Goal: Task Accomplishment & Management: Manage account settings

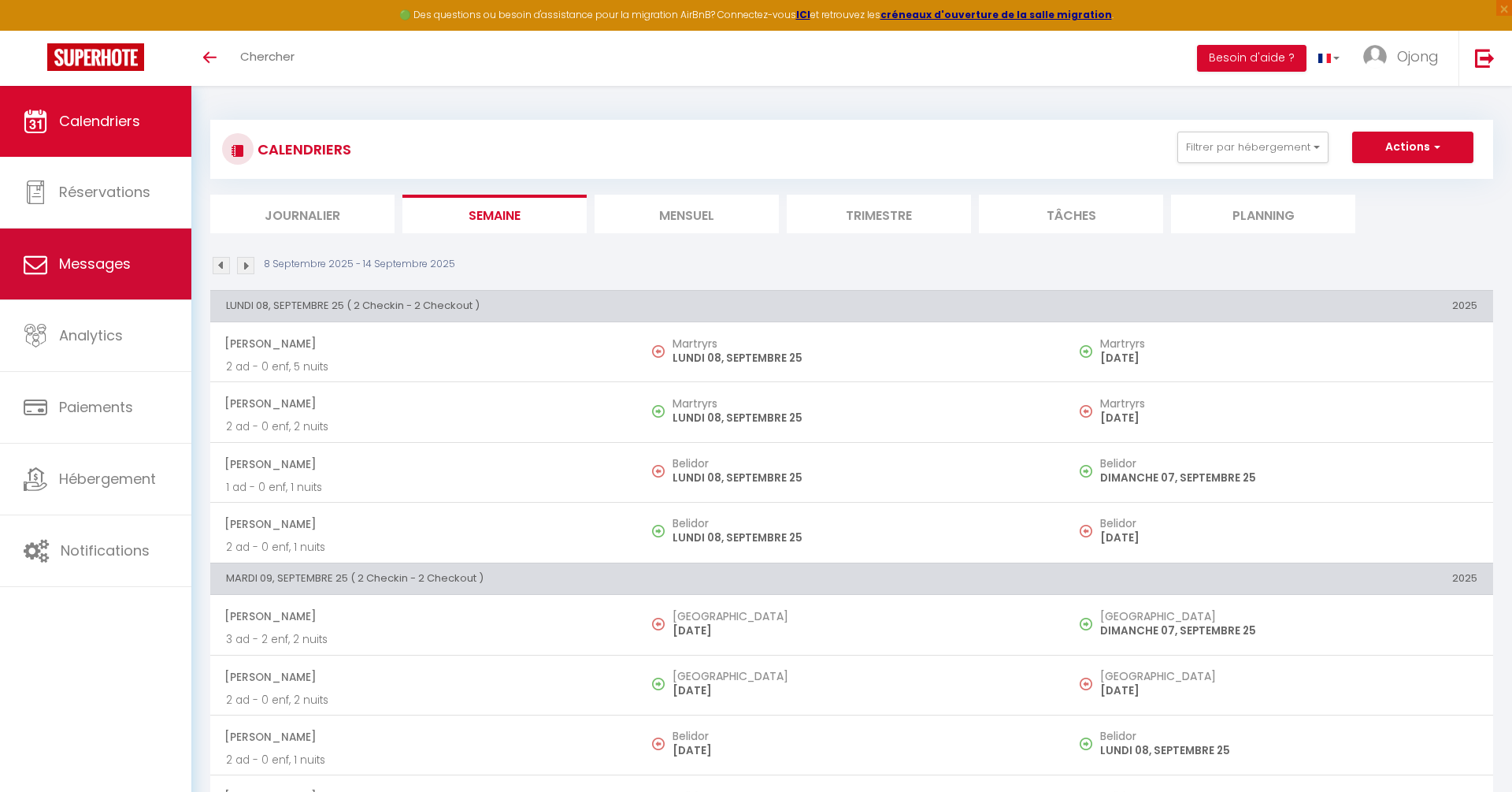
click at [109, 247] on link "Messages" at bounding box center [96, 263] width 192 height 71
select select "message"
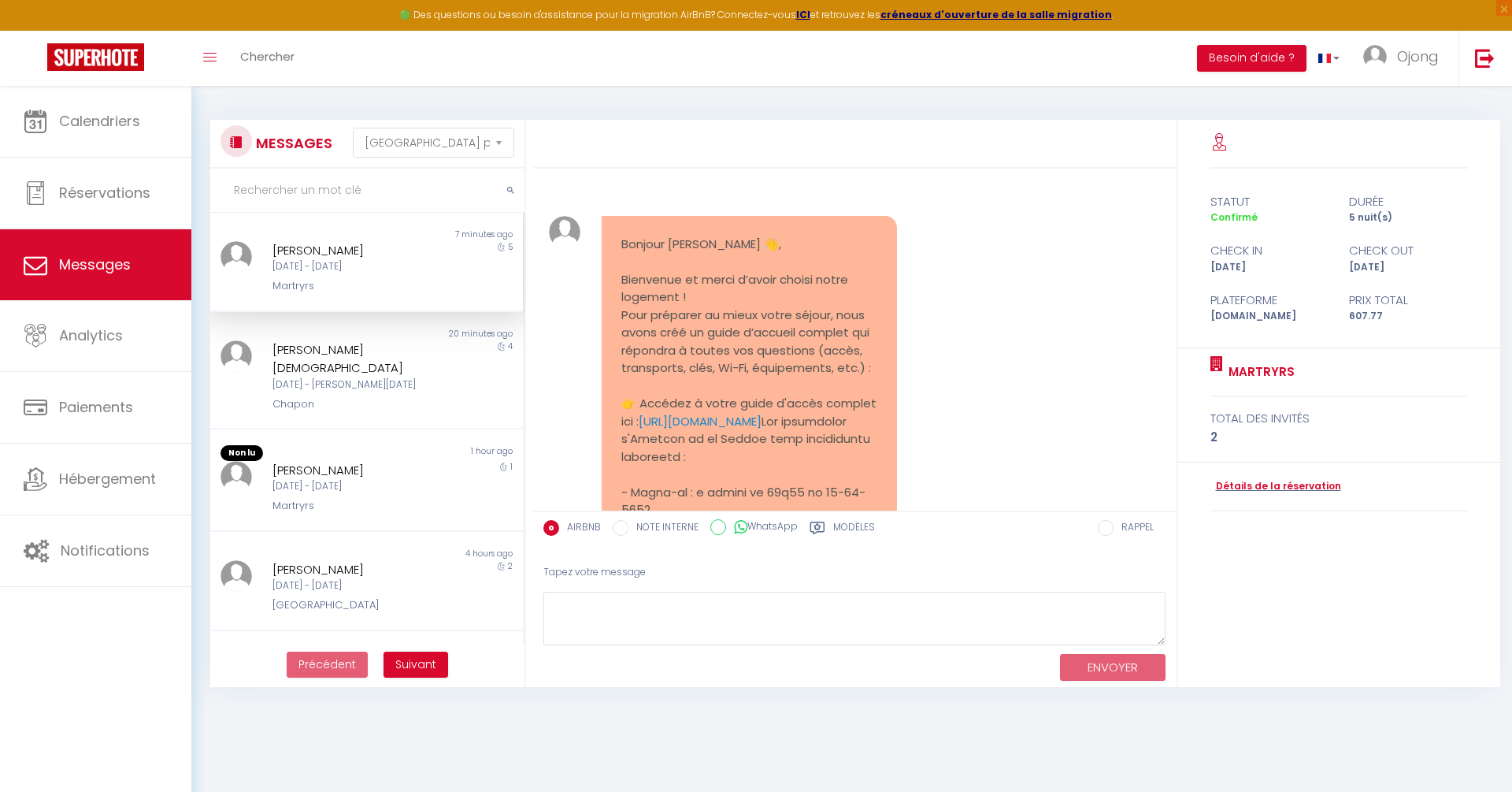
scroll to position [2438, 0]
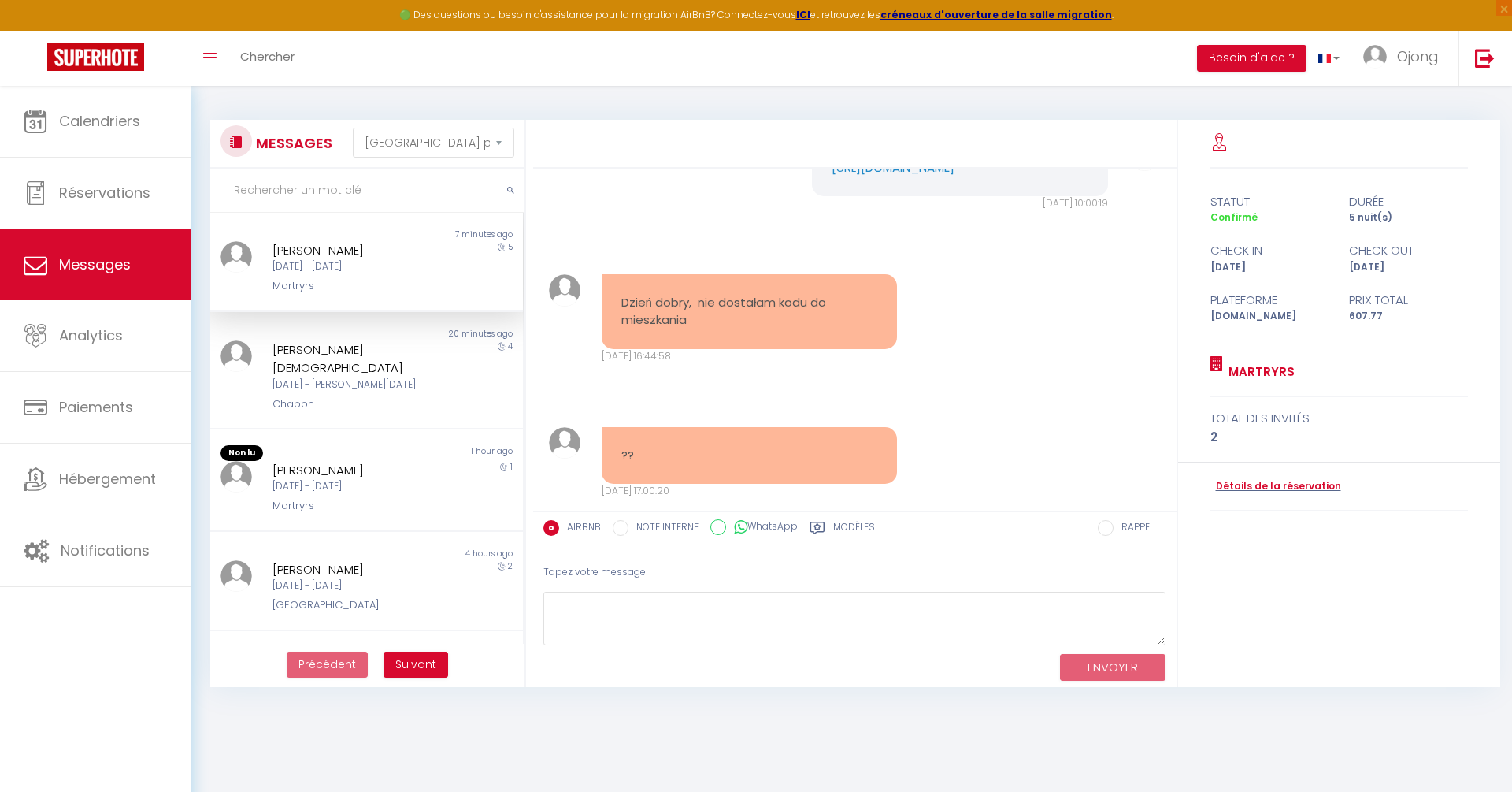
click at [355, 274] on div "Jeu 11 Sep - Mar 16 Sep" at bounding box center [354, 266] width 162 height 15
click at [387, 269] on div "Jeu 11 Sep - Mar 16 Sep" at bounding box center [354, 266] width 162 height 15
drag, startPoint x: 621, startPoint y: 248, endPoint x: 838, endPoint y: 246, distance: 217.0
click at [838, 244] on div "Bonjour Paulina 👋, Bienvenue et merci d’avoir choisi notre logement ! Pour prép…" at bounding box center [855, 339] width 644 height 342
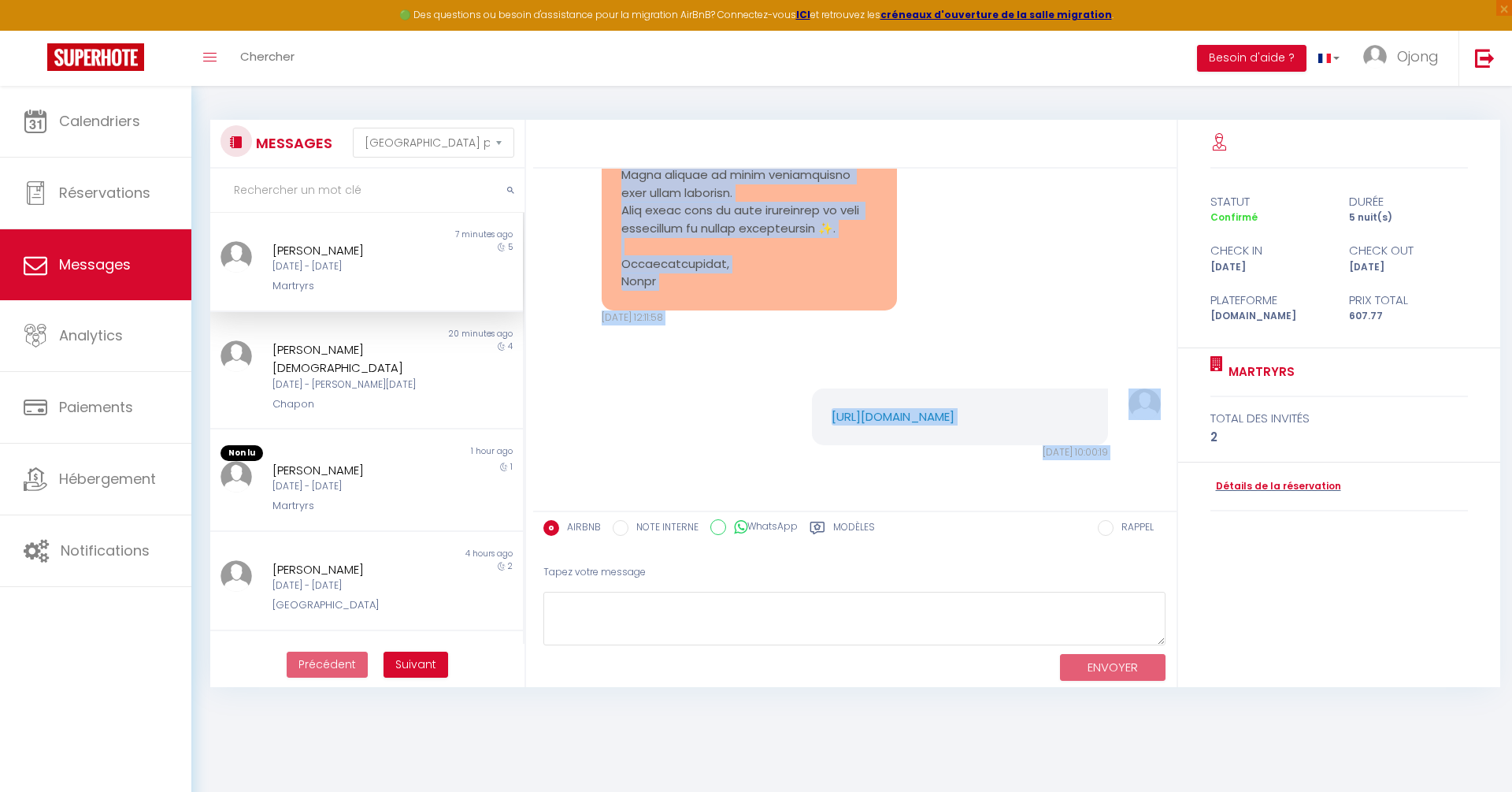
scroll to position [2185, 0]
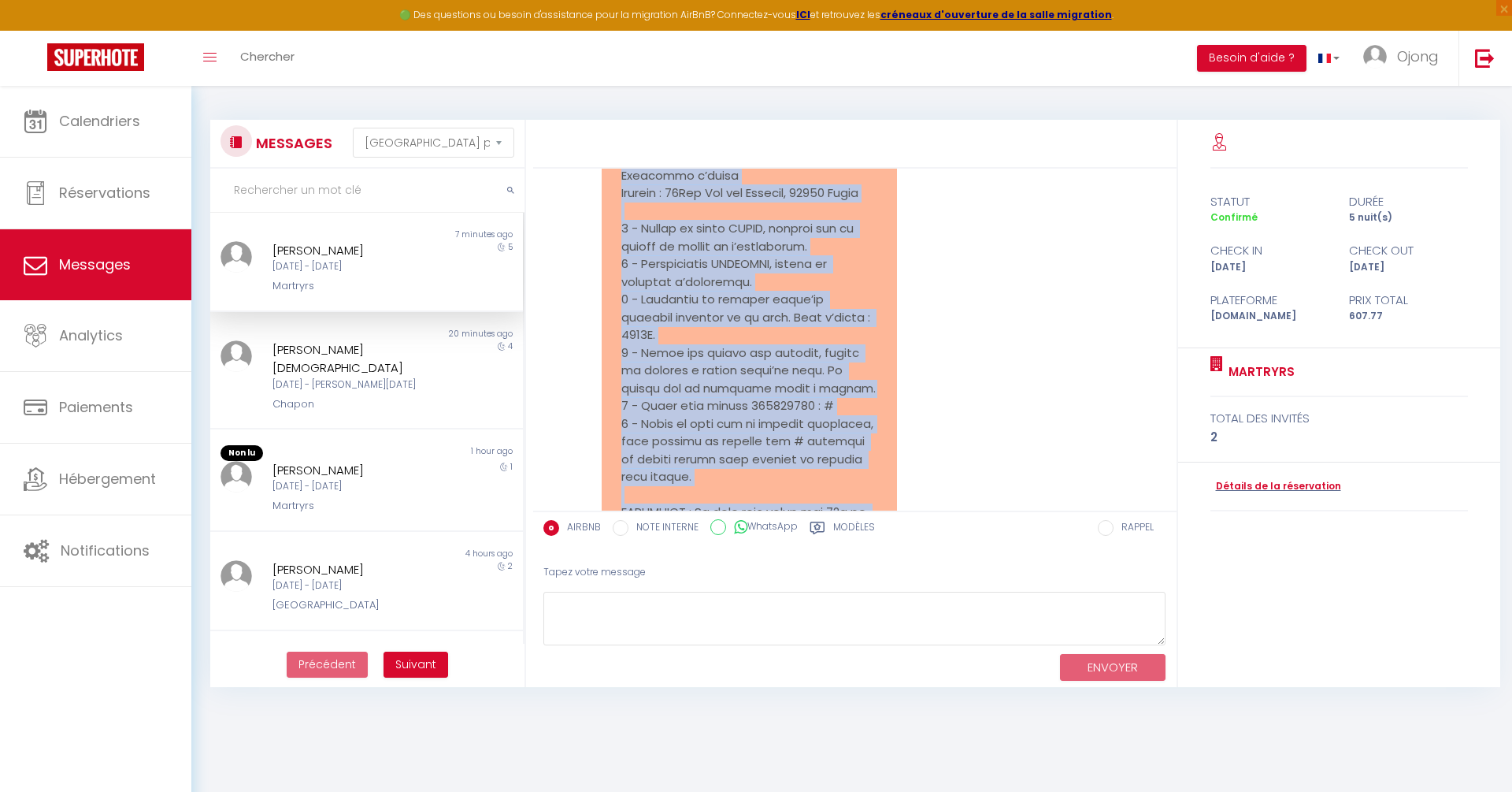
scroll to position [1774, 0]
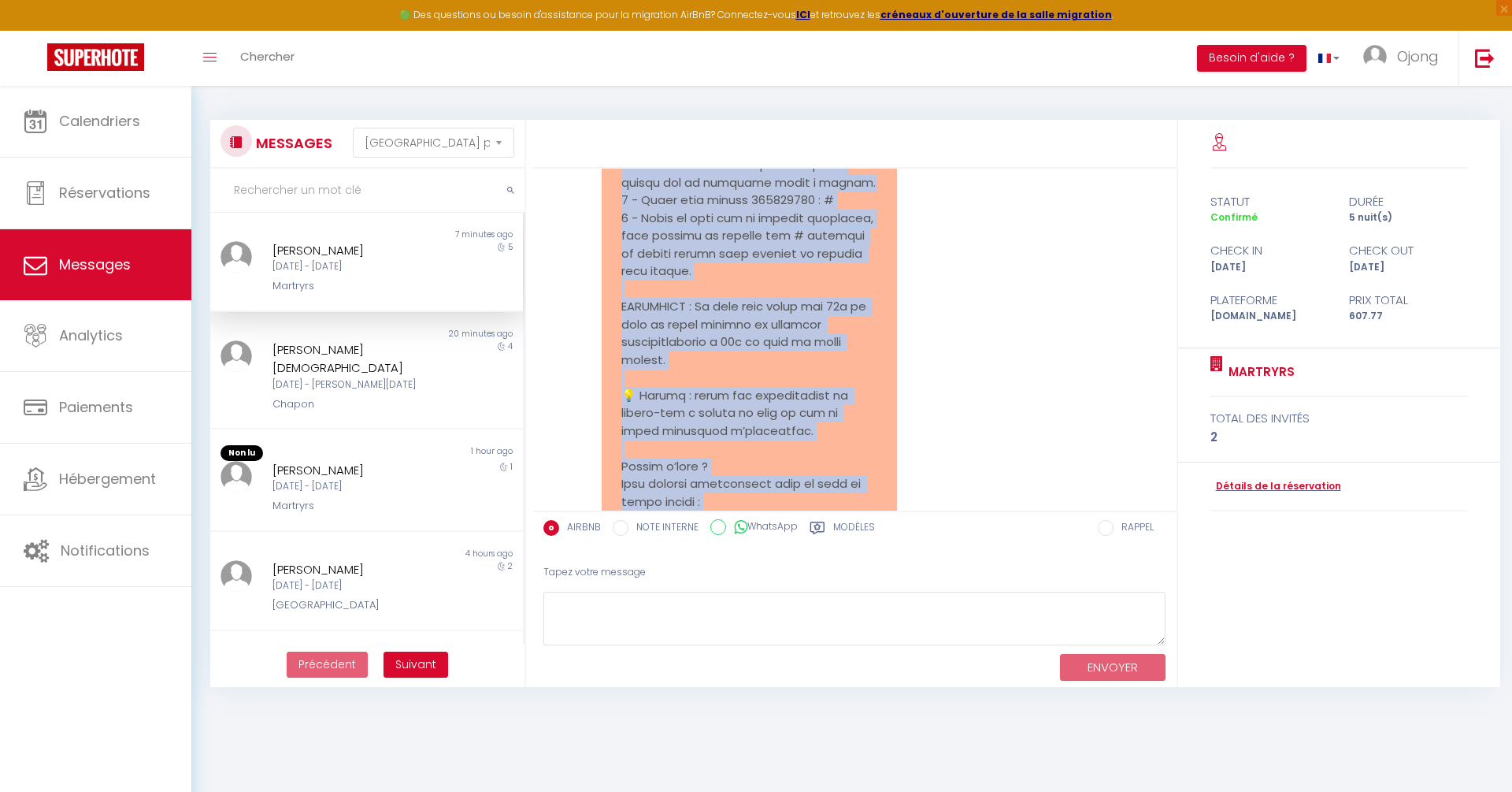
copy pre "Bonjour Paulina 👋, Bienvenue et merci d’avoir choisi notre logement ! Pour prép…"
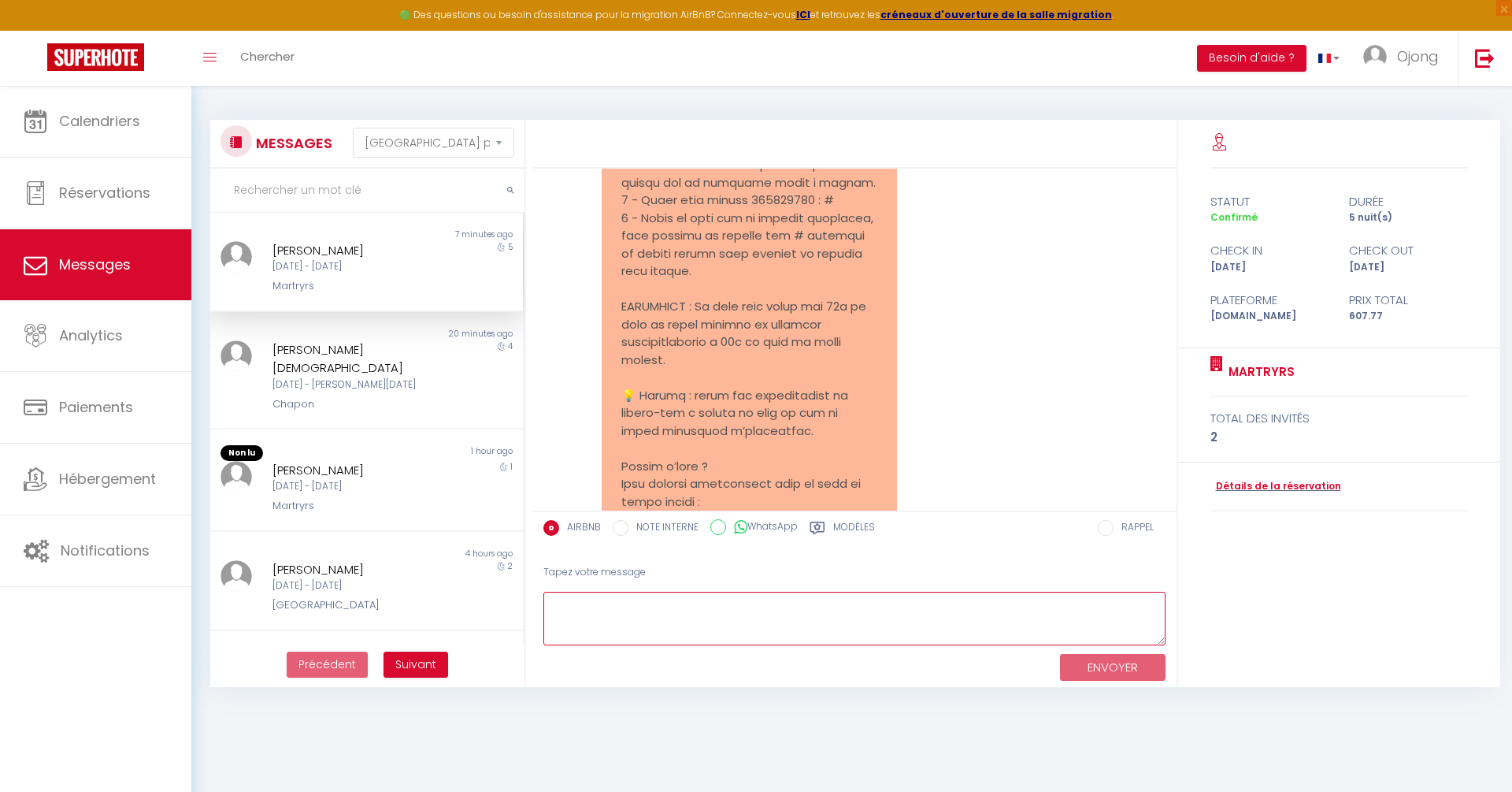
click at [608, 628] on textarea at bounding box center [855, 619] width 623 height 54
paste textarea "Bonjour Paulina 👋, Bienvenue et merci d’avoir choisi notre logement ! Pour prép…"
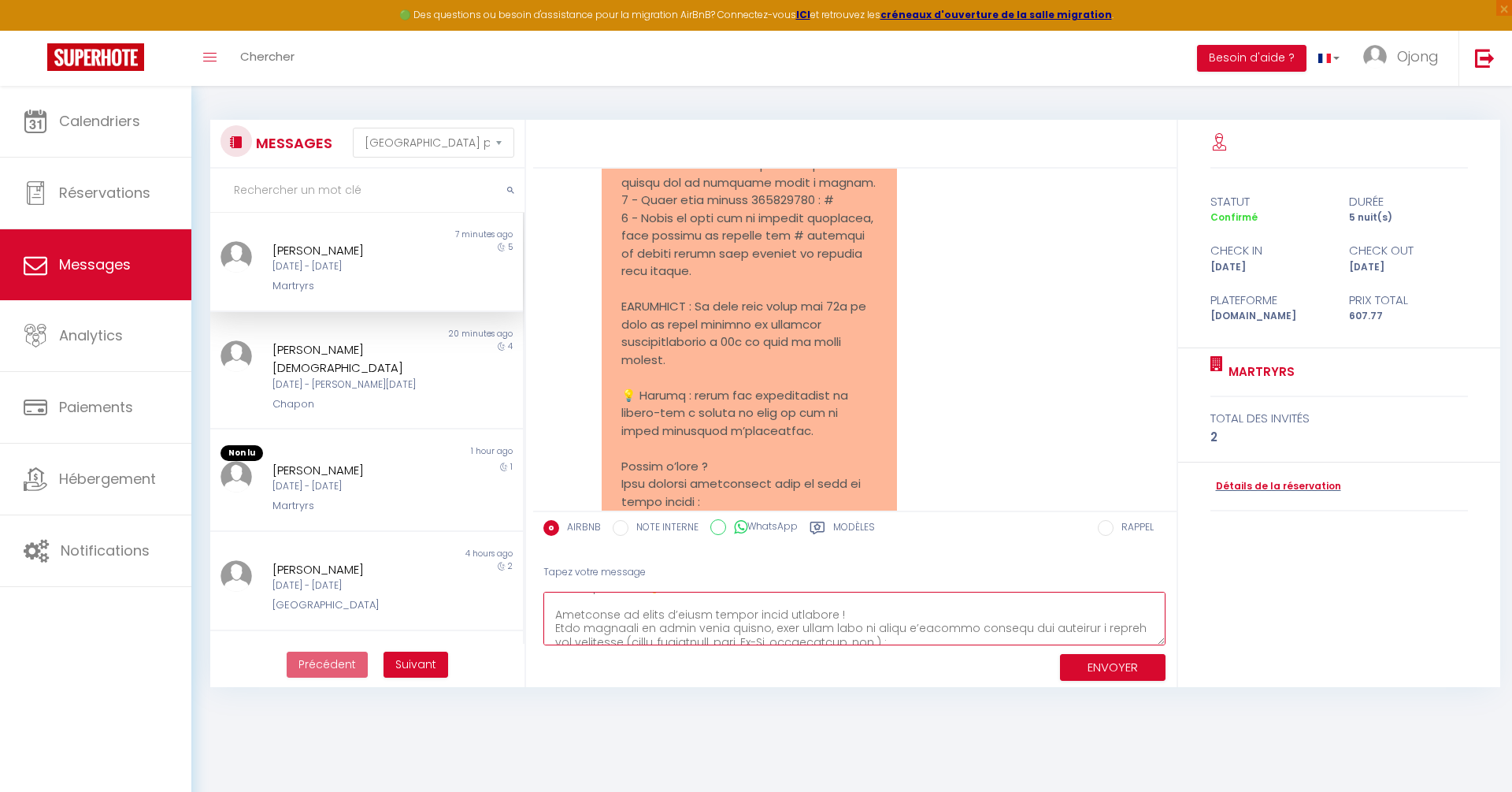
type textarea "Bonjour Paulina 👋, Bienvenue et merci d’avoir choisi notre logement ! Pour prép…"
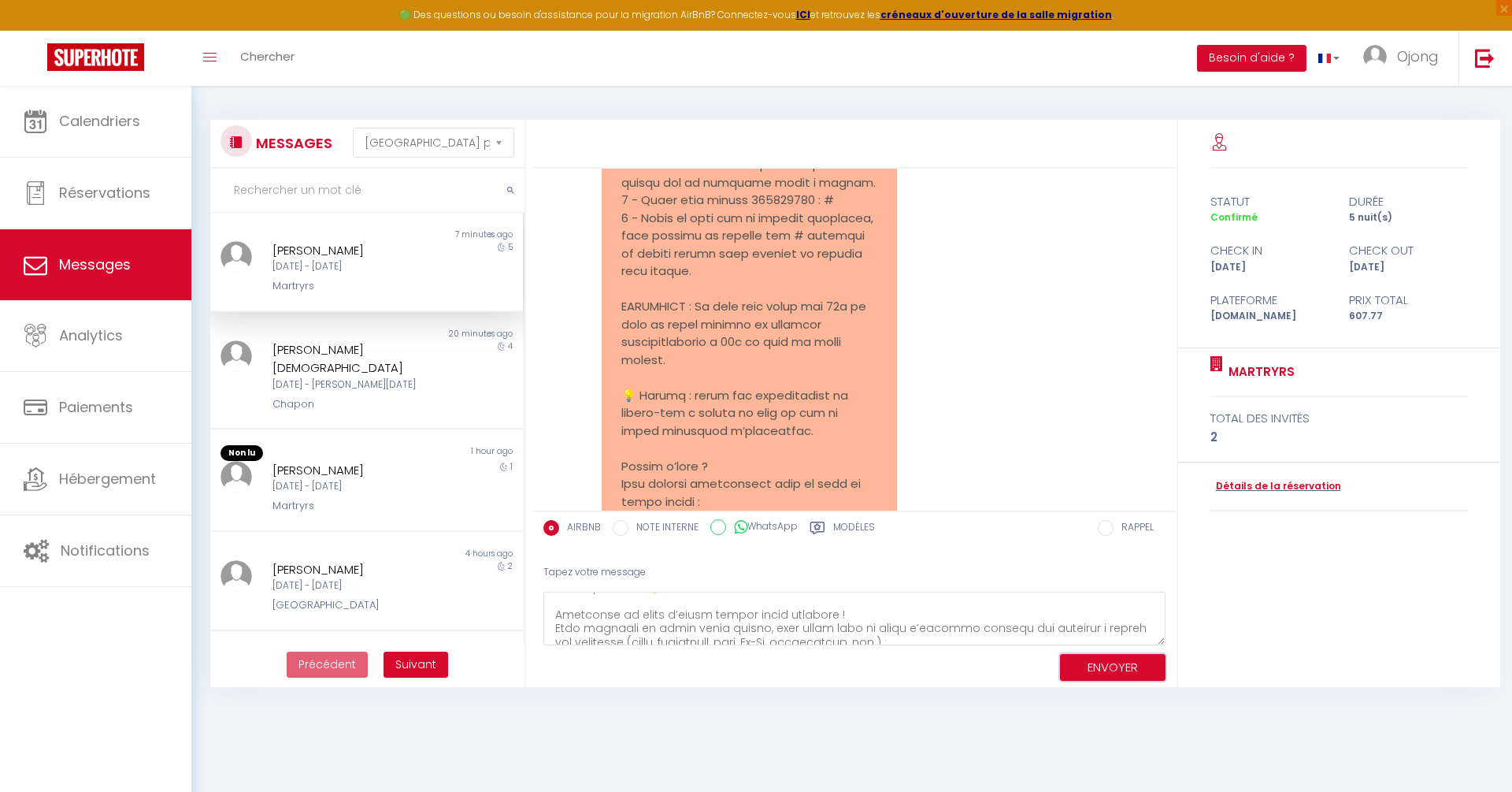
click at [1093, 662] on button "ENVOYER" at bounding box center [1112, 668] width 105 height 28
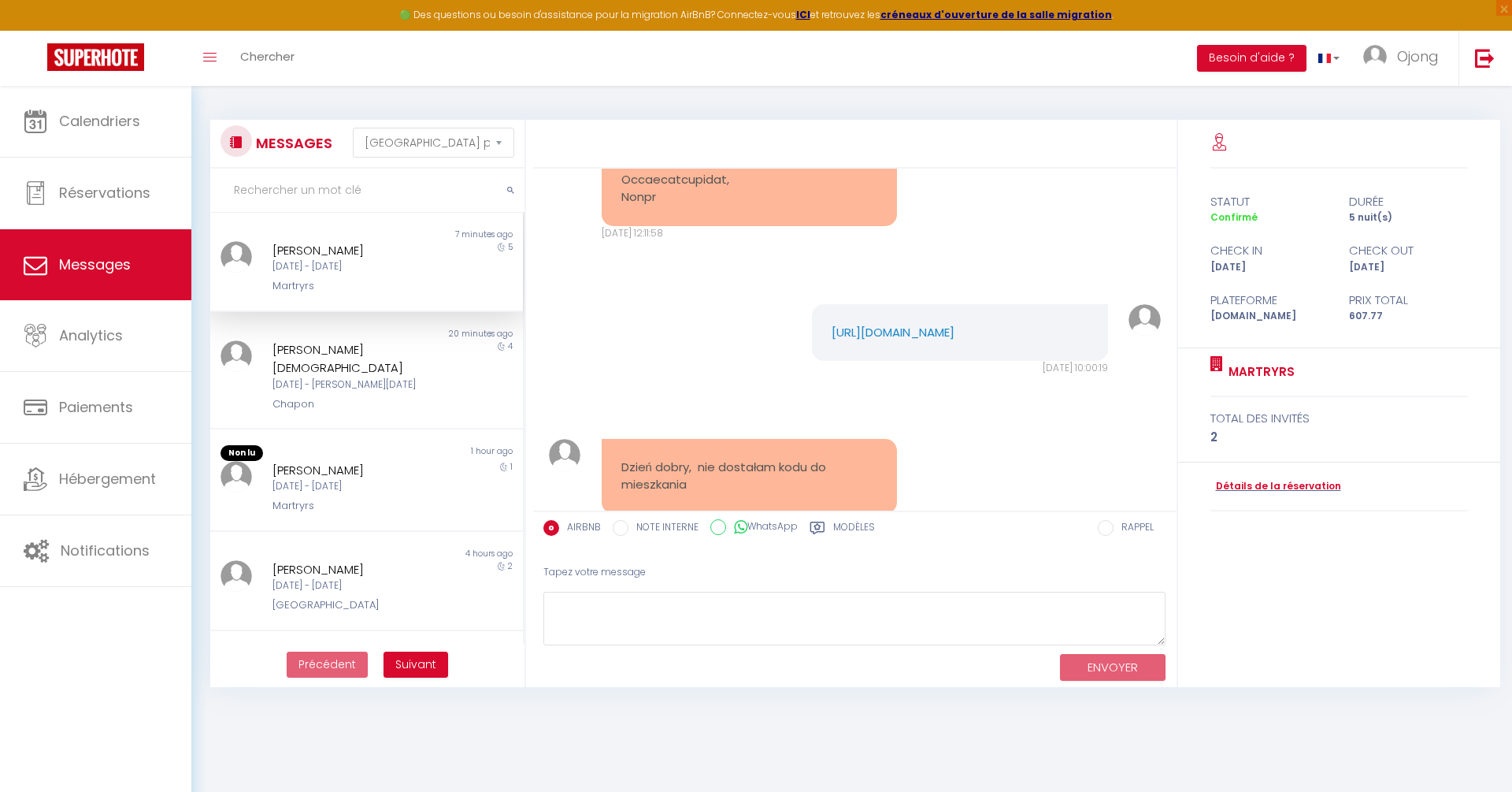
scroll to position [2272, 0]
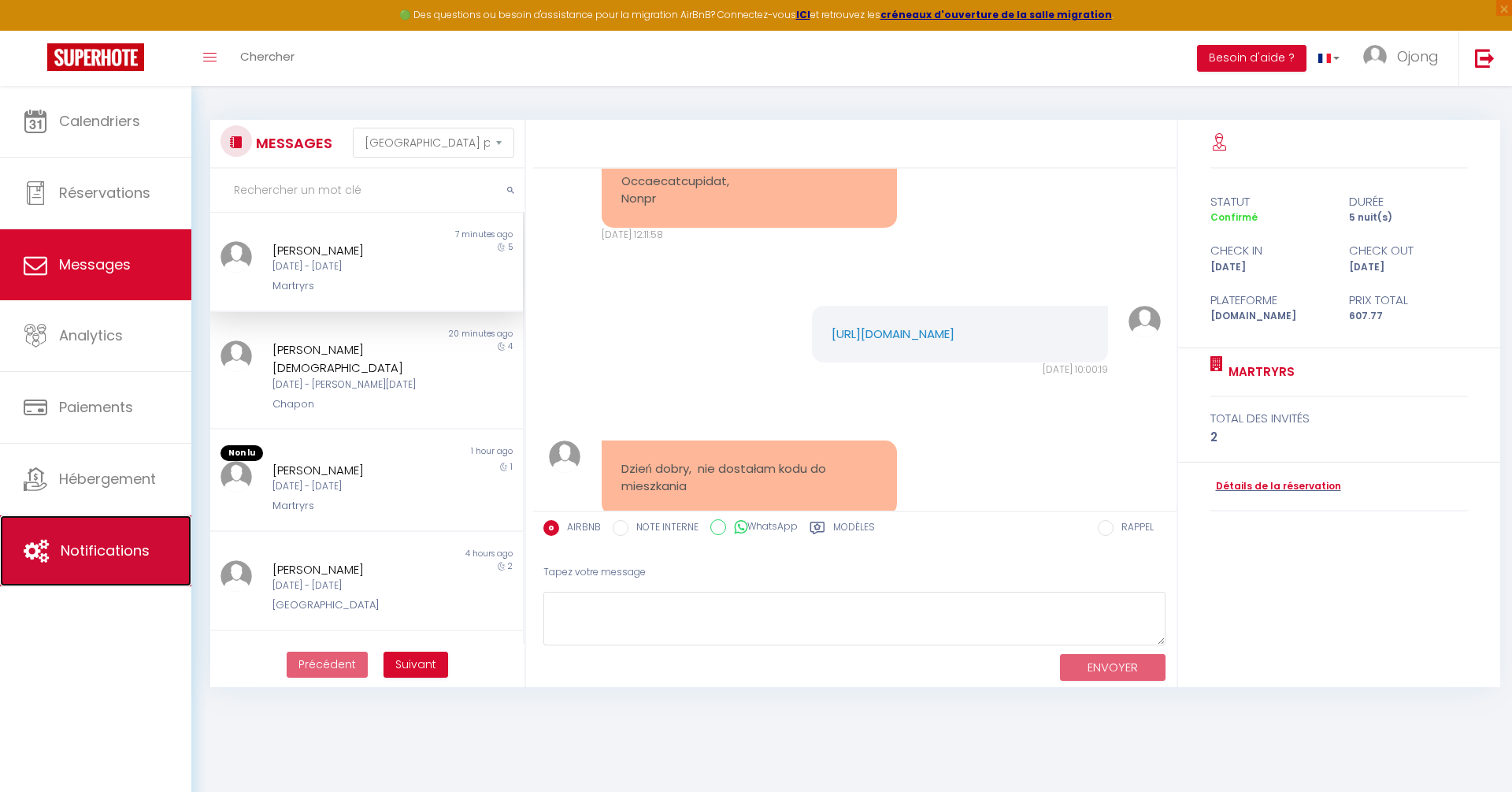
click at [99, 555] on span "Notifications" at bounding box center [105, 550] width 89 height 20
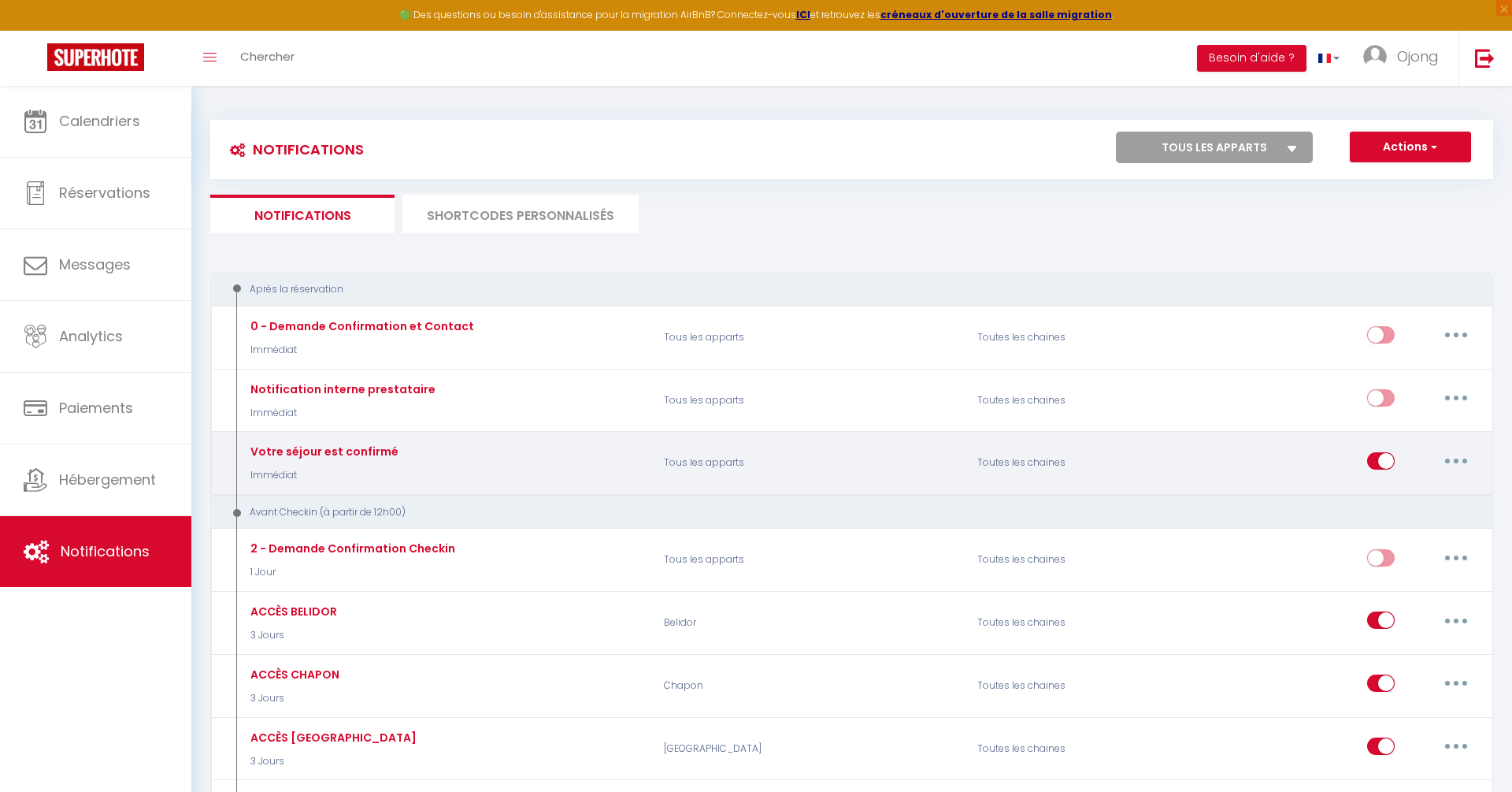
click at [1460, 462] on button "button" at bounding box center [1455, 461] width 44 height 25
click at [1421, 490] on link "Editer" at bounding box center [1414, 496] width 116 height 27
type input "Votre séjour est confirmé"
checkbox input "true"
select select "Immédiat"
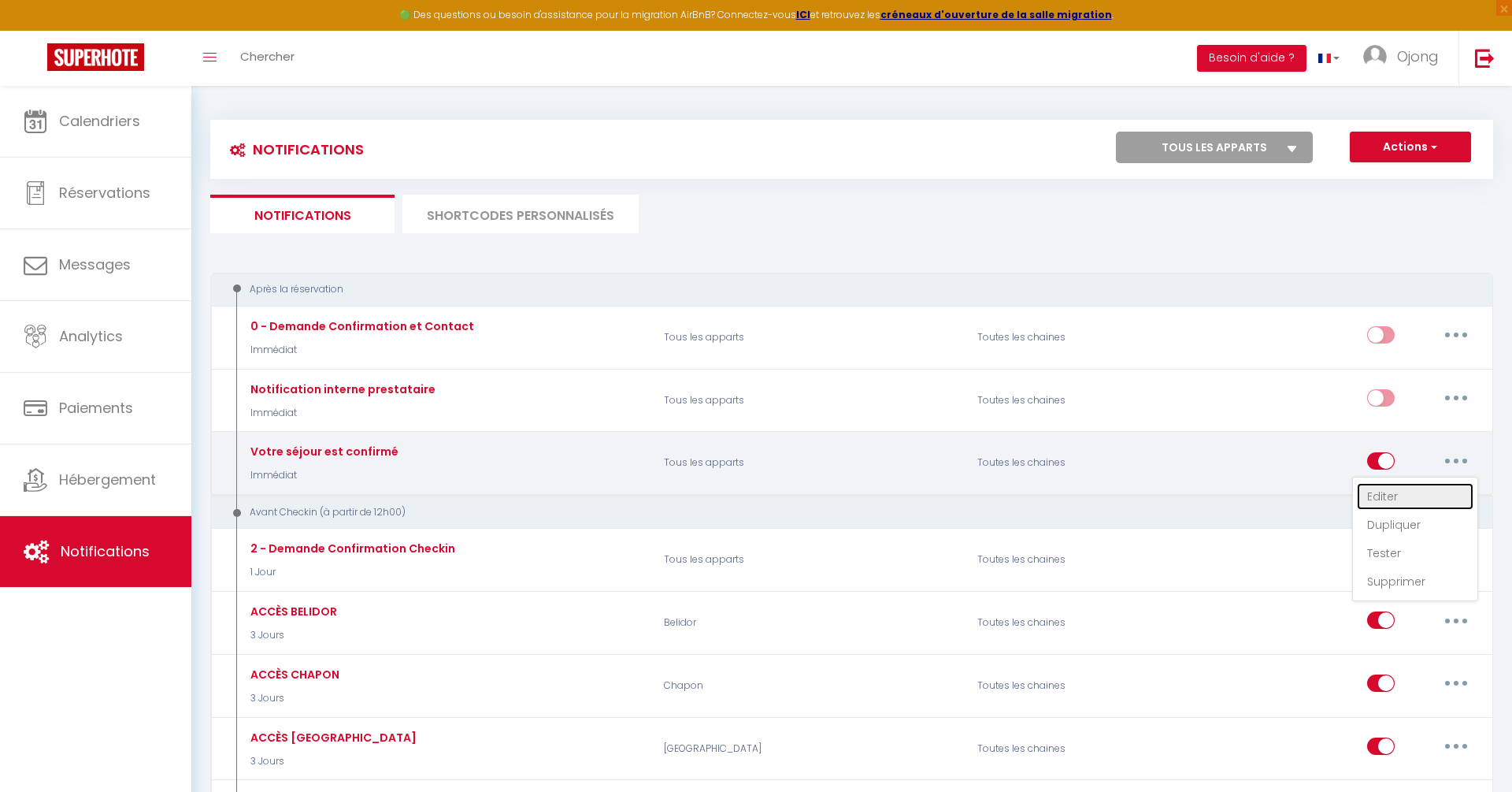
select select "if_booking_is_paid"
checkbox input "true"
checkbox input "false"
radio input "true"
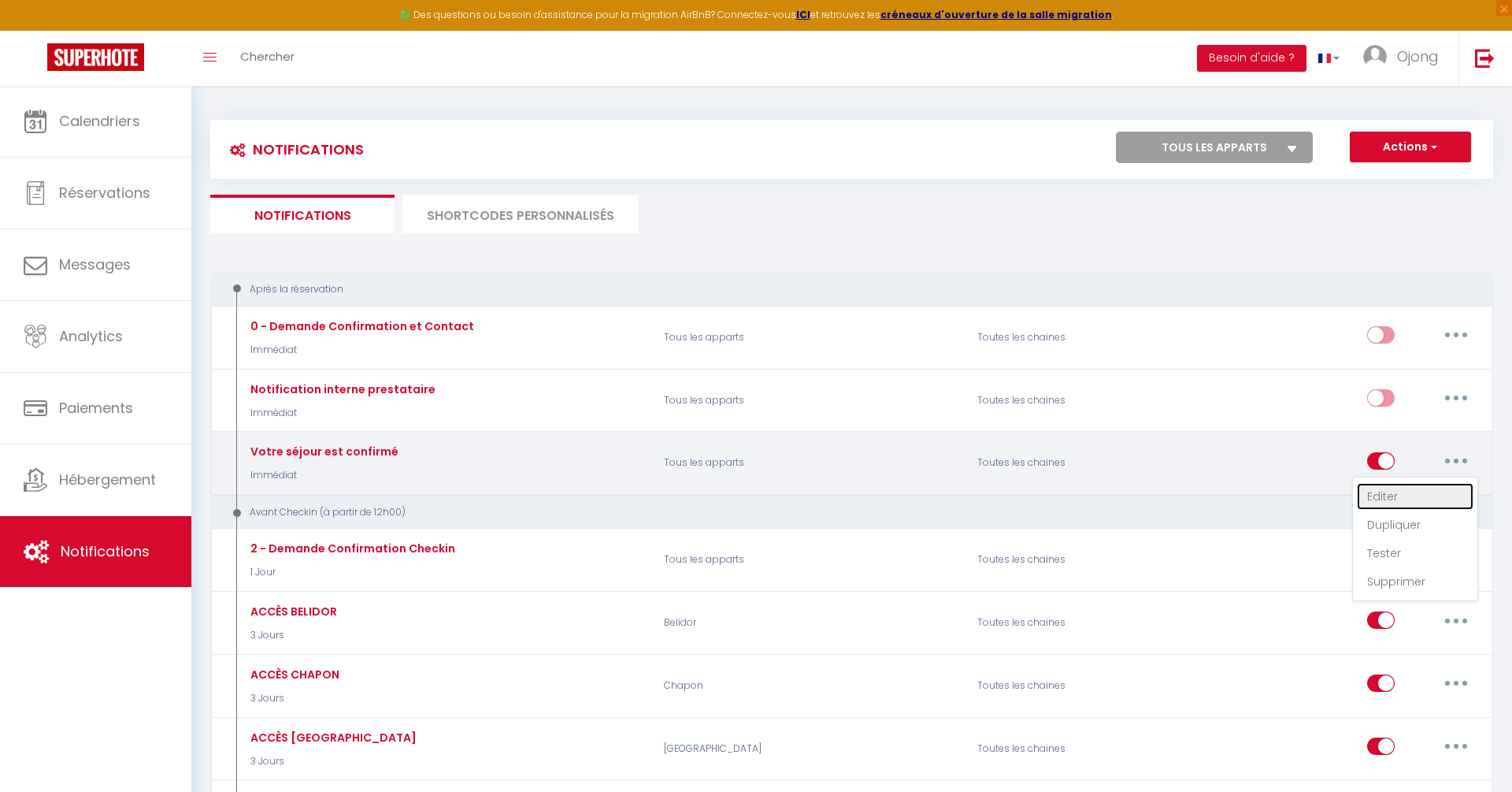
type input "Bienvenue [GUEST:FIRST_NAME] ! Votre séjour est confirmé 🎉"
checkbox input "true"
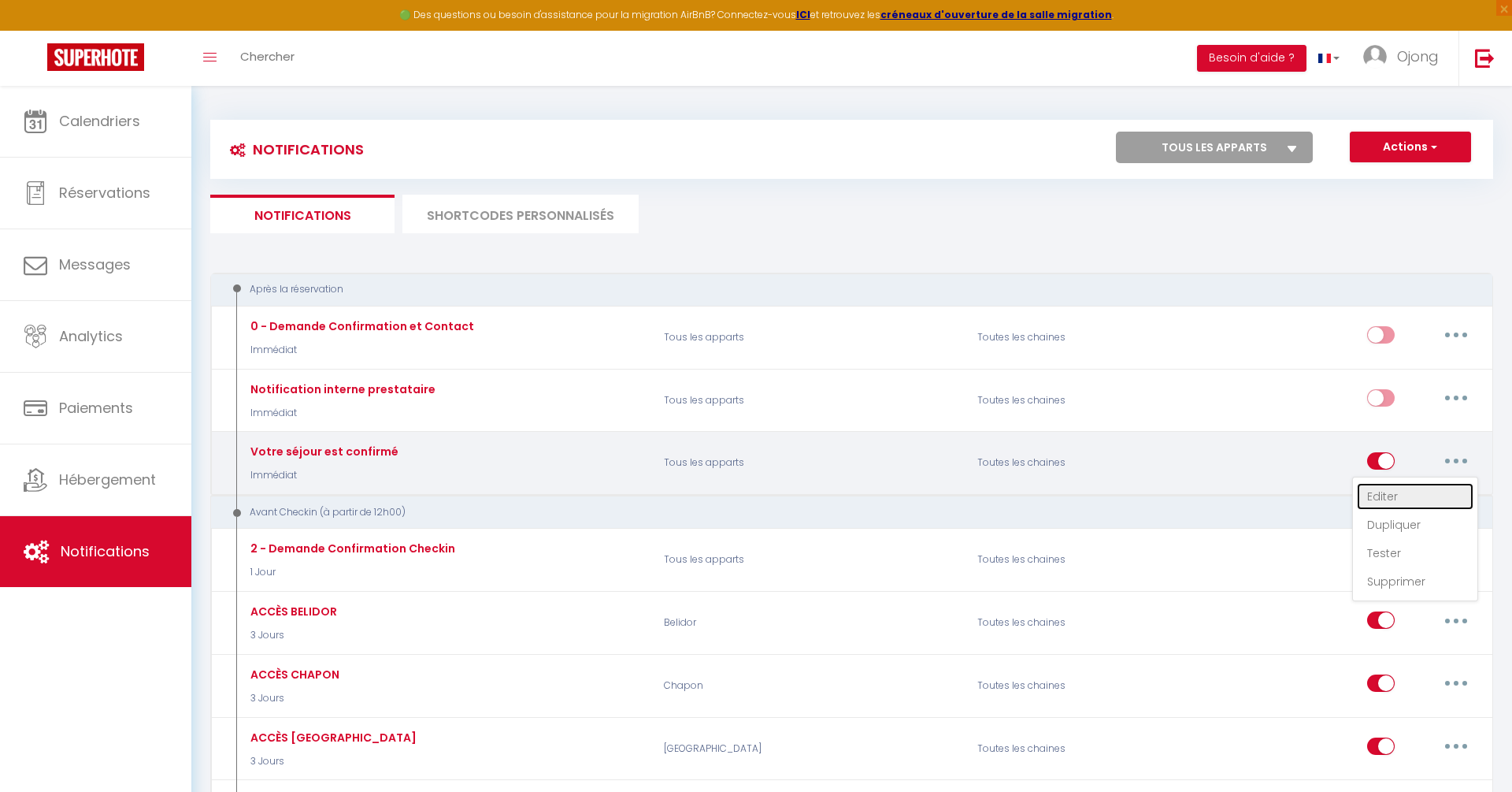
checkbox input "true"
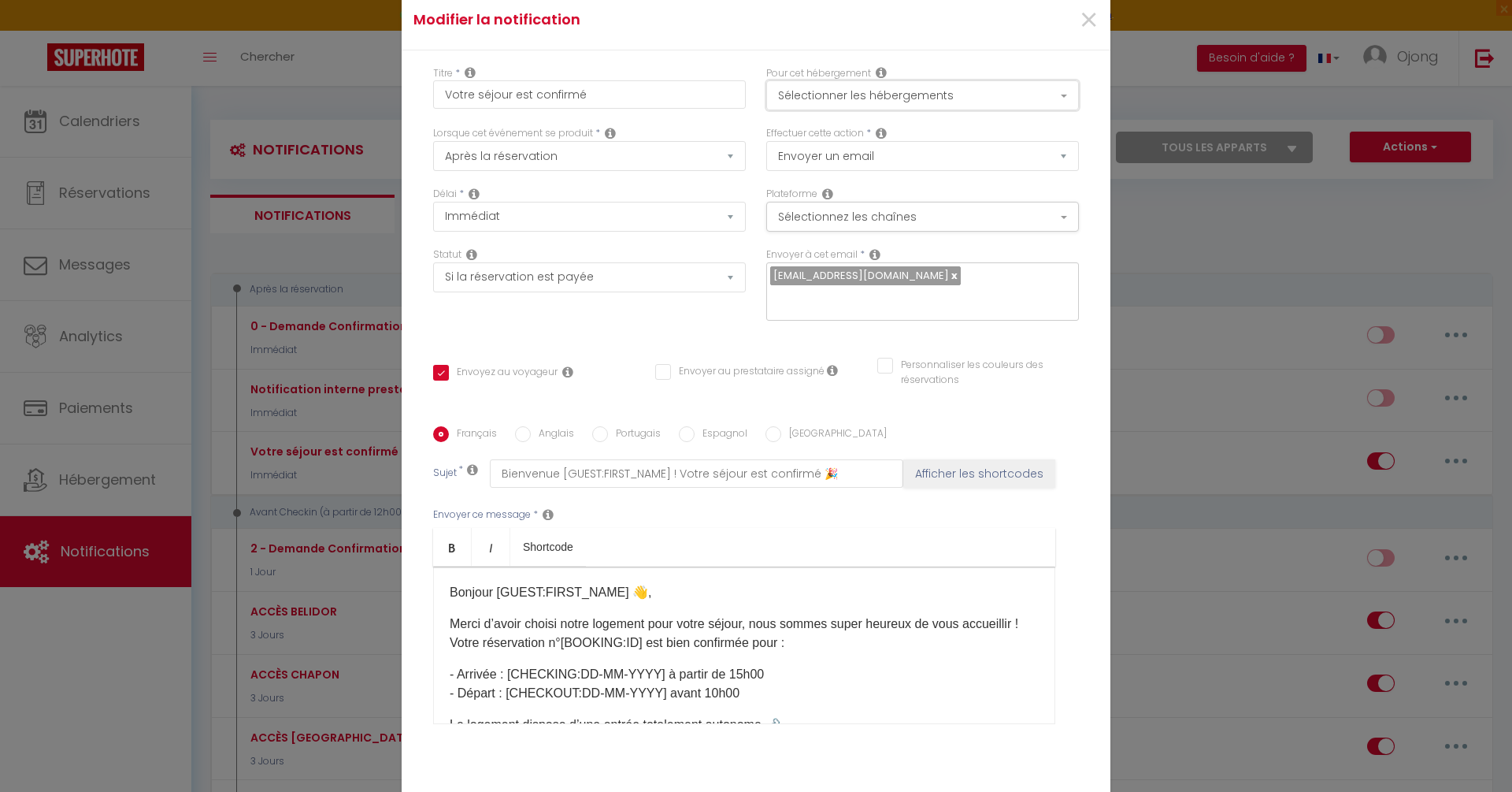
click at [916, 105] on button "Sélectionner les hébergements" at bounding box center [923, 95] width 313 height 30
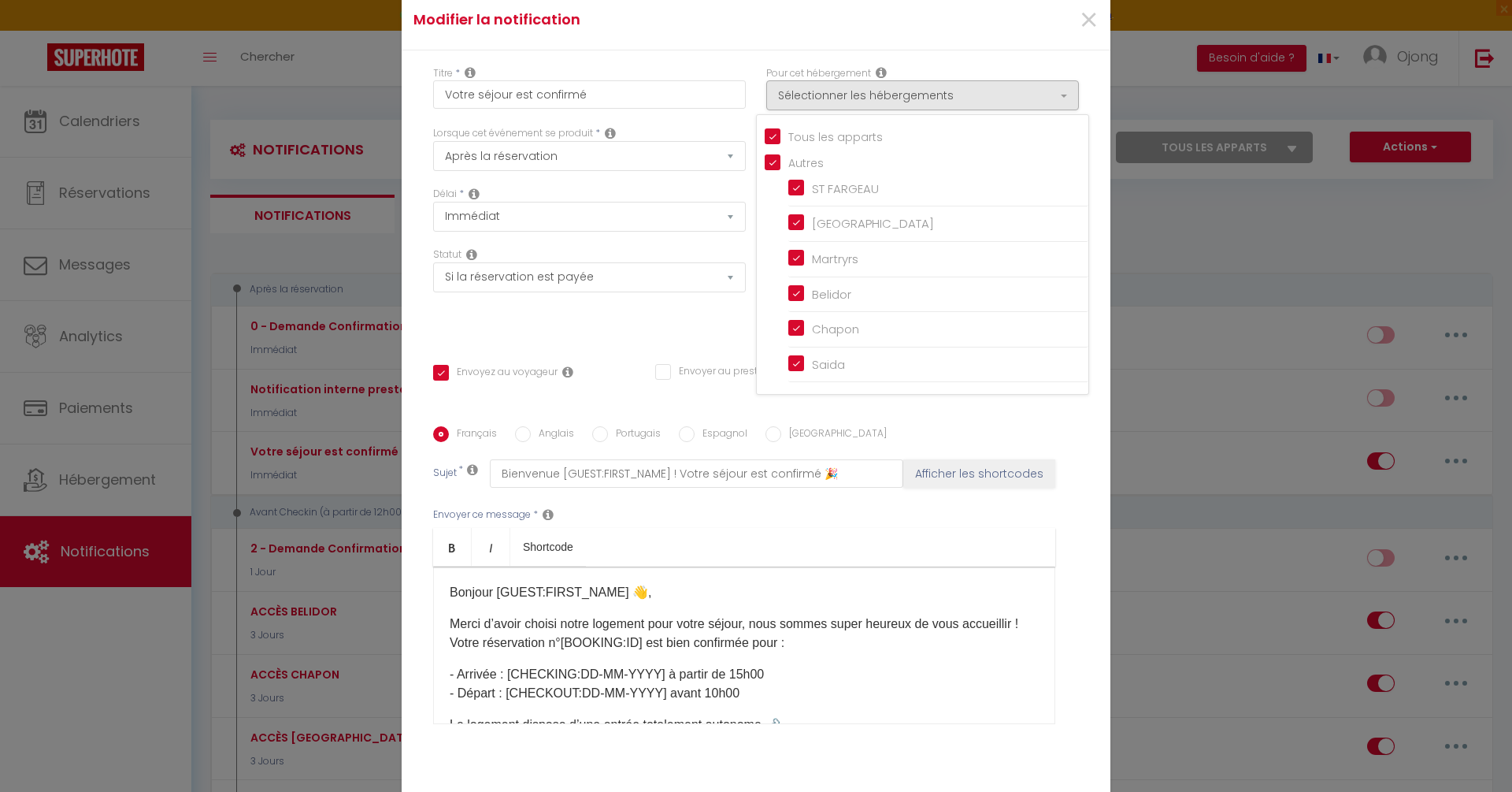
click at [1034, 50] on div "Modifier la notification ×" at bounding box center [756, 20] width 709 height 59
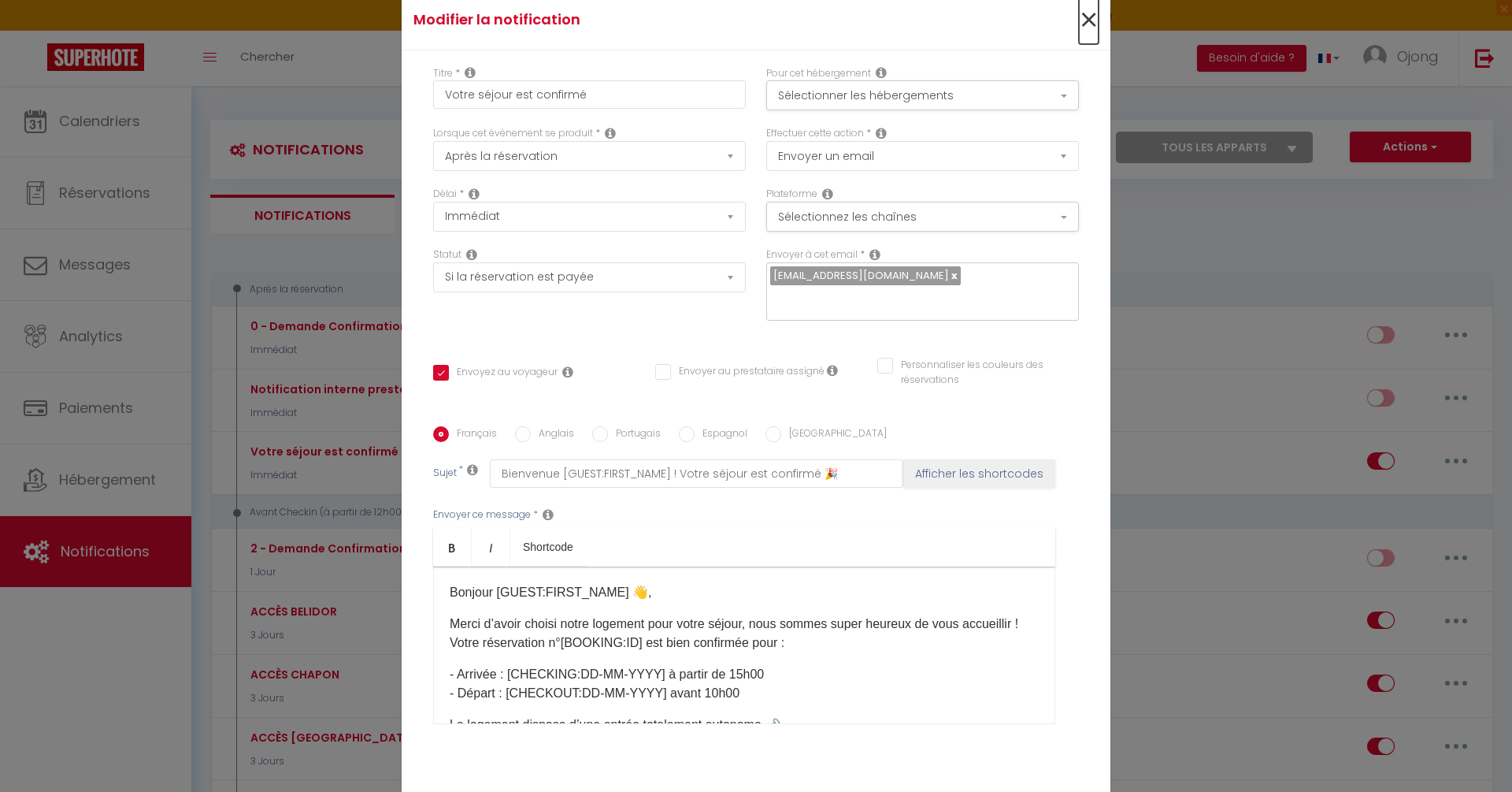
click at [1086, 28] on span "×" at bounding box center [1089, 20] width 20 height 47
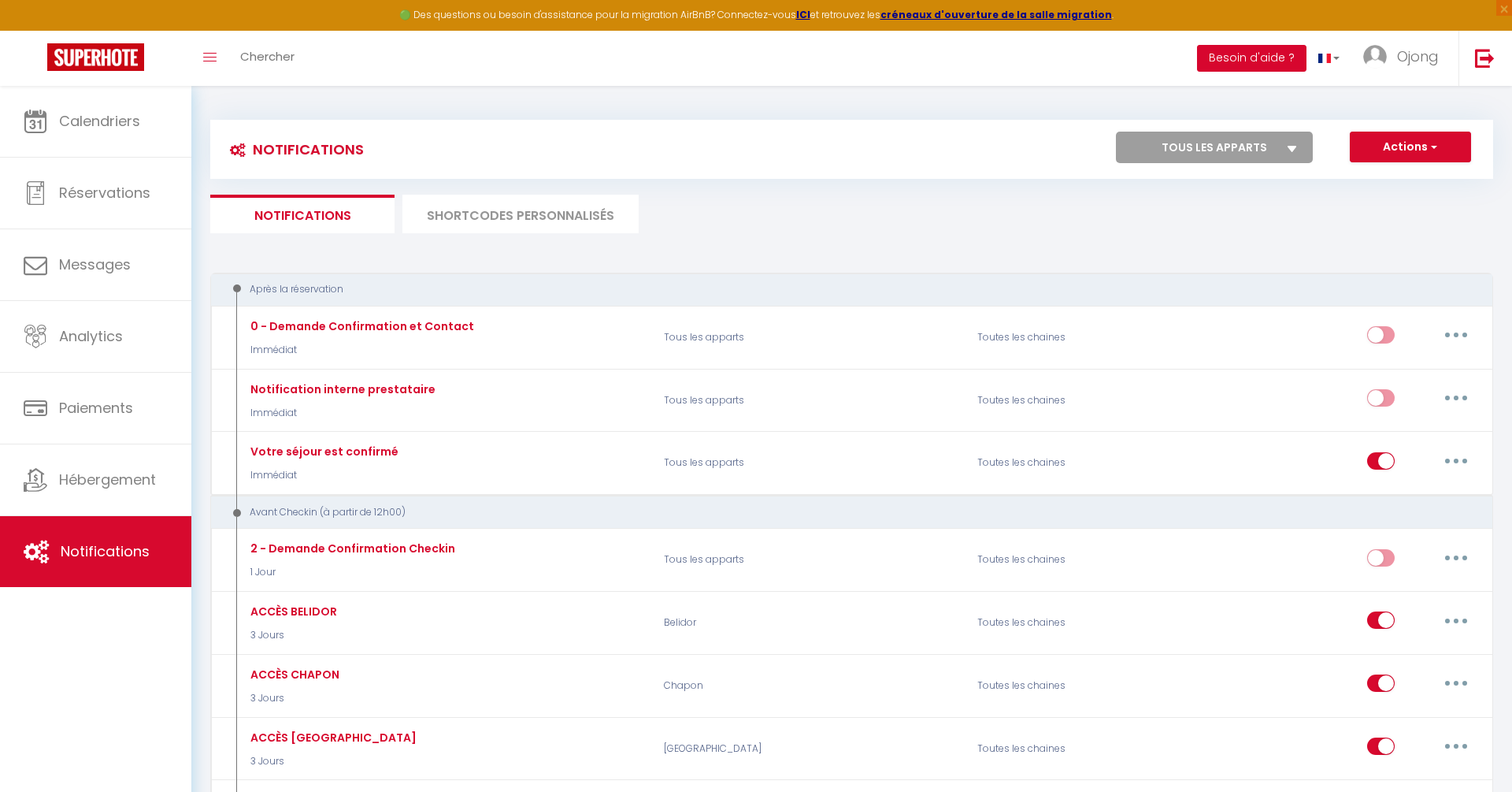
click at [1249, 60] on button "Besoin d'aide ?" at bounding box center [1252, 58] width 110 height 27
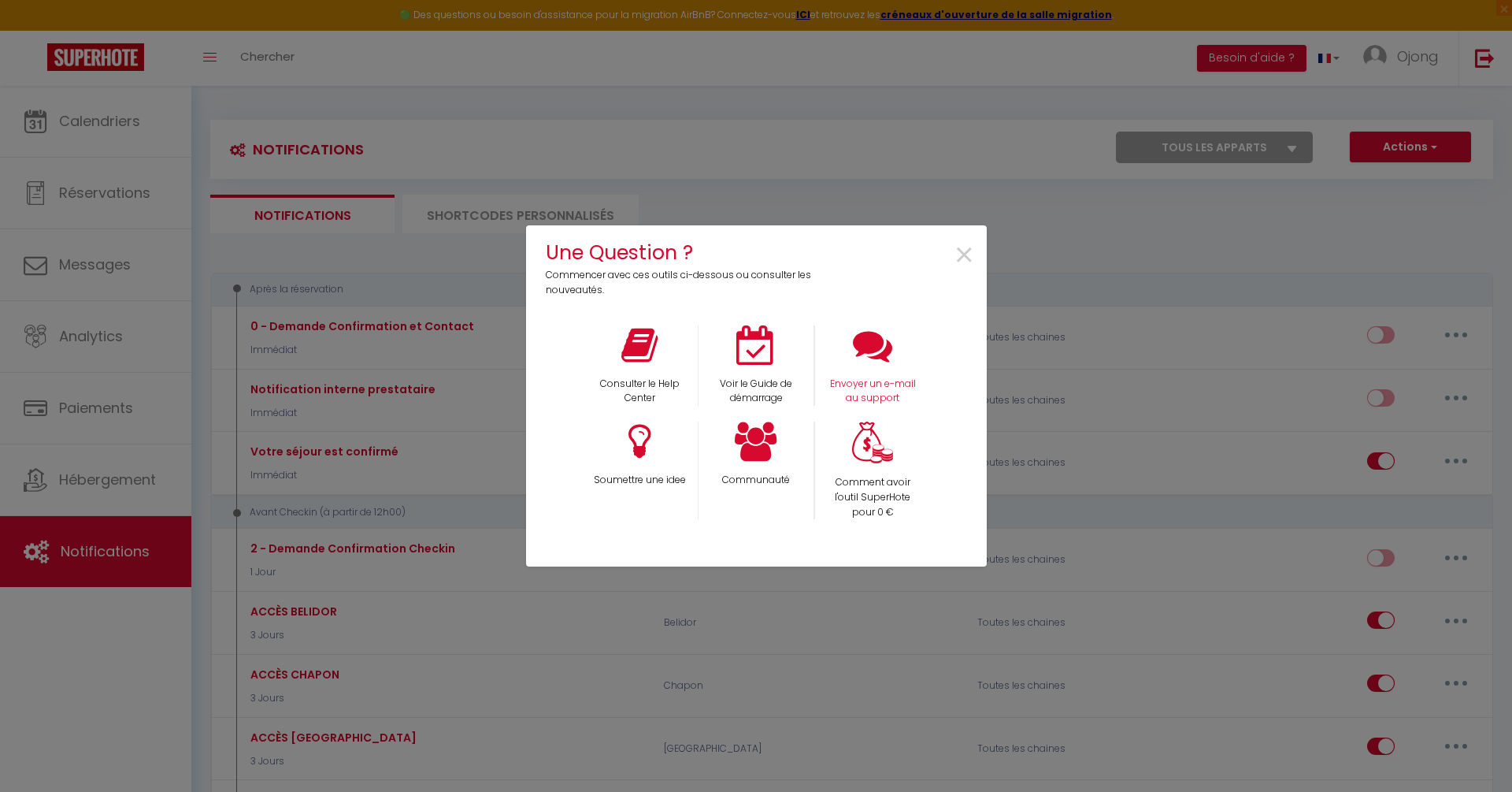
click at [892, 354] on div "Envoyer un e-mail au support" at bounding box center [872, 366] width 116 height 81
click at [875, 392] on p "Envoyer un e-mail au support" at bounding box center [873, 392] width 95 height 30
click at [962, 255] on span "×" at bounding box center [964, 255] width 21 height 49
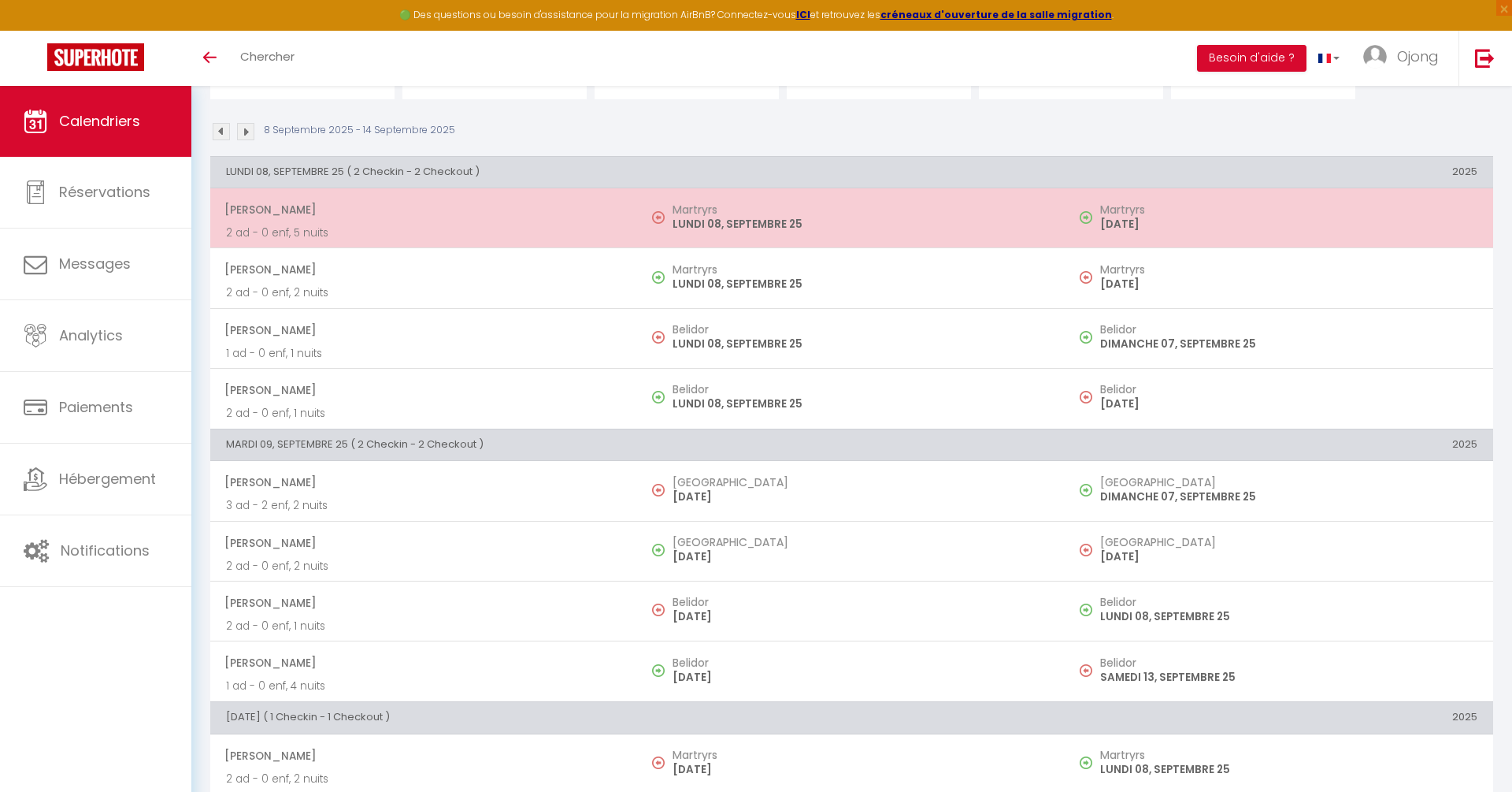
scroll to position [79, 0]
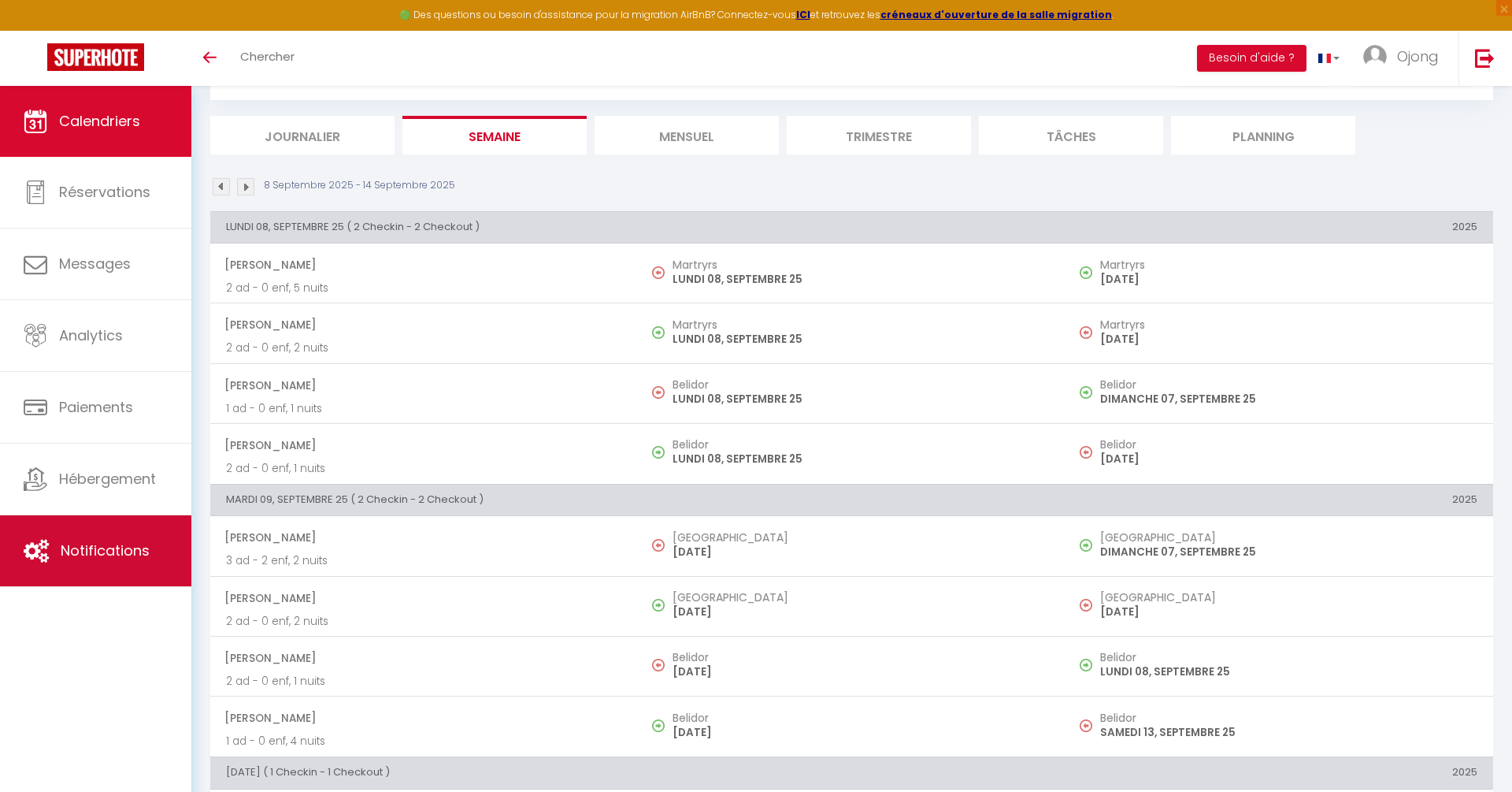
click at [123, 532] on link "Notifications" at bounding box center [96, 551] width 192 height 71
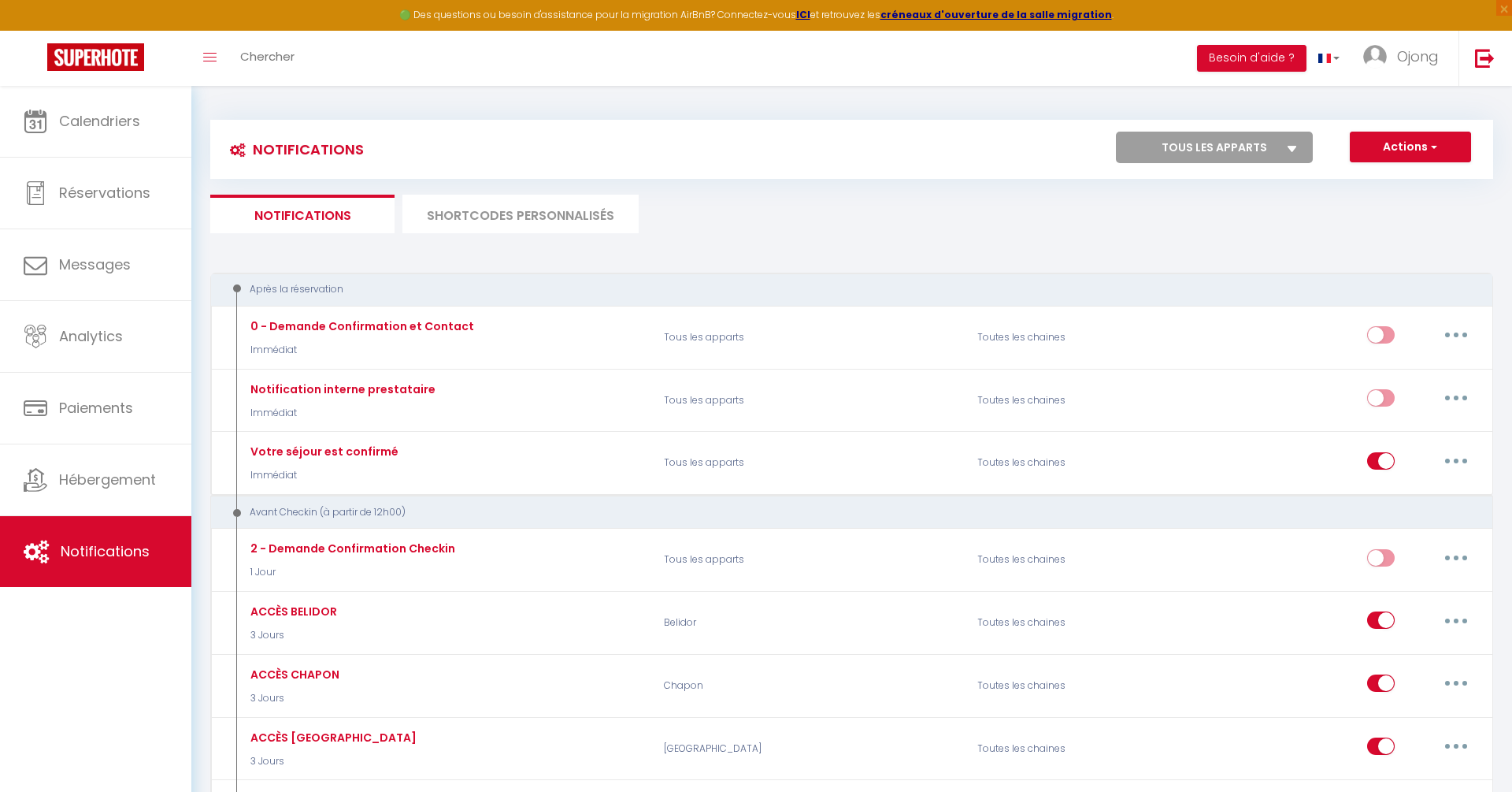
select select
checkbox input "false"
select select
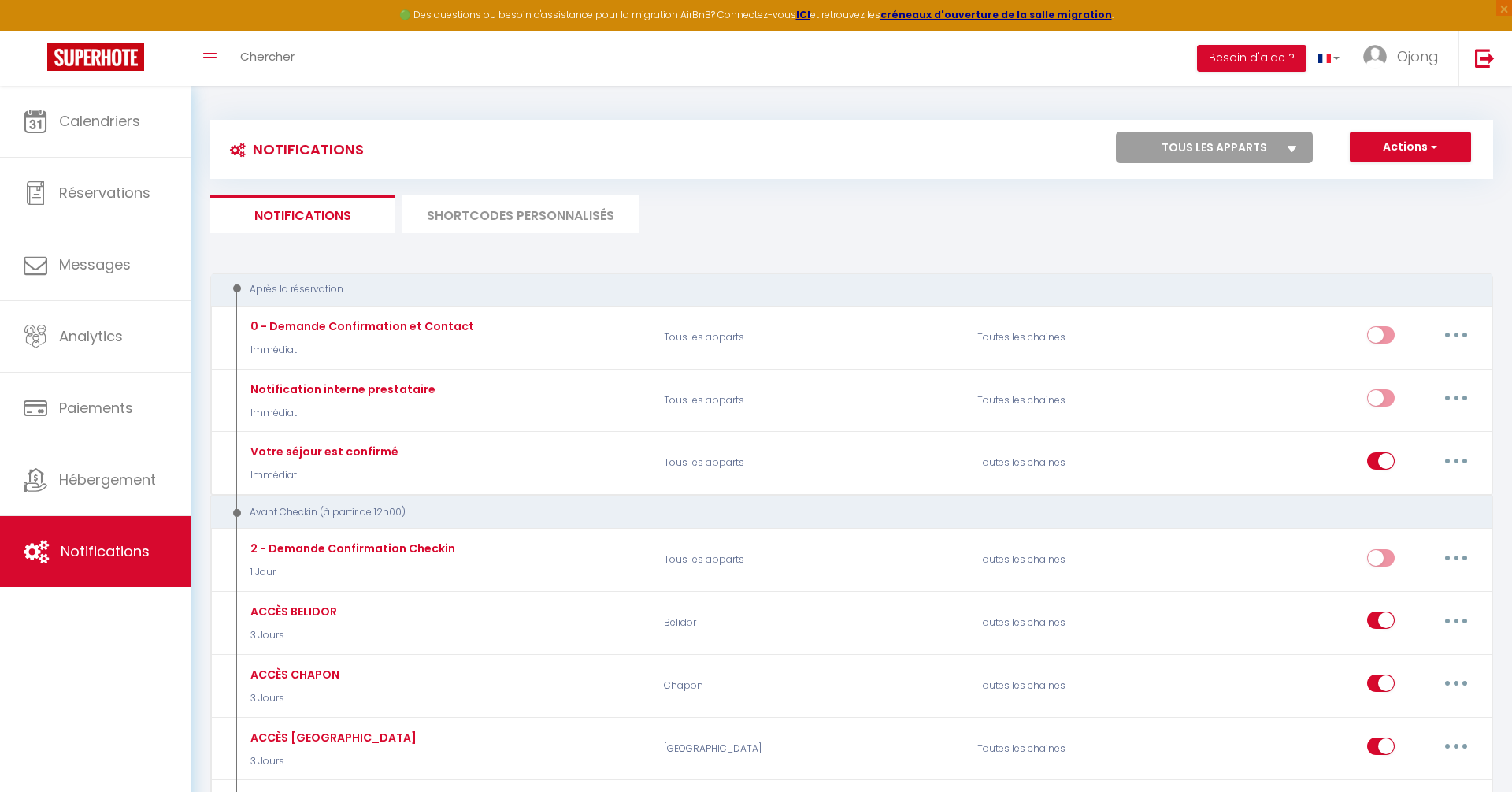
checkbox input "false"
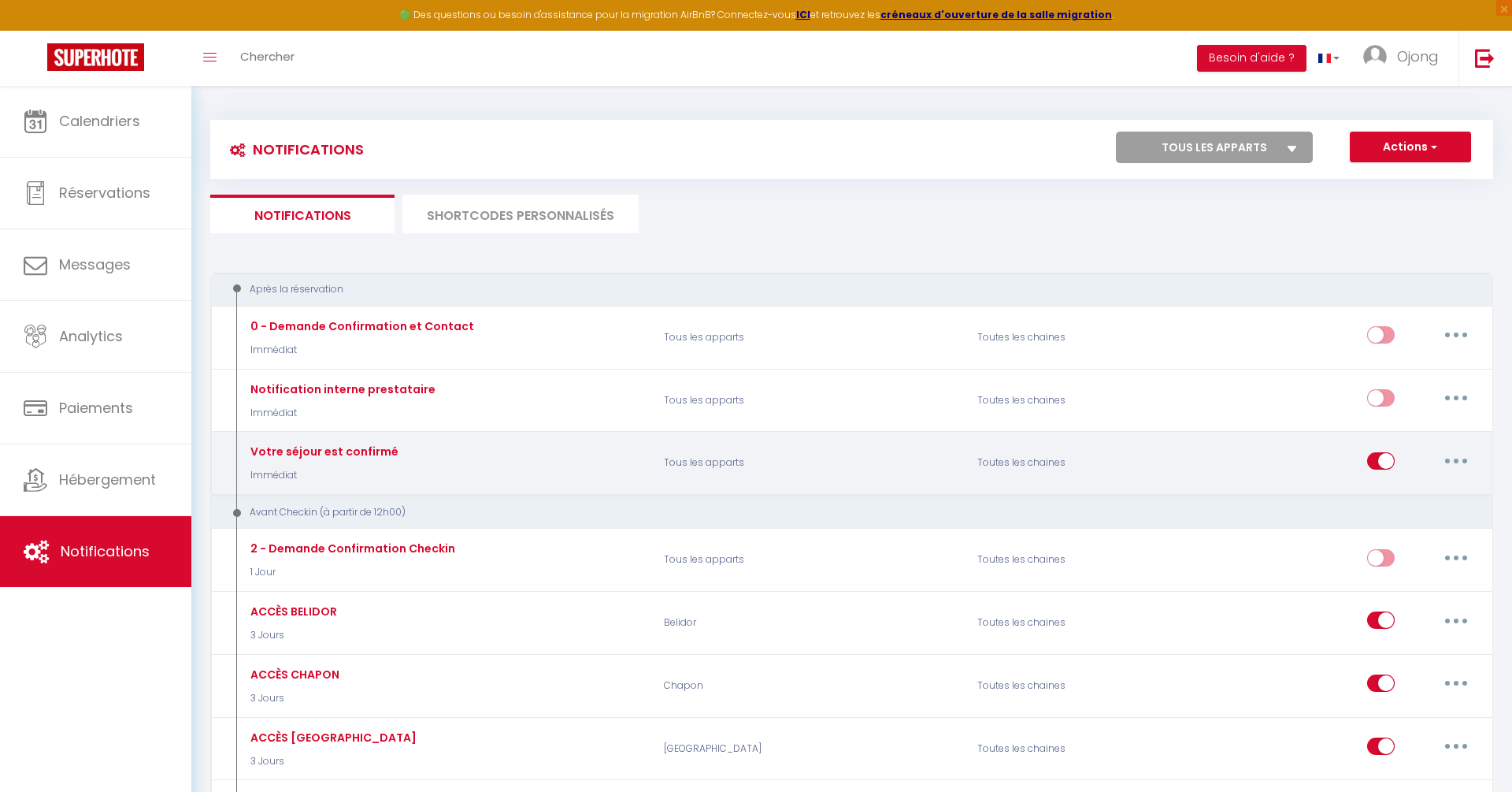
click at [1465, 460] on button "button" at bounding box center [1455, 461] width 44 height 25
click at [1412, 490] on link "Editer" at bounding box center [1414, 496] width 116 height 27
type input "Votre séjour est confirmé"
select select "Immédiat"
select select "if_booking_is_paid"
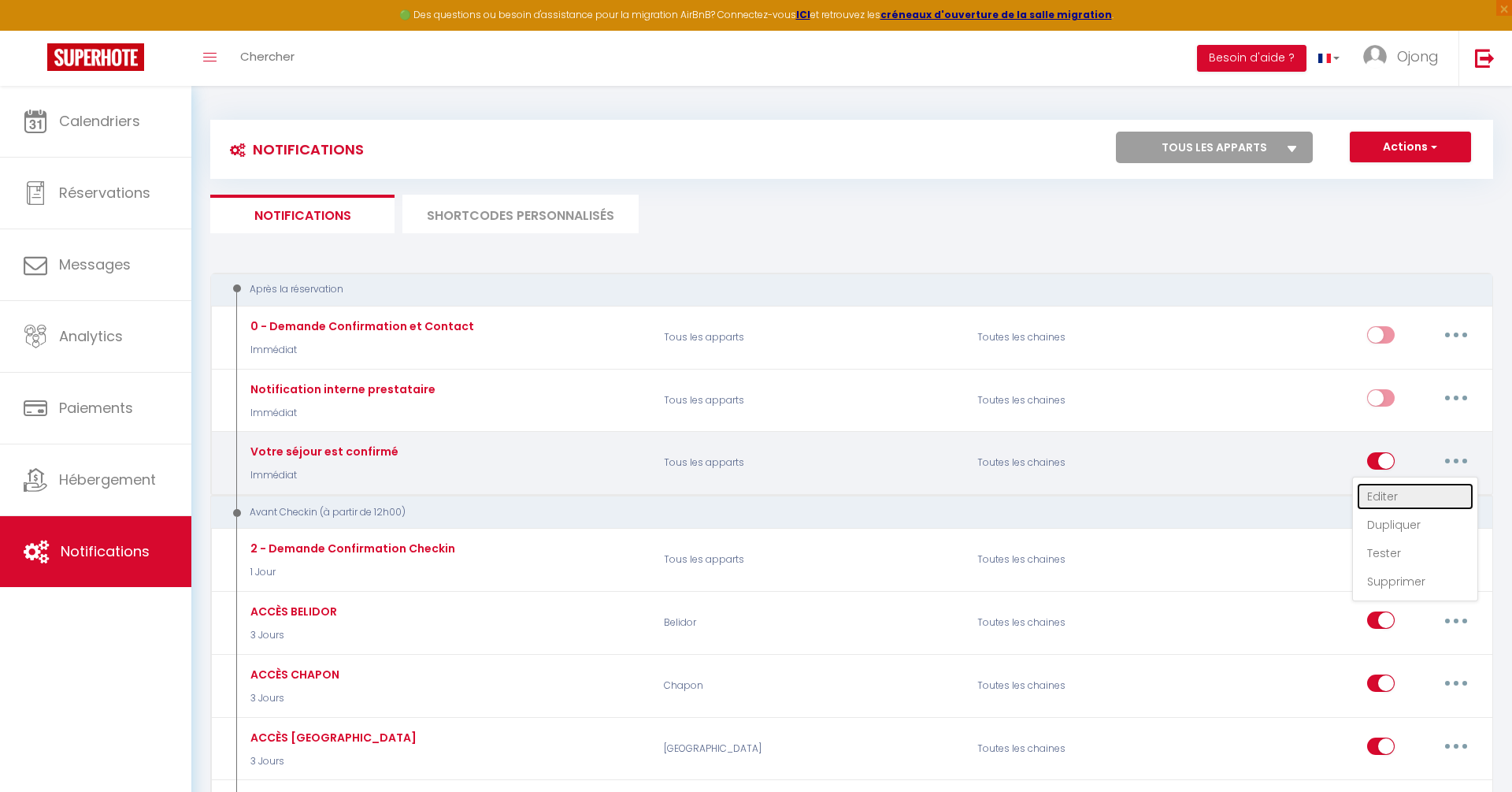
checkbox input "true"
checkbox input "false"
radio input "true"
type input "Bienvenue [GUEST:FIRST_NAME] ! Votre séjour est confirmé 🎉"
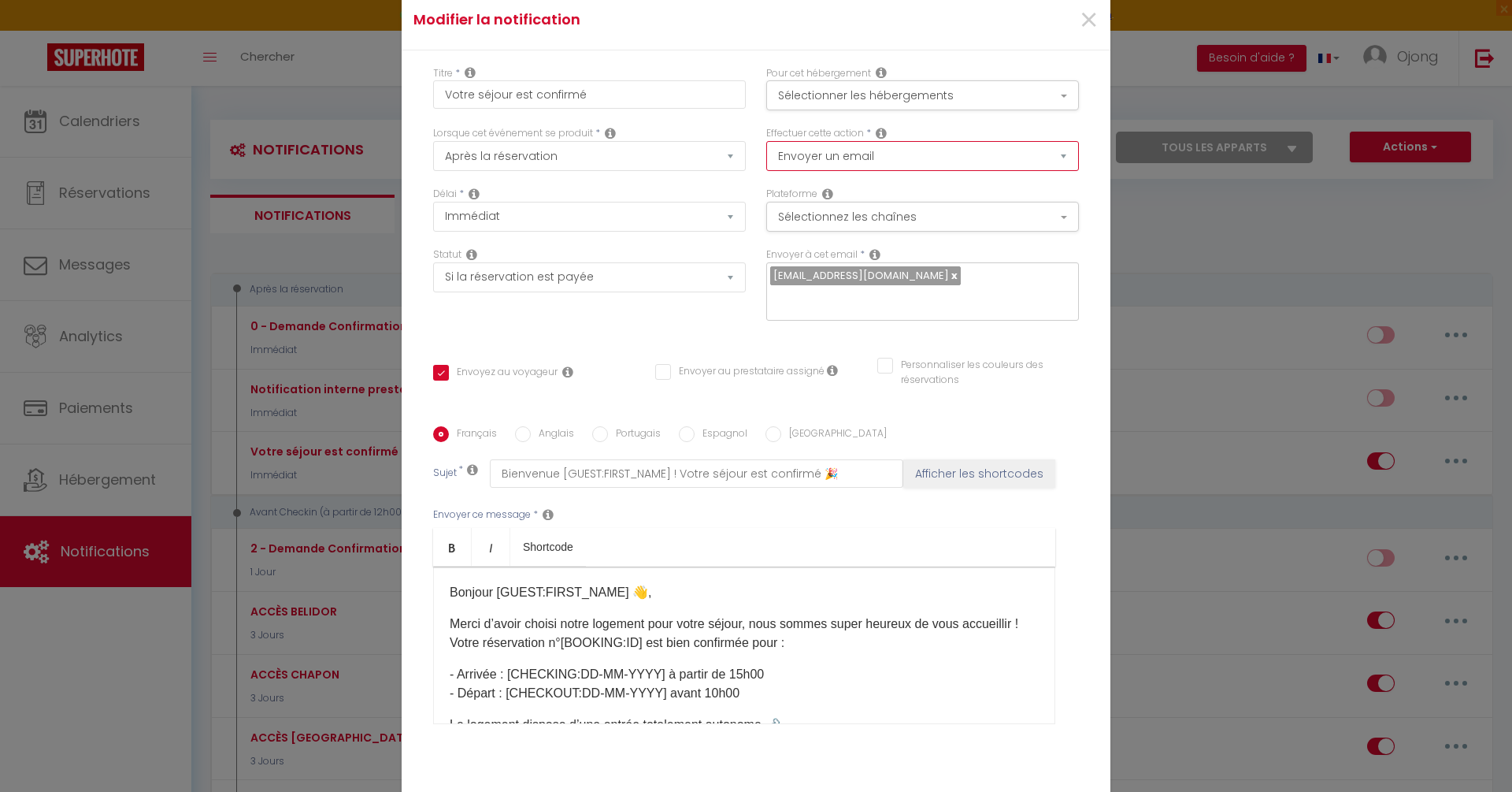
click at [930, 166] on select "Envoyer un email Envoyer un SMS Envoyer une notification push" at bounding box center [923, 156] width 313 height 30
click at [923, 225] on button "Sélectionnez les chaînes" at bounding box center [923, 217] width 313 height 30
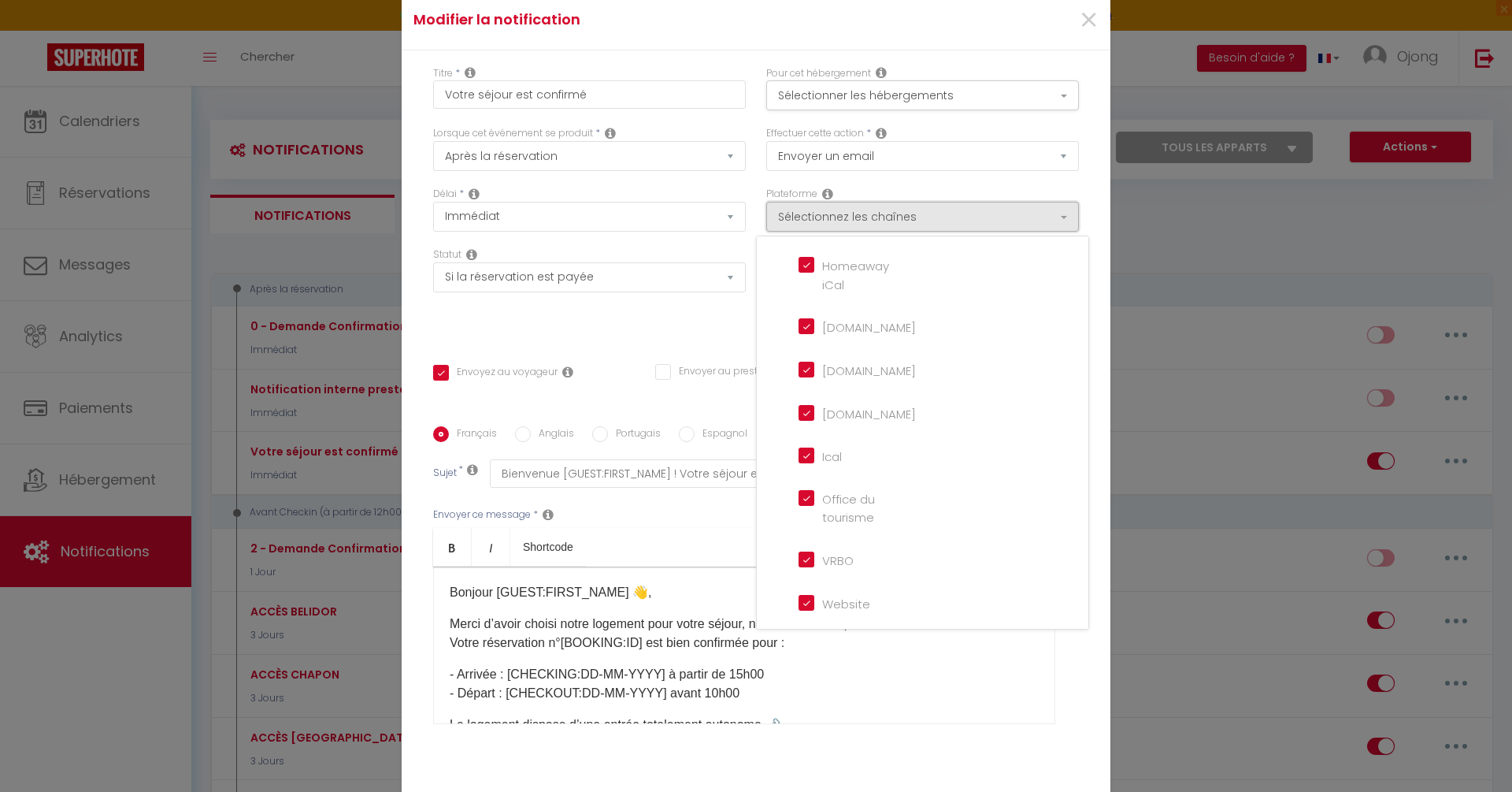
scroll to position [90, 0]
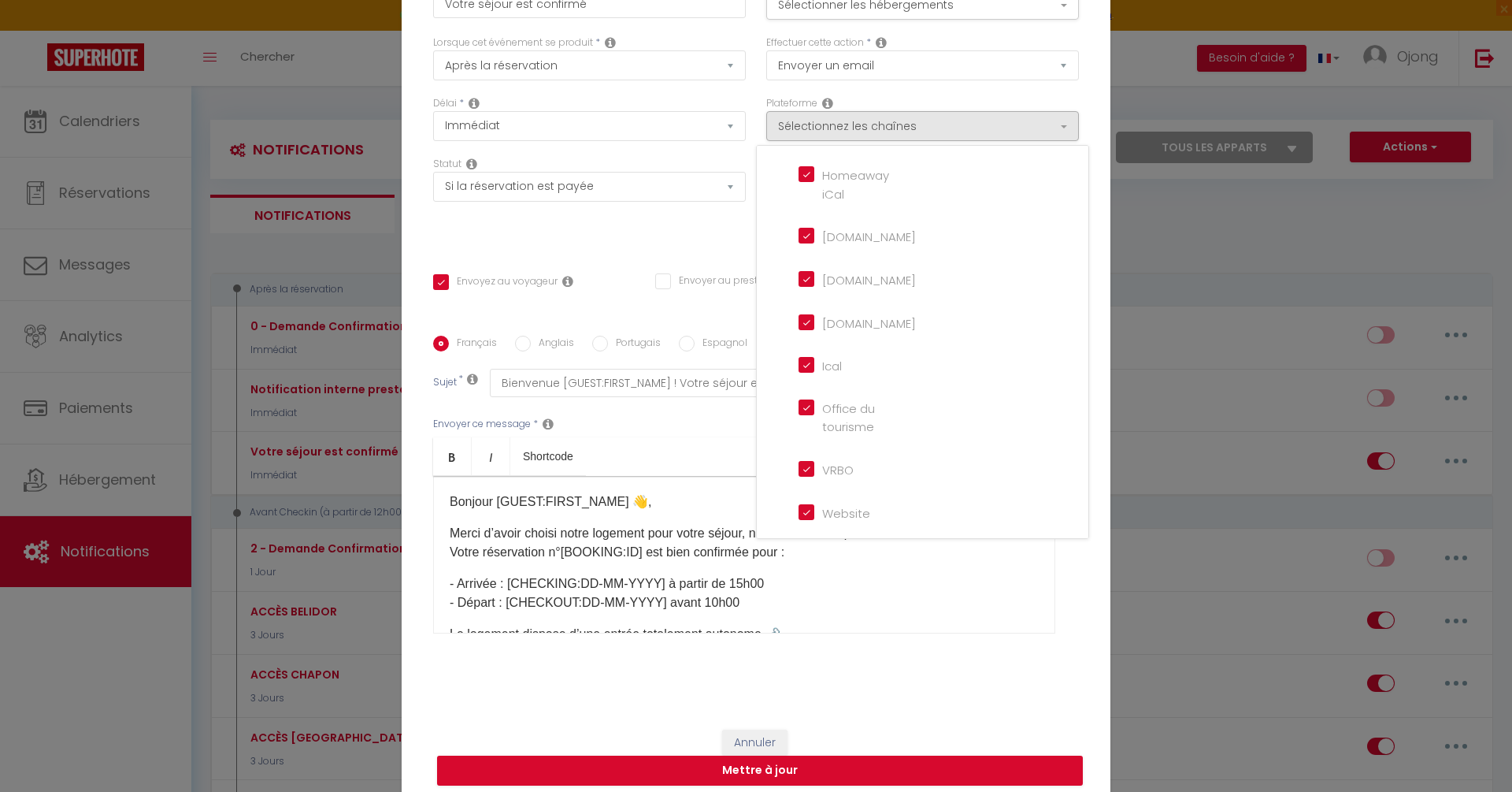
click at [1097, 154] on div "Titre * Votre séjour est confirmé Pour cet hébergement Sélectionner les héberge…" at bounding box center [756, 337] width 709 height 754
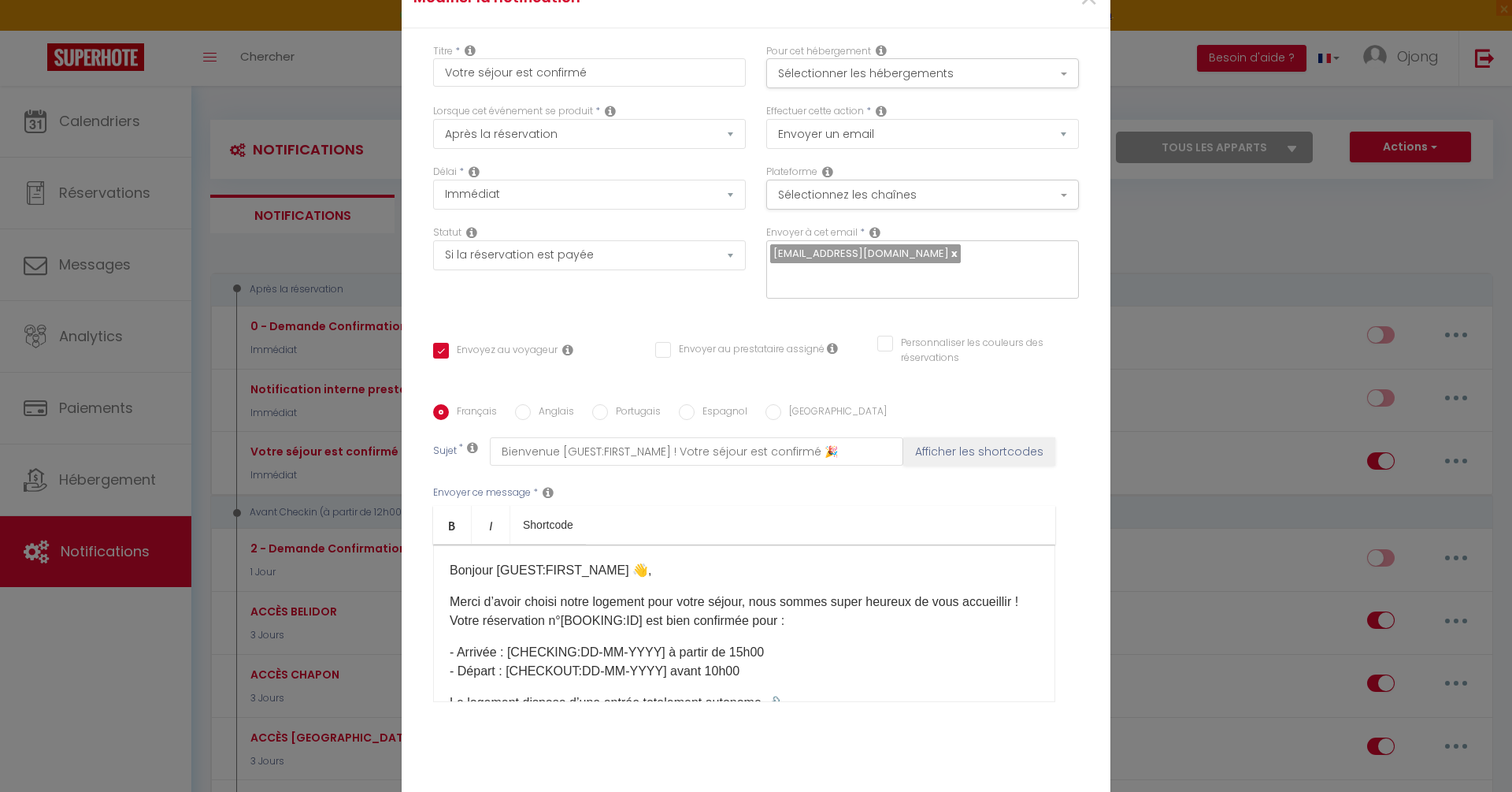
scroll to position [0, 0]
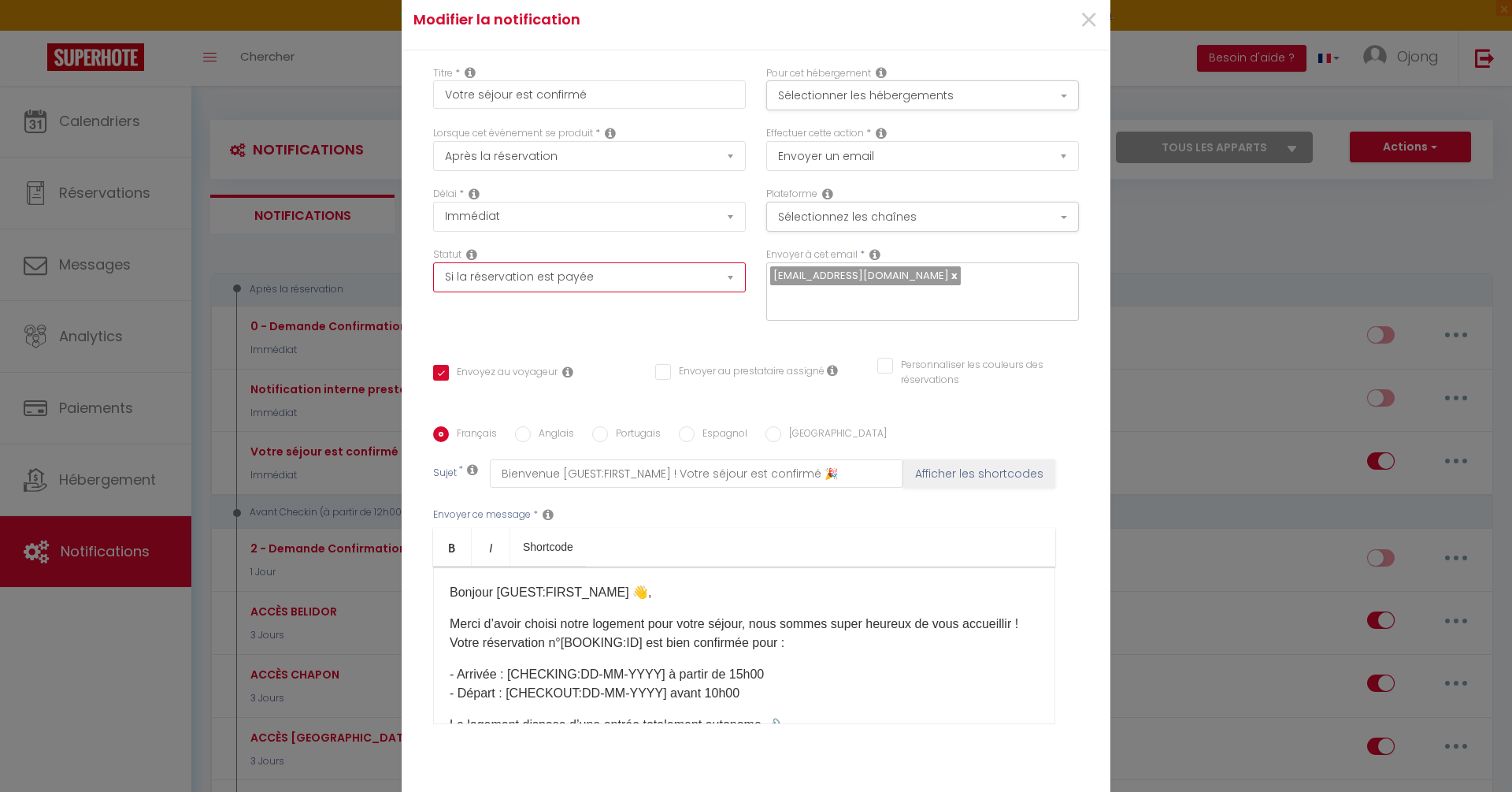
click at [595, 285] on select "Aucun Si la réservation est payée Si réservation non payée Si la caution a été …" at bounding box center [590, 277] width 313 height 30
click at [869, 107] on button "Sélectionner les hébergements" at bounding box center [923, 95] width 313 height 30
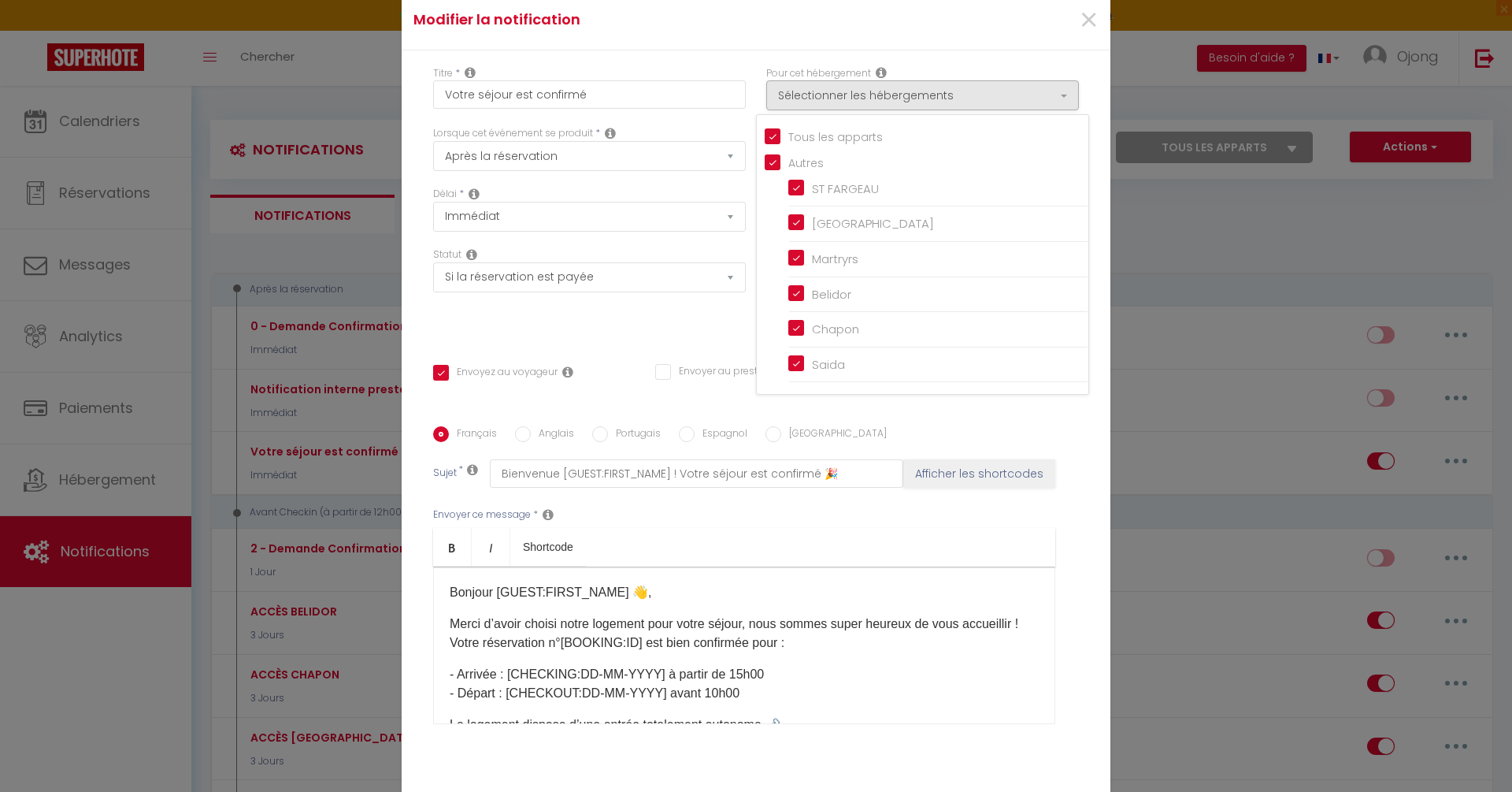
click at [995, 28] on div "×" at bounding box center [991, 20] width 235 height 34
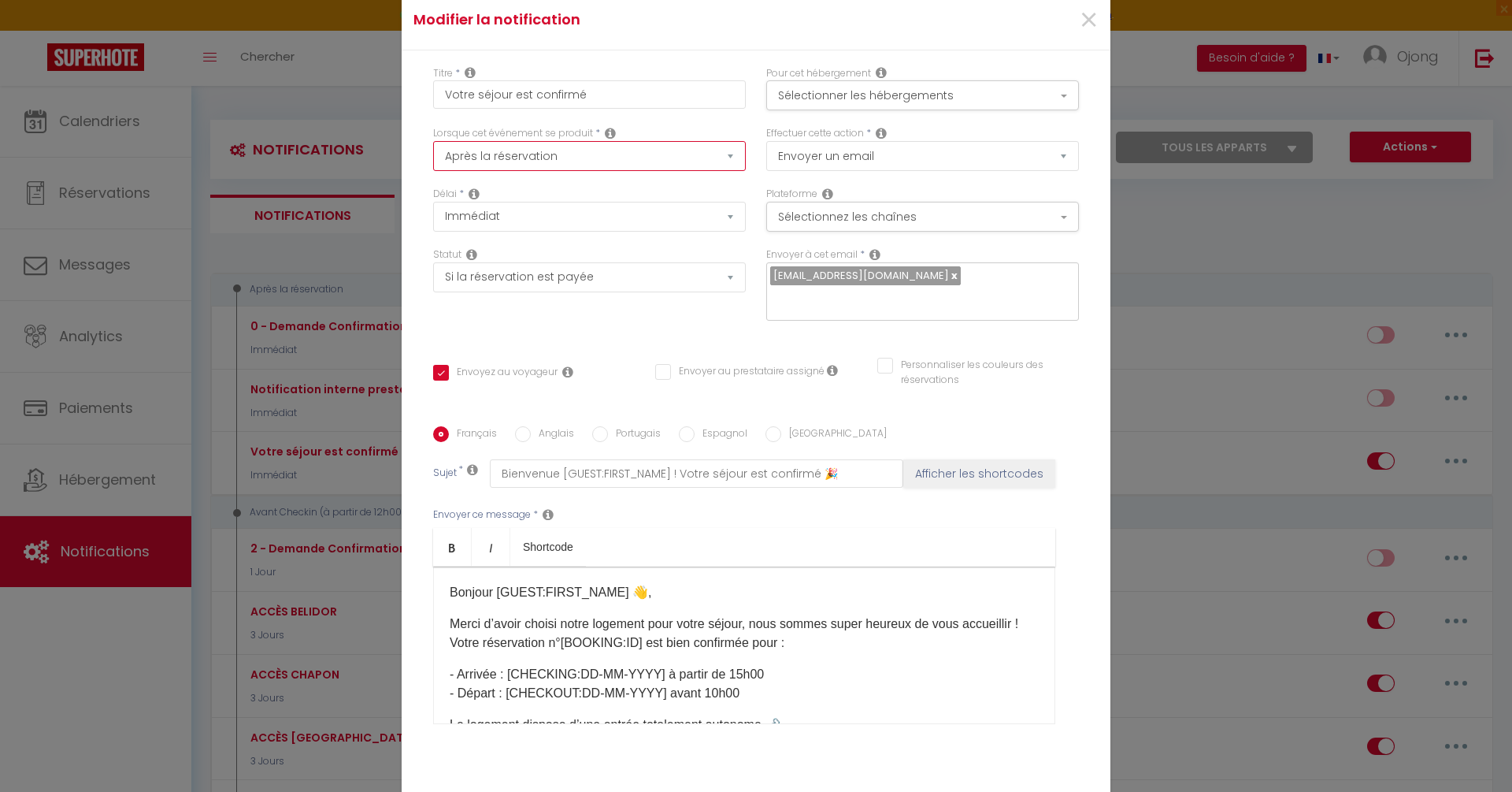
click at [666, 167] on select "Après la réservation Avant Checkin (à partir de 12h00) Après Checkin (à partir …" at bounding box center [590, 156] width 313 height 30
click at [595, 289] on select "Aucun Si la réservation est payée Si réservation non payée Si la caution a été …" at bounding box center [590, 277] width 313 height 30
select select "if_booking_not_paid"
click at [434, 275] on select "Aucun Si la réservation est payée Si réservation non payée Si la caution a été …" at bounding box center [590, 277] width 313 height 30
checkbox input "true"
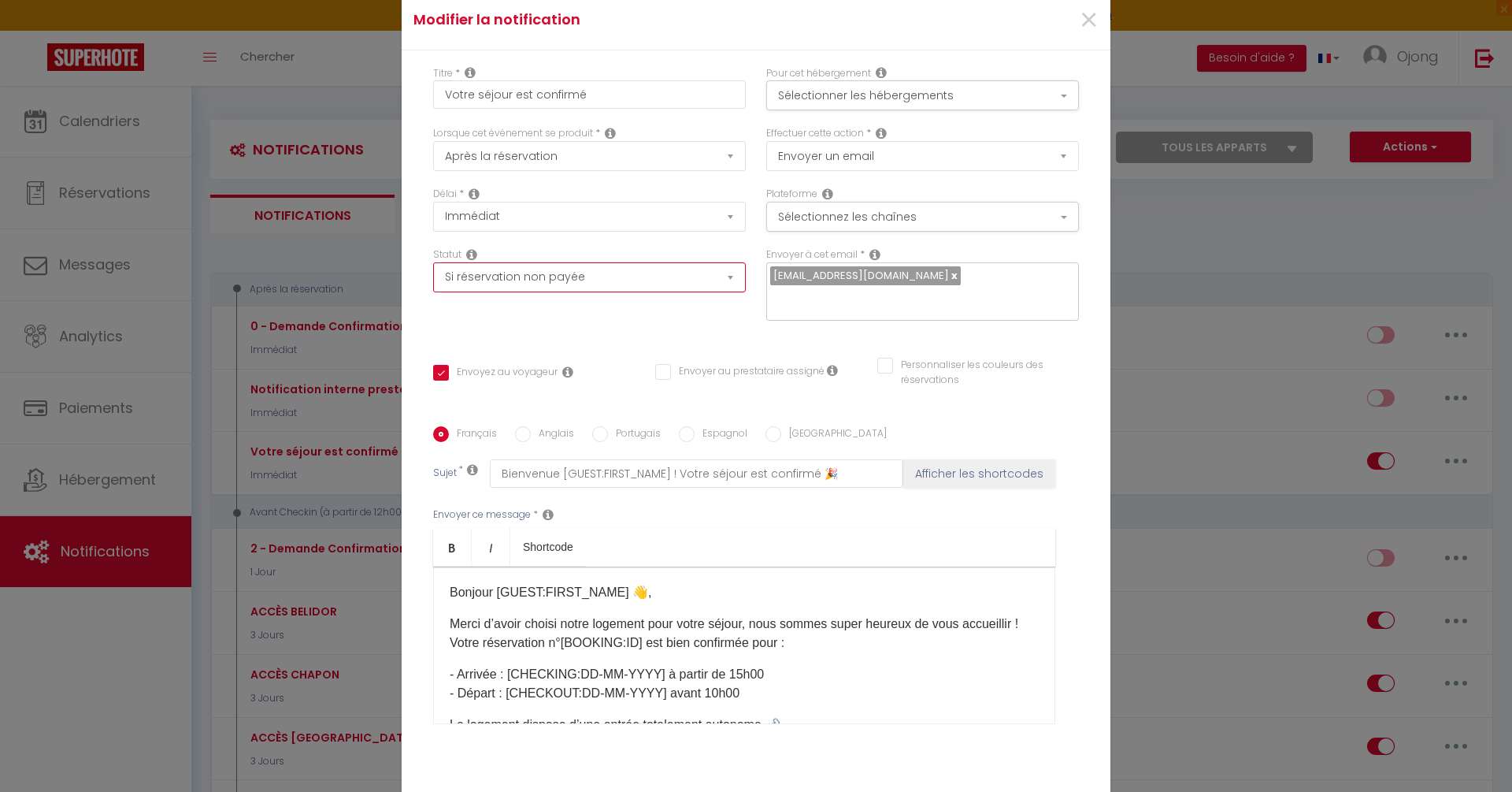
checkbox input "false"
click at [618, 289] on select "Aucun Si la réservation est payée Si réservation non payée Si la caution a été …" at bounding box center [590, 277] width 313 height 30
select select
click at [434, 275] on select "Aucun Si la réservation est payée Si réservation non payée Si la caution a été …" at bounding box center [590, 277] width 313 height 30
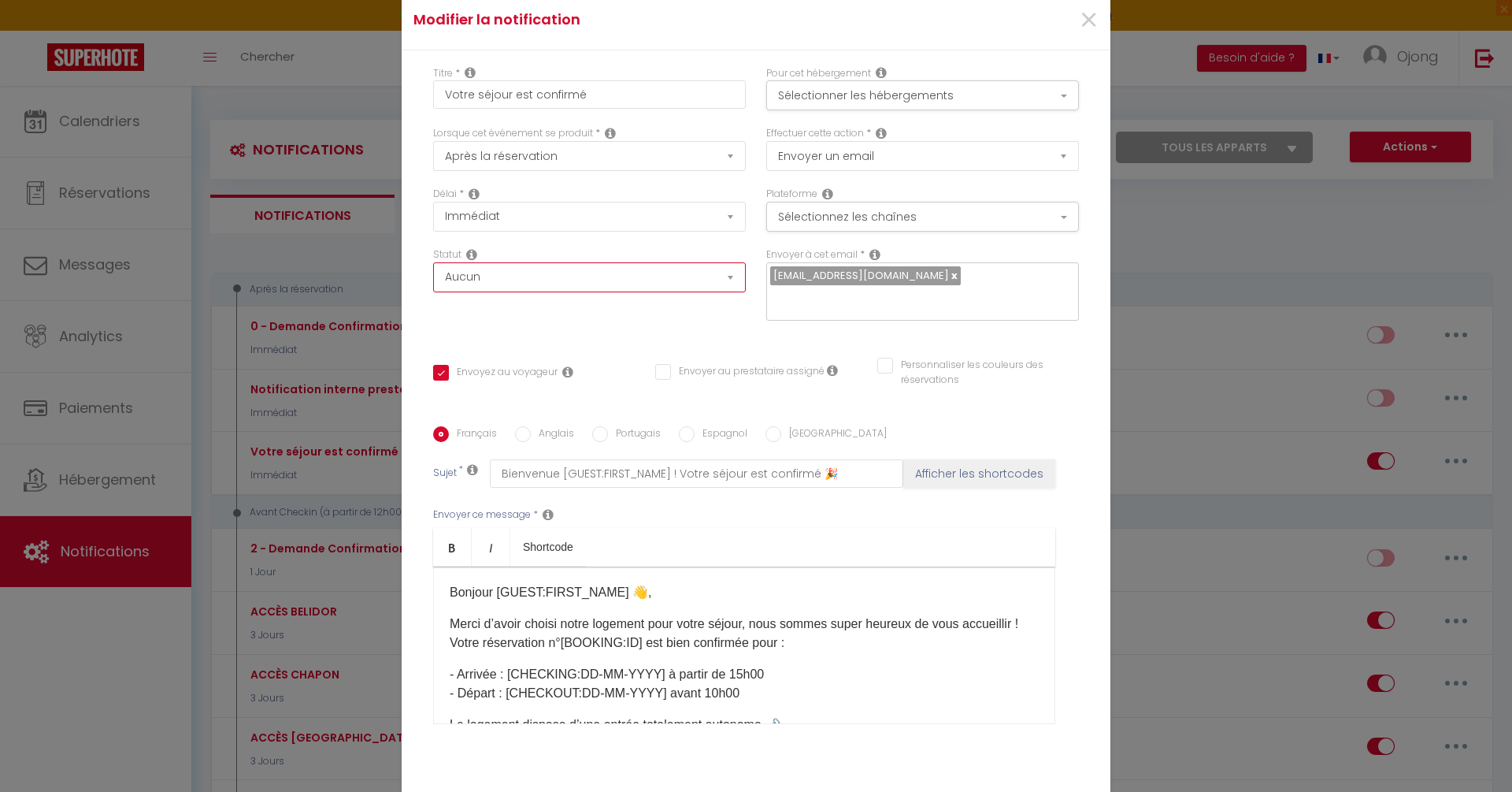
checkbox input "true"
checkbox input "false"
click at [609, 287] on select "Aucun Si la réservation est payée Si réservation non payée Si la caution a été …" at bounding box center [590, 277] width 313 height 30
click at [472, 261] on icon at bounding box center [472, 255] width 11 height 13
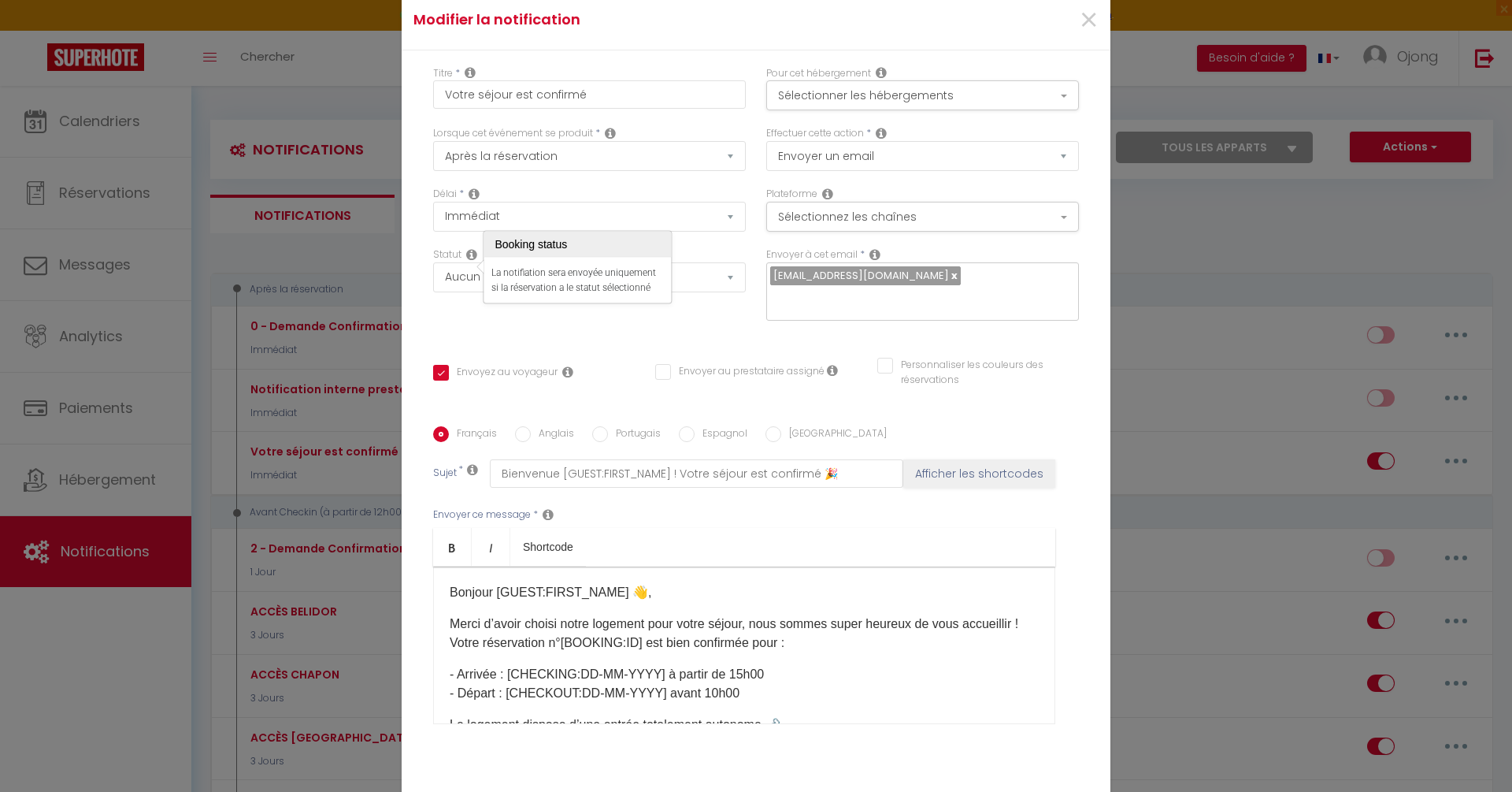
click at [429, 292] on div "Statut Aucun Si la réservation est payée Si réservation non payée Si la caution…" at bounding box center [590, 292] width 333 height 89
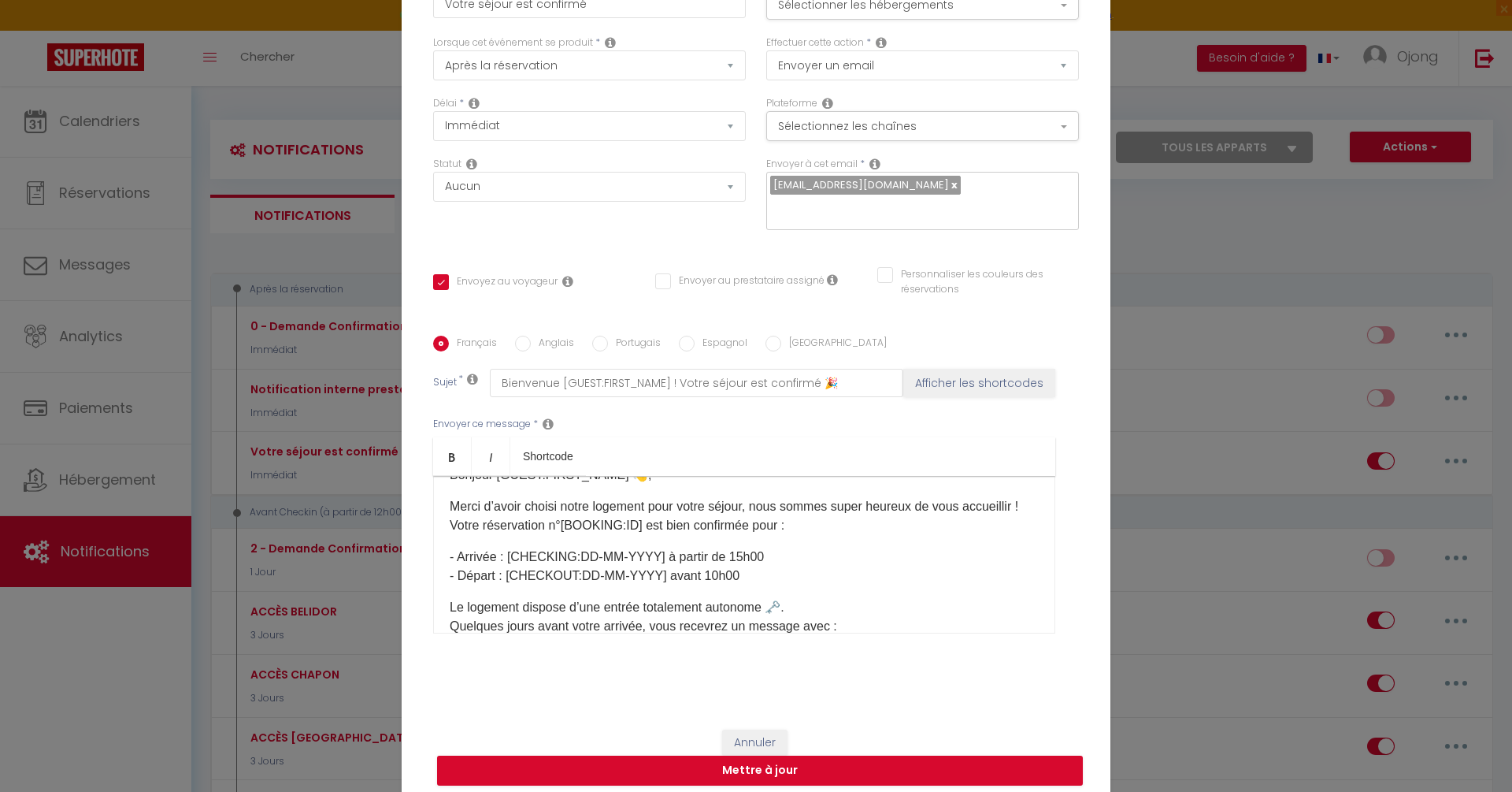
scroll to position [19, 0]
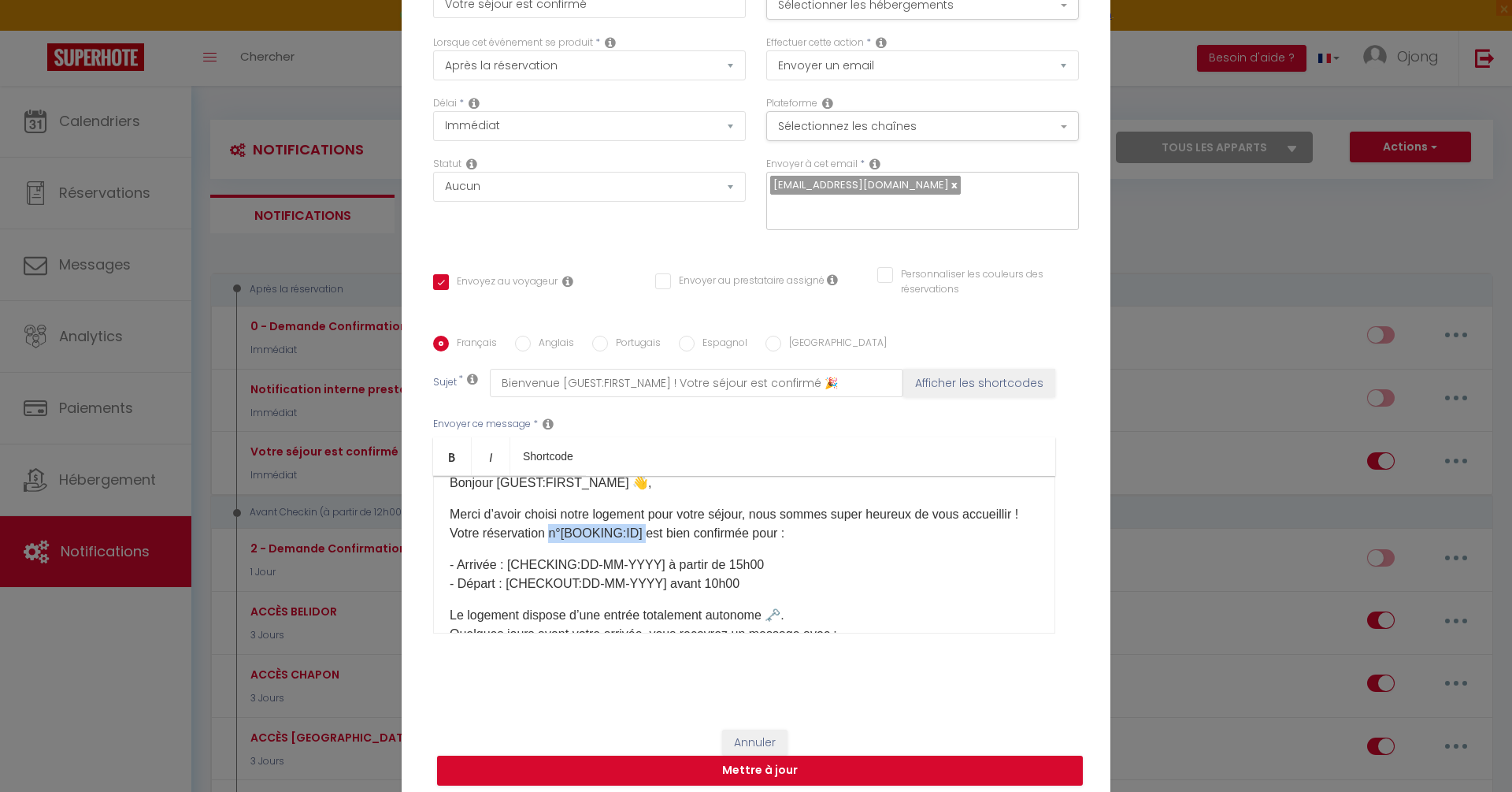
drag, startPoint x: 646, startPoint y: 521, endPoint x: 552, endPoint y: 524, distance: 94.0
click at [552, 524] on p "Merci d’avoir choisi notre logement pour votre séjour, nous sommes super heureu…" at bounding box center [743, 524] width 589 height 38
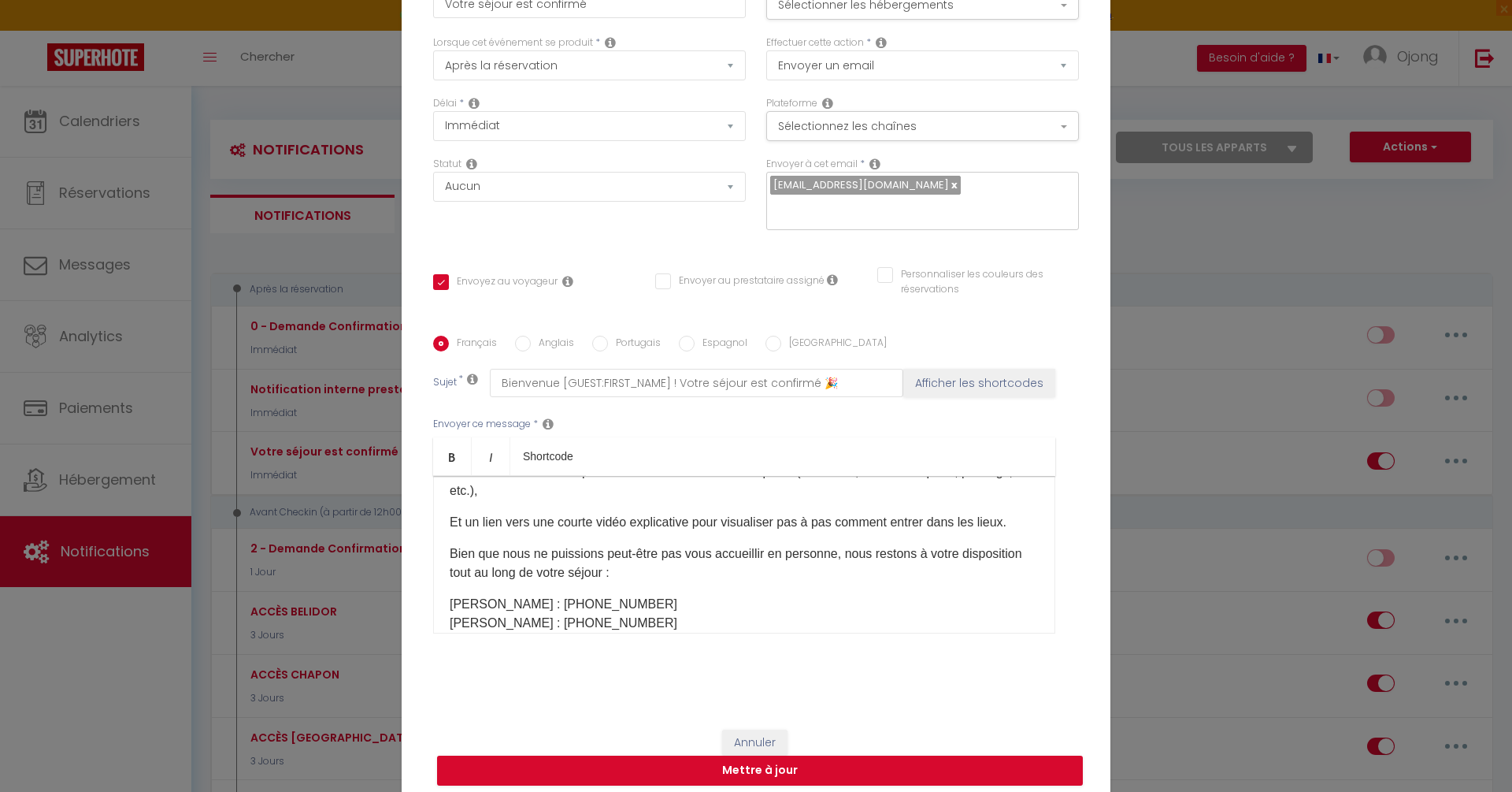
scroll to position [334, 0]
click at [603, 546] on p "Bien que nous ne puissions peut-être pas vous accueillir en personne, nous rest…" at bounding box center [743, 561] width 589 height 38
click at [634, 543] on p "Bien que nous ne puissions peut-être pas vous accueillir en personne, nous rest…" at bounding box center [743, 561] width 589 height 38
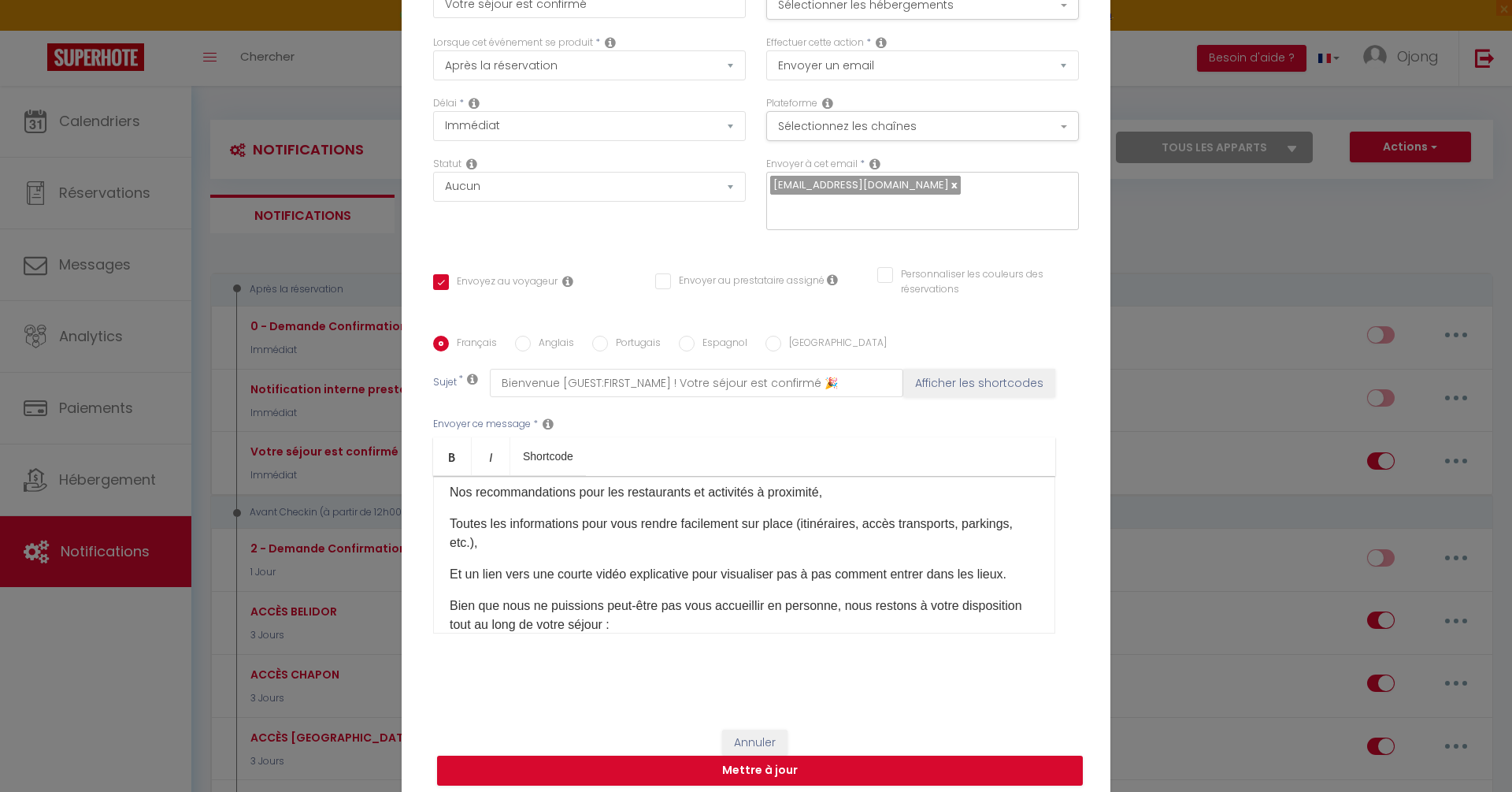
scroll to position [289, 0]
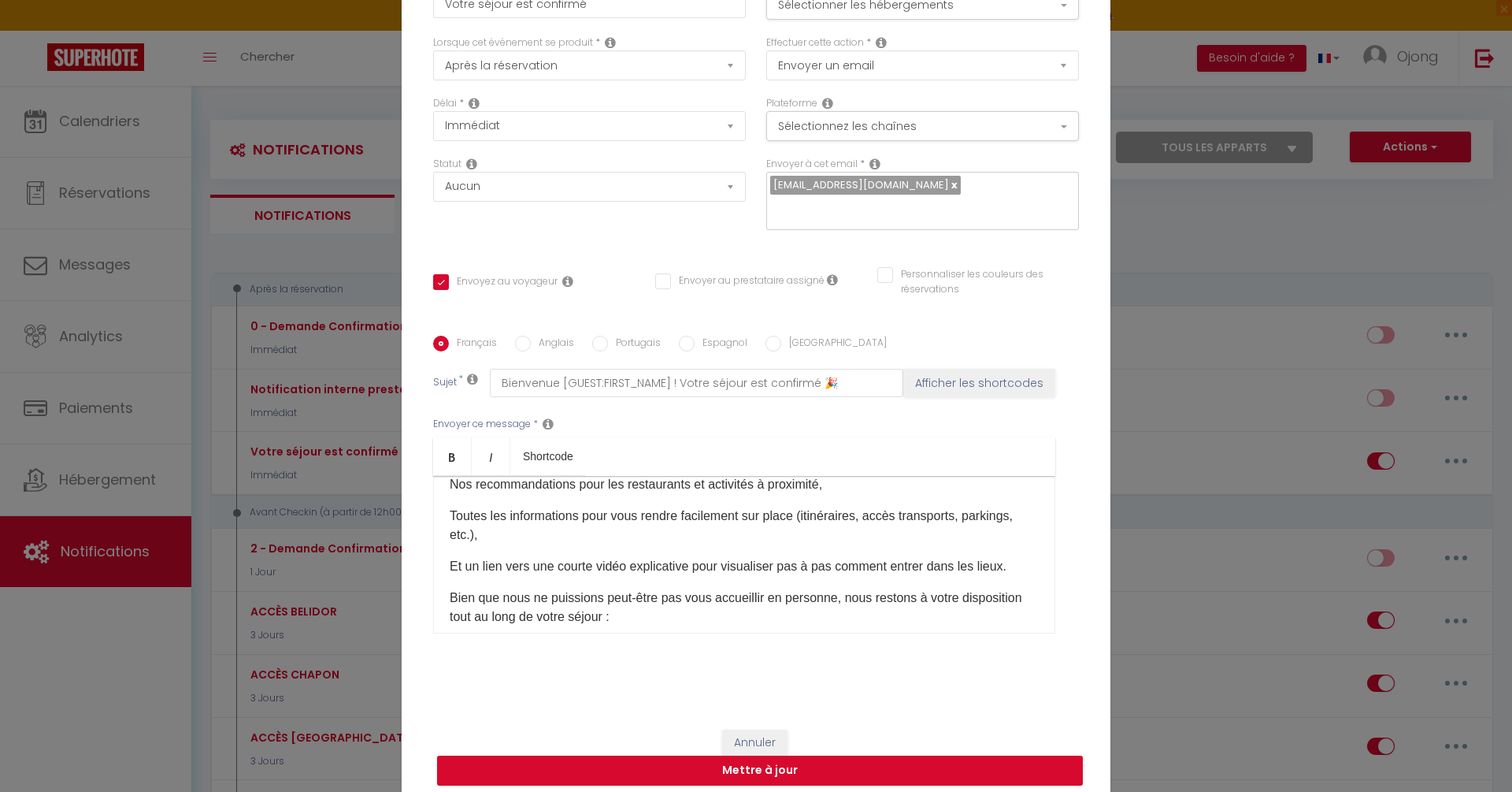
click at [893, 506] on p "Toutes les informations pour vous rendre facilement sur place (itinéraires, acc…" at bounding box center [743, 525] width 589 height 38
click at [0, 0] on lt-span "accès ," at bounding box center [0, 0] width 0 height 0
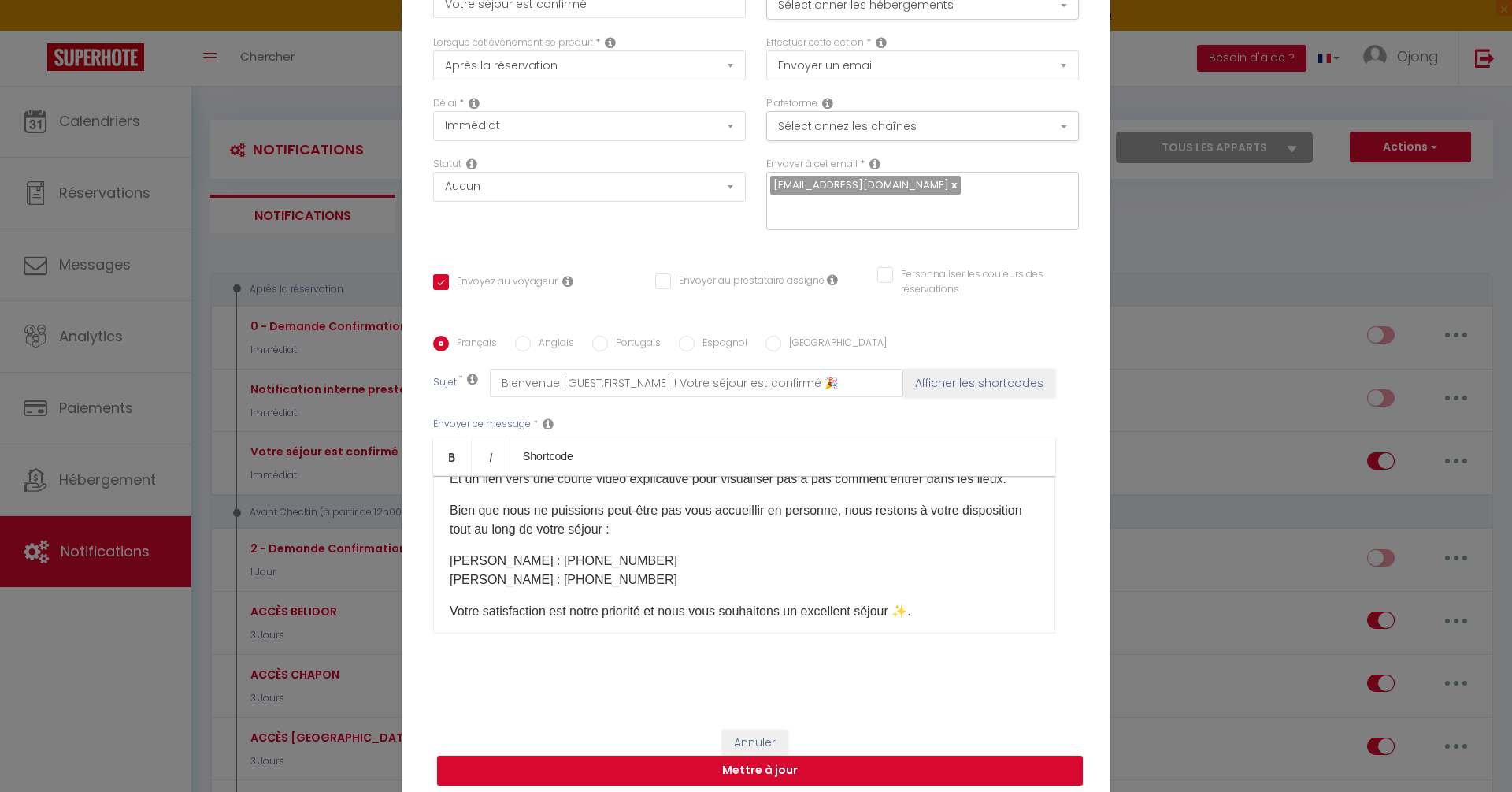
scroll to position [391, 0]
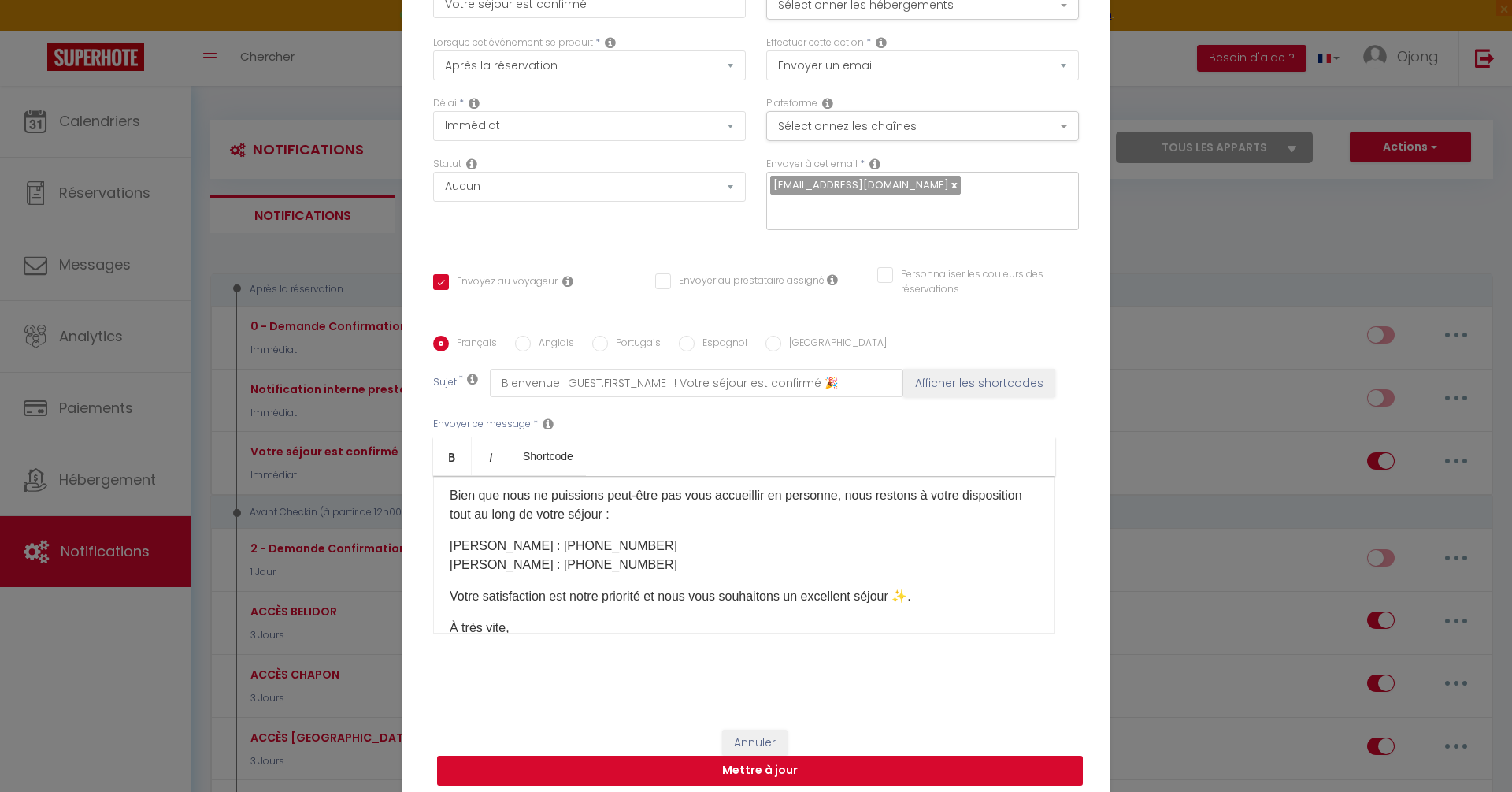
click at [796, 757] on button "Mettre à jour" at bounding box center [760, 771] width 646 height 30
checkbox input "true"
checkbox input "false"
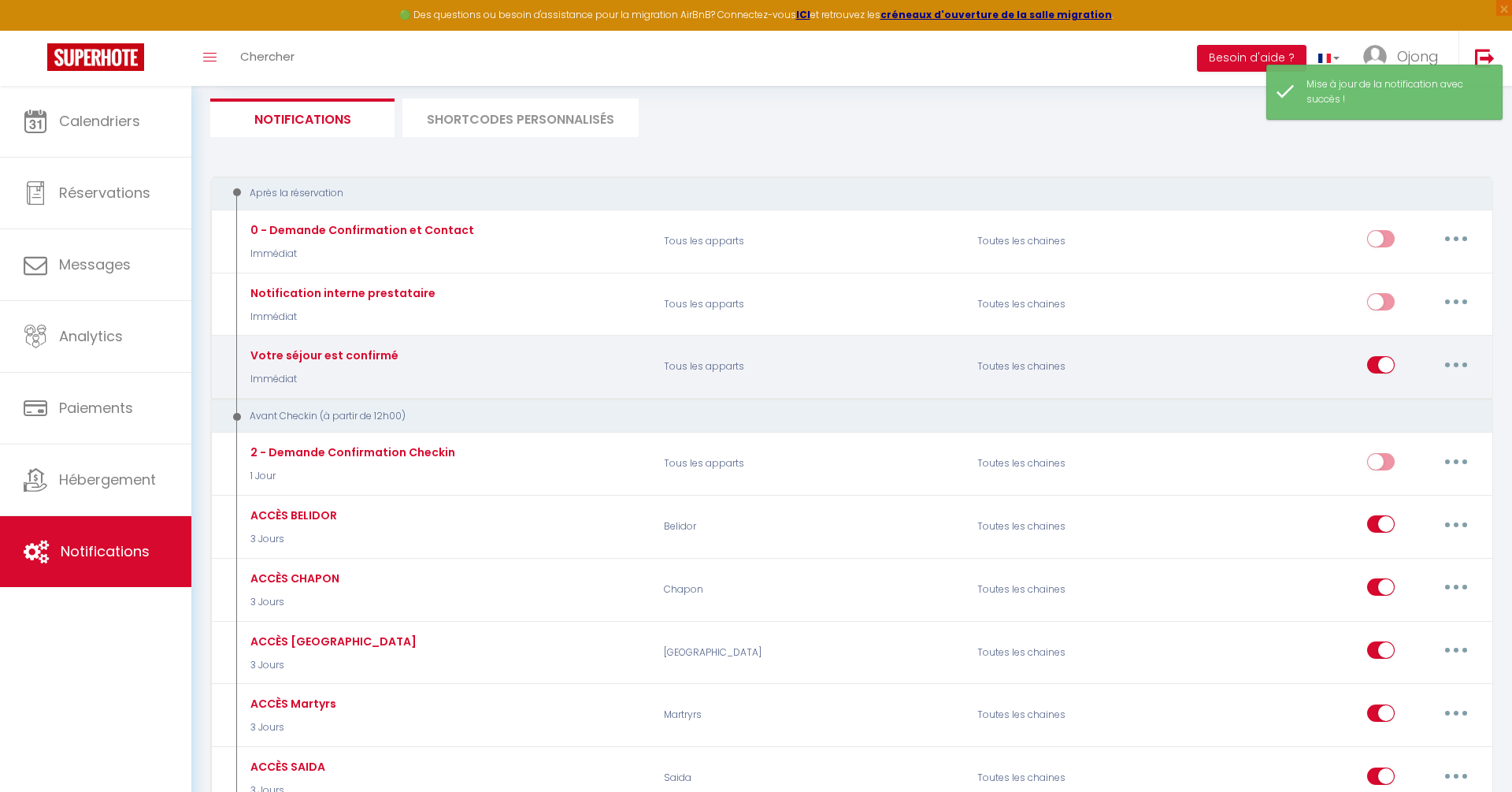
scroll to position [118, 0]
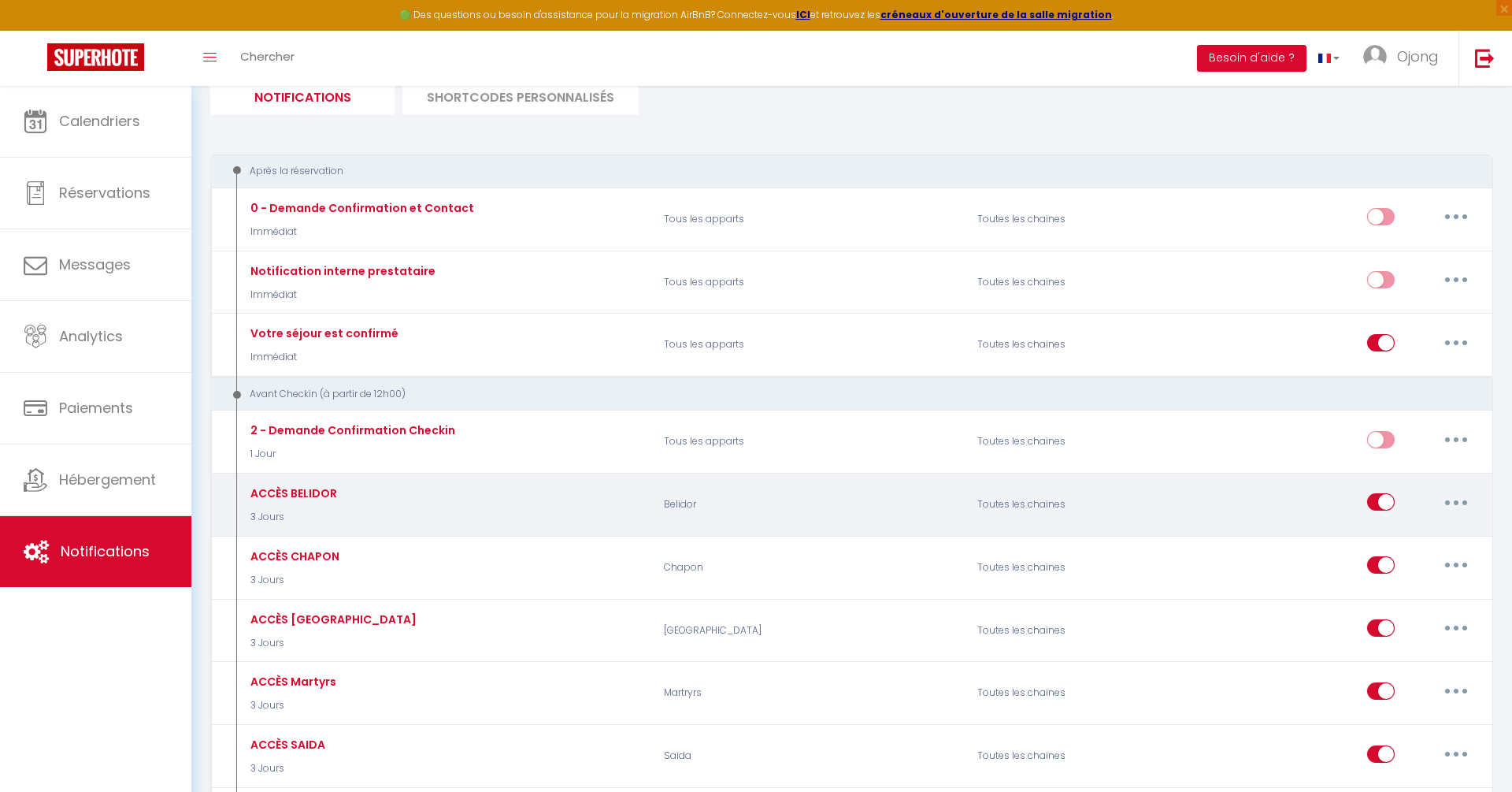
click at [1462, 497] on button "button" at bounding box center [1455, 502] width 44 height 25
click at [1404, 530] on link "Editer" at bounding box center [1414, 538] width 116 height 27
type input "ACCÈS BELIDOR"
select select "3 Jours"
select select "if_booking_is_paid"
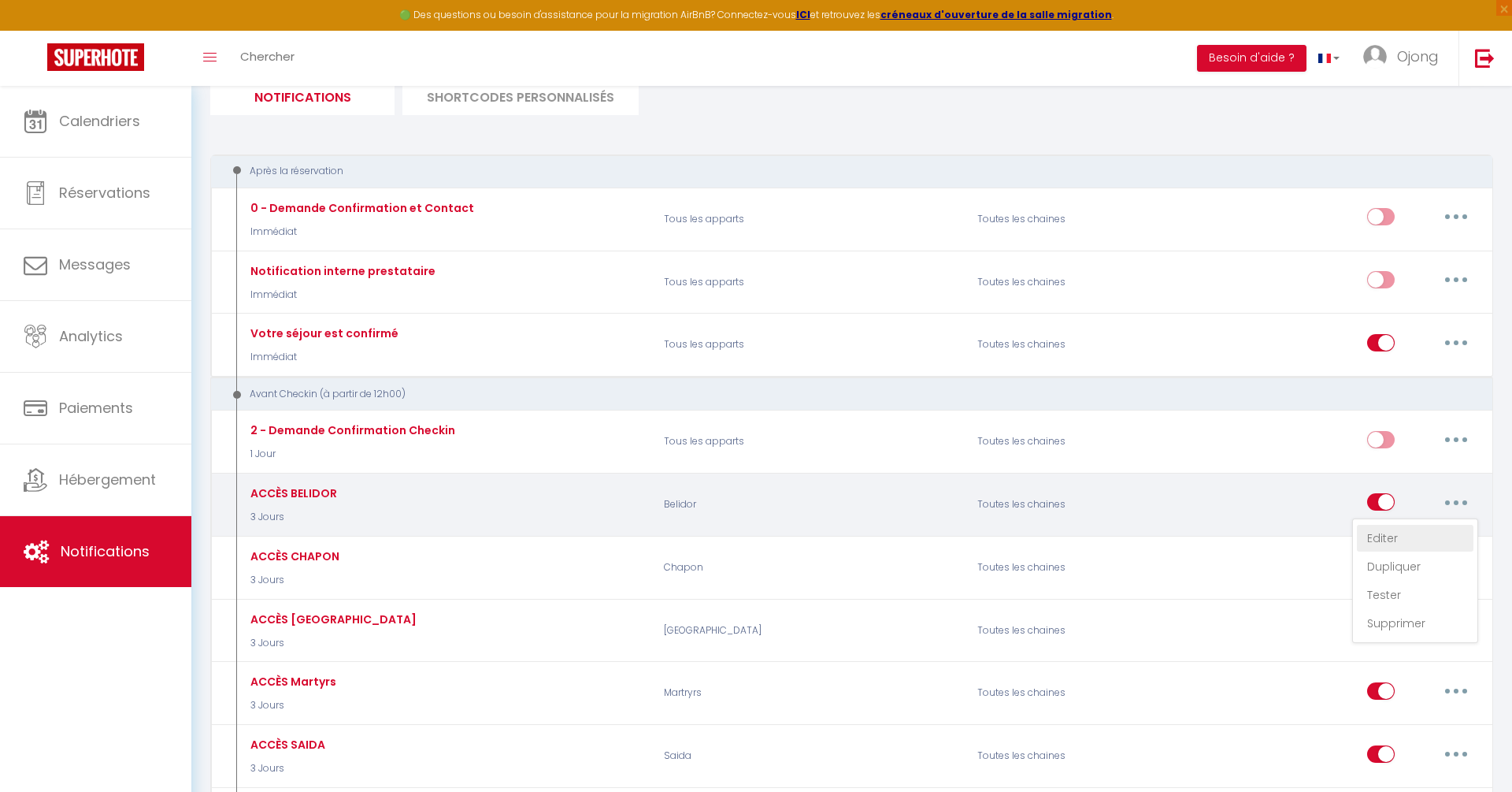
checkbox input "true"
checkbox input "false"
radio input "true"
type input "Vos instructions d’accès & infos utiles pour votre séjour ✨"
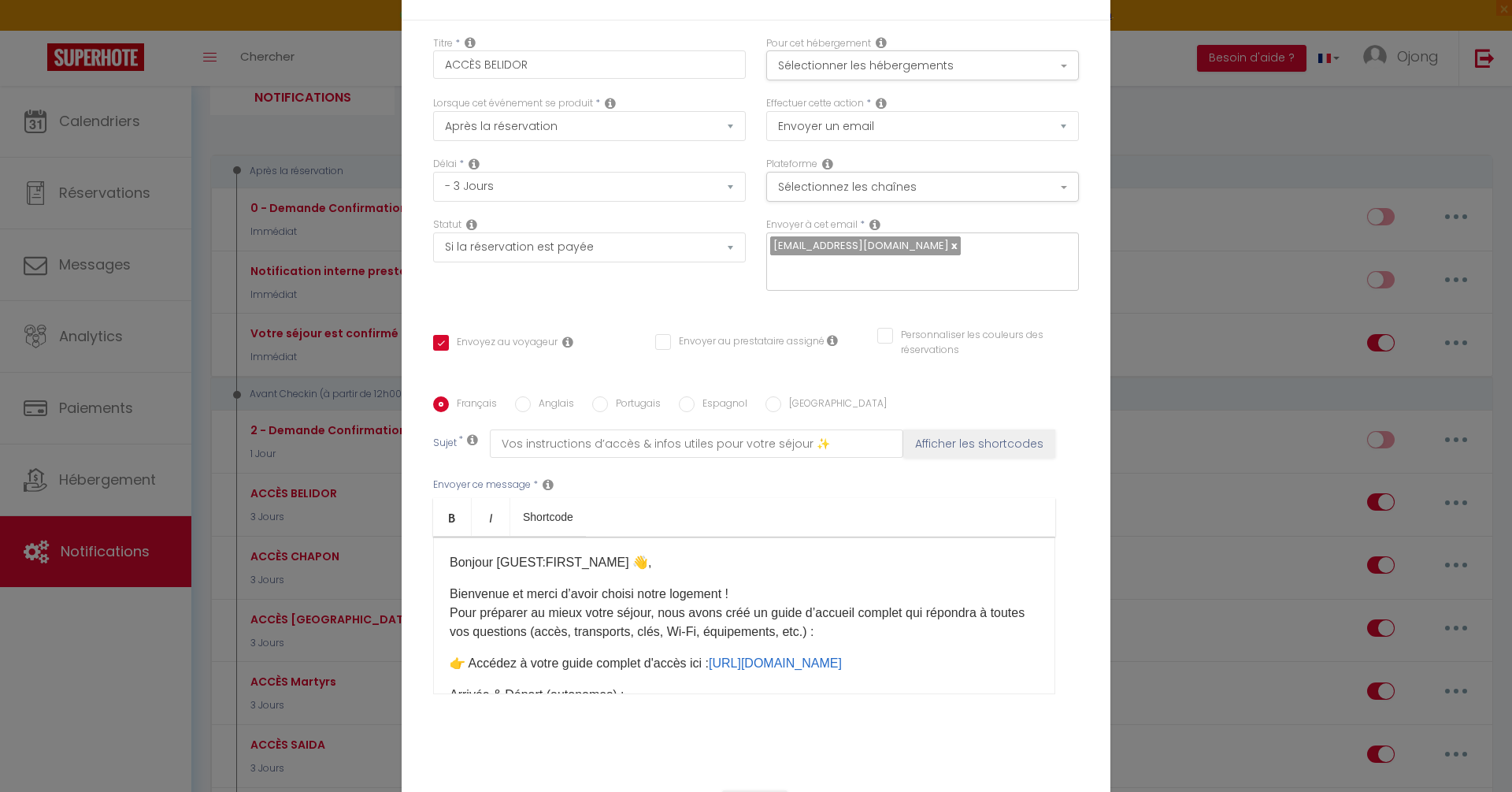
scroll to position [0, 0]
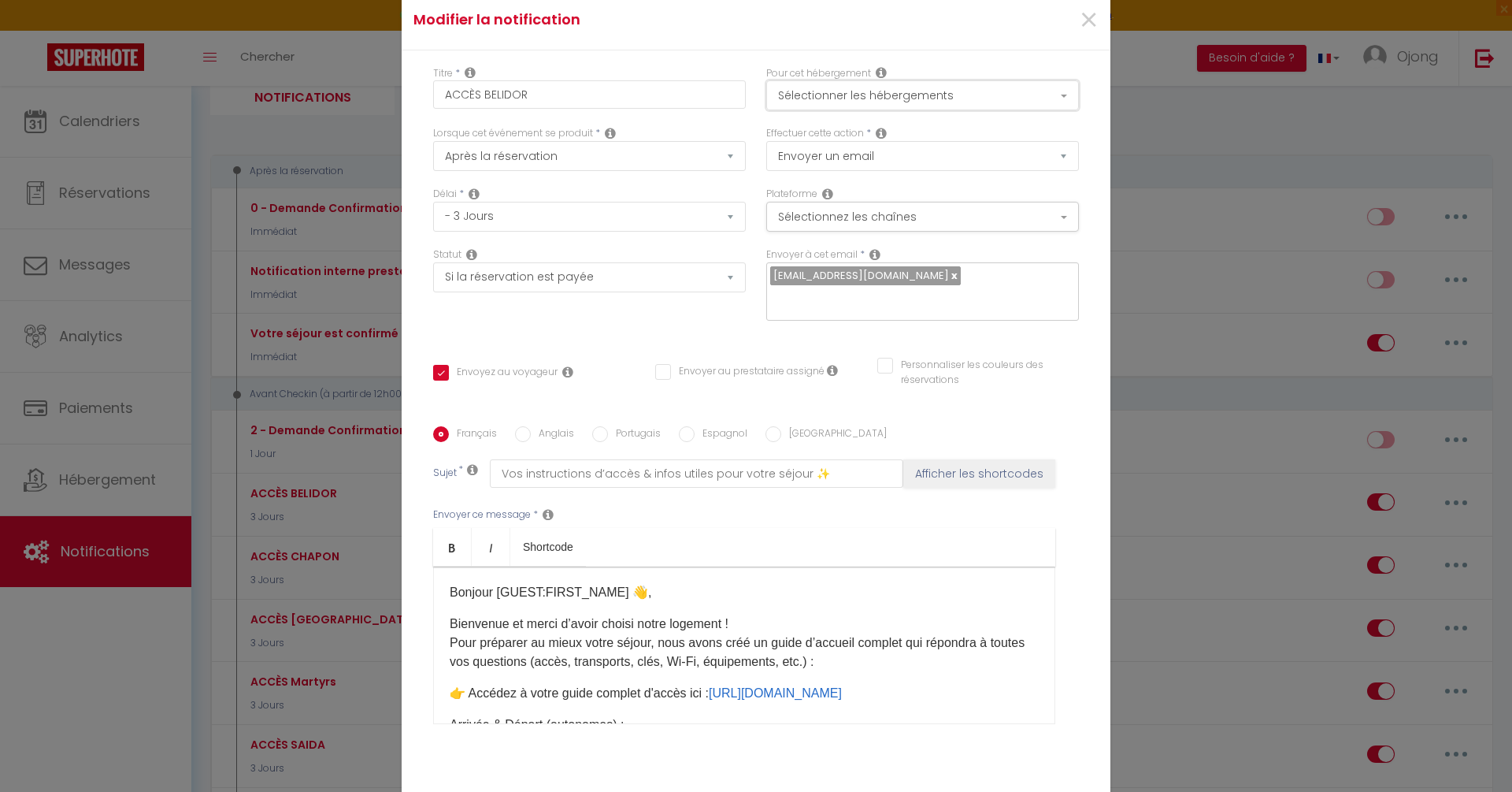
click at [929, 111] on button "Sélectionner les hébergements" at bounding box center [923, 95] width 313 height 30
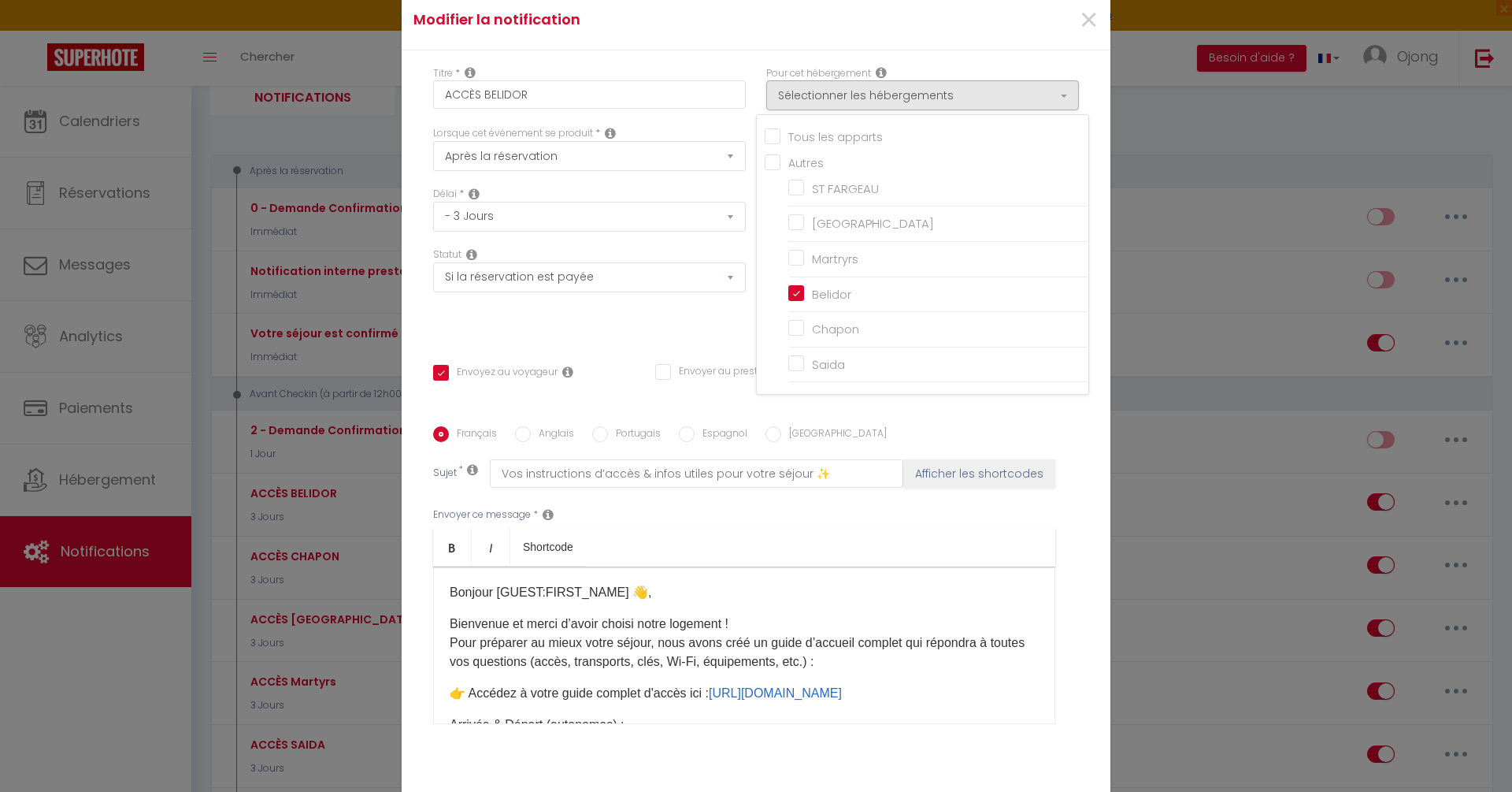
click at [1020, 38] on div "×" at bounding box center [991, 20] width 235 height 34
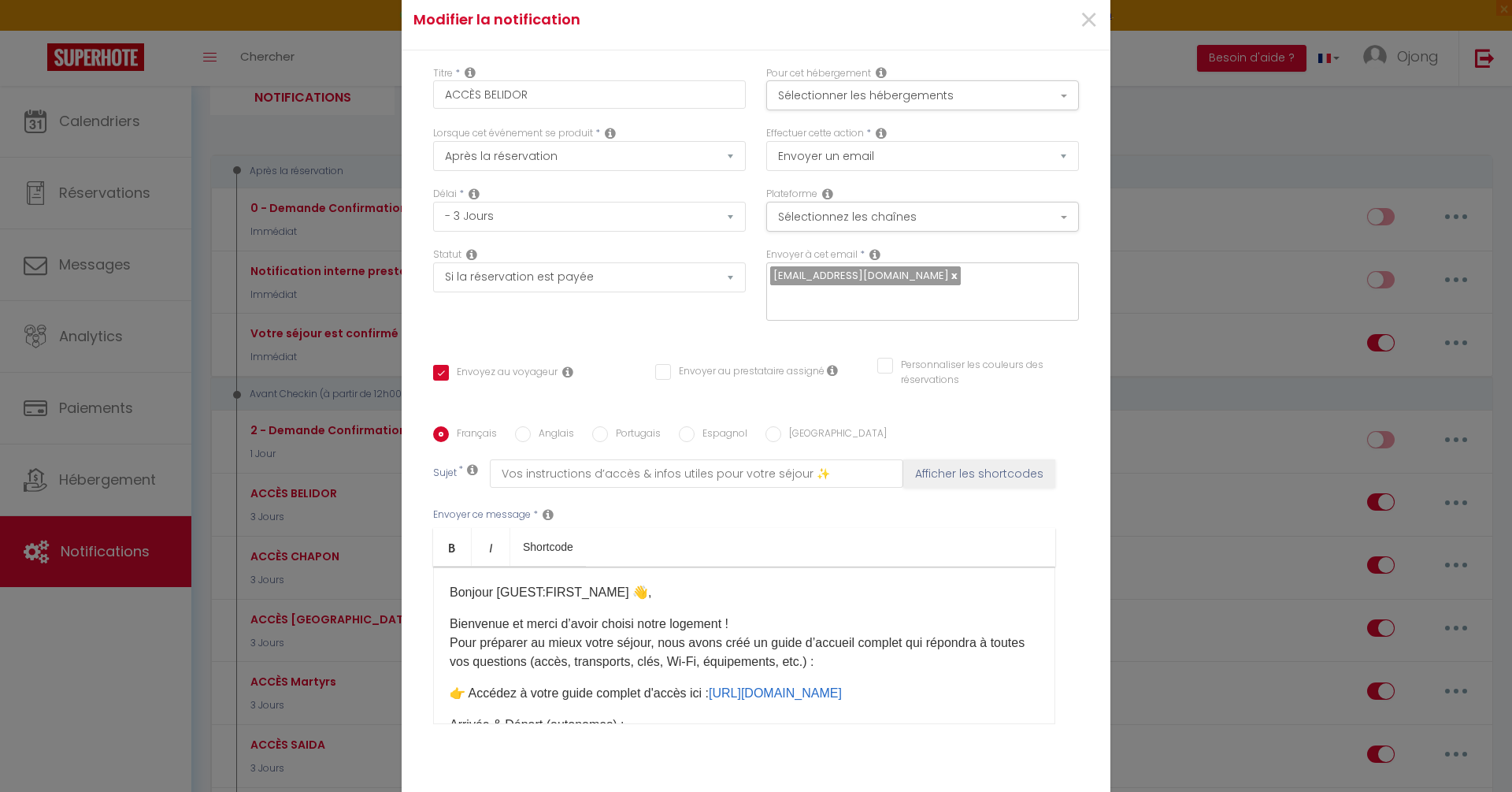
click at [866, 614] on p "Bienvenue et merci d’avoir choisi notre logement ! Pour préparer au mieux votre…" at bounding box center [743, 642] width 589 height 57
click at [1090, 28] on span "×" at bounding box center [1089, 20] width 20 height 47
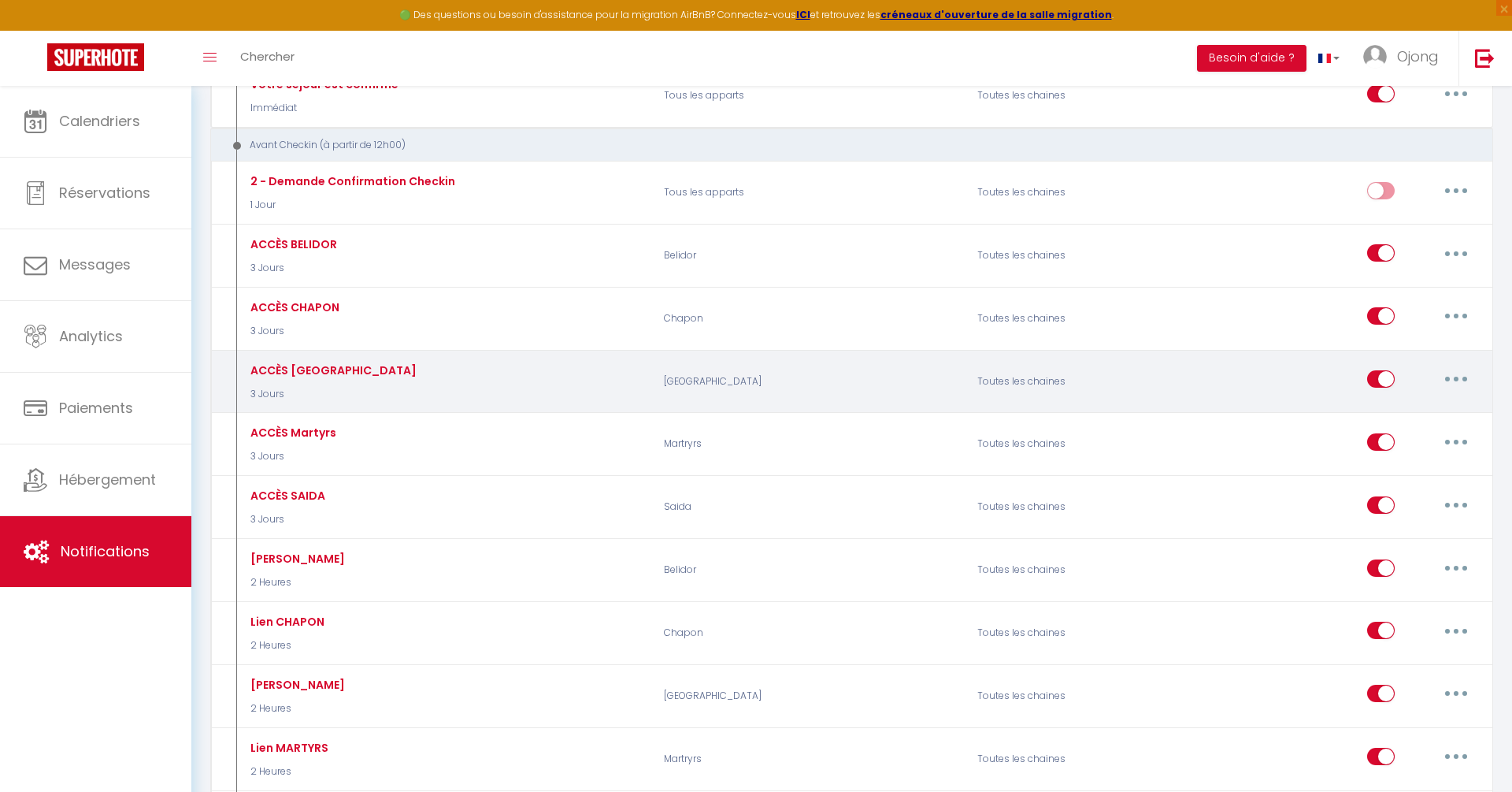
scroll to position [405, 0]
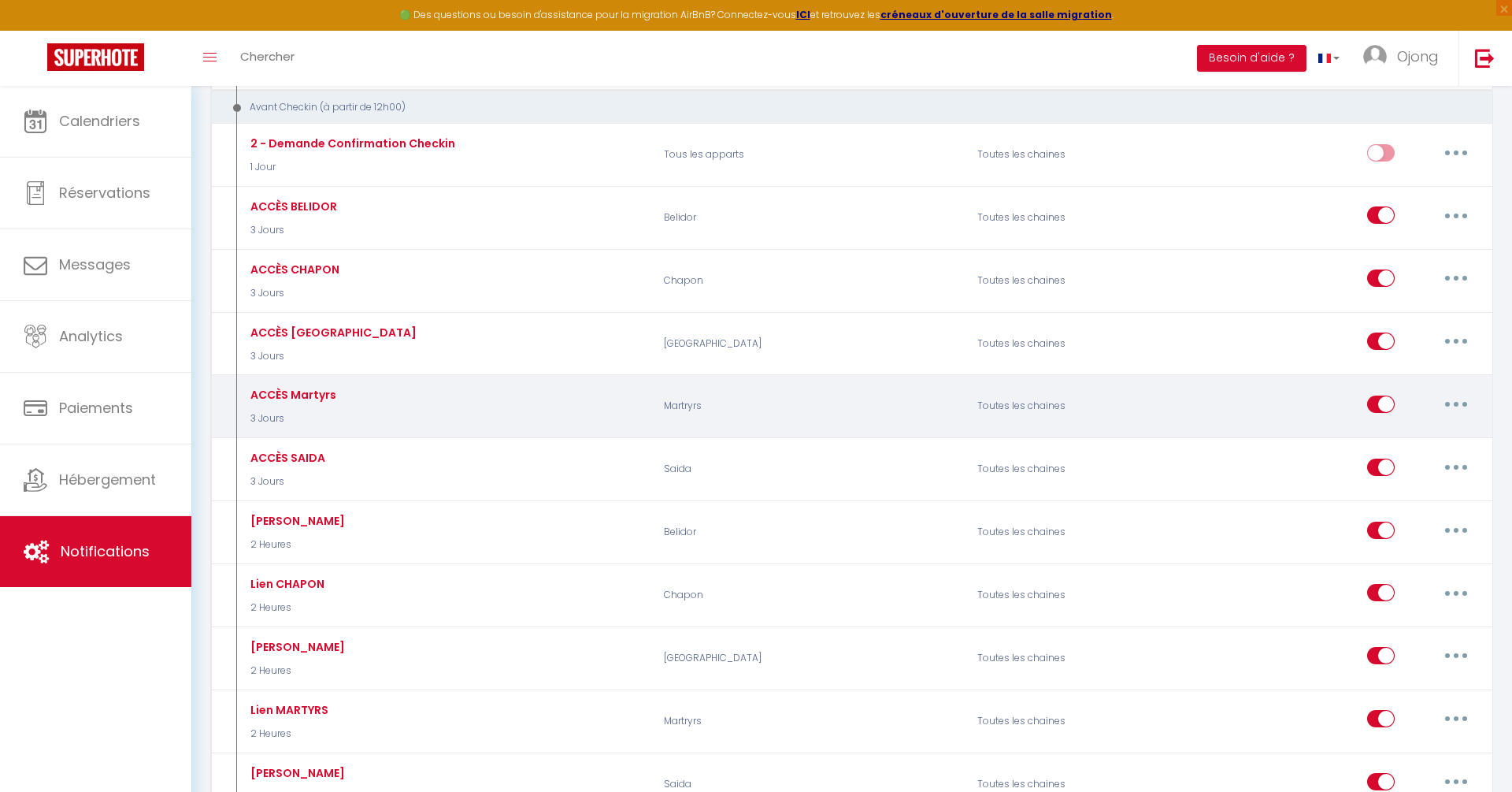
click at [1450, 392] on button "button" at bounding box center [1455, 404] width 44 height 25
click at [1408, 429] on link "Editer" at bounding box center [1414, 439] width 116 height 27
type input "ACCÈS Martyrs"
checkbox input "true"
checkbox input "false"
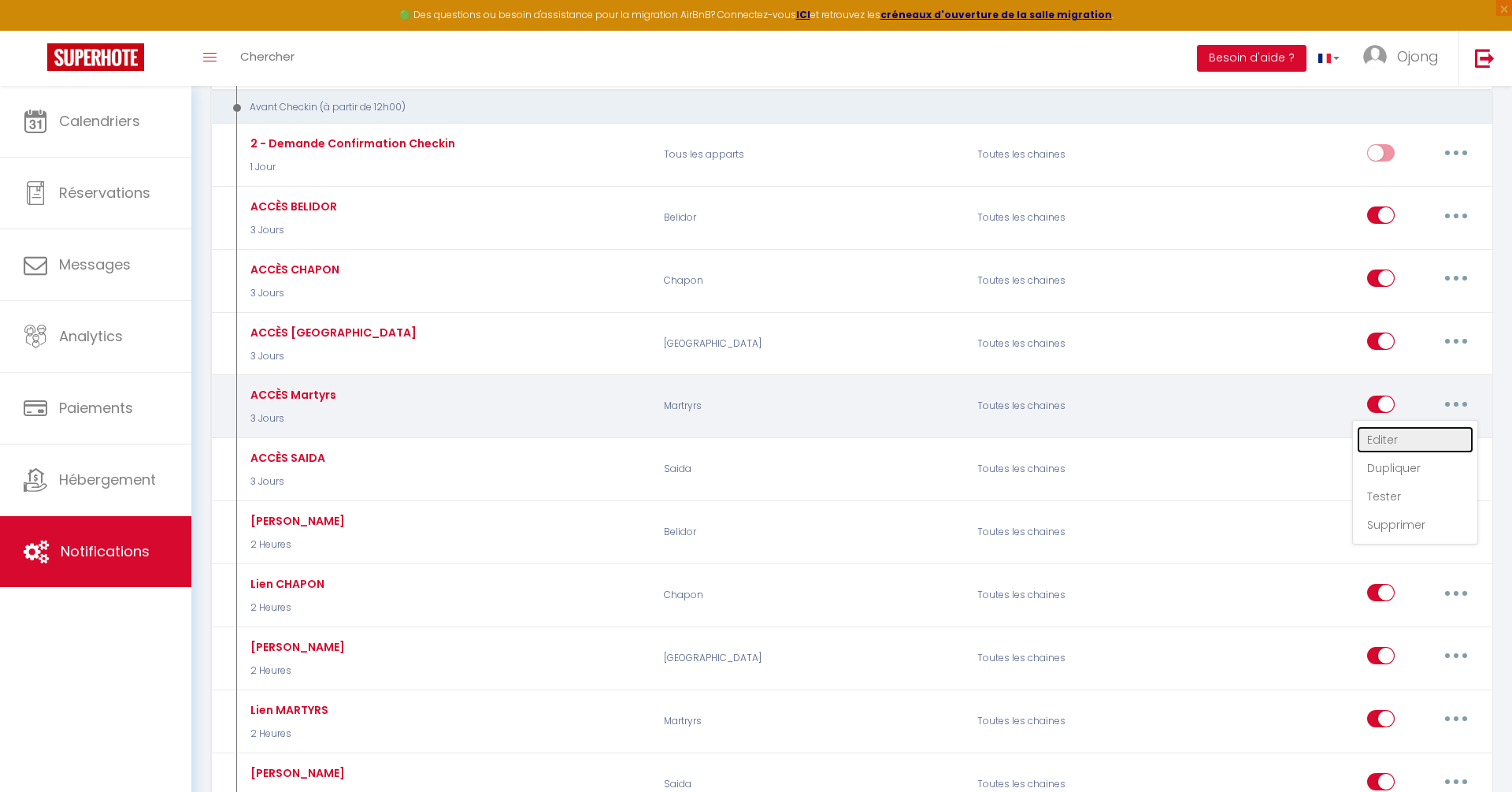
checkbox input "false"
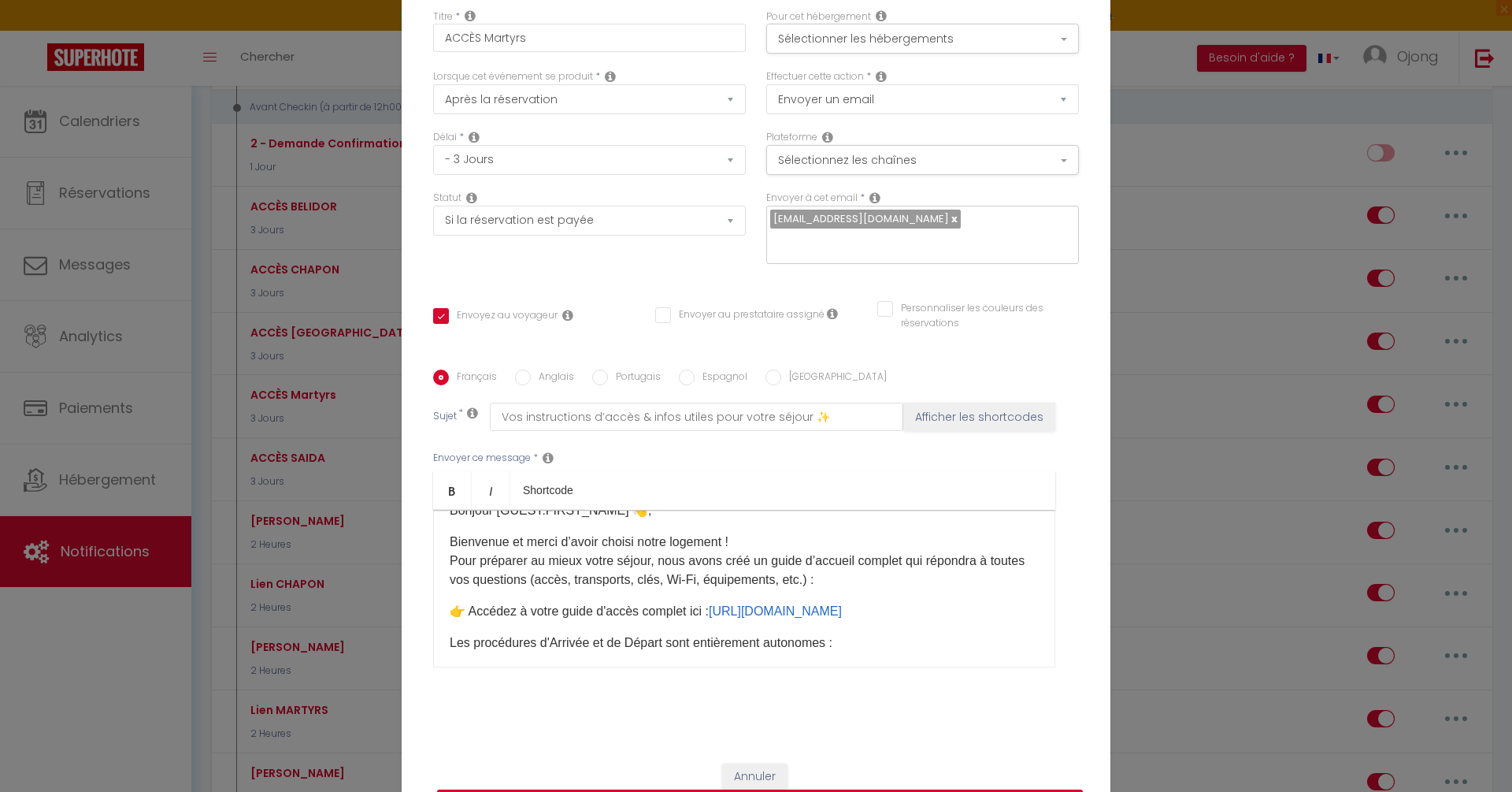
scroll to position [0, 0]
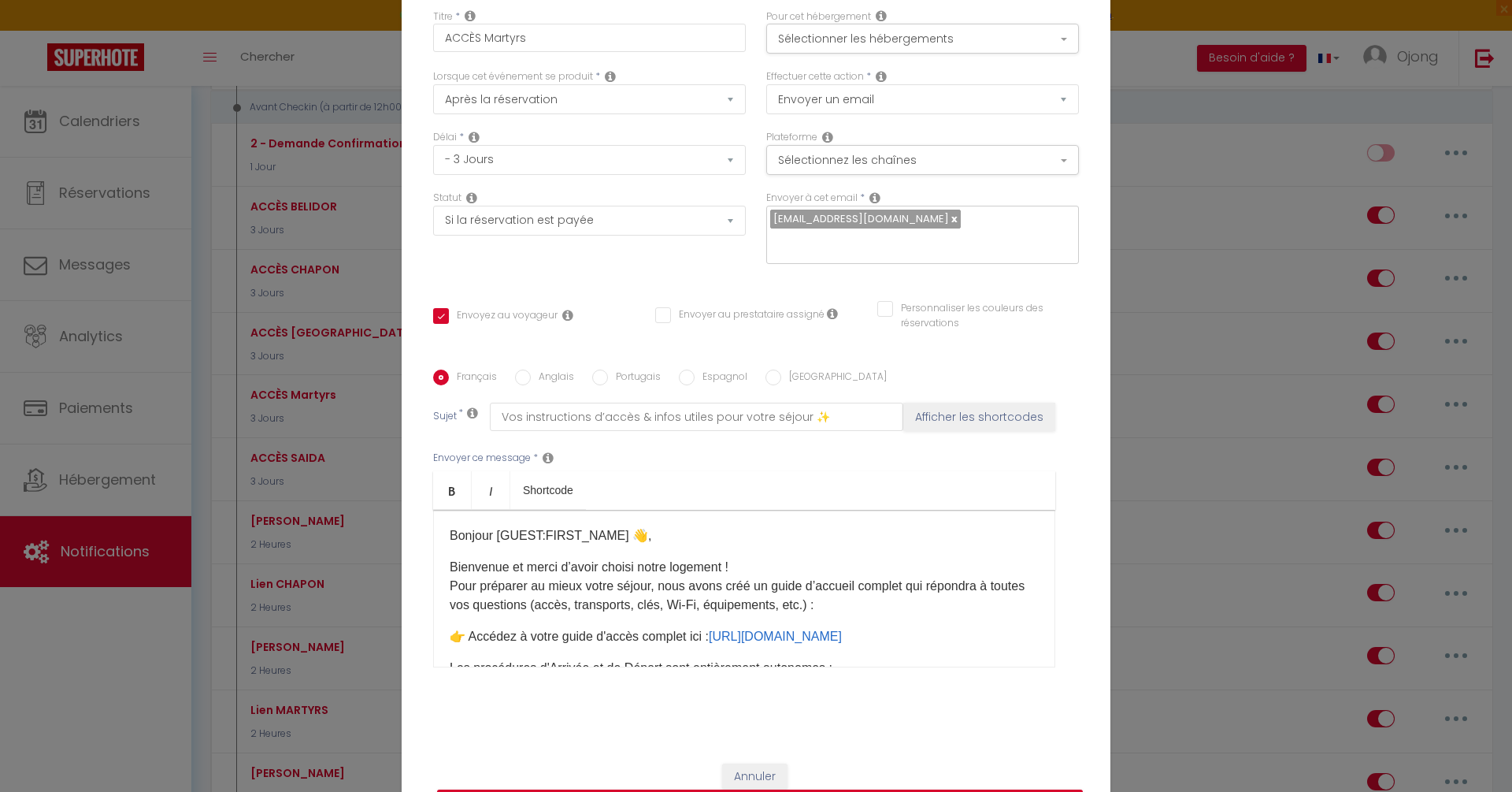
click at [823, 566] on p "Bienvenue et merci d’avoir choisi notre logement ! Pour préparer au mieux votre…" at bounding box center [743, 585] width 589 height 57
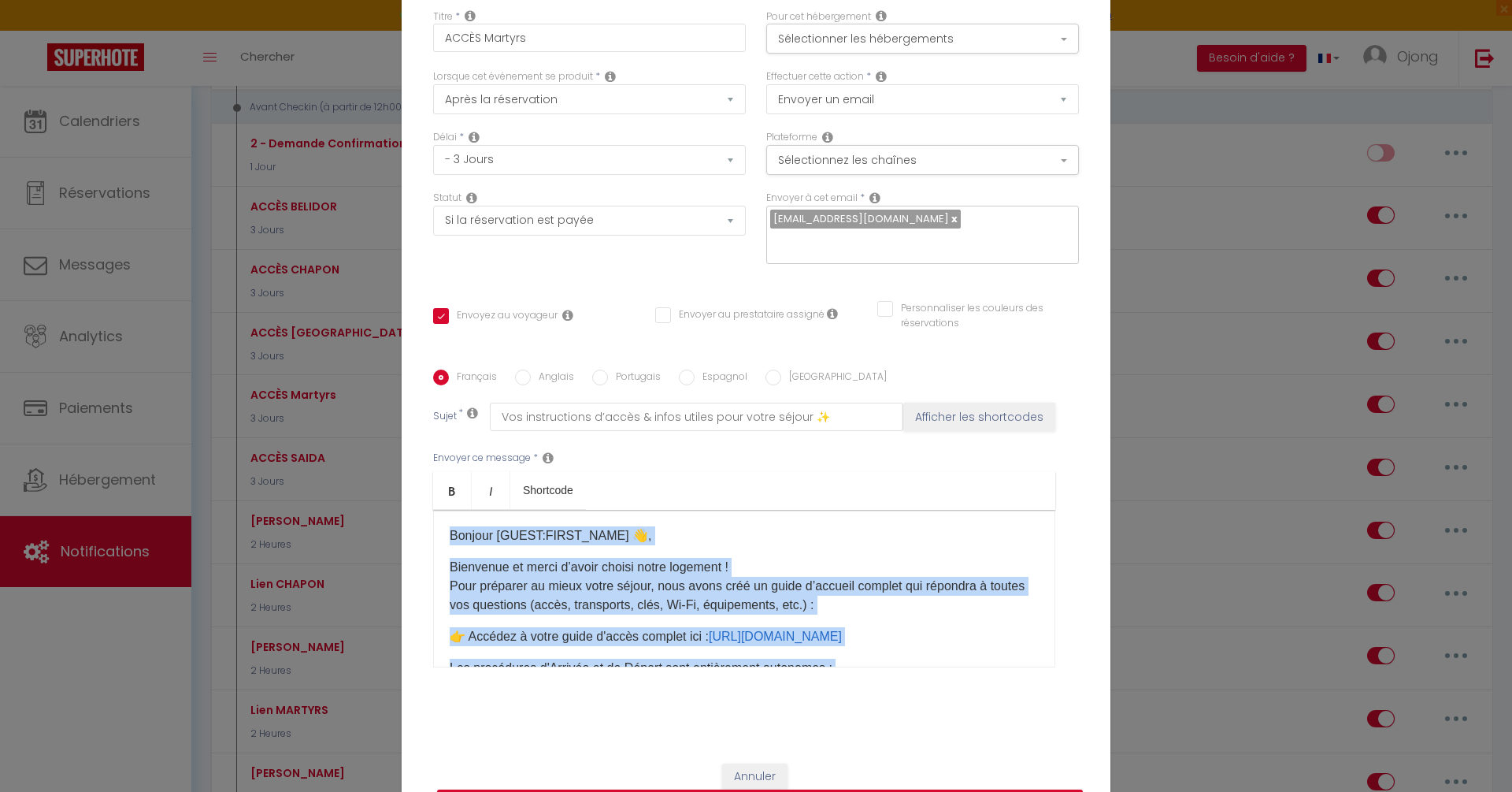
copy div "Bonjour [GUEST:FIRST_NAME] 👋, Bienvenue et merci d’avoir choisi notre logement …"
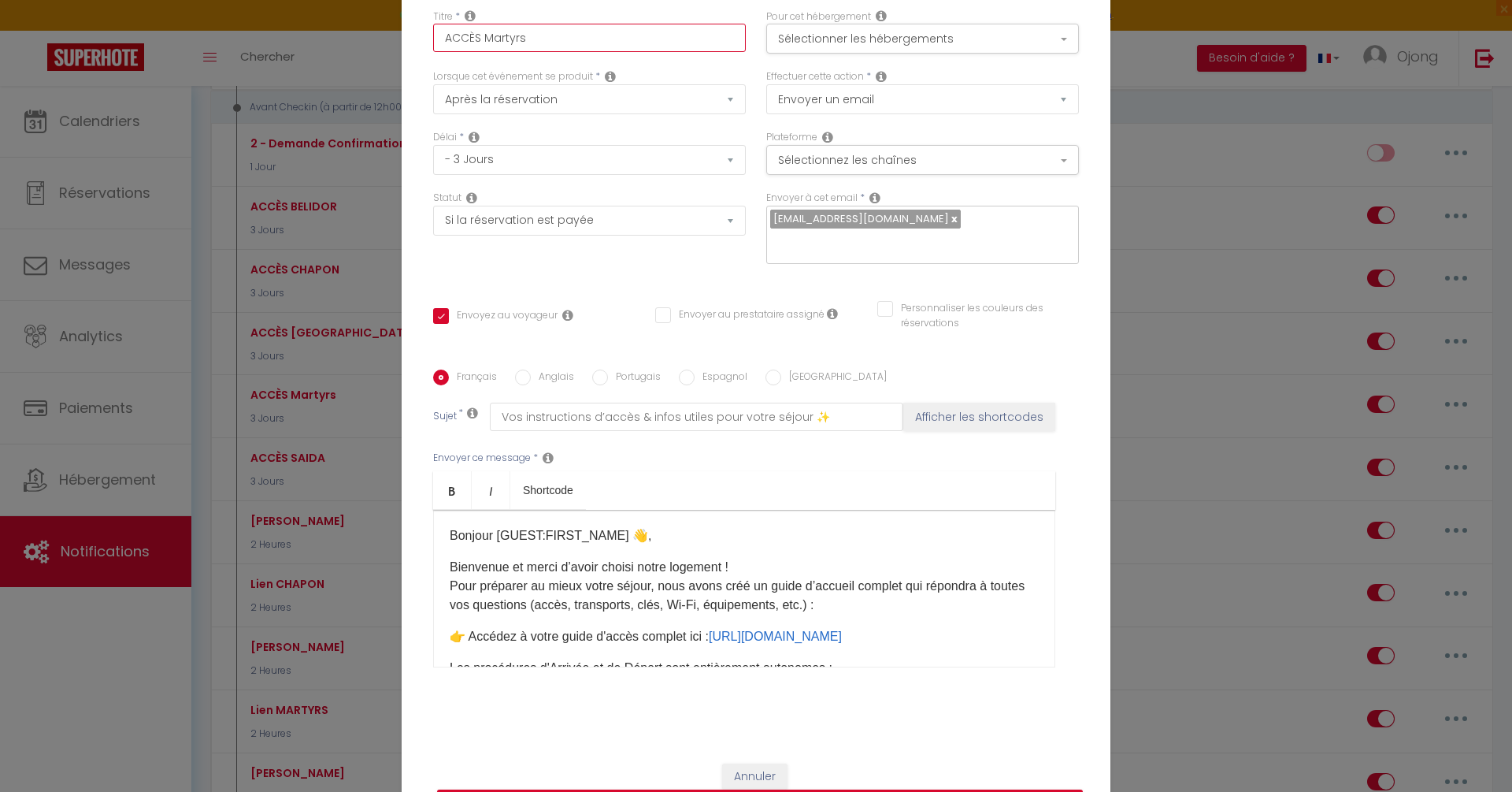
click at [529, 51] on input "ACCÈS Martyrs" at bounding box center [590, 37] width 313 height 28
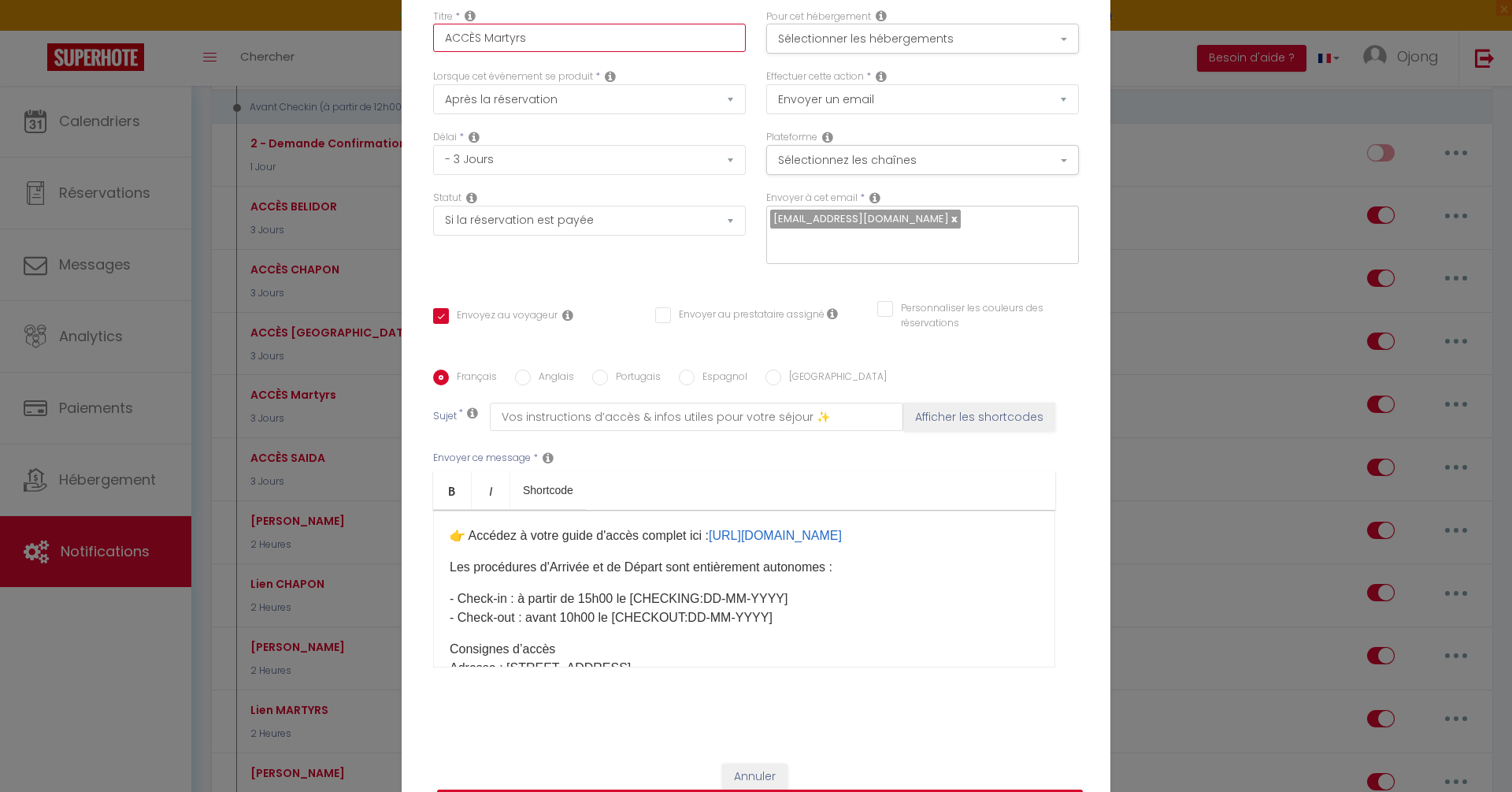
scroll to position [105, 0]
click at [749, 585] on p "- Check-in : à partir de 15h00 le [CHECKING:DD-MM-YYYY]​ - Check-out : avant 10…" at bounding box center [743, 604] width 589 height 38
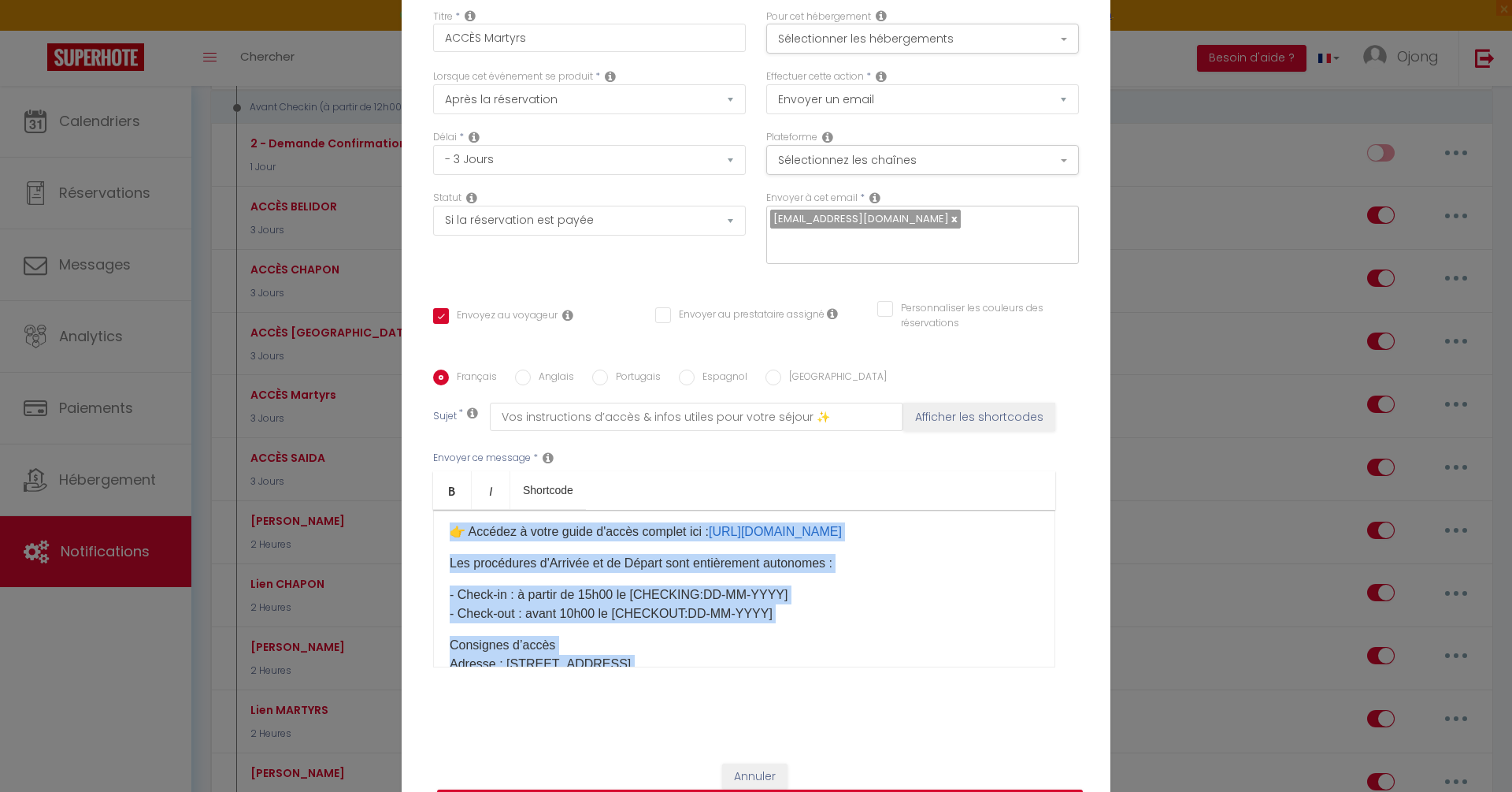
copy div "Bonjour [GUEST:FIRST_NAME] 👋, Bienvenue et merci d’avoir choisi notre logement …"
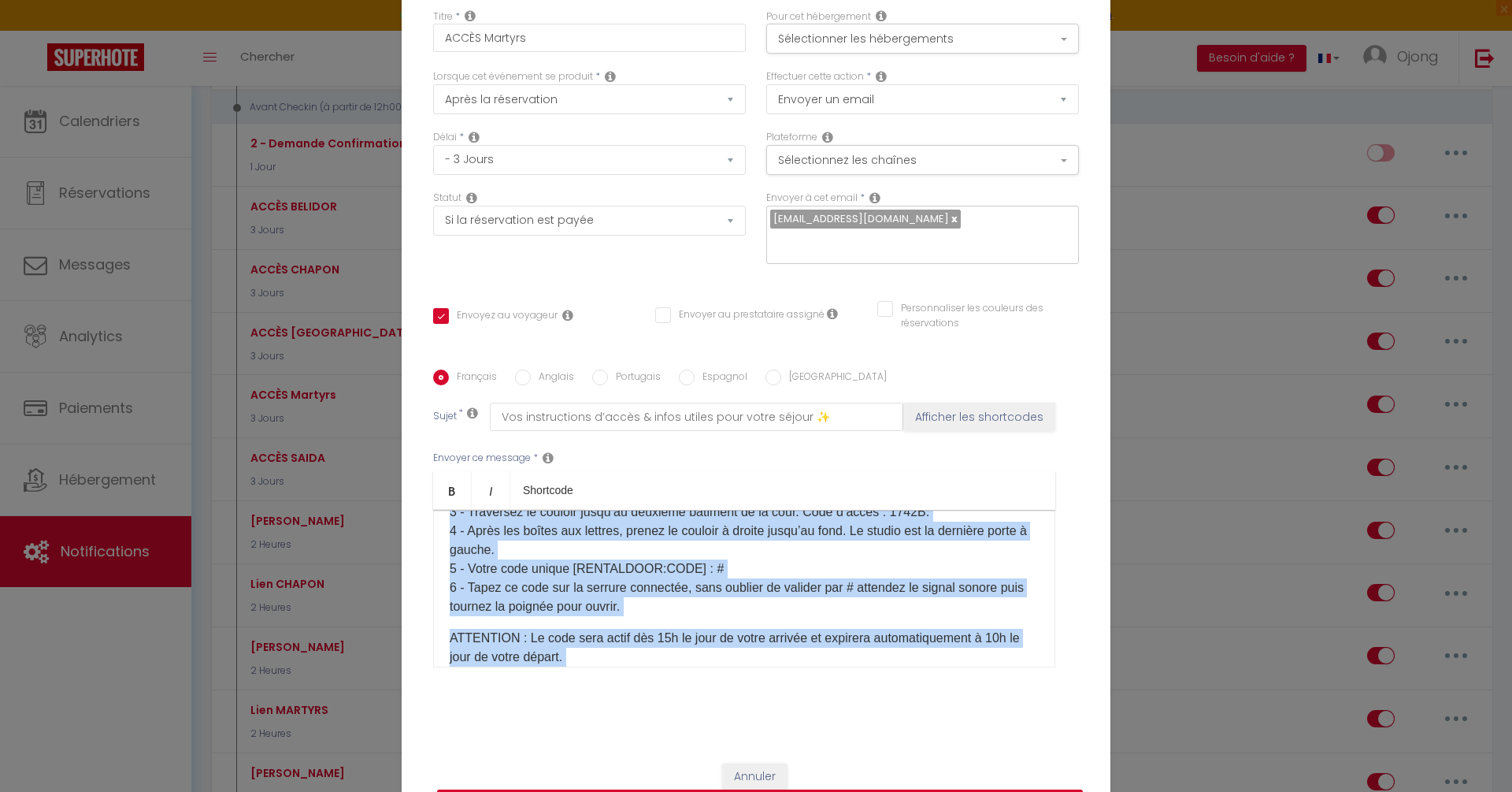
scroll to position [329, 0]
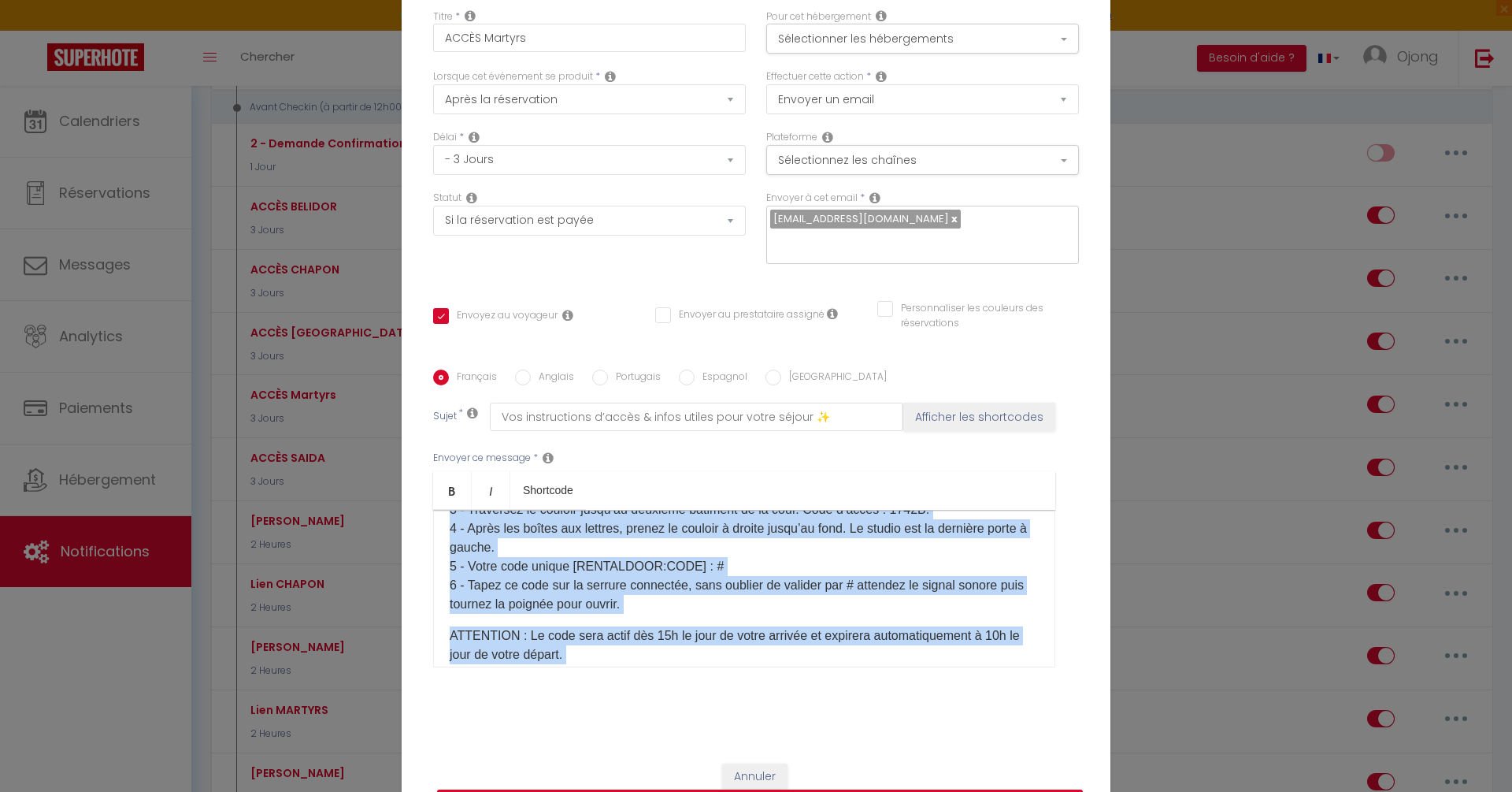
click at [721, 593] on p "1 - Devant la porte ROUGE, appuyez sur la flèche de droite de l’interphone. 2 -…" at bounding box center [743, 538] width 589 height 152
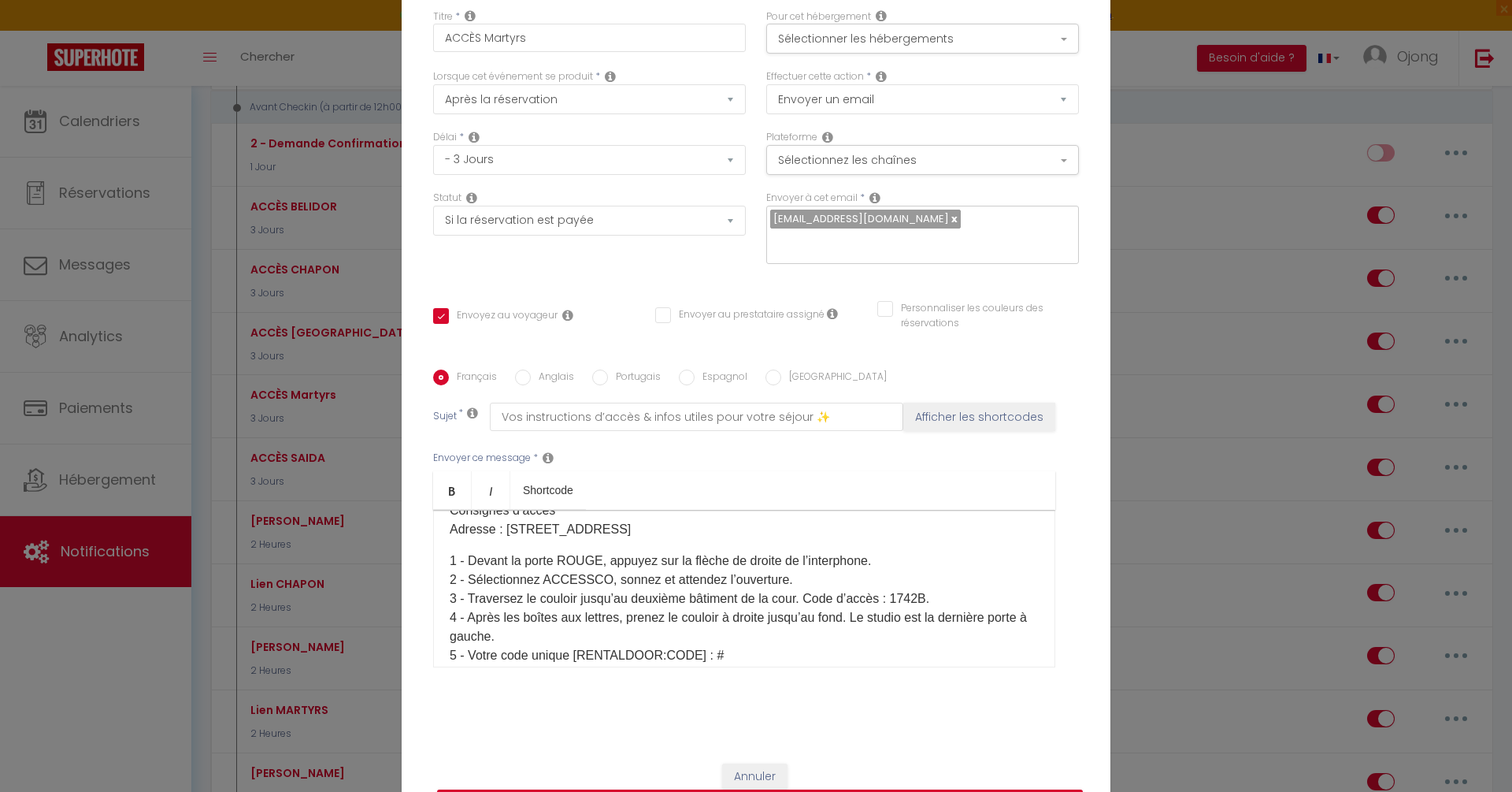
scroll to position [238, 0]
click at [715, 521] on p "Consignes d’accès Adresse : 79Bis Rue des Martyrs, 75018 Paris" at bounding box center [743, 521] width 589 height 38
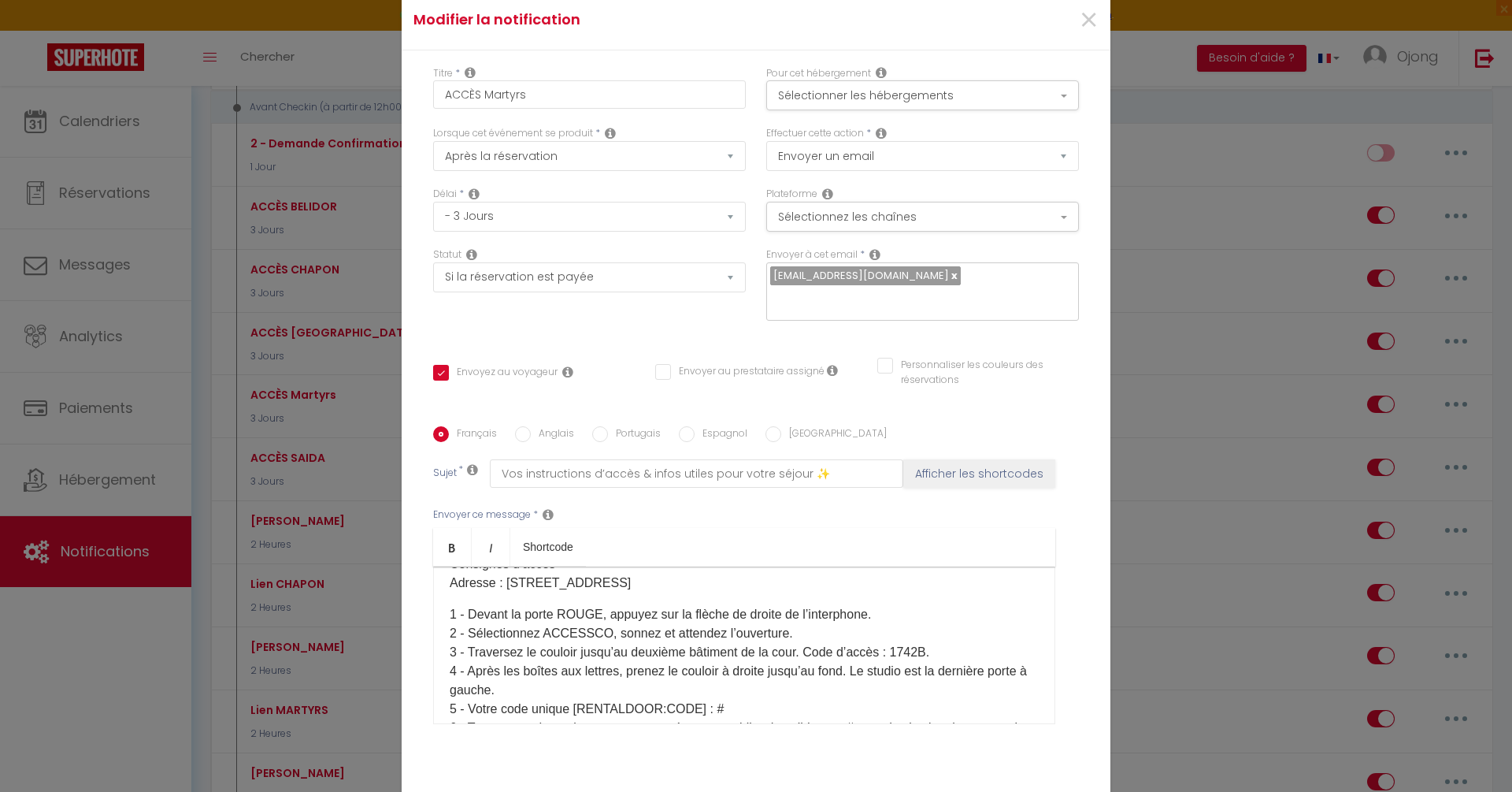
scroll to position [250, 0]
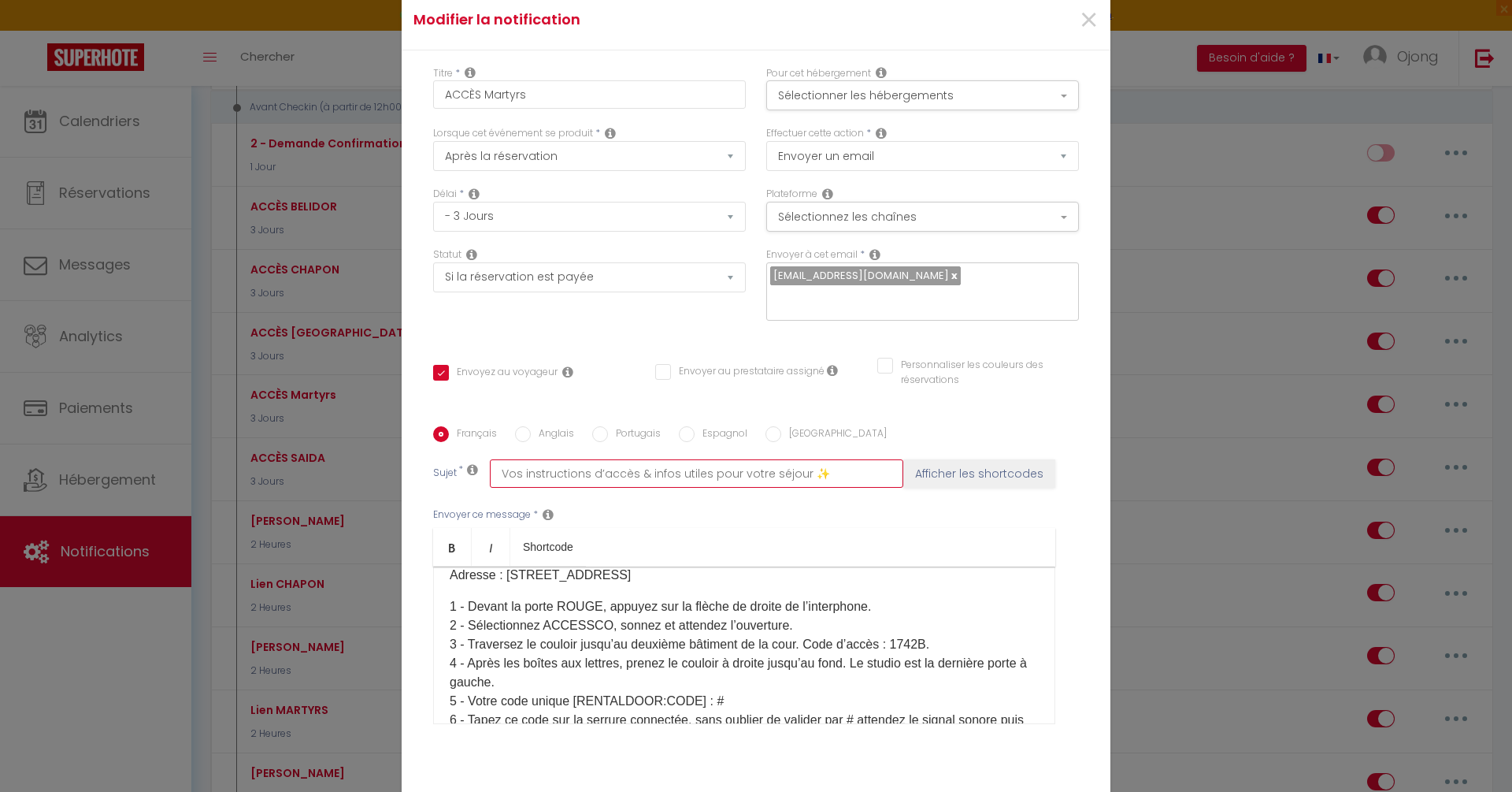
click at [613, 465] on input "Vos instructions d’accès & infos utiles pour votre séjour ✨" at bounding box center [697, 473] width 413 height 28
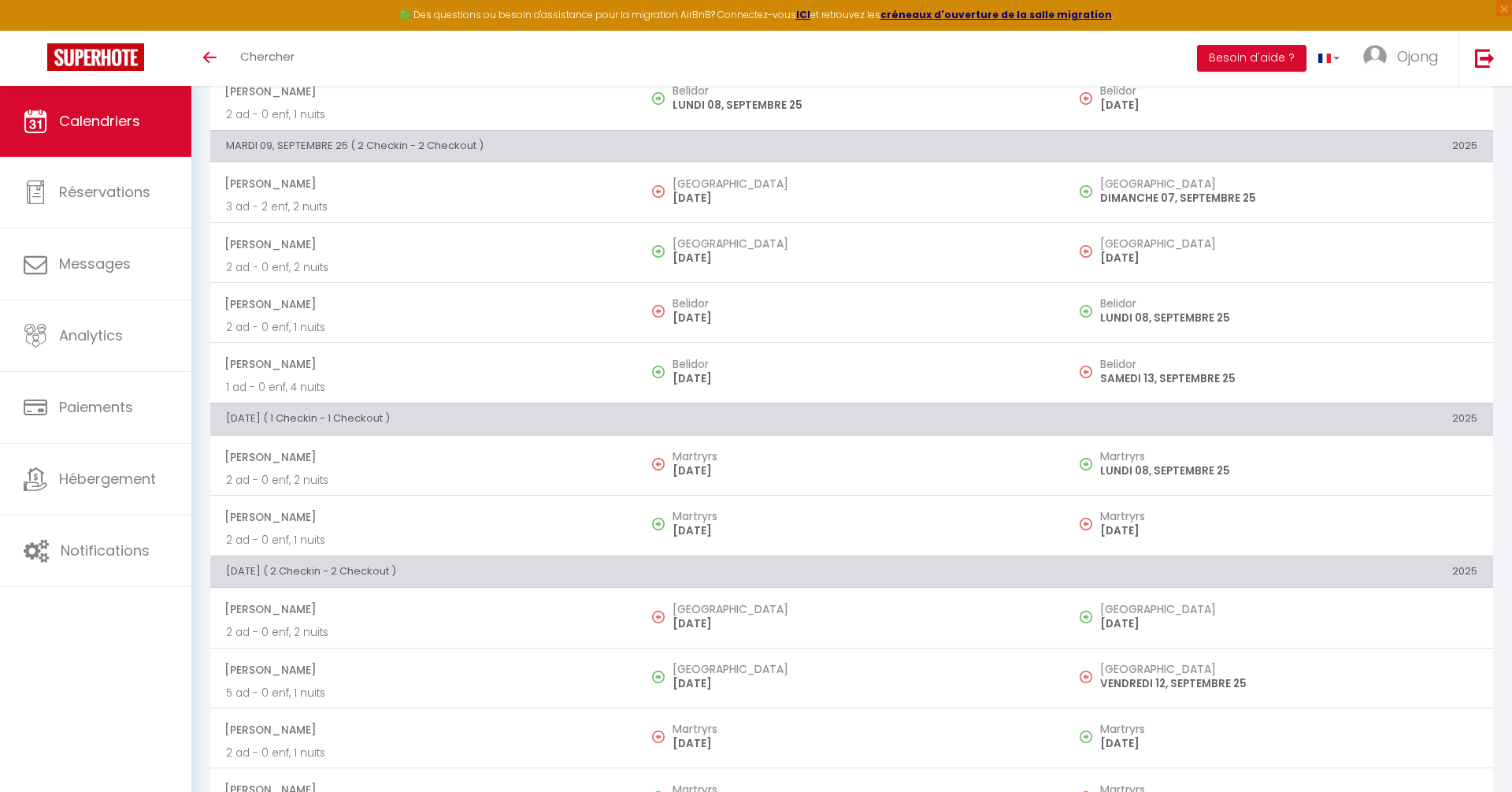
scroll to position [430, 0]
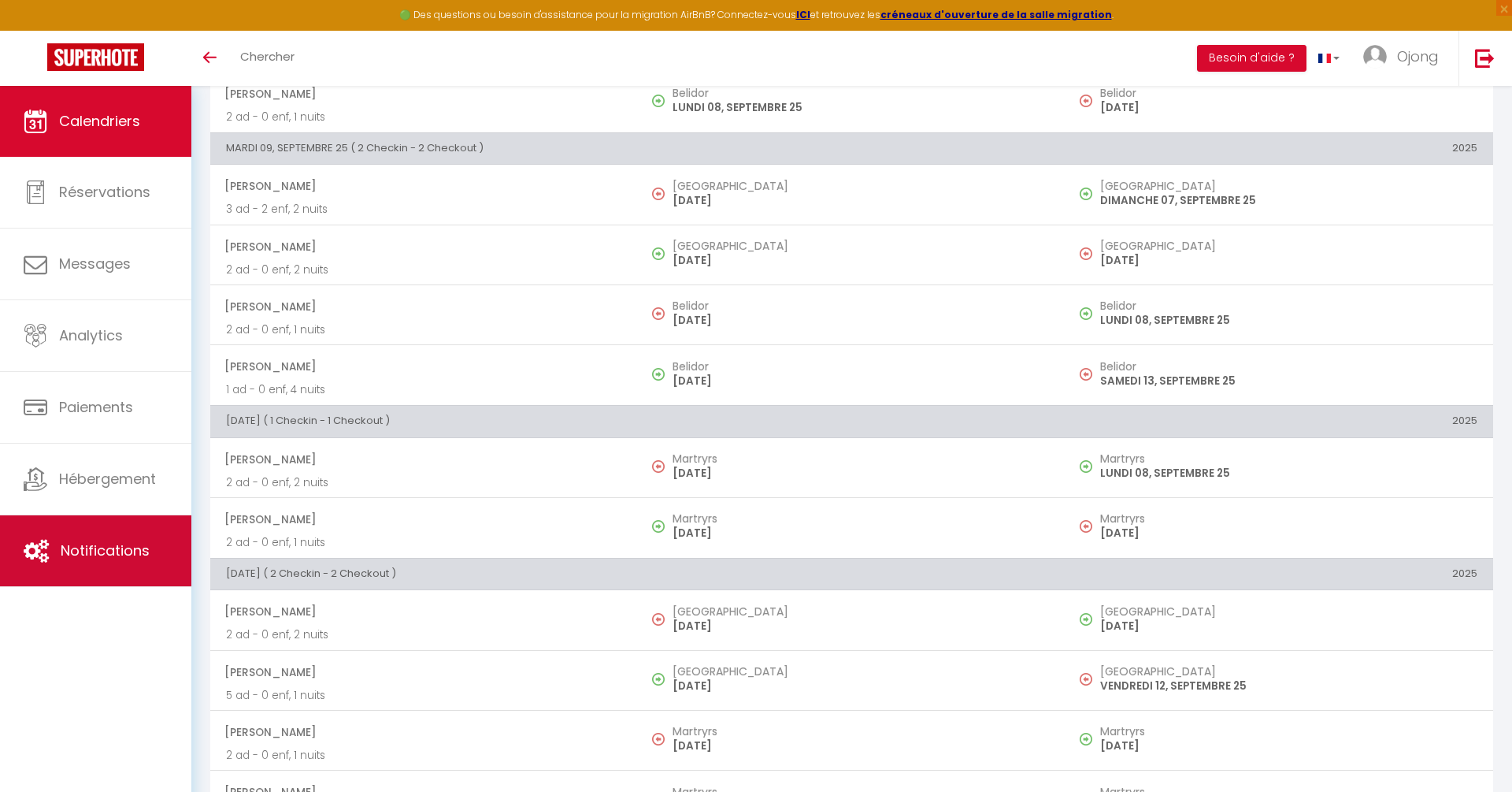
click at [143, 549] on span "Notifications" at bounding box center [105, 550] width 89 height 20
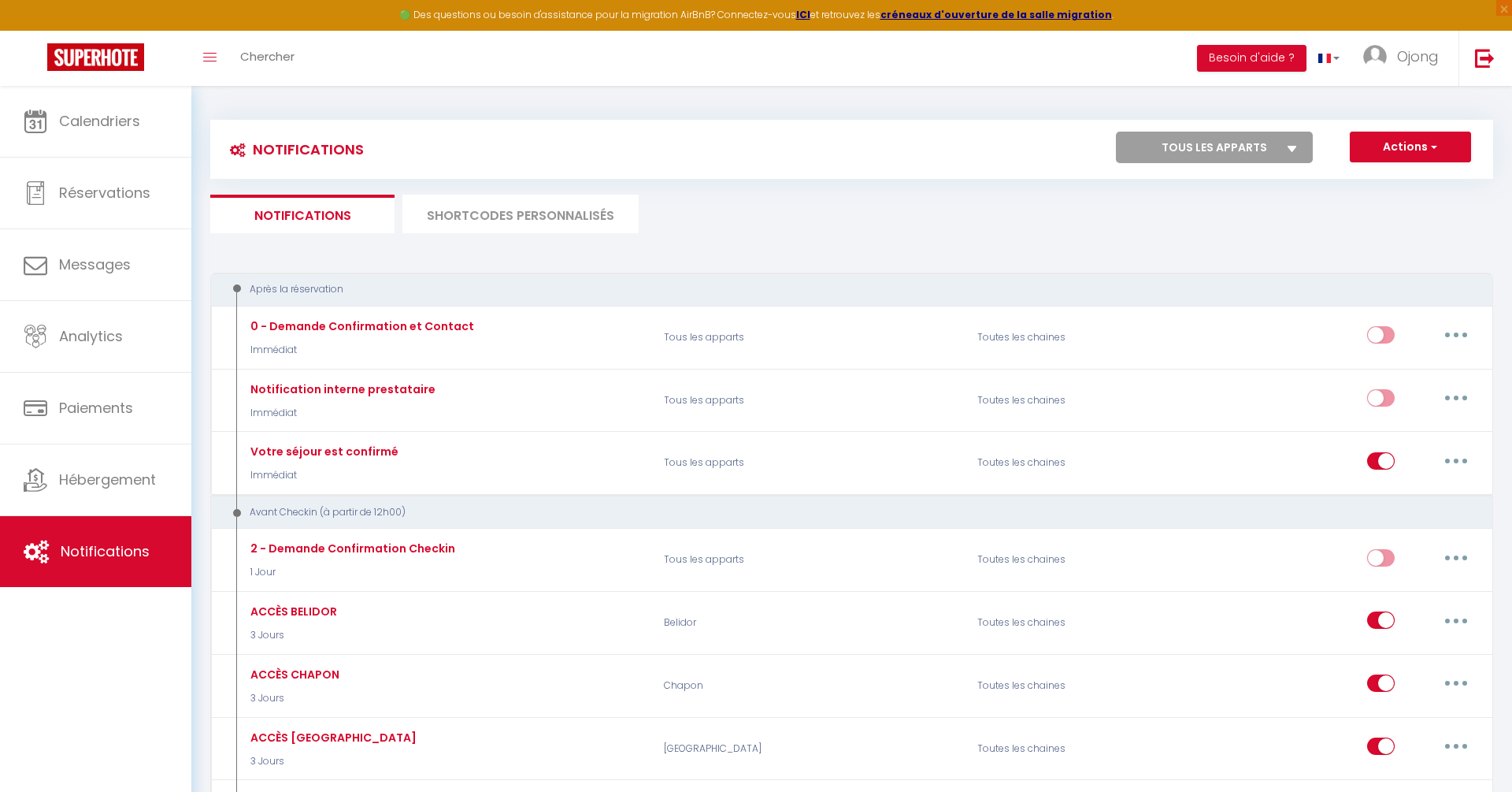
select select
checkbox input "false"
select select
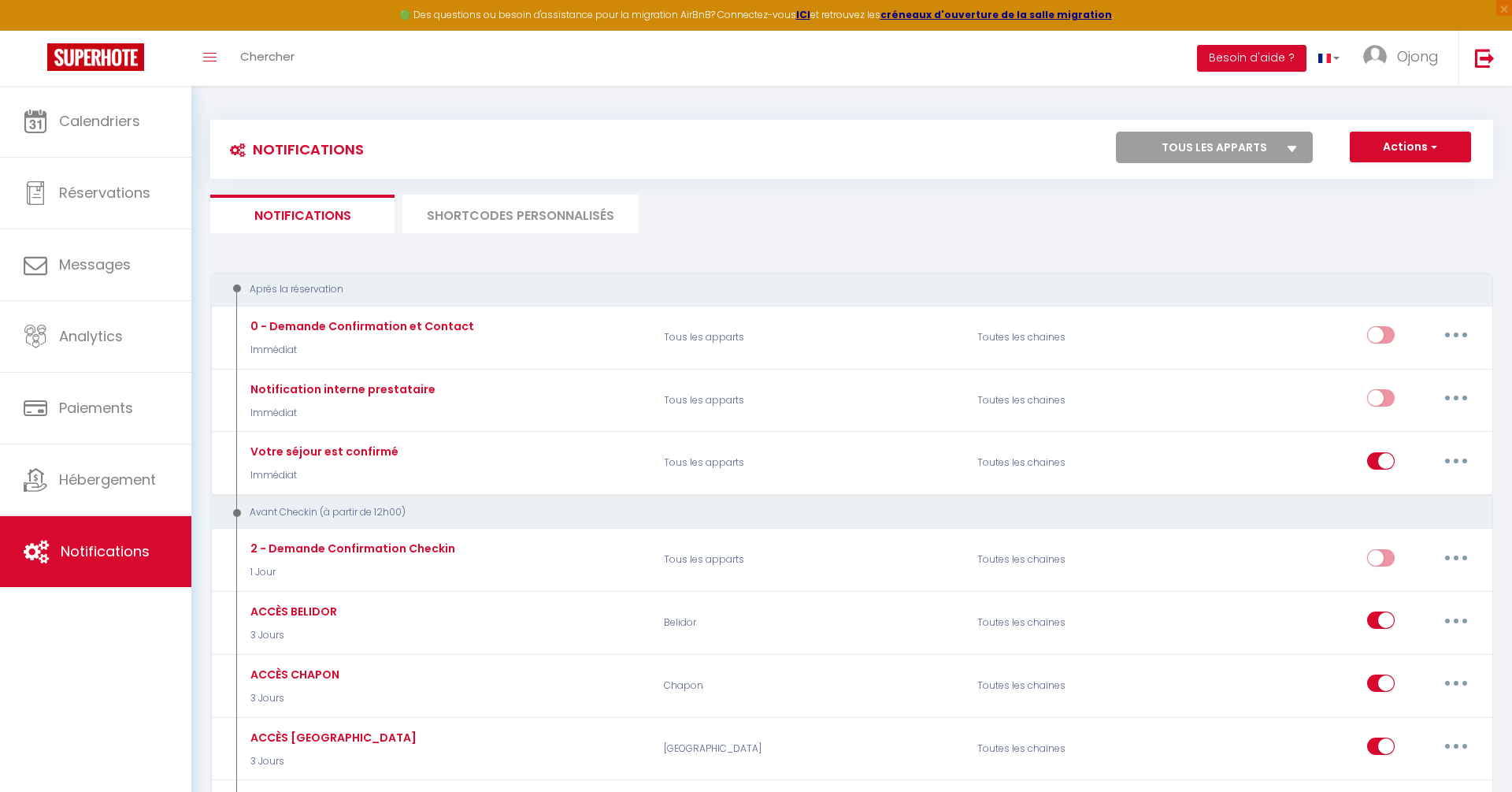
checkbox input "false"
click at [1435, 144] on span "button" at bounding box center [1433, 146] width 9 height 16
click at [1399, 181] on link "Nouvelle Notification" at bounding box center [1388, 181] width 164 height 20
select select "Immédiat"
select select
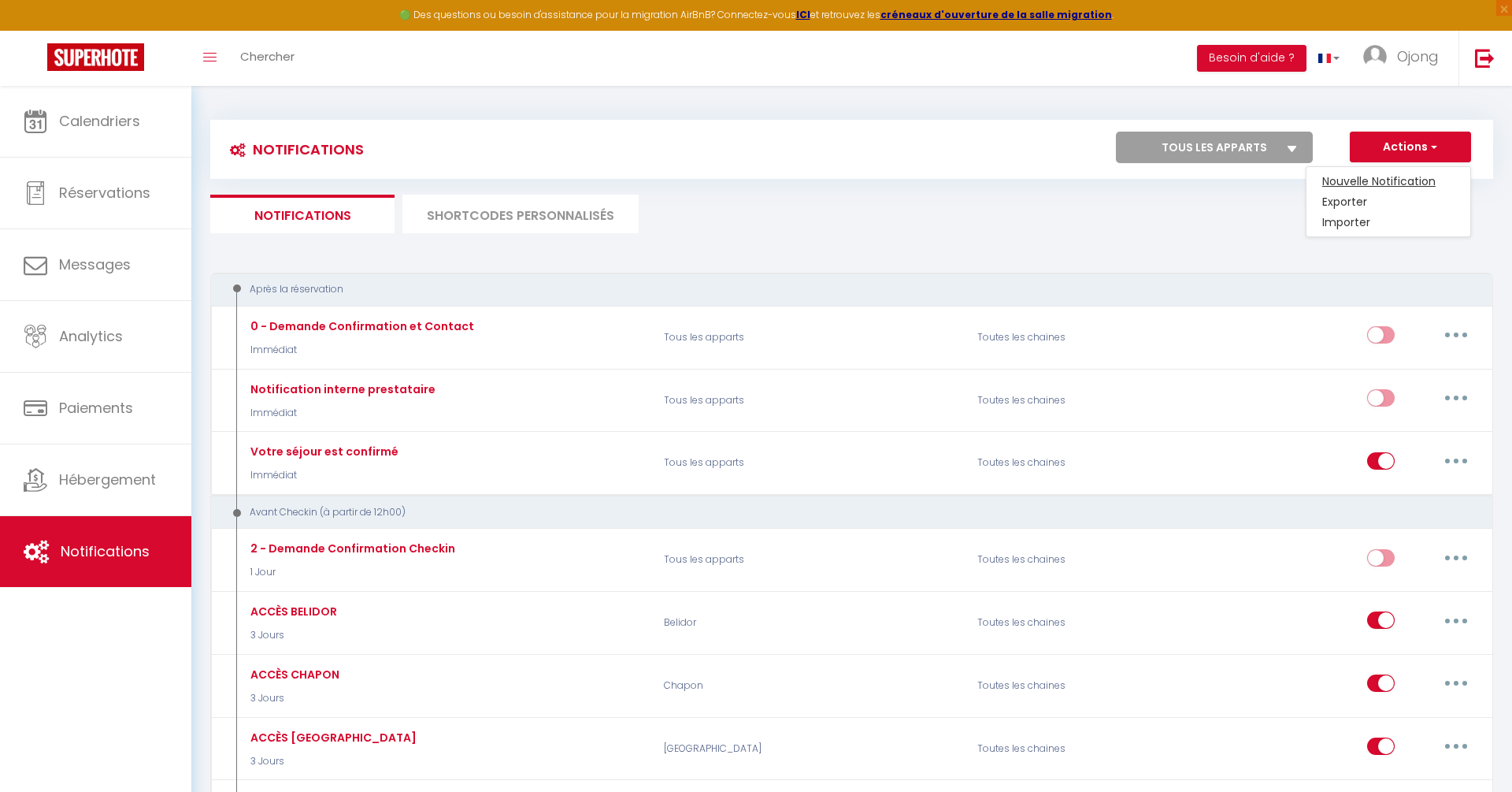
checkbox input "false"
radio input "true"
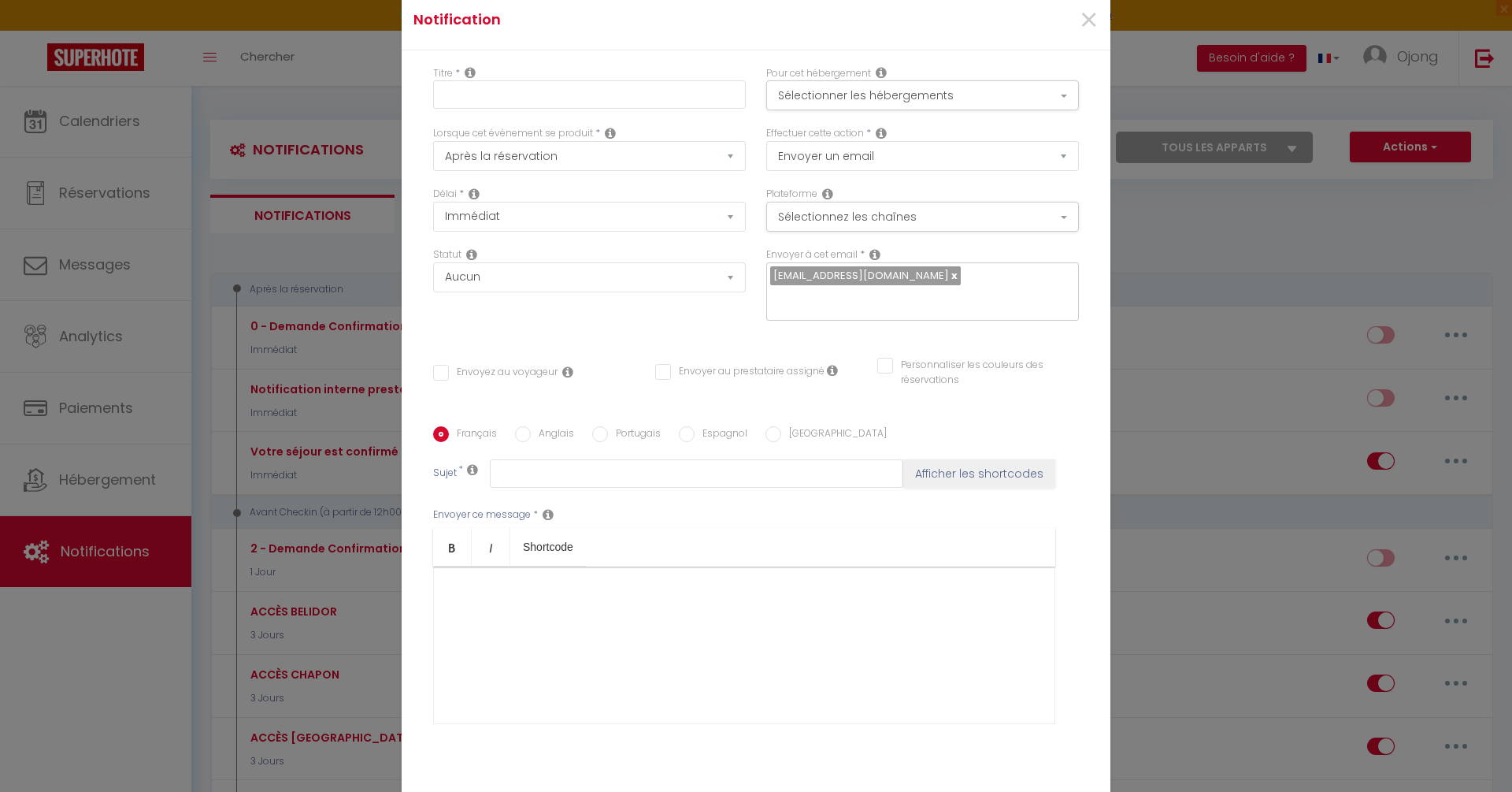
click at [588, 626] on div at bounding box center [744, 645] width 622 height 157
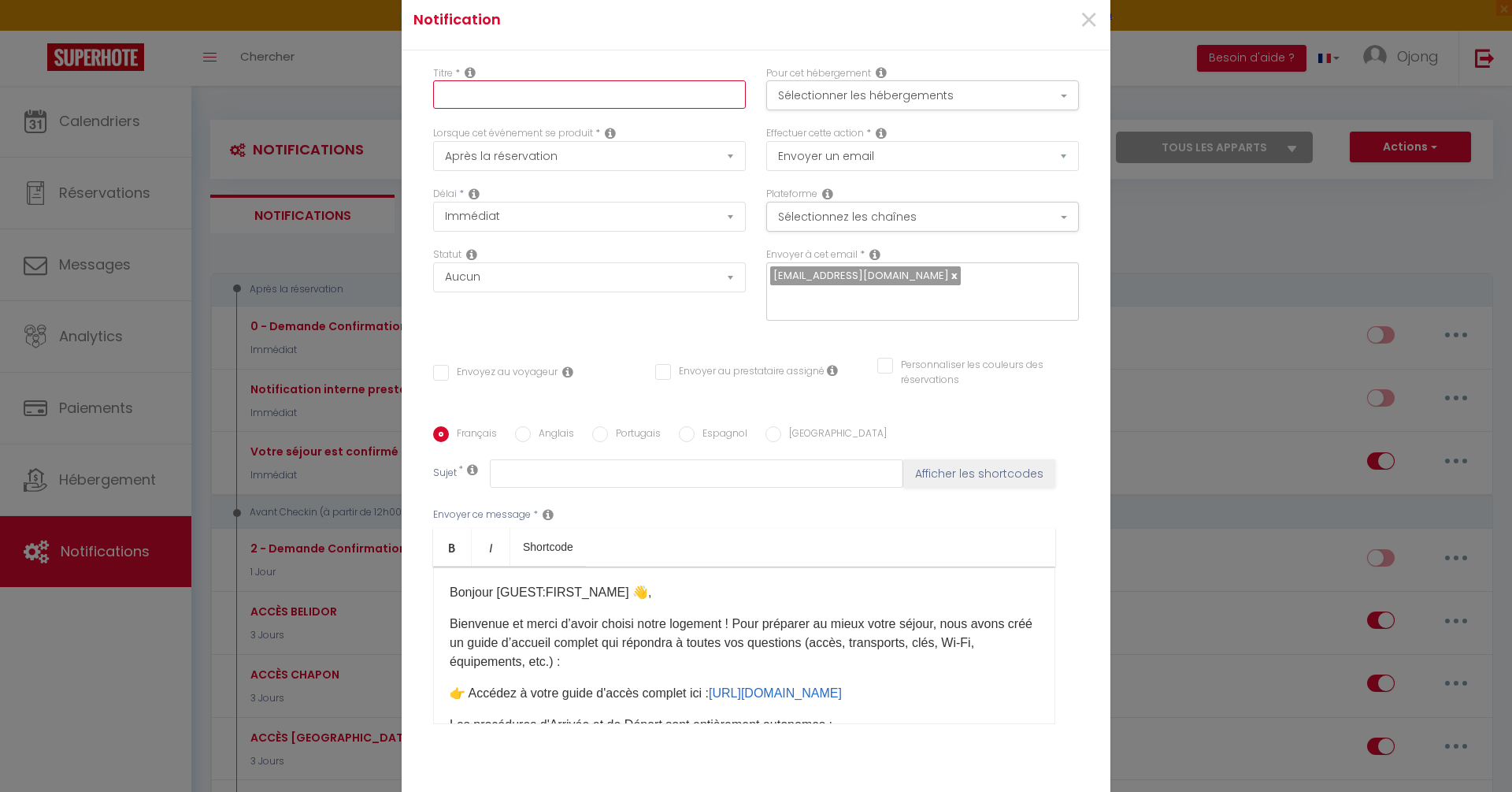
click at [582, 103] on input "text" at bounding box center [590, 94] width 313 height 28
paste input "ACCÈS Martyrs"
click at [514, 109] on input "ACCÈS Martyrs" at bounding box center [590, 94] width 313 height 28
type input "ACCÈS ST FARGEAU"
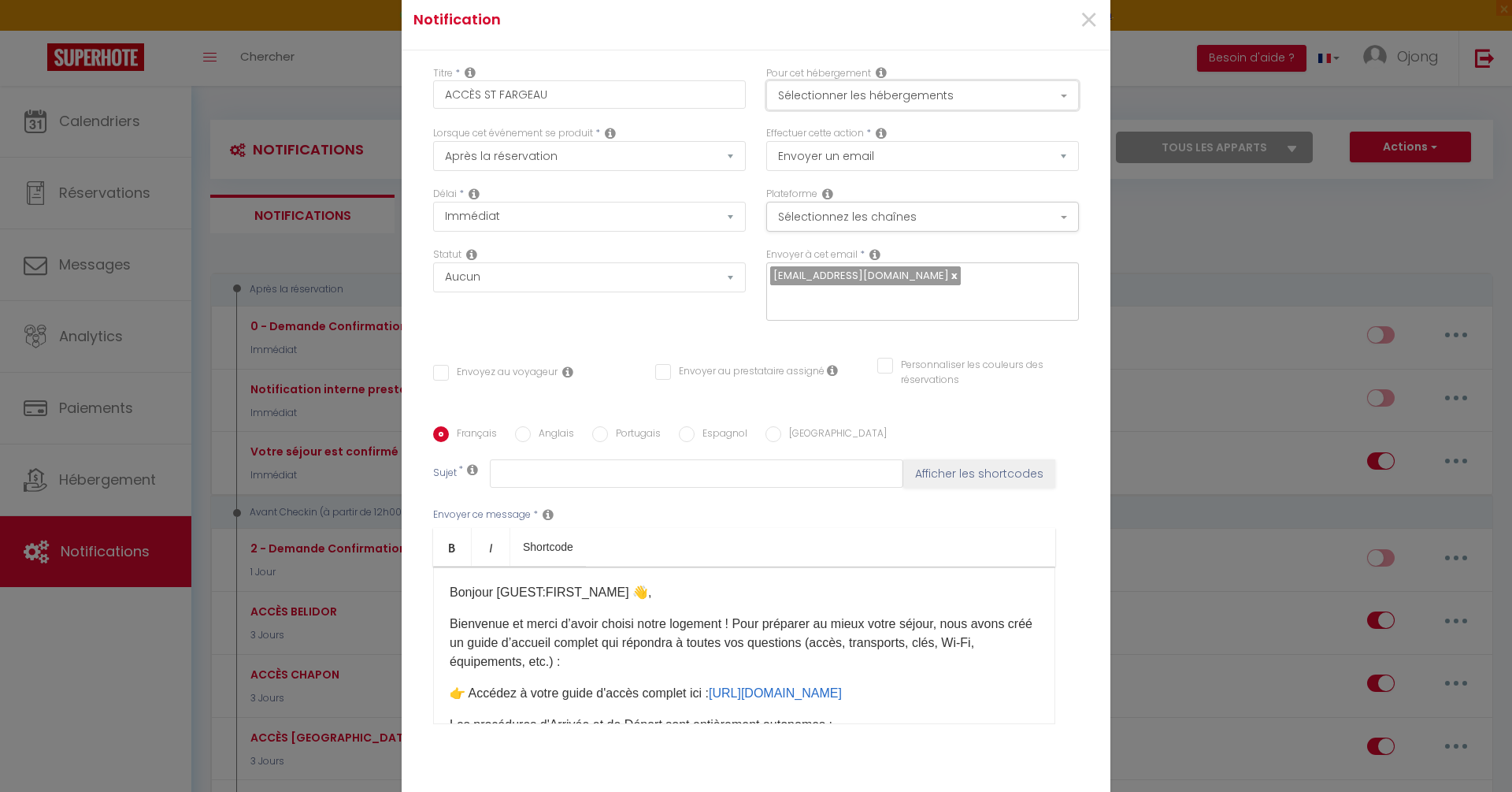
click at [903, 109] on button "Sélectionner les hébergements" at bounding box center [923, 95] width 313 height 30
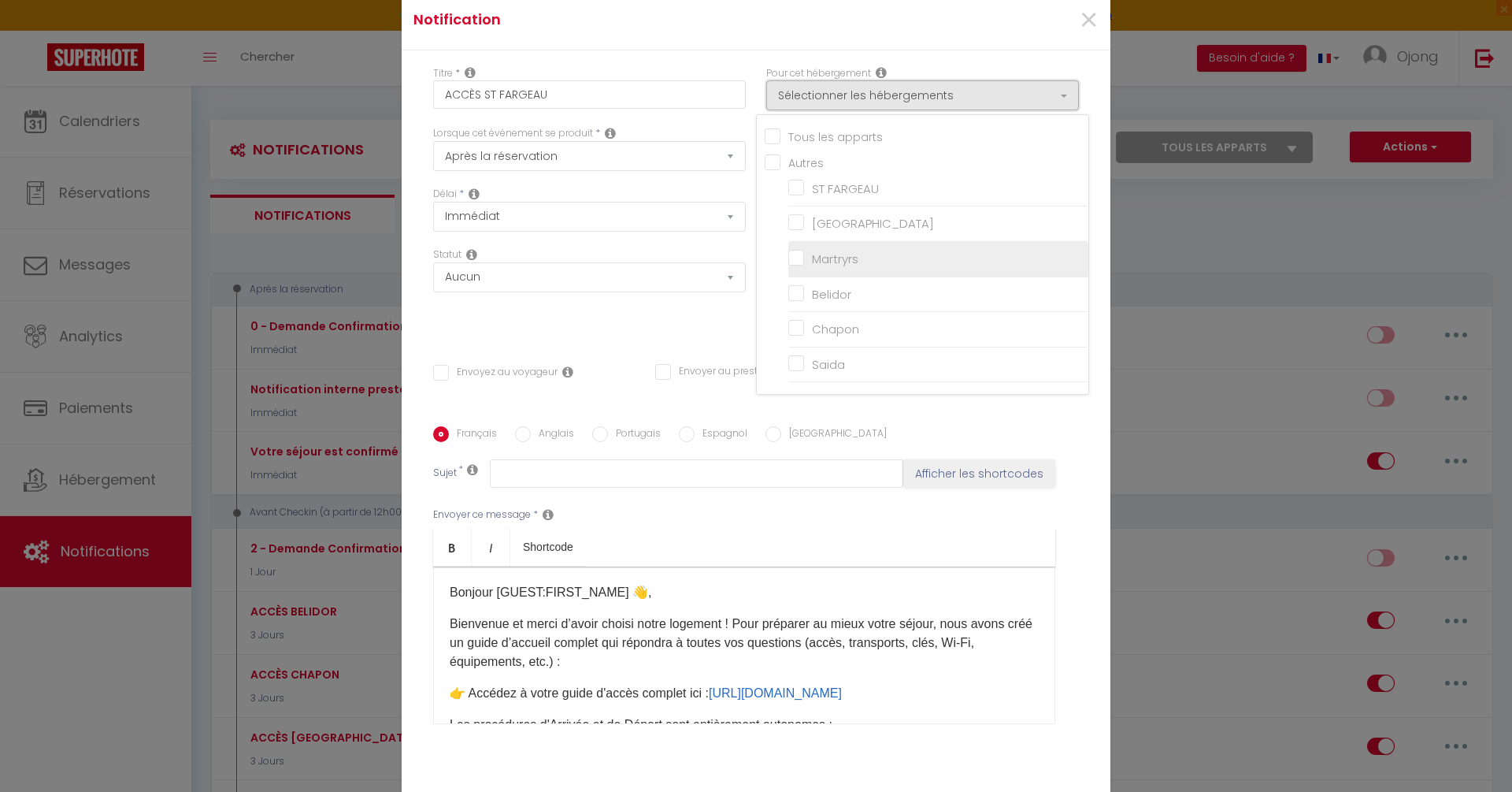
scroll to position [14, 0]
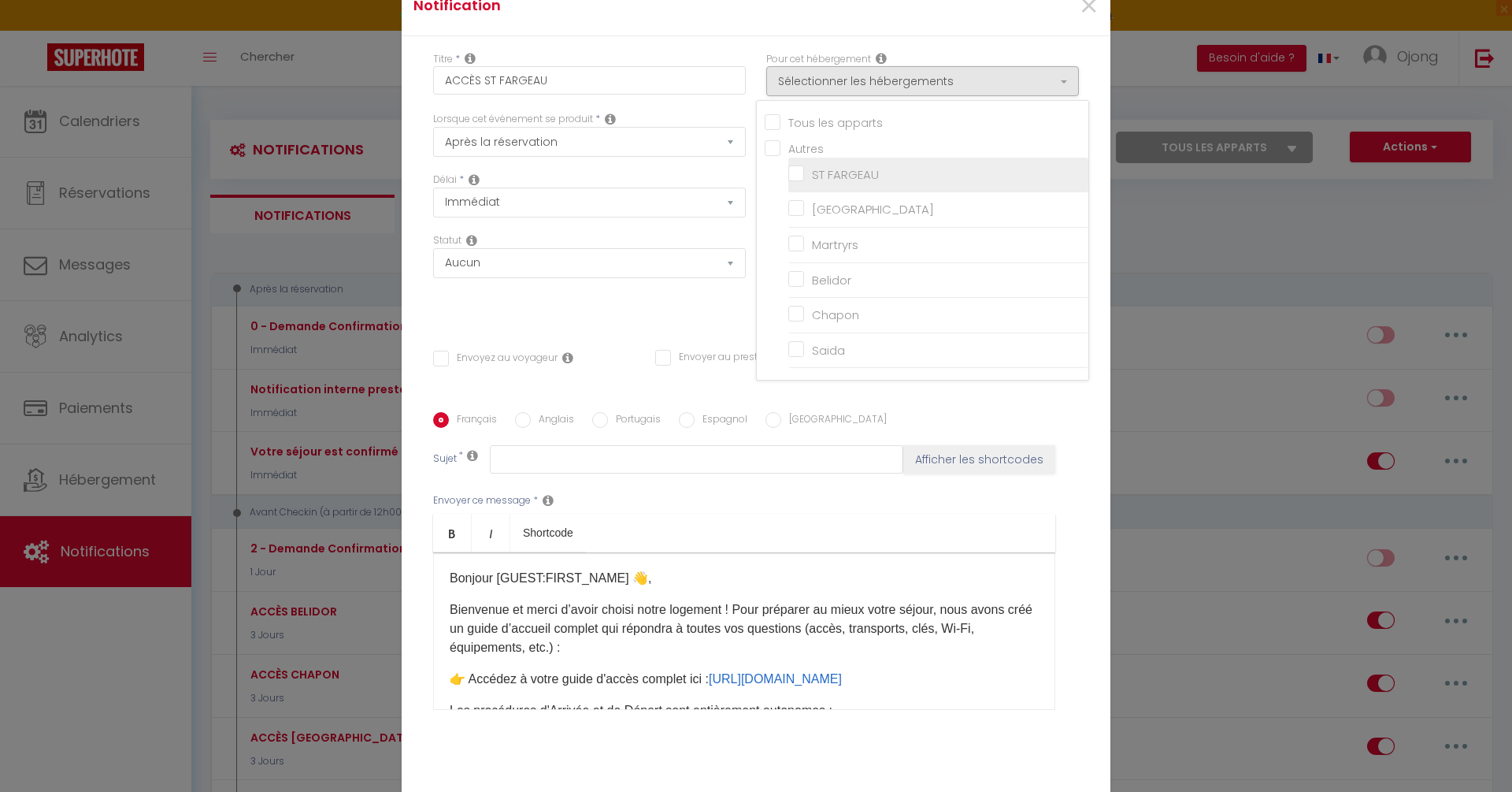
click at [797, 182] on input "ST FARGEAU" at bounding box center [938, 174] width 301 height 16
checkbox input "true"
checkbox input "false"
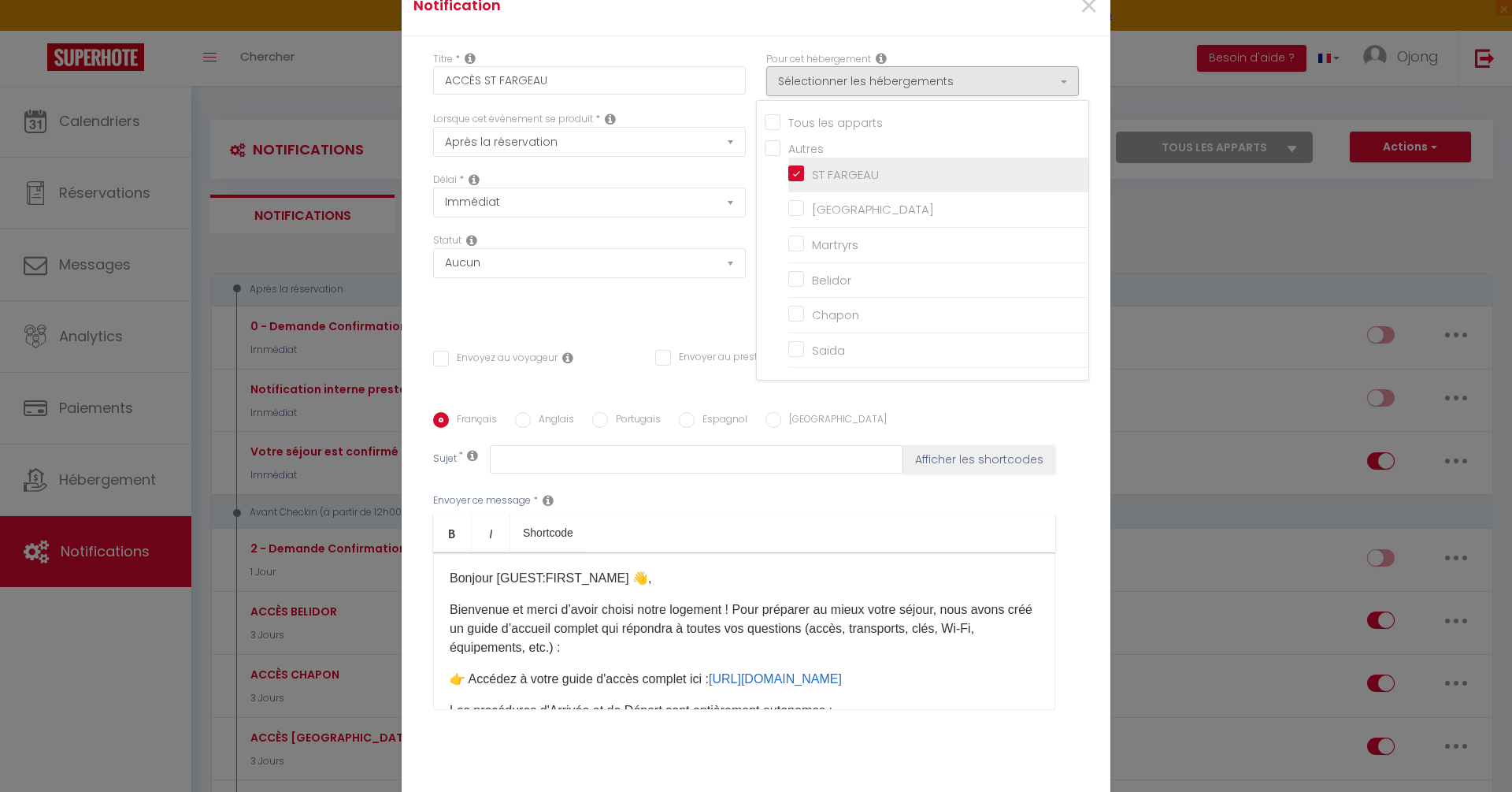
checkbox input "false"
click at [1027, 56] on div "Titre * ACCÈS ST FARGEAU Pour cet hébergement Sélectionner les hébergements Tou…" at bounding box center [756, 413] width 709 height 754
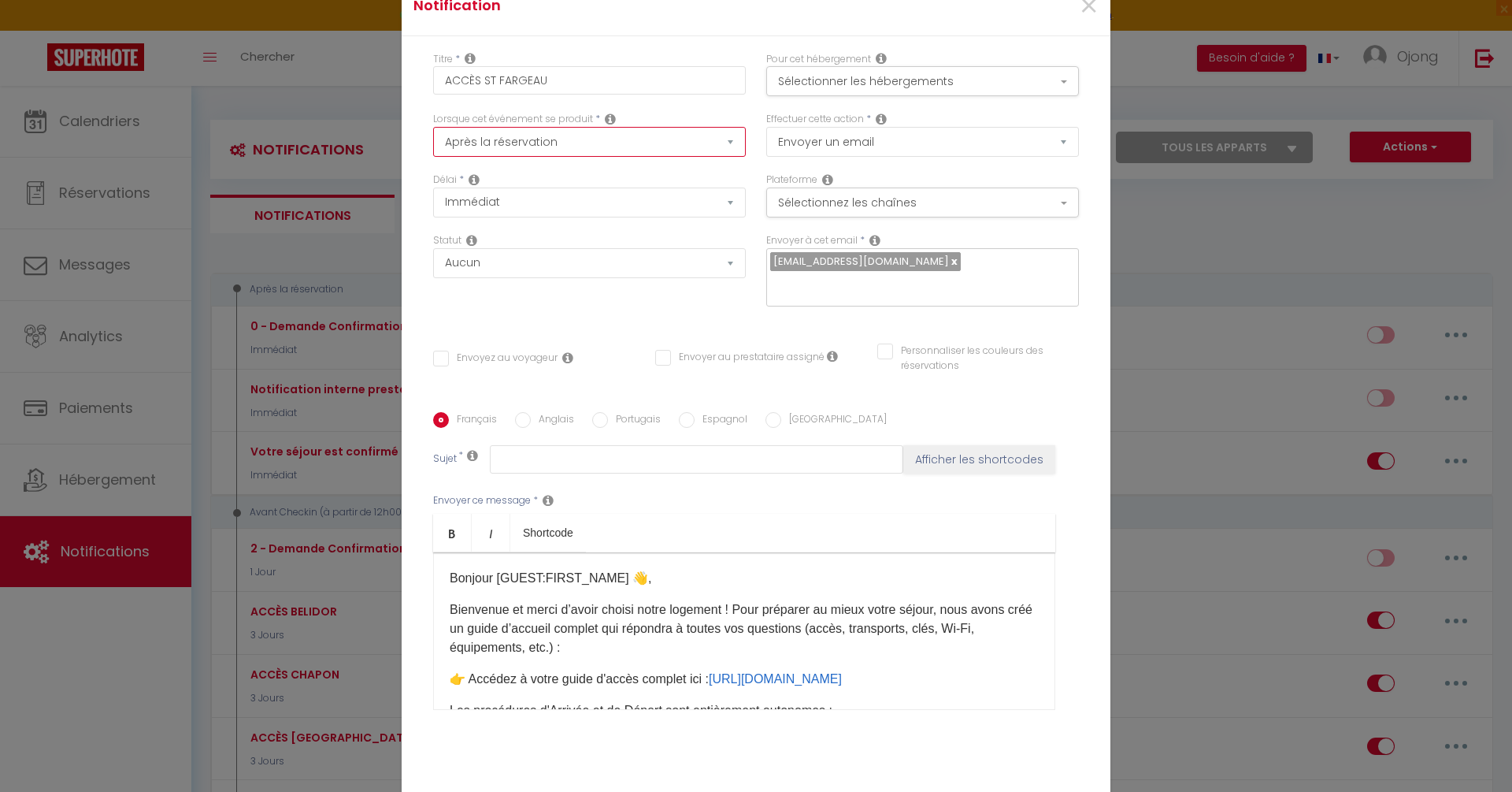
click at [644, 152] on select "Après la réservation Avant Checkin (à partir de 12h00) Après Checkin (à partir …" at bounding box center [590, 141] width 313 height 30
click at [695, 151] on select "Après la réservation Avant Checkin (à partir de 12h00) Après Checkin (à partir …" at bounding box center [590, 141] width 313 height 30
click at [691, 146] on select "Après la réservation Avant Checkin (à partir de 12h00) Après Checkin (à partir …" at bounding box center [590, 141] width 313 height 30
select select "2"
click at [434, 138] on select "Après la réservation Avant Checkin (à partir de 12h00) Après Checkin (à partir …" at bounding box center [590, 141] width 313 height 30
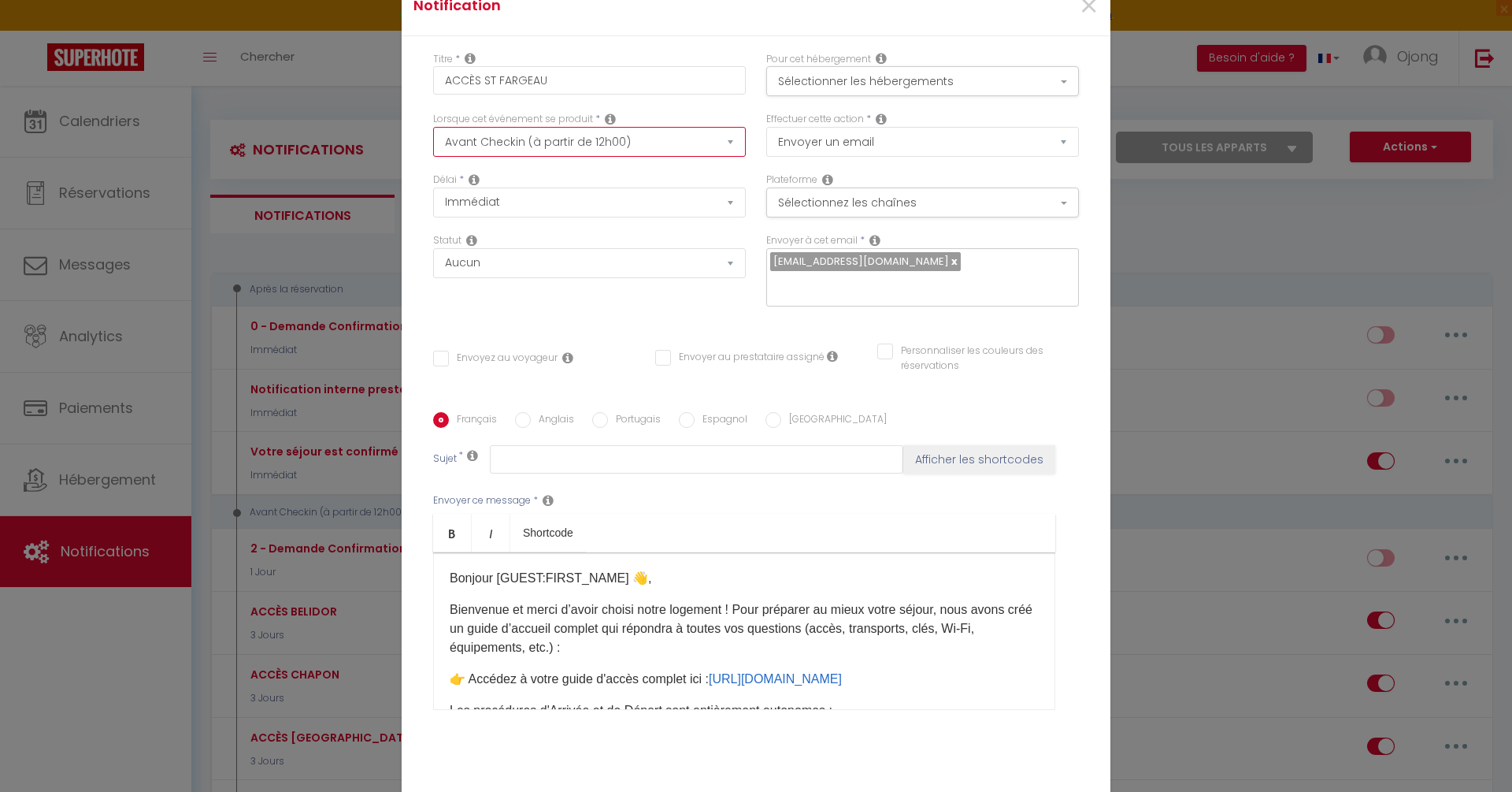
checkbox input "false"
click at [573, 214] on select "Immédiat - 10 Minutes - 1 Heure - 2 Heures - 3 Heures - 4 Heures - 5 Heures - 6…" at bounding box center [590, 202] width 313 height 30
select select "3 Jours"
click at [434, 198] on select "Immédiat - 10 Minutes - 1 Heure - 2 Heures - 3 Heures - 4 Heures - 5 Heures - 6…" at bounding box center [590, 202] width 313 height 30
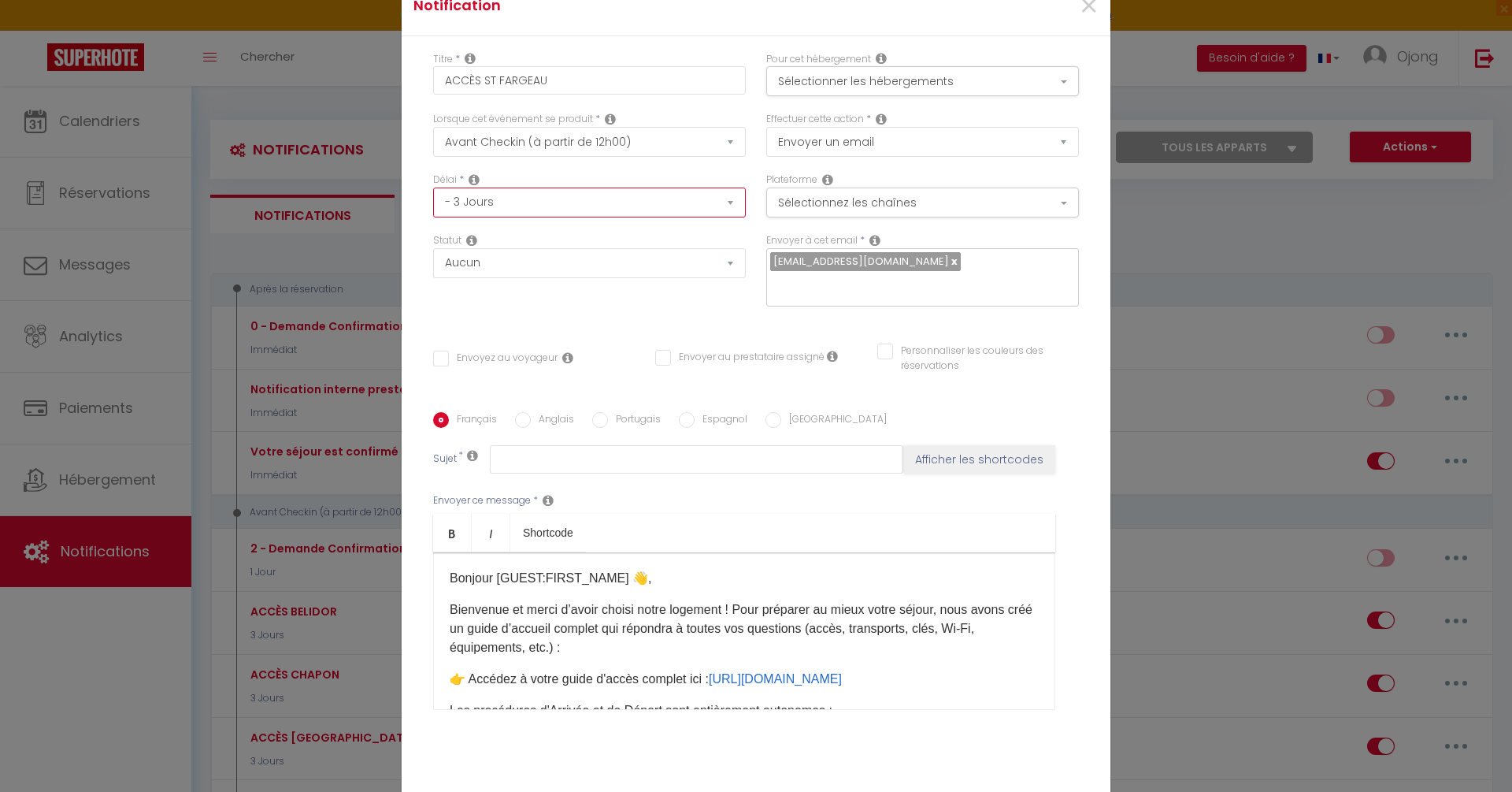
checkbox input "false"
click at [442, 351] on input "Envoyez au voyageur" at bounding box center [496, 358] width 125 height 16
checkbox input "true"
checkbox input "false"
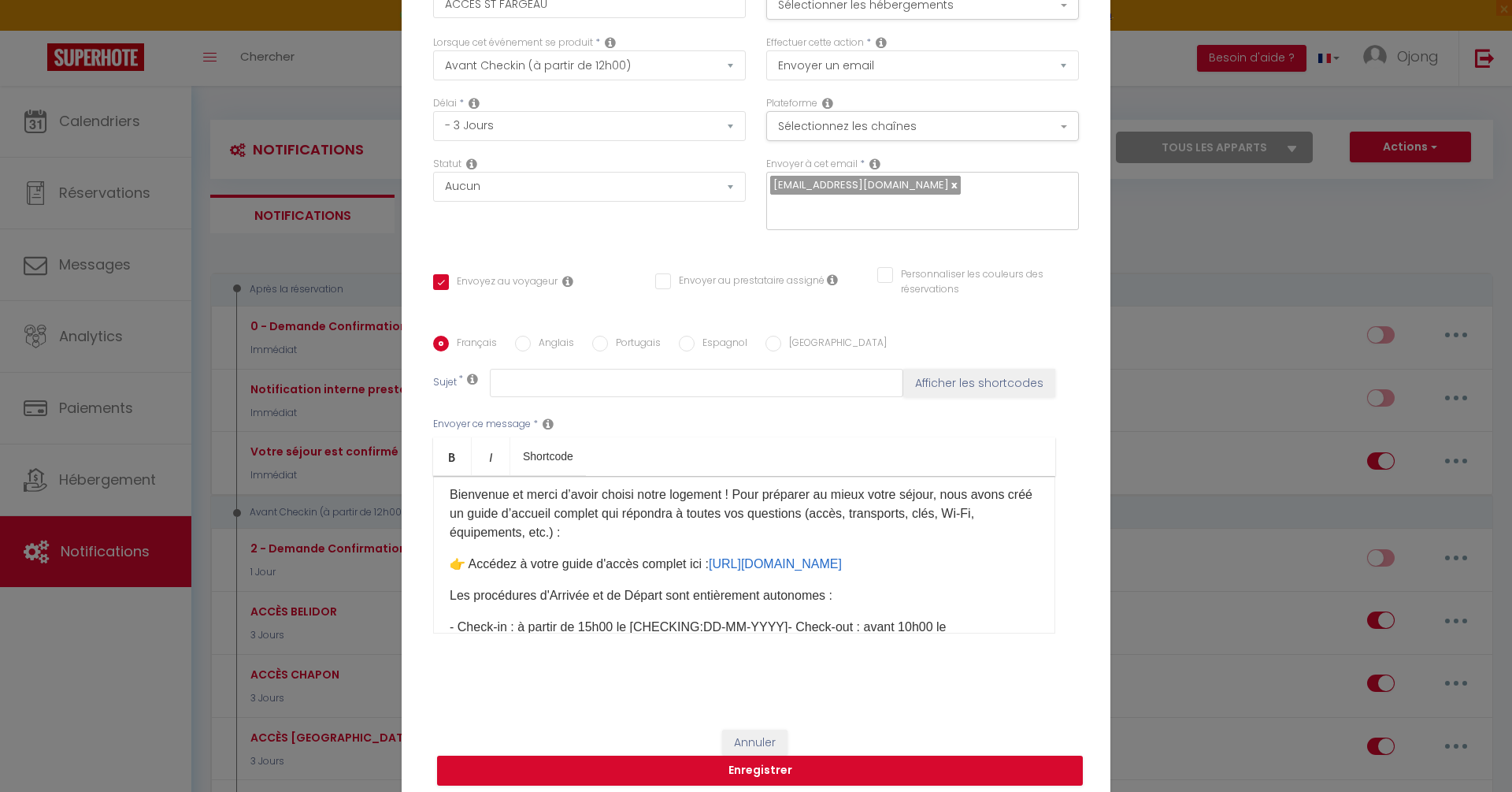
scroll to position [60, 0]
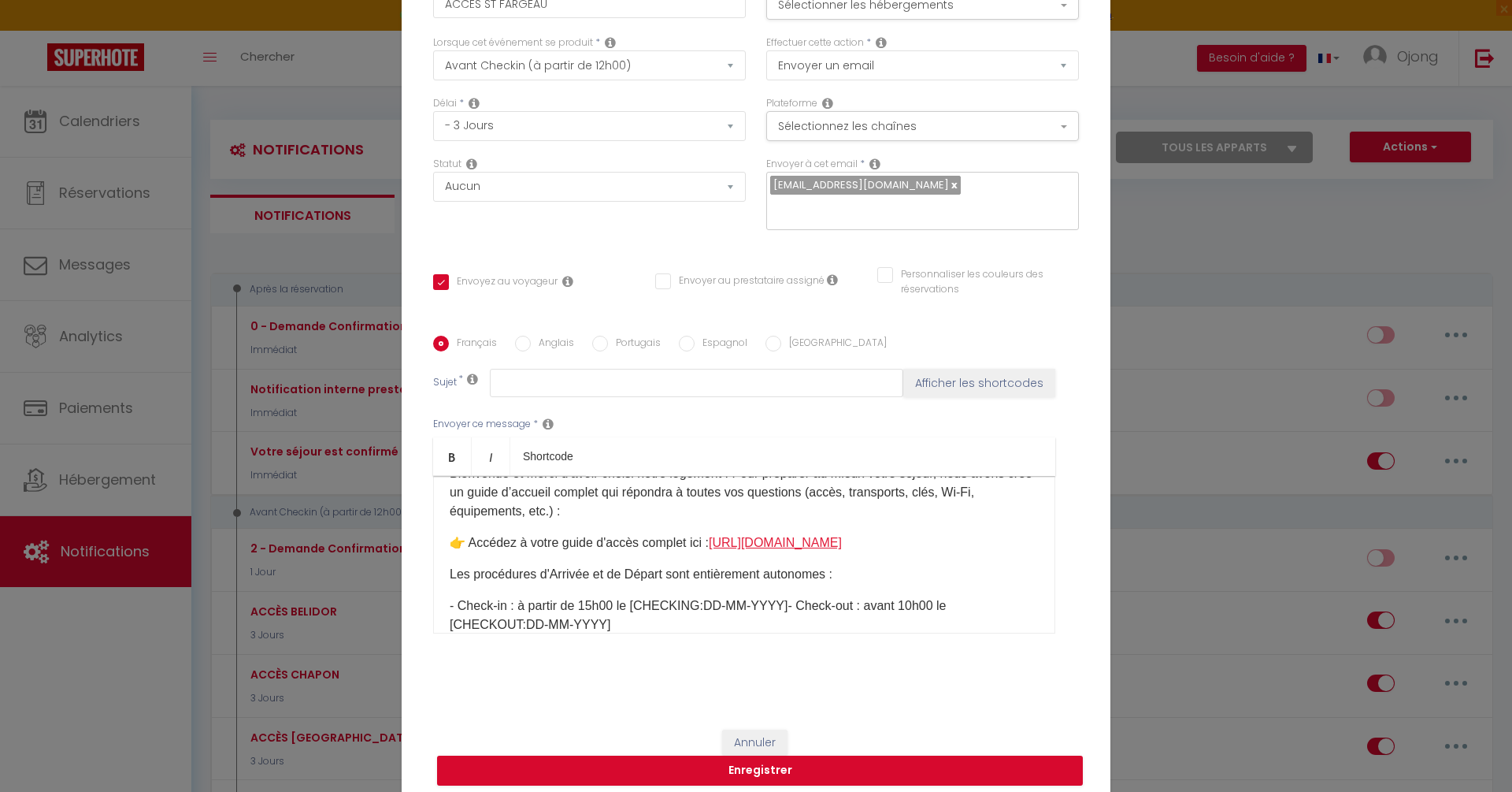
drag, startPoint x: 940, startPoint y: 532, endPoint x: 715, endPoint y: 536, distance: 225.0
click at [715, 536] on p "👉 Accédez à votre guide d'accès complet ici : https://beldior.my.canva.site/mar…" at bounding box center [743, 543] width 589 height 19
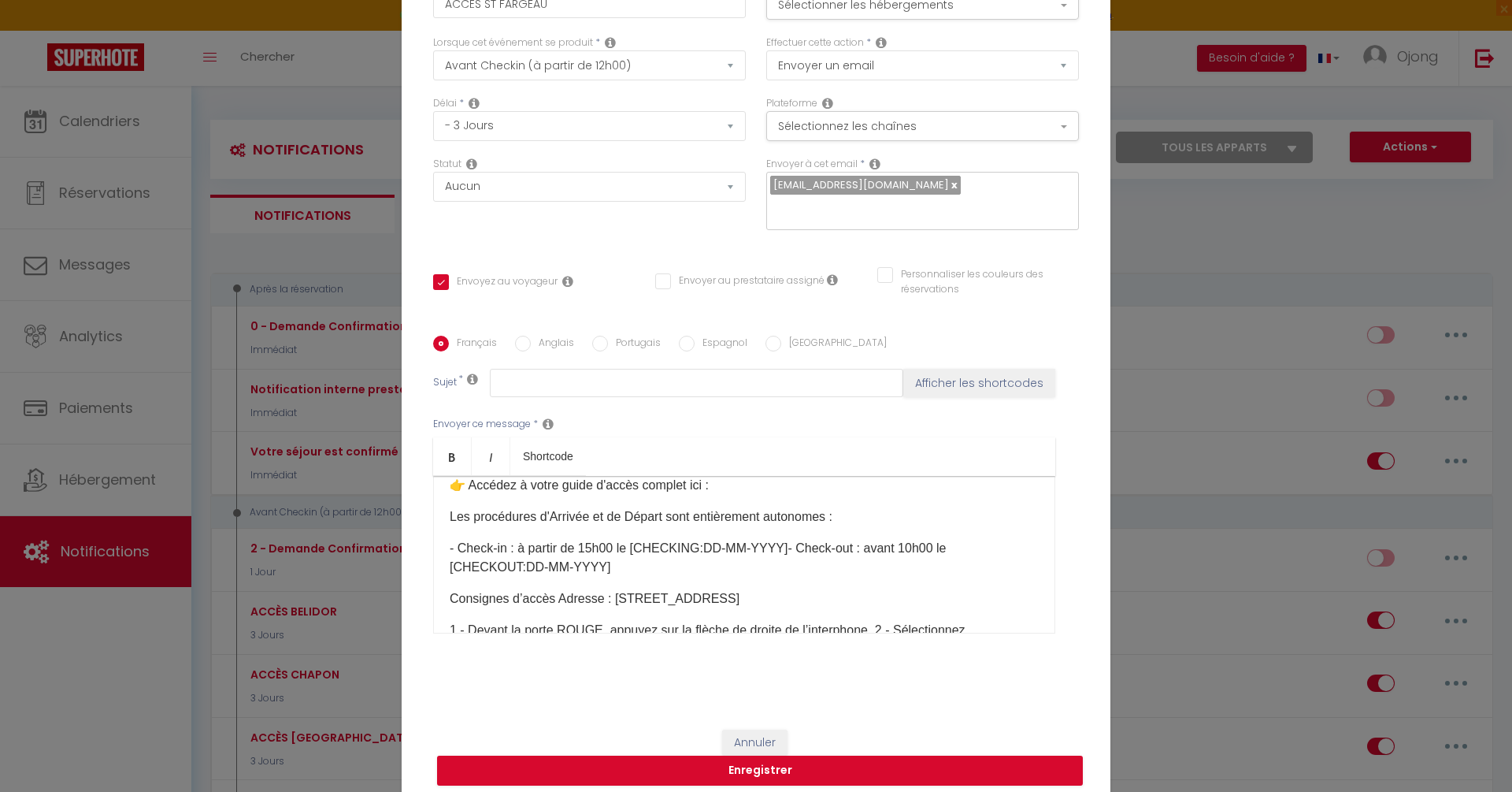
scroll to position [141, 0]
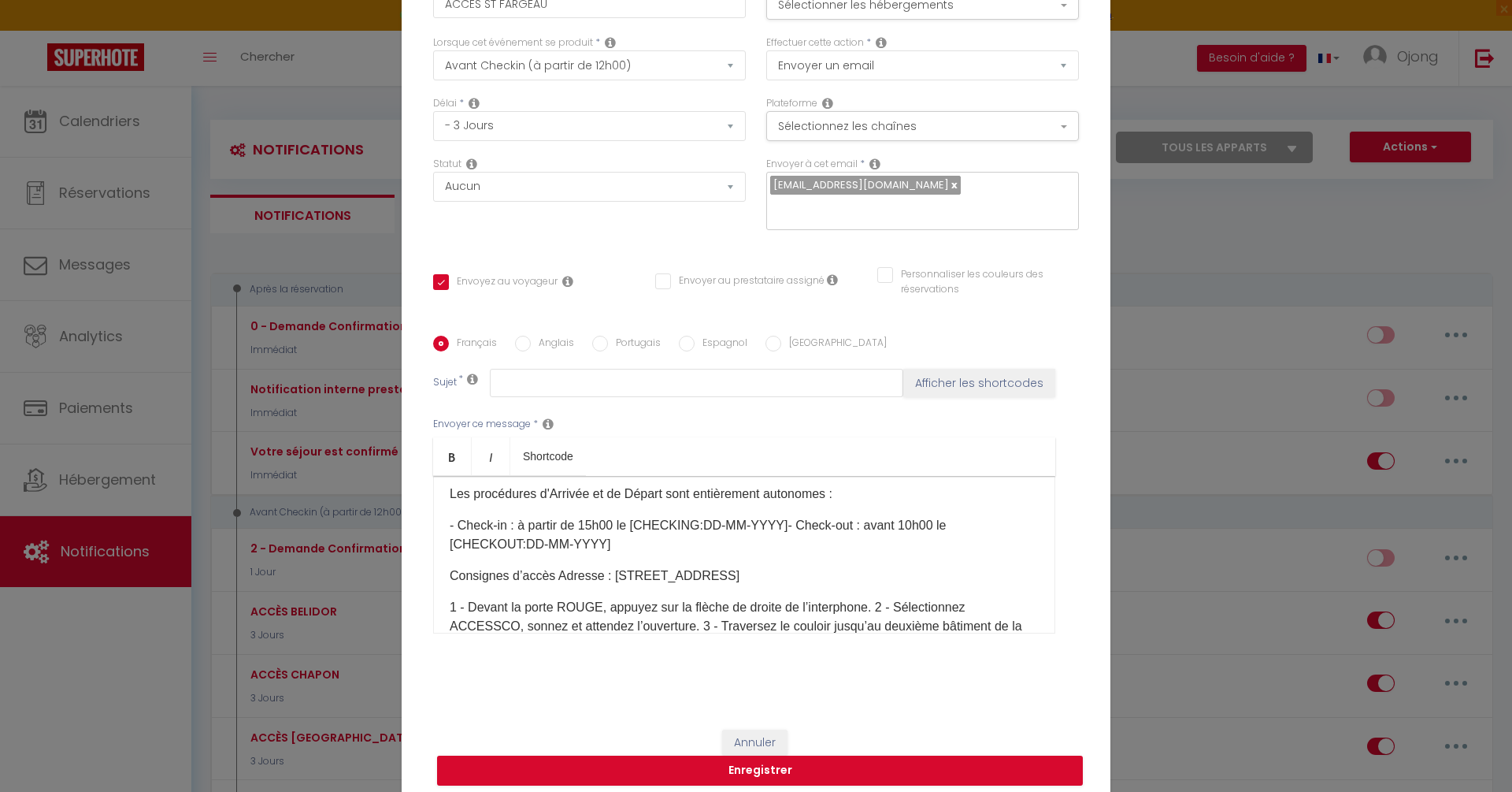
click at [715, 544] on div "Bonjour [GUEST:FIRST_NAME] 👋, Bienvenue et merci d’avoir choisi notre logement …" at bounding box center [744, 554] width 622 height 157
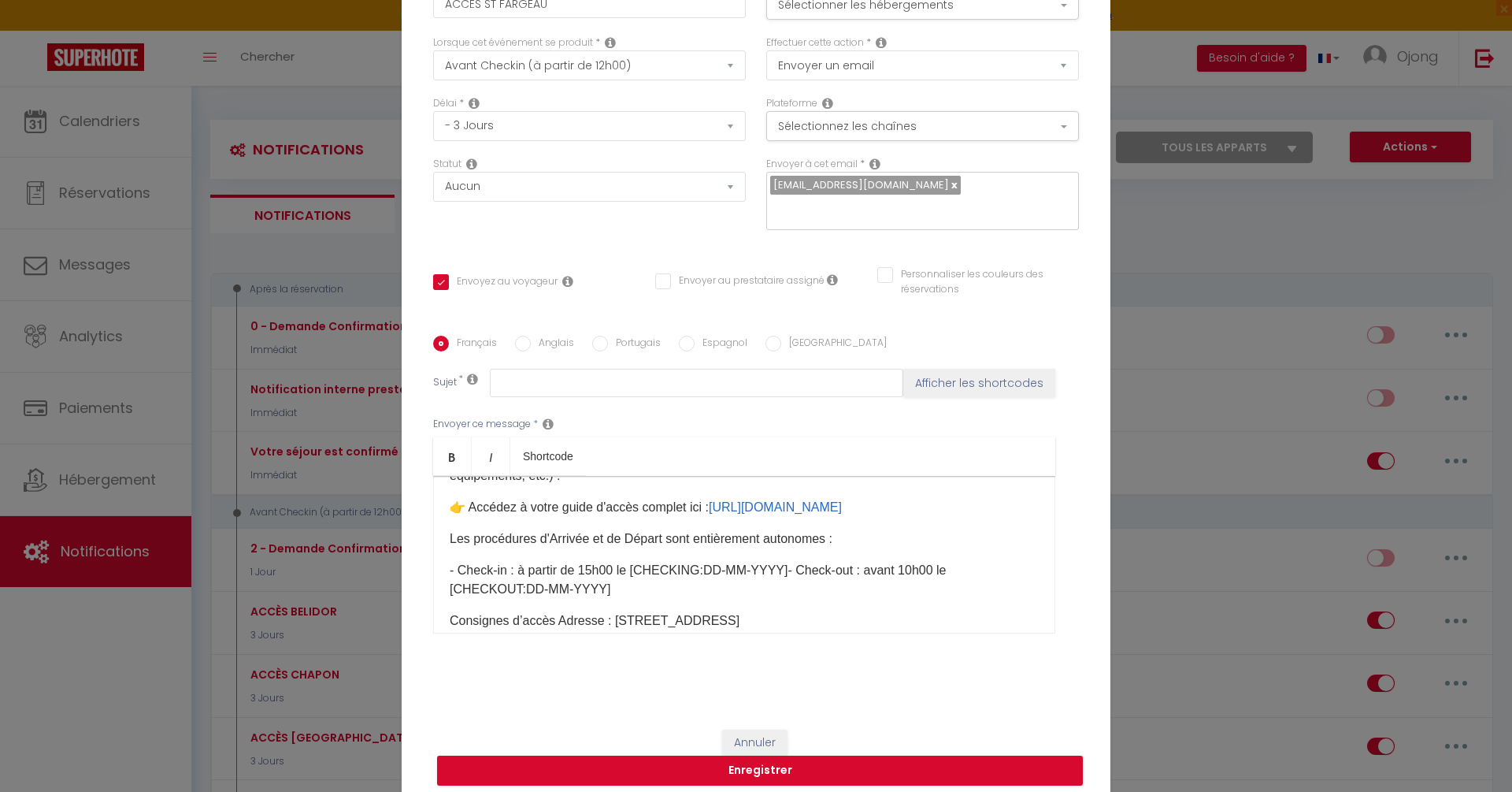
scroll to position [98, 0]
click at [775, 560] on p "- Check-in : à partir de 15h00 le [CHECKING:DD-MM-YYYY]​ - Check-out : avant 10…" at bounding box center [743, 577] width 589 height 38
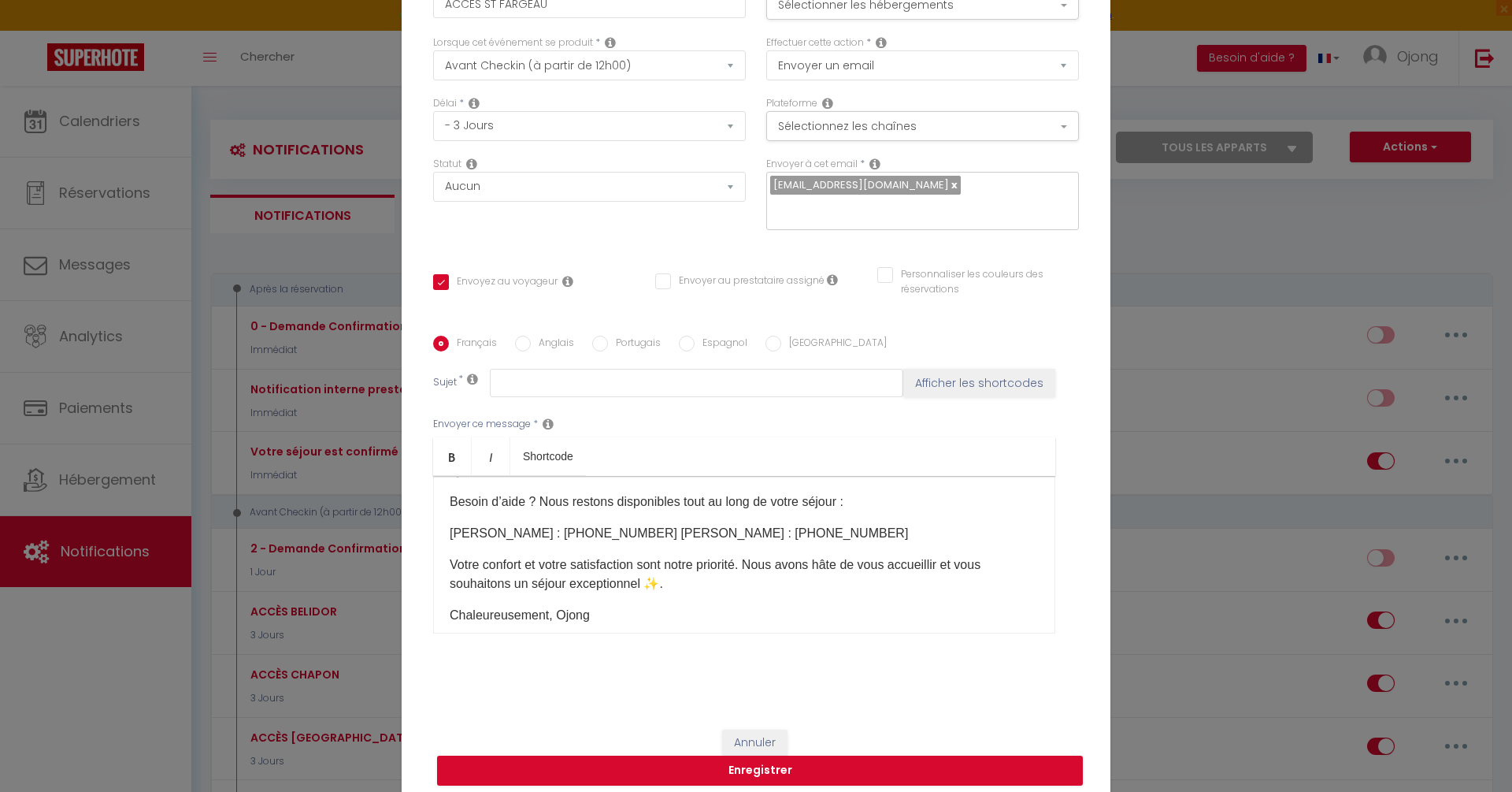
scroll to position [455, 0]
click at [582, 542] on p "Jon : +33 6 18 87 97 25 Geeth : +33 7 73 08 14 10" at bounding box center [743, 531] width 589 height 19
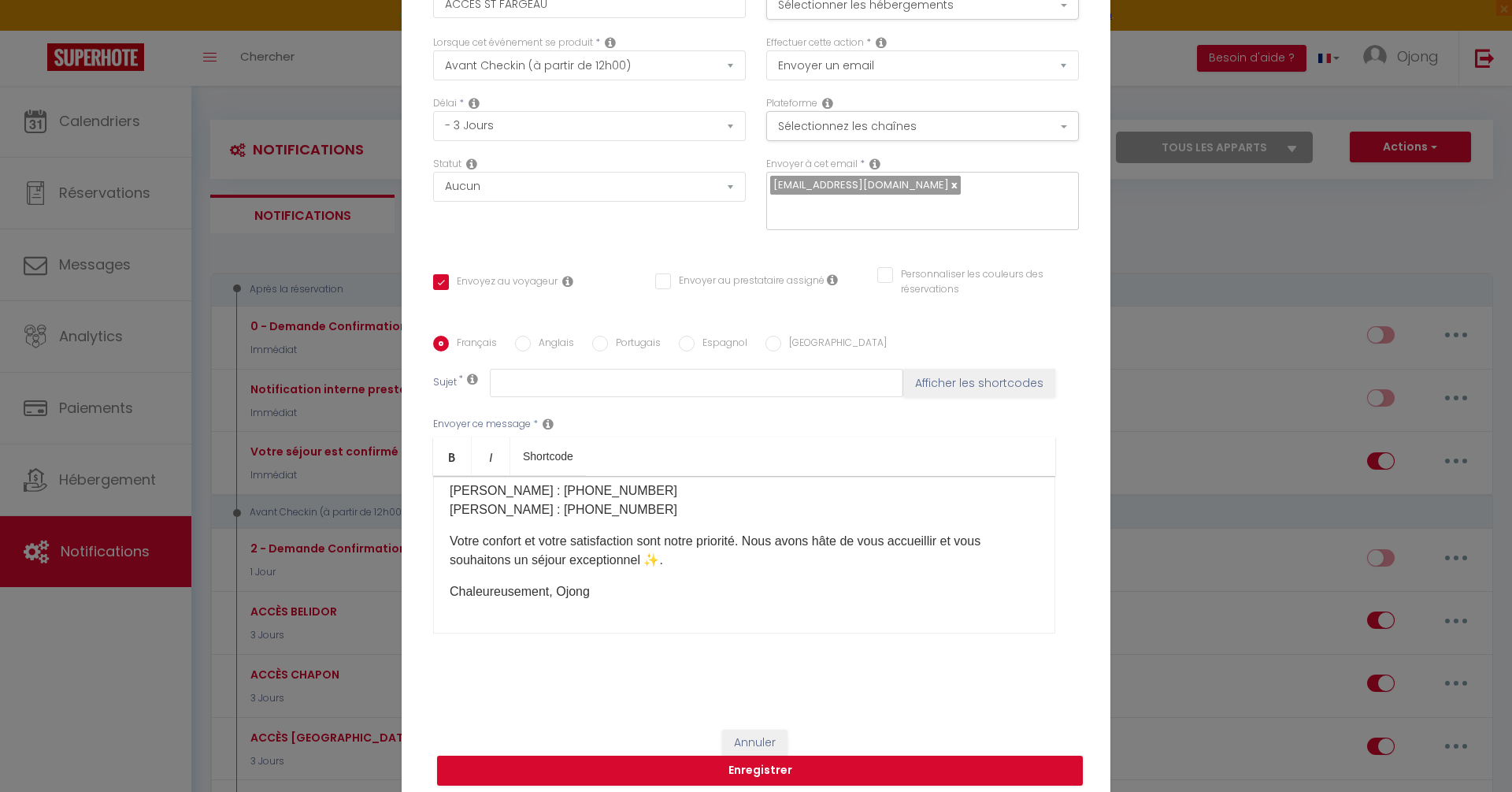
scroll to position [515, 0]
click at [557, 583] on p "Chaleureusement, Ojong" at bounding box center [743, 592] width 589 height 19
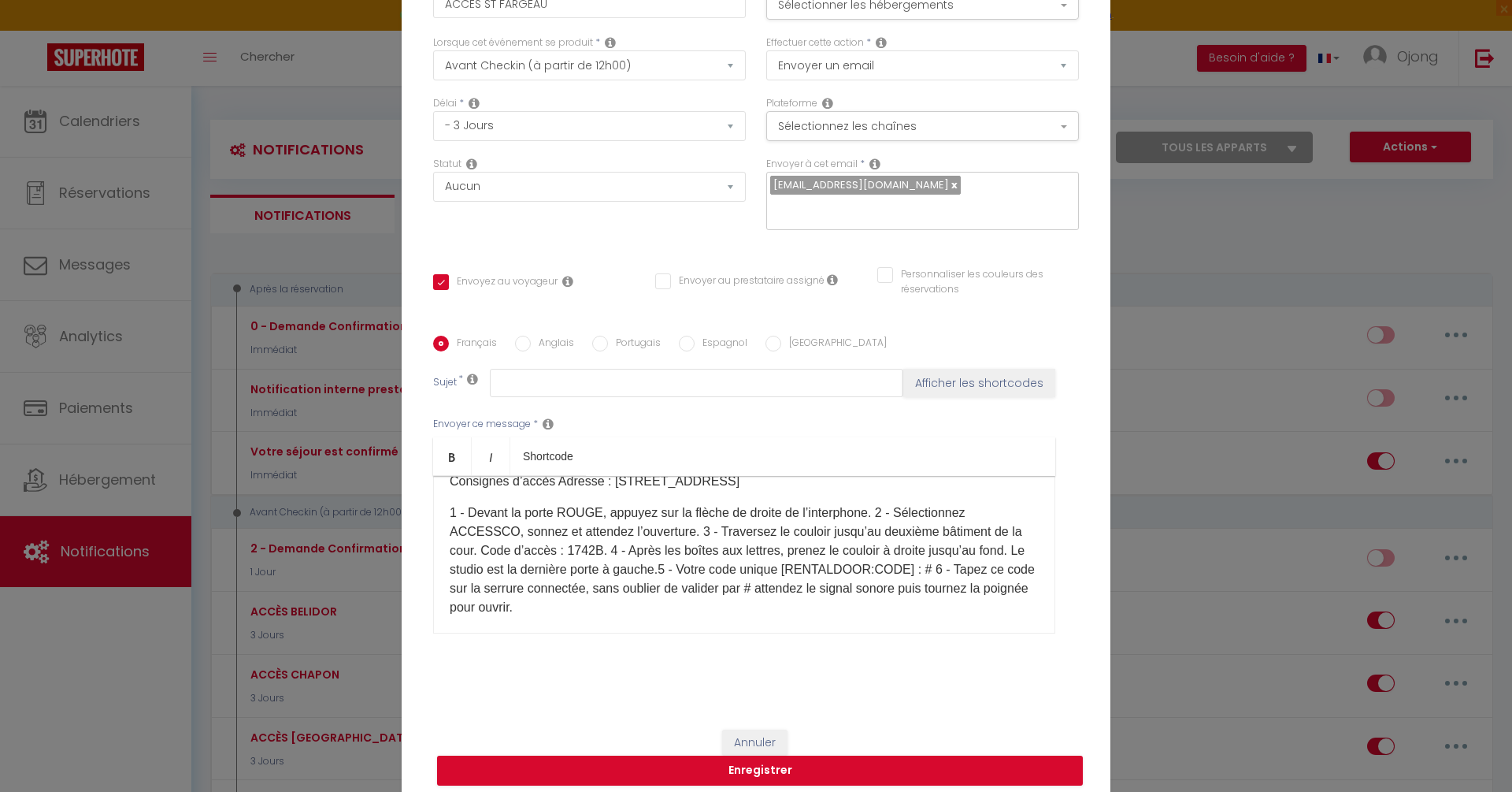
scroll to position [228, 0]
click at [886, 510] on p "1 - Devant la porte ROUGE, appuyez sur la flèche de droite de l’interphone. 2 -…" at bounding box center [743, 567] width 589 height 114
click at [793, 530] on p "1 - Devant la porte ROUGE, appuyez sur la flèche de droite de l’interphone. 2 -…" at bounding box center [743, 567] width 589 height 114
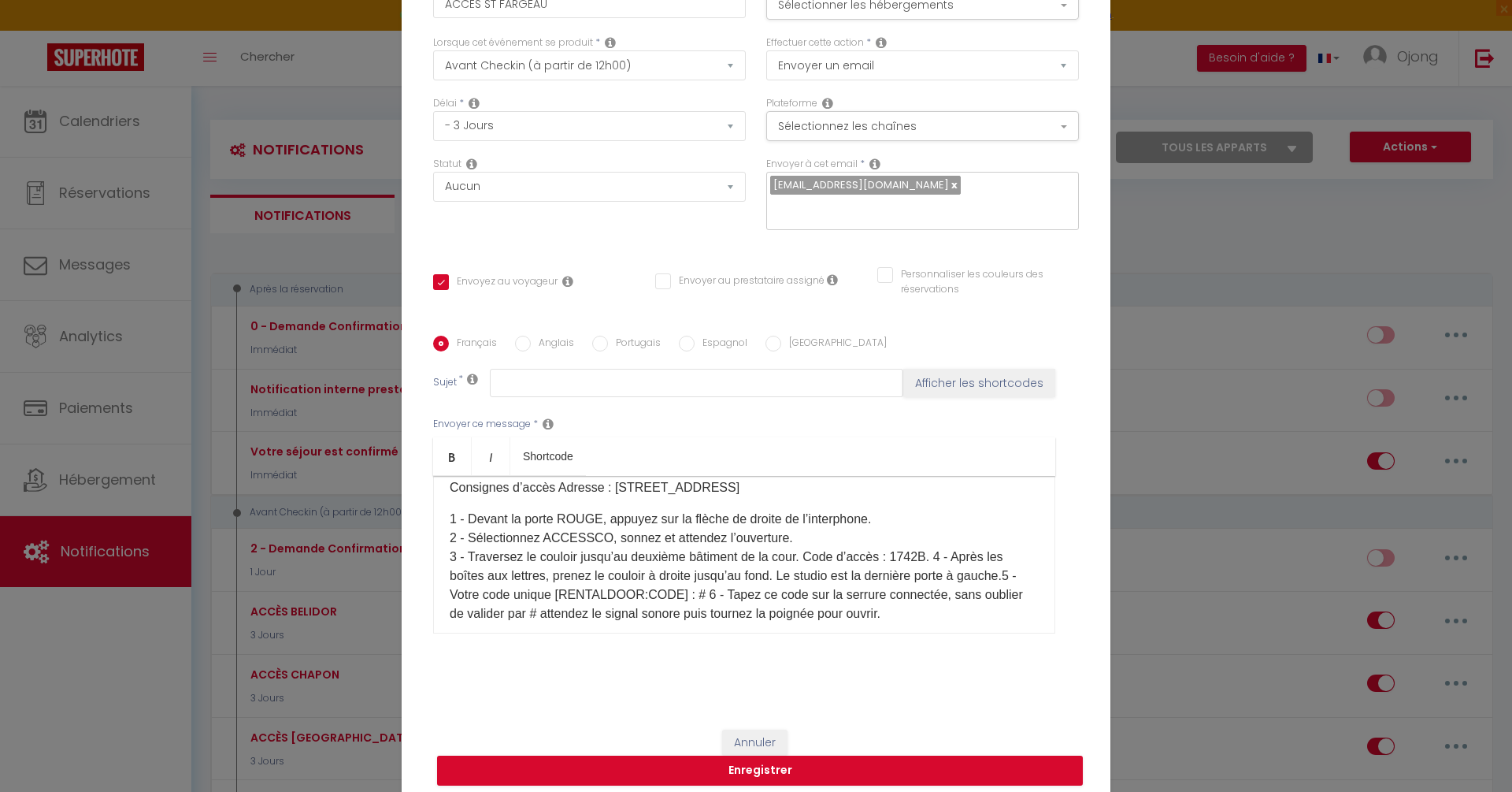
click at [942, 546] on p "1 - Devant la porte ROUGE, appuyez sur la flèche de droite de l’interphone. 2 -…" at bounding box center [743, 567] width 589 height 114
click at [770, 584] on p "1 - Devant la porte ROUGE, appuyez sur la flèche de droite de l’interphone. 2 -…" at bounding box center [743, 567] width 589 height 114
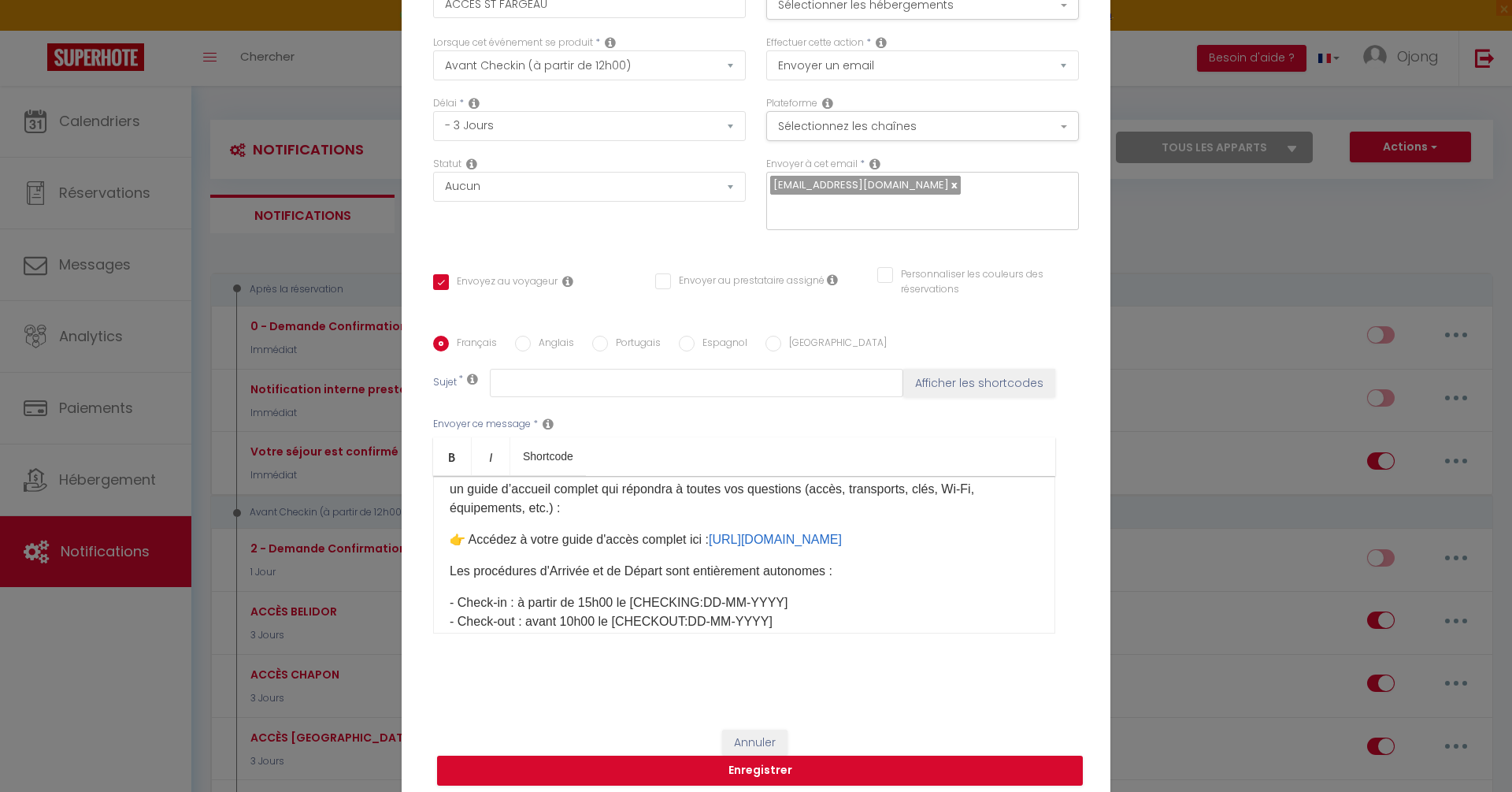
scroll to position [0, 0]
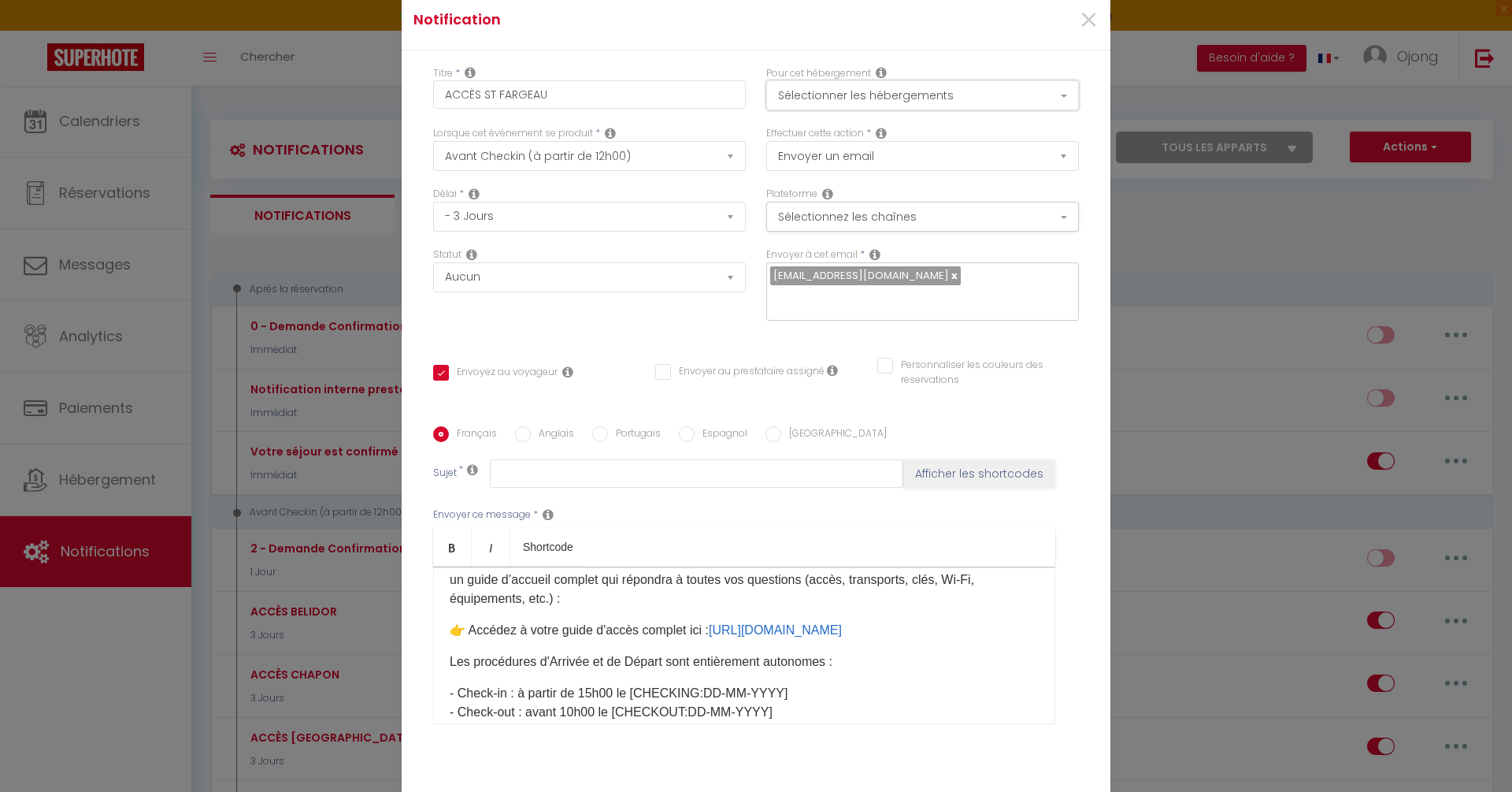
click at [987, 111] on button "Sélectionner les hébergements" at bounding box center [923, 95] width 313 height 30
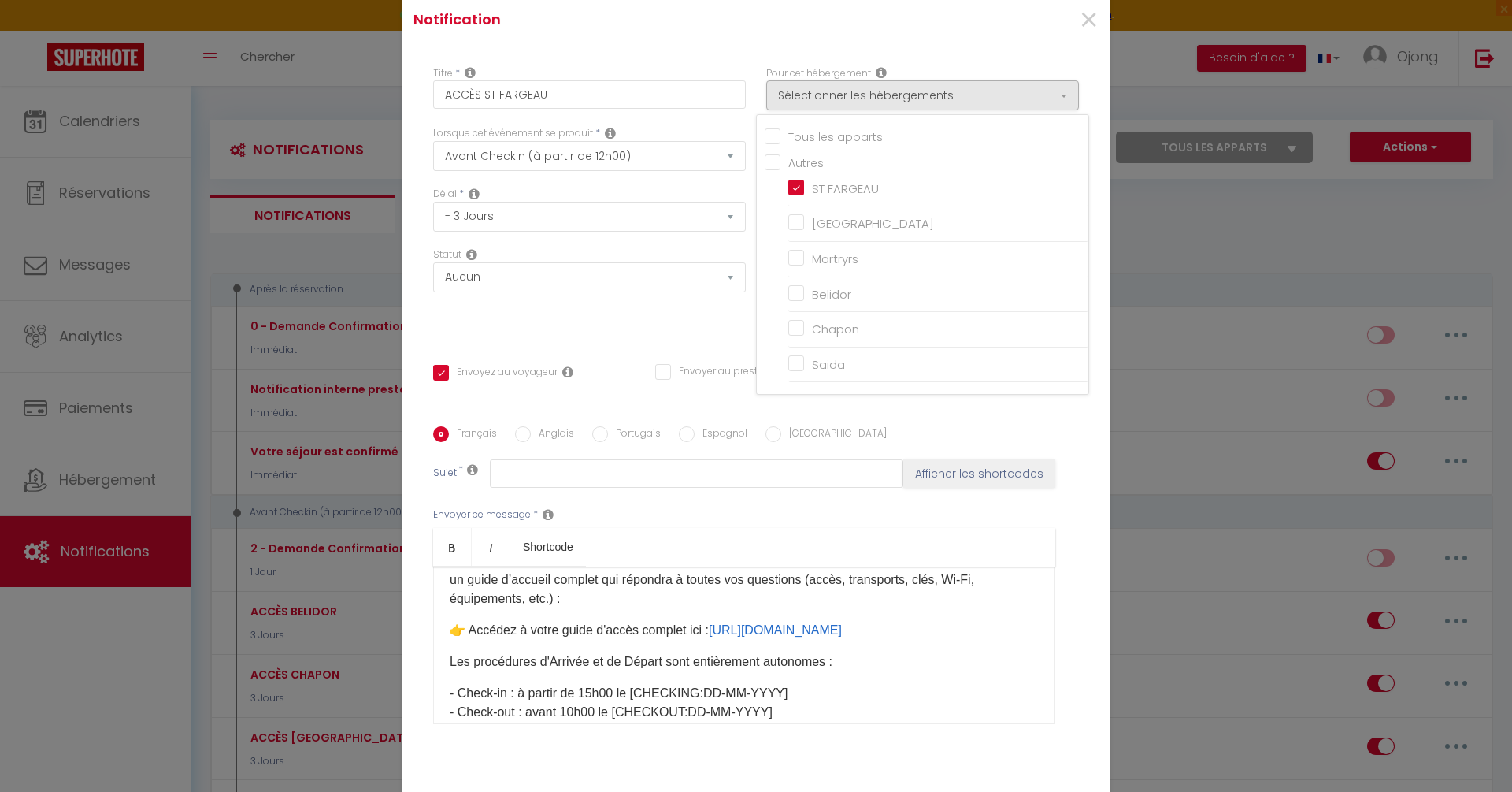
click at [1004, 38] on div "×" at bounding box center [991, 20] width 235 height 34
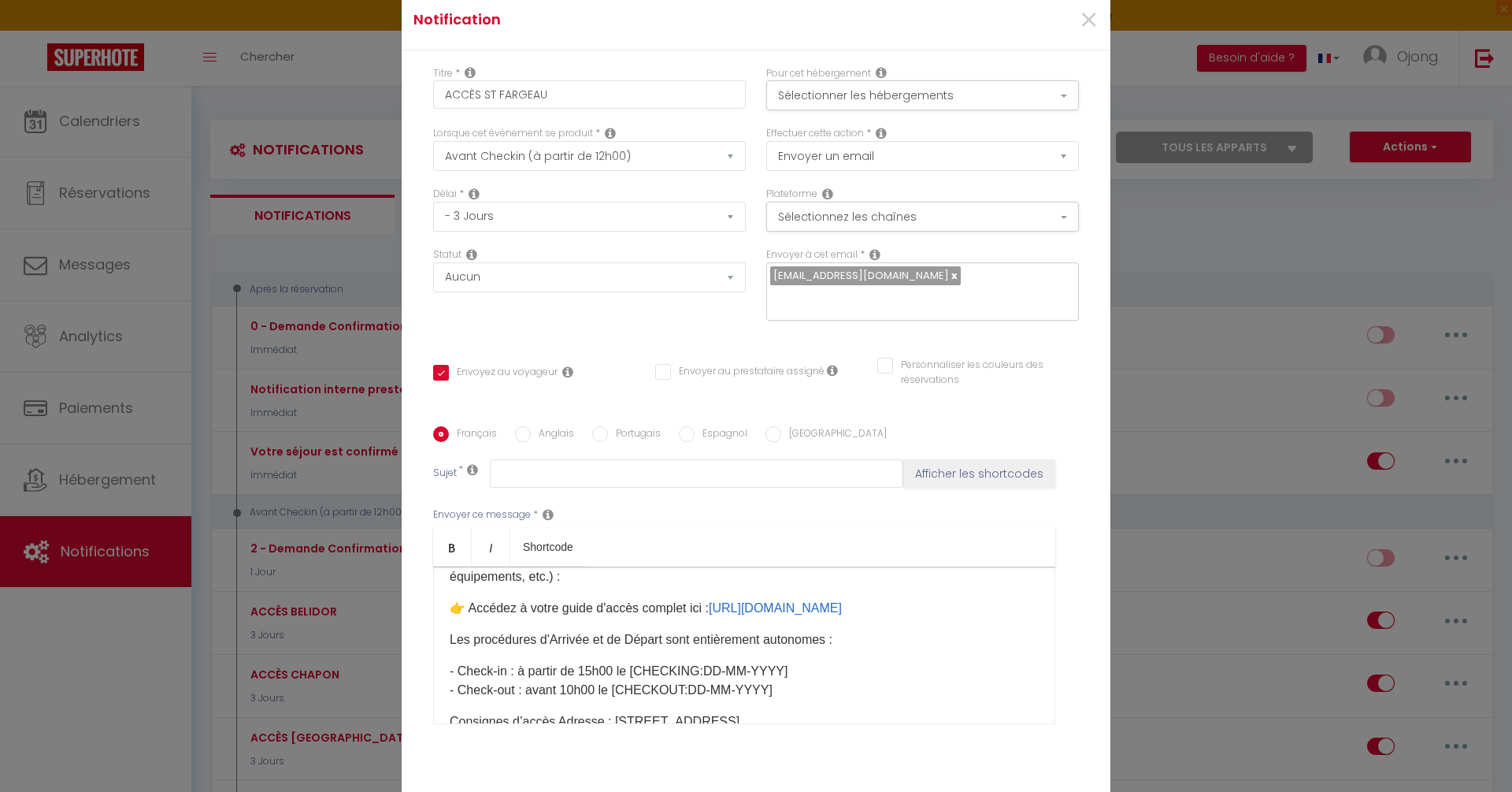
scroll to position [101, 0]
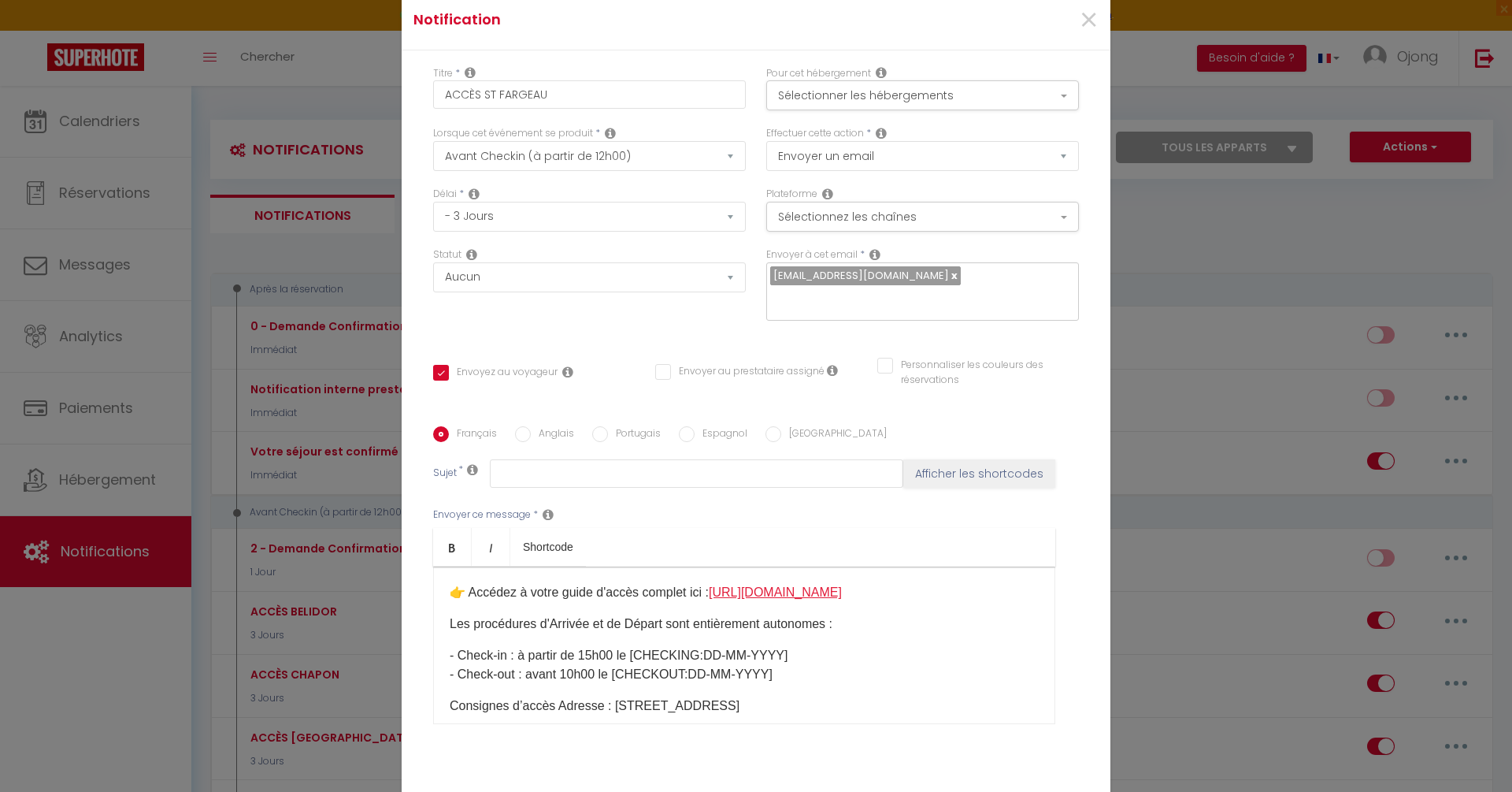
drag, startPoint x: 946, startPoint y: 581, endPoint x: 714, endPoint y: 583, distance: 232.0
click at [714, 583] on p "👉 Accédez à votre guide d'accès complet ici : https://beldior.my.canva.site/mar…" at bounding box center [743, 592] width 589 height 19
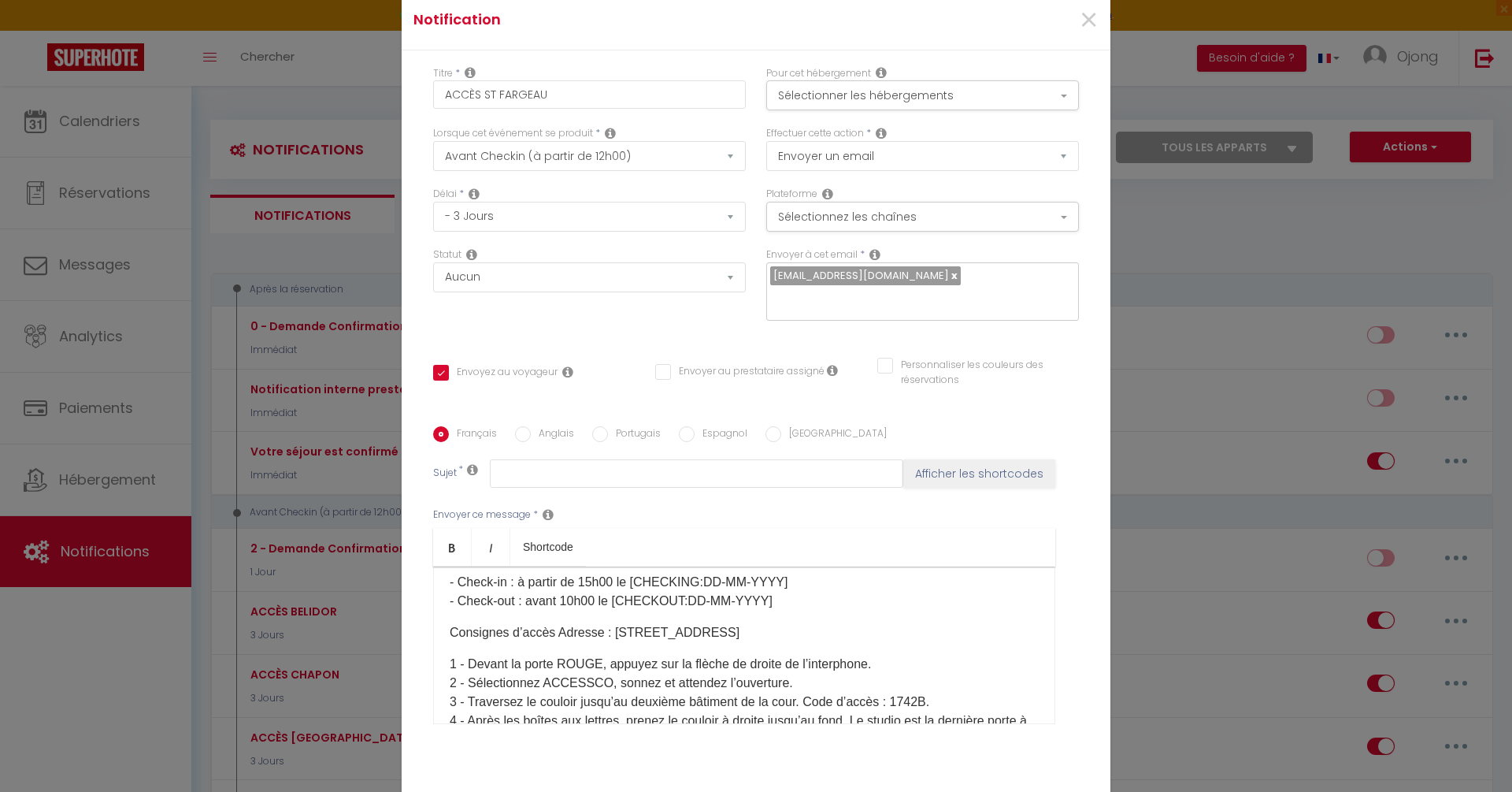
scroll to position [177, 0]
drag, startPoint x: 808, startPoint y: 618, endPoint x: 613, endPoint y: 620, distance: 195.0
click at [613, 621] on p "Consignes d’accès Adresse : 79Bis Rue des Martyrs, 75018 Paris" at bounding box center [743, 630] width 589 height 19
click at [825, 624] on p "Consignes d’accès Adresse : ​ 79Bis Rue des Martyrs, 75018 Paris ​" at bounding box center [743, 630] width 589 height 19
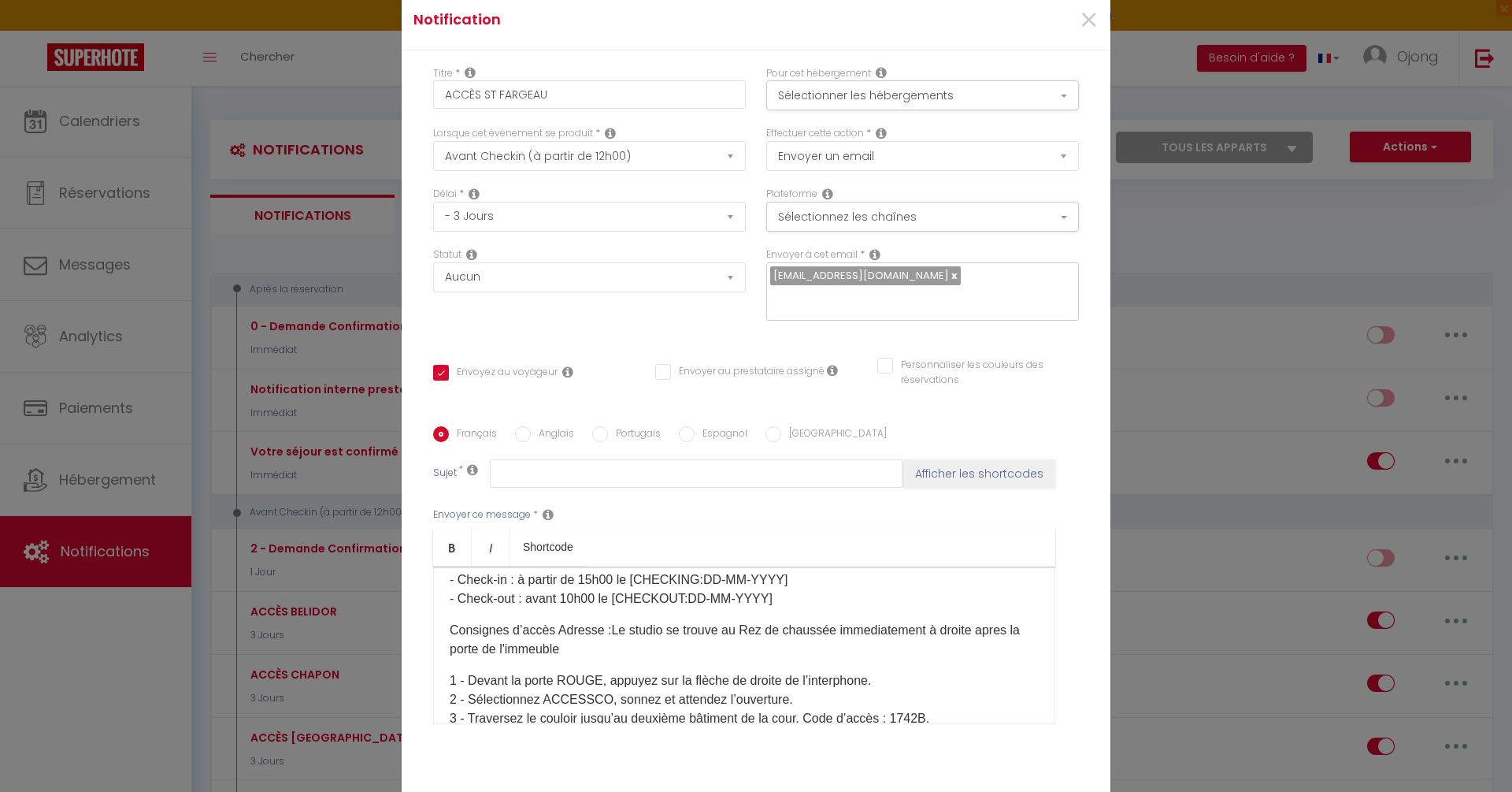
click at [610, 622] on p "Consignes d’accès Adresse : Le studio se trouve au Rez de chaussée immediatemen…" at bounding box center [743, 639] width 589 height 38
click at [694, 638] on p "Consignes d’accès Adresse : Le studio se trouve au Rez de chaussée immediatemen…" at bounding box center [743, 639] width 589 height 38
click at [646, 622] on p "Consignes d’accès Adresse : Le studio se trouve au Rez de chaussée immediatemen…" at bounding box center [743, 639] width 589 height 38
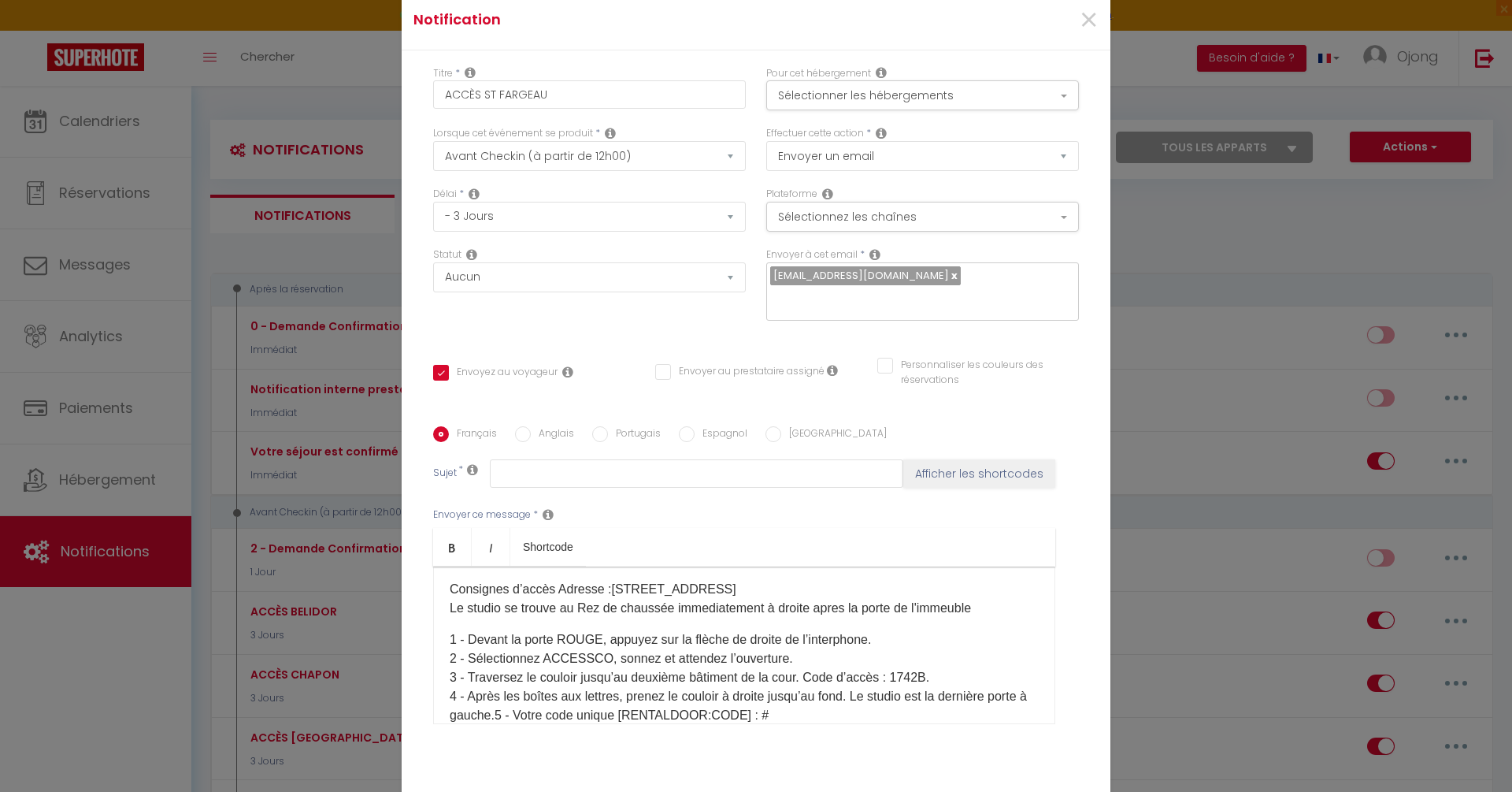
scroll to position [228, 0]
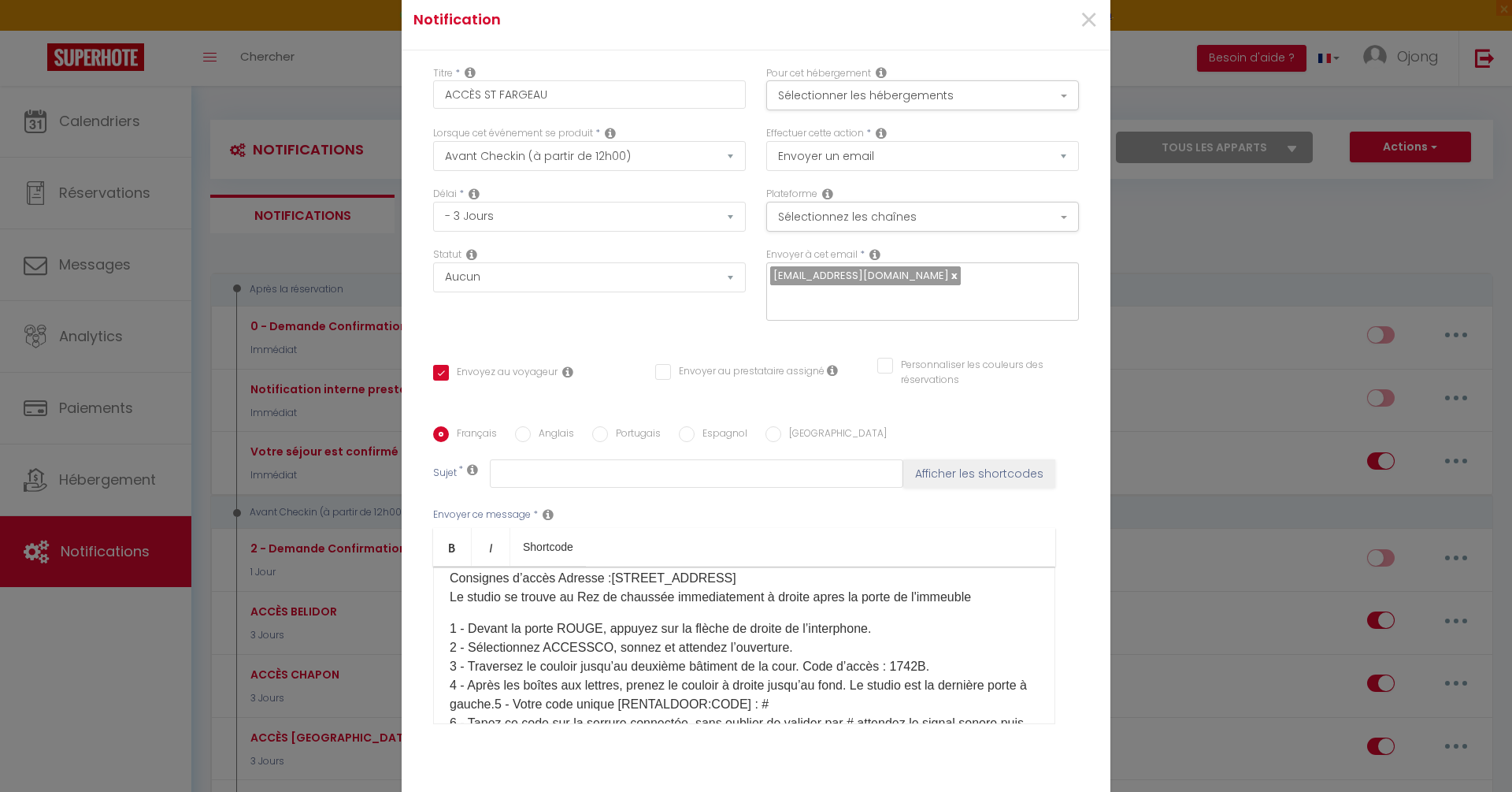
click at [702, 628] on p "1 - Devant la porte ROUGE, appuyez sur la flèche de droite de l’interphone. 2 -…" at bounding box center [743, 685] width 589 height 132
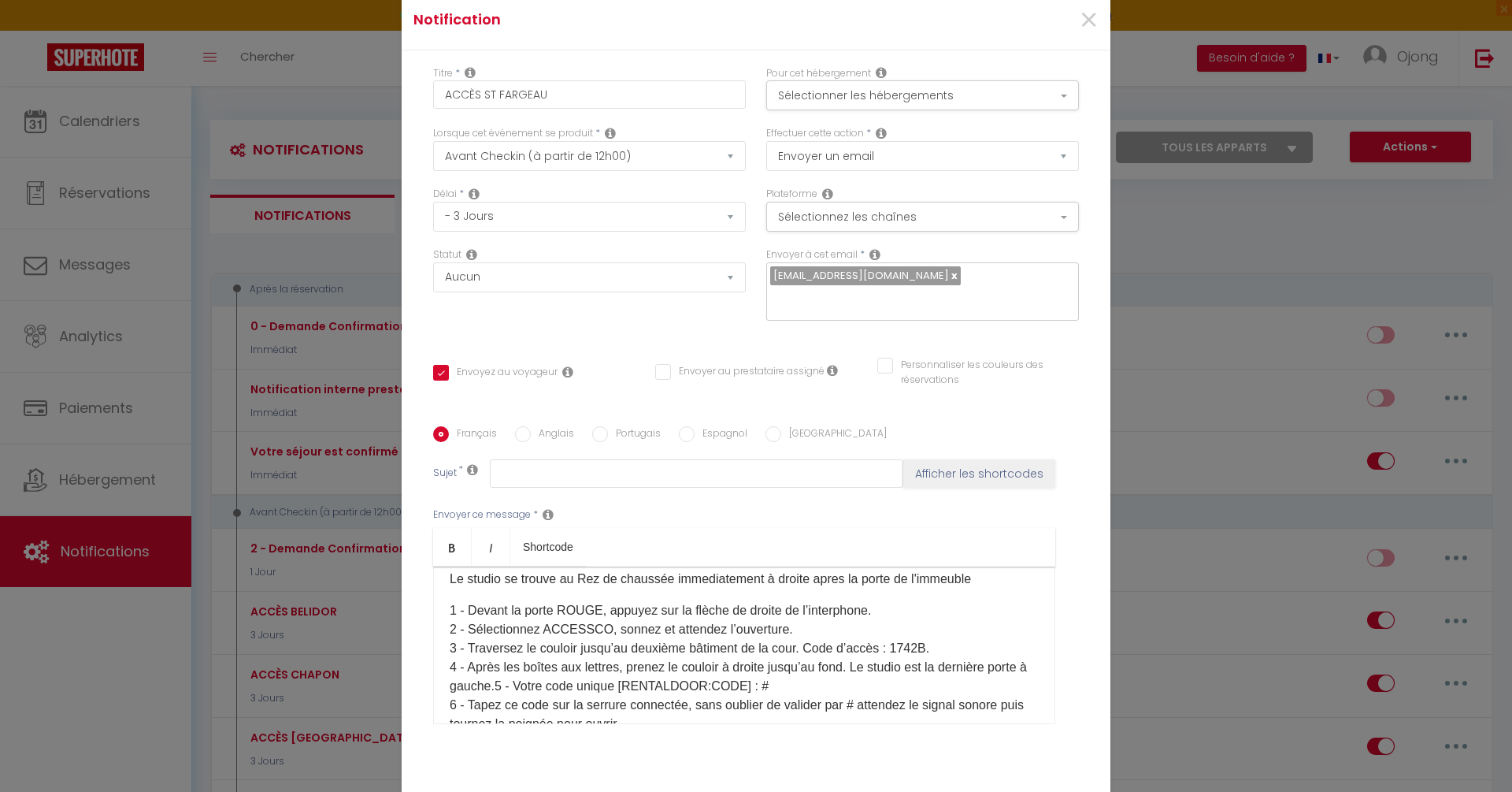
scroll to position [246, 0]
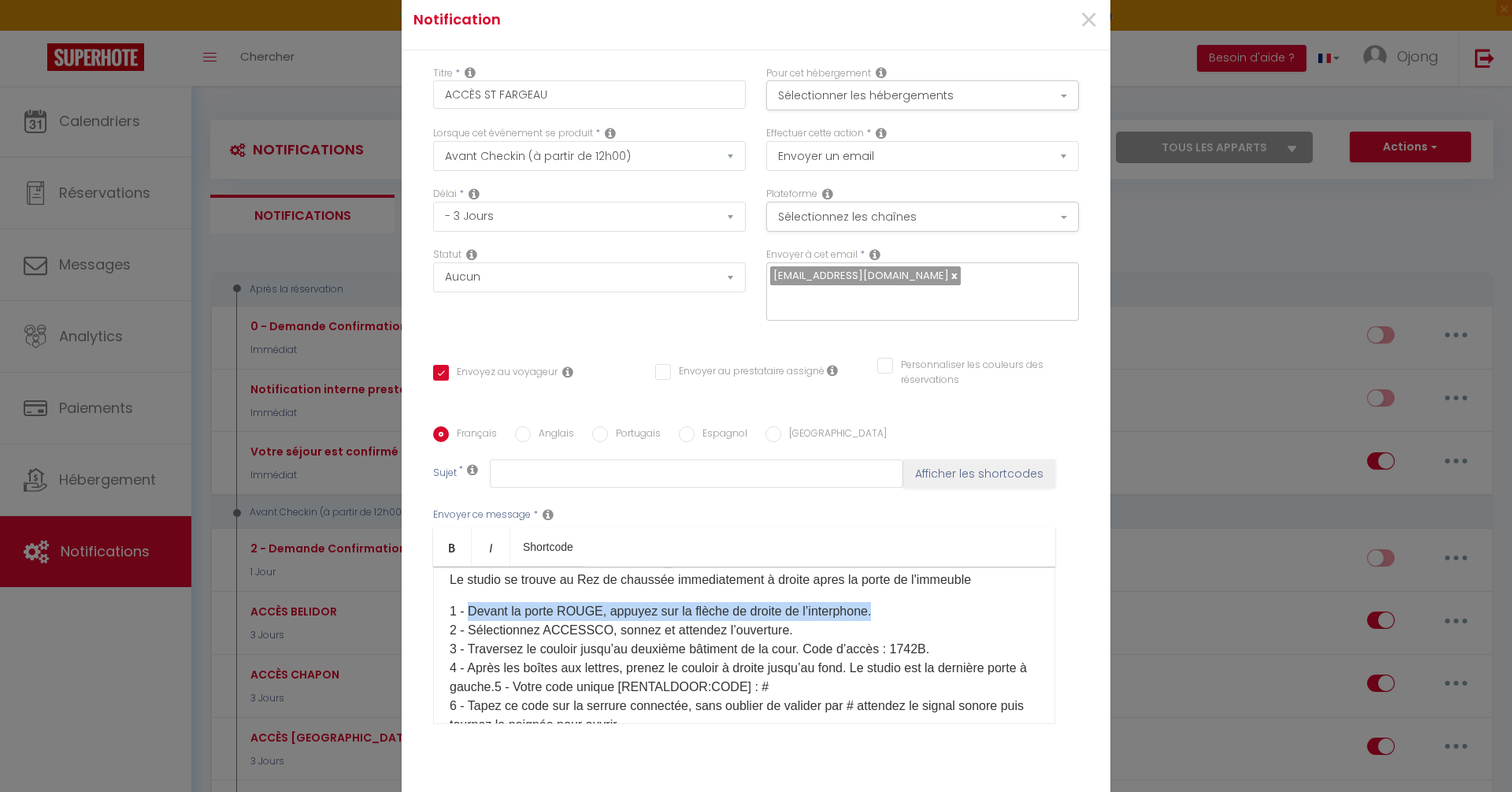
drag, startPoint x: 882, startPoint y: 599, endPoint x: 469, endPoint y: 600, distance: 413.0
click at [469, 602] on p "1 - Devant la porte ROUGE, appuyez sur la flèche de droite de l’interphone. 2 -…" at bounding box center [743, 668] width 589 height 132
click at [694, 602] on p "1 - Le code l’entrée de l’immeuble est 03B09 ​ 2 - Sélectionnez ACCESSCO, sonne…" at bounding box center [743, 668] width 589 height 132
click at [756, 606] on p "1 - Le code l’entrée de l’immeuble est 47 A 04 ​ 2 - Sélectionnez ACCESSCO, son…" at bounding box center [743, 668] width 589 height 132
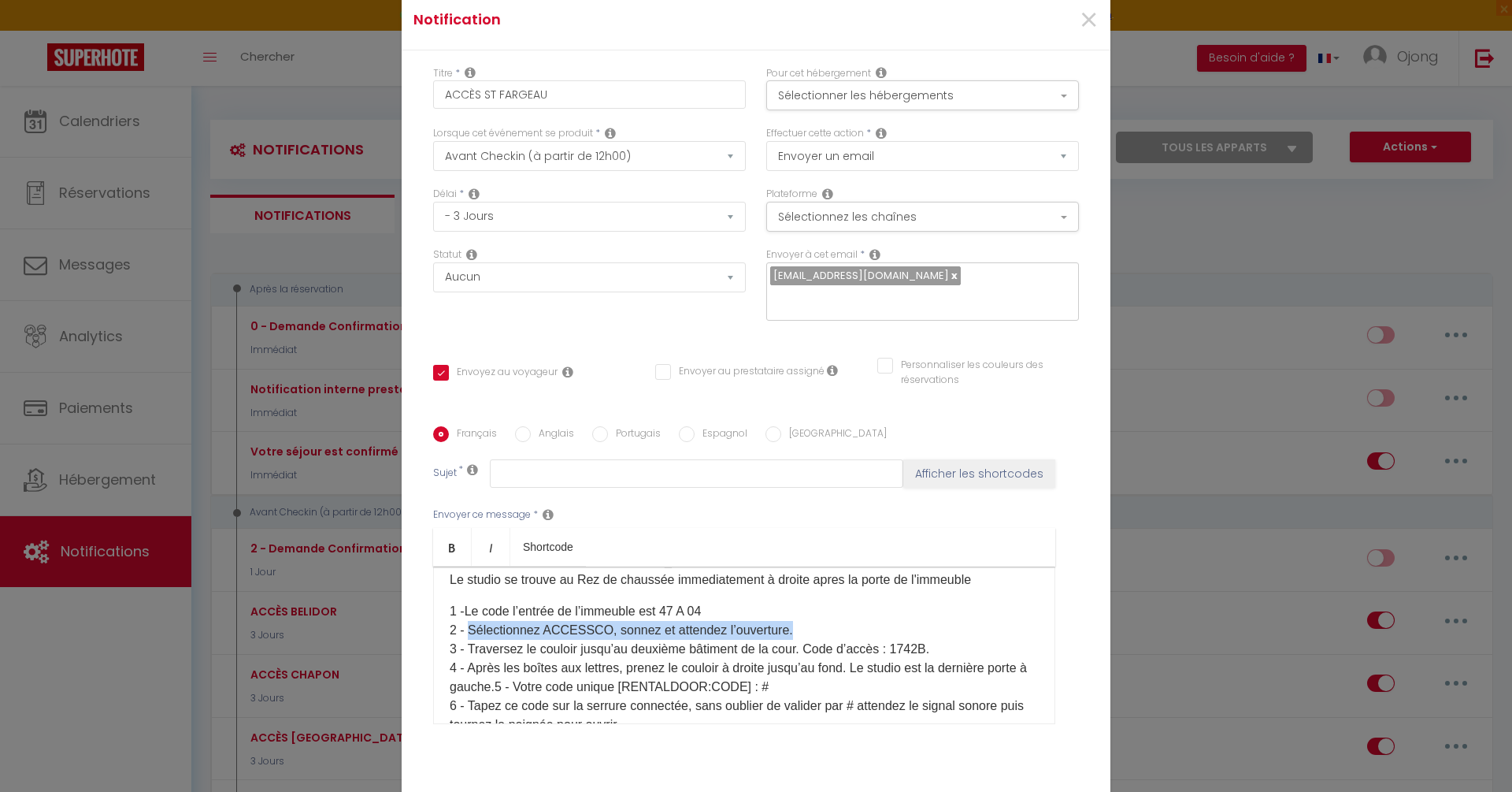
drag, startPoint x: 793, startPoint y: 622, endPoint x: 469, endPoint y: 622, distance: 324.0
click at [469, 622] on p "1 - Le code l’entrée de l’immeuble est 47 A 04 ​ 2 - Sélectionnez ACCESSCO, son…" at bounding box center [743, 668] width 589 height 132
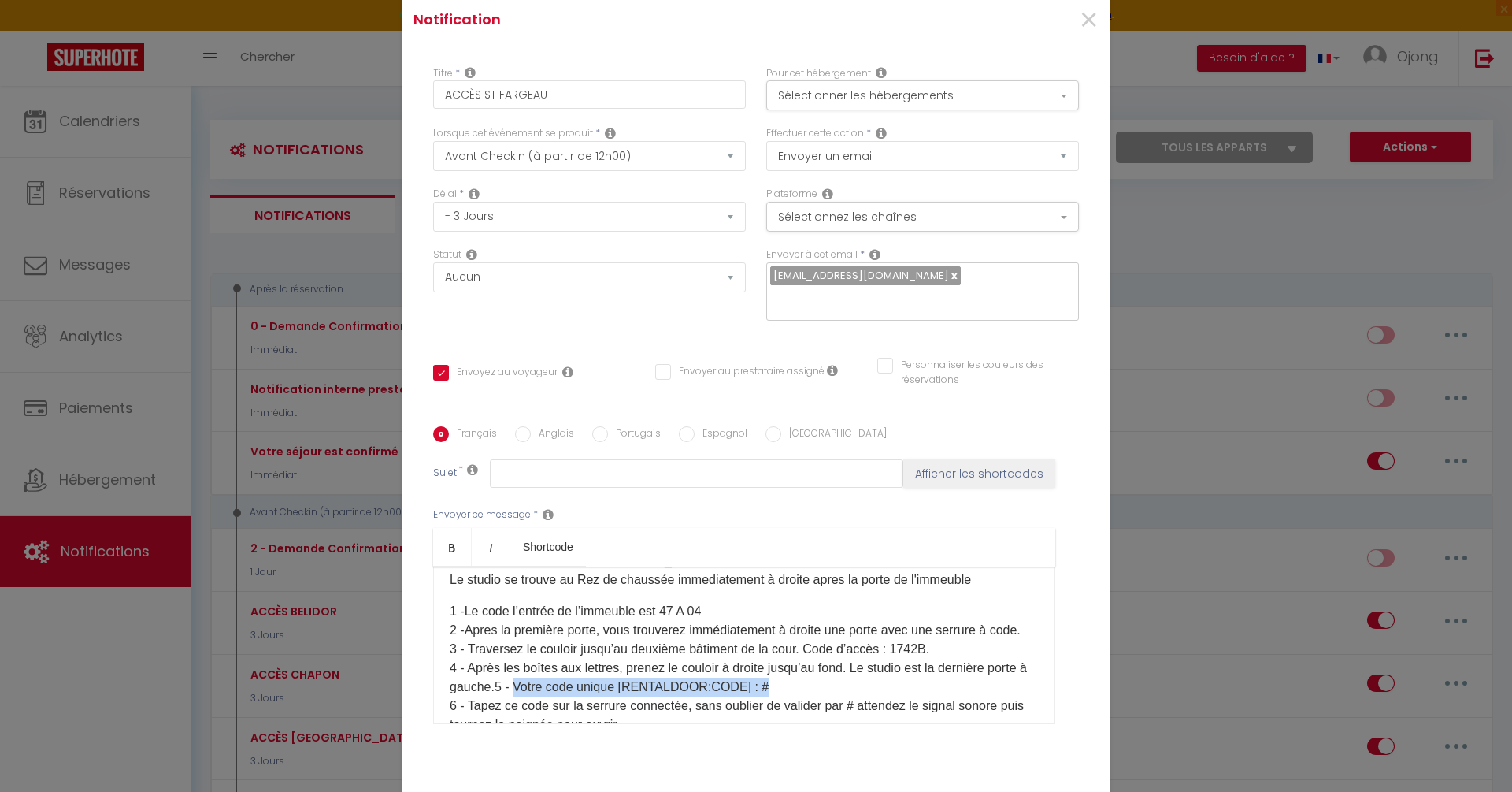
drag, startPoint x: 524, startPoint y: 676, endPoint x: 777, endPoint y: 675, distance: 253.0
click at [777, 675] on p "1 - Le code l’entrée de l’immeuble est 47 A 04 ​ 2 - Apres la première porte, v…" at bounding box center [743, 668] width 589 height 132
copy p "Votre code unique [RENTALDOOR:CODE]​ : #"
click at [709, 674] on p "1 - Le code l’entrée de l’immeuble est 47 A 04 ​ 2 - Apres la première porte, v…" at bounding box center [743, 668] width 589 height 132
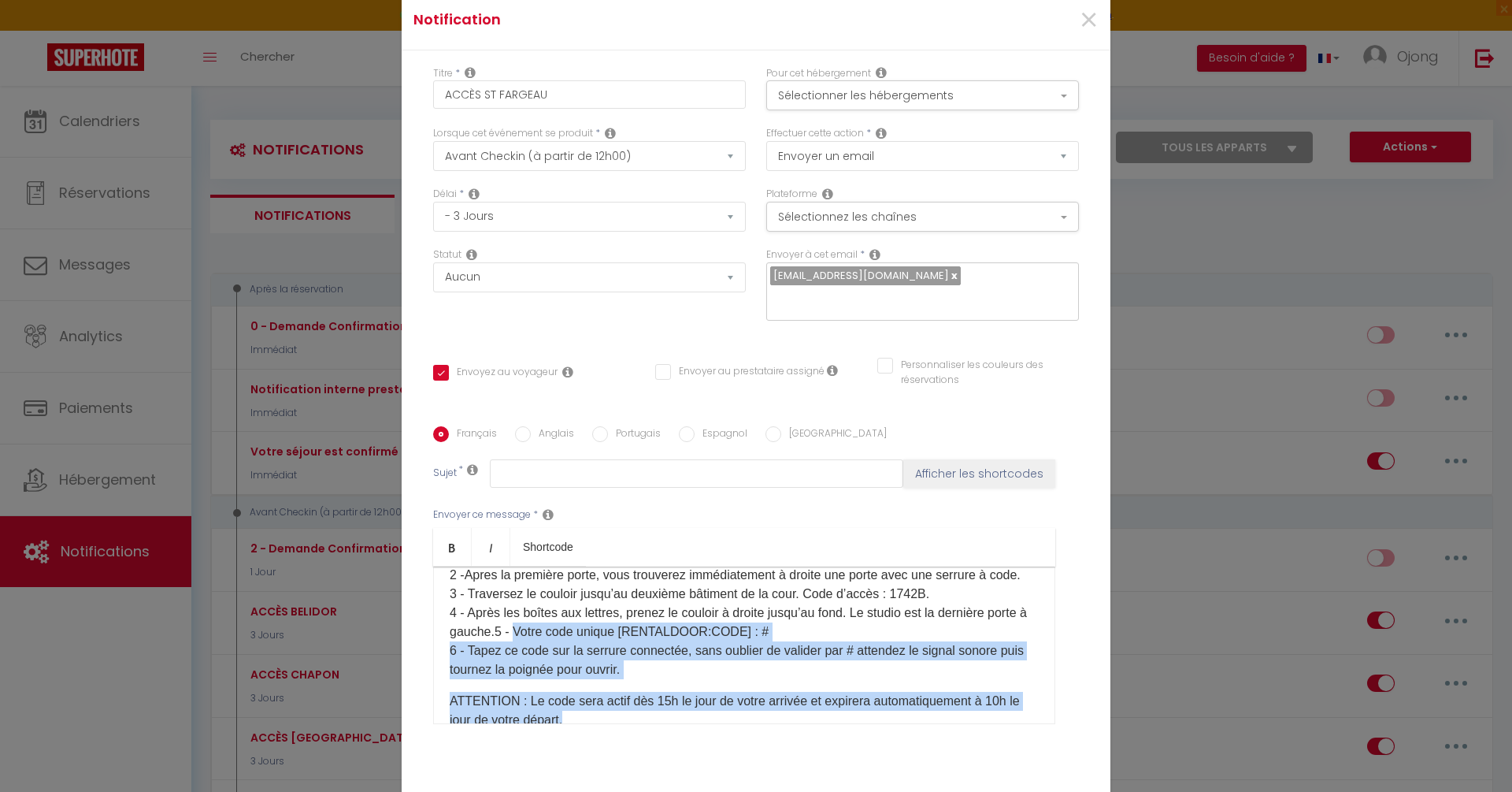
scroll to position [319, 0]
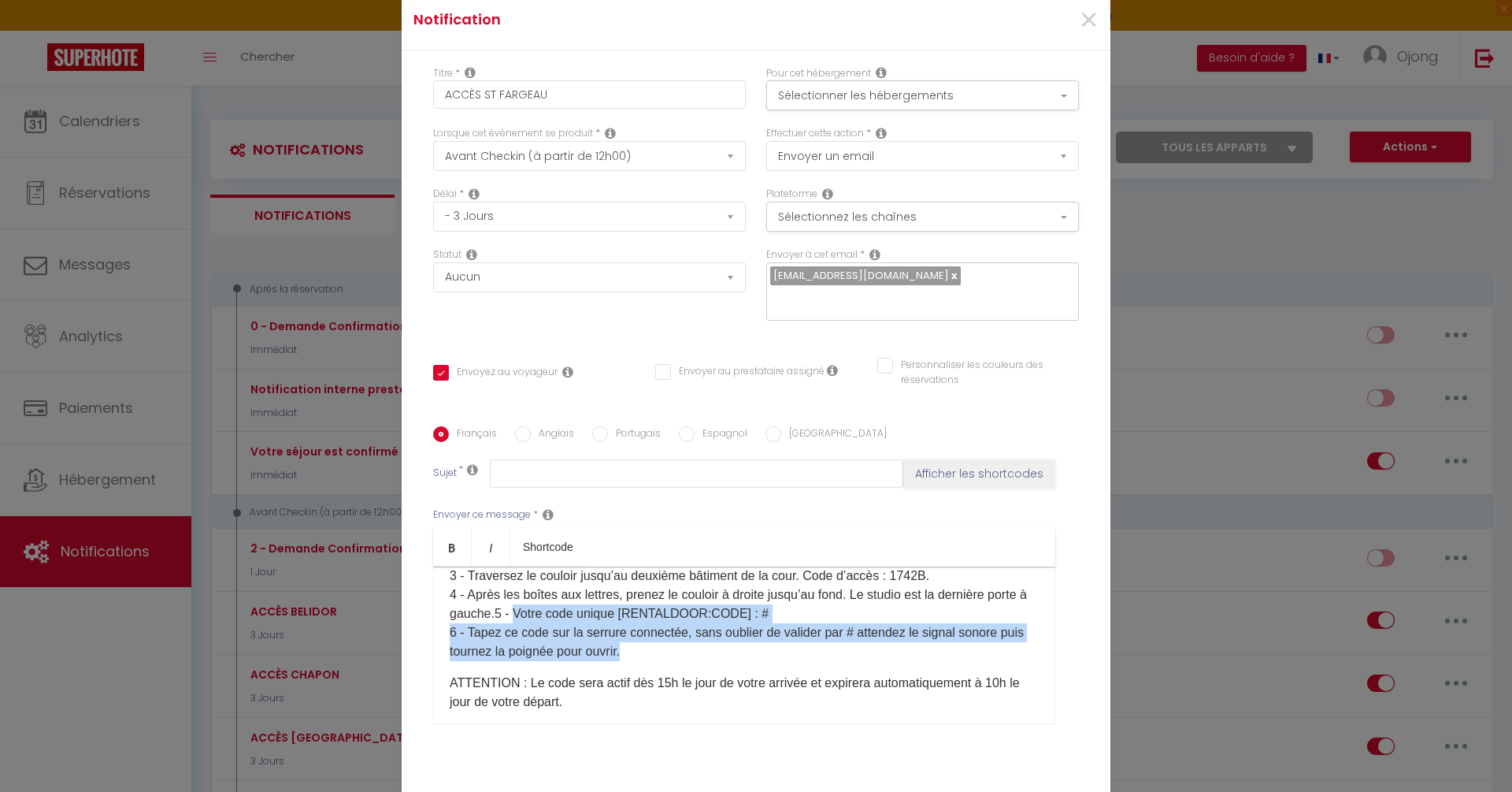
drag, startPoint x: 523, startPoint y: 676, endPoint x: 679, endPoint y: 636, distance: 161.0
click at [679, 636] on p "1 - Le code l’entrée de l’immeuble est 47 A 04 ​ 2 - Apres la première porte, v…" at bounding box center [743, 595] width 589 height 132
copy p "Votre code unique [RENTALDOOR:CODE]​ : # 6 - Tapez ce code sur la serrure conne…"
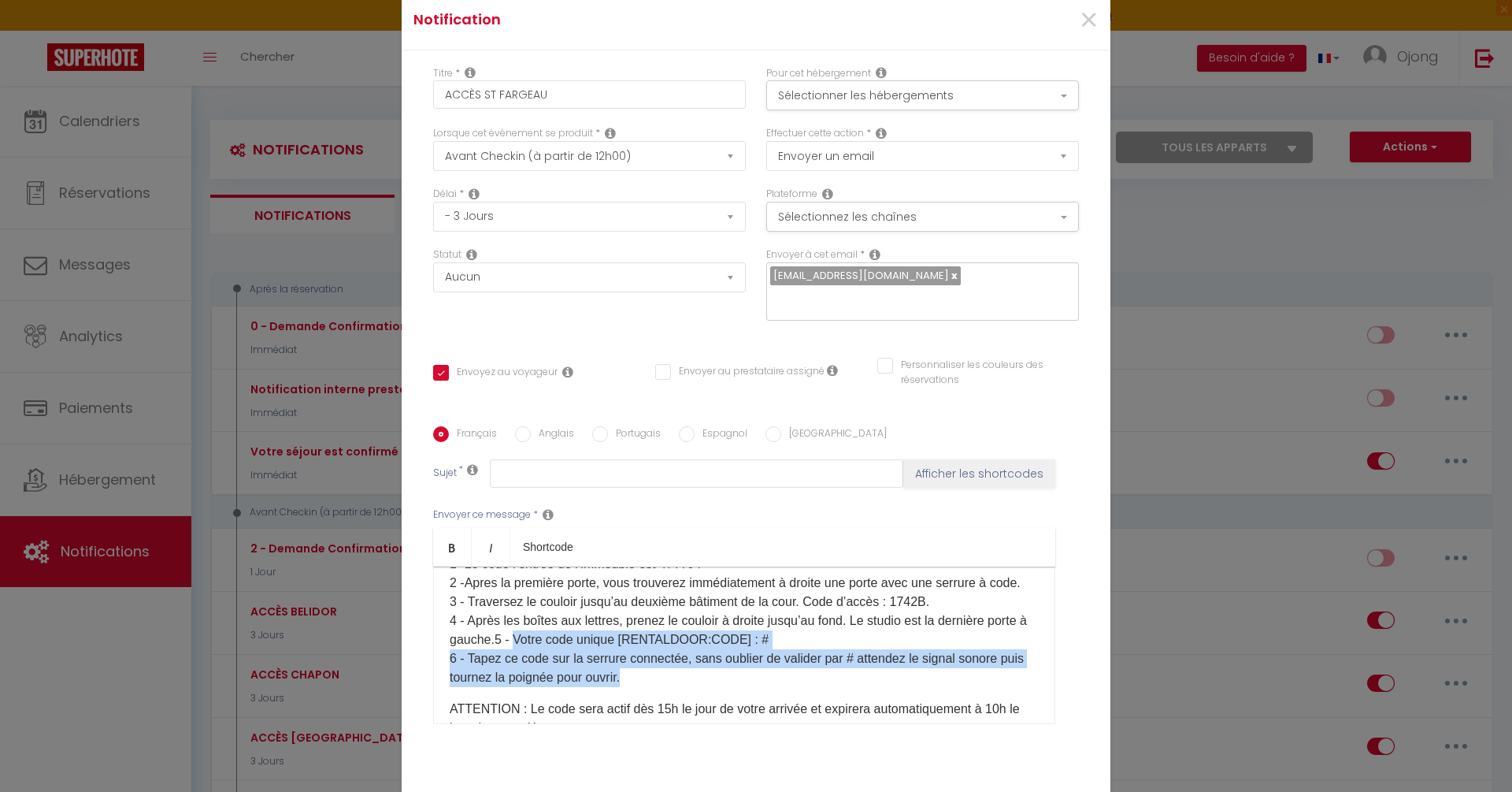
scroll to position [289, 0]
click at [523, 633] on p "1 - Le code l’entrée de l’immeuble est 47 A 04 ​ 2 - Apres la première porte, v…" at bounding box center [743, 624] width 589 height 132
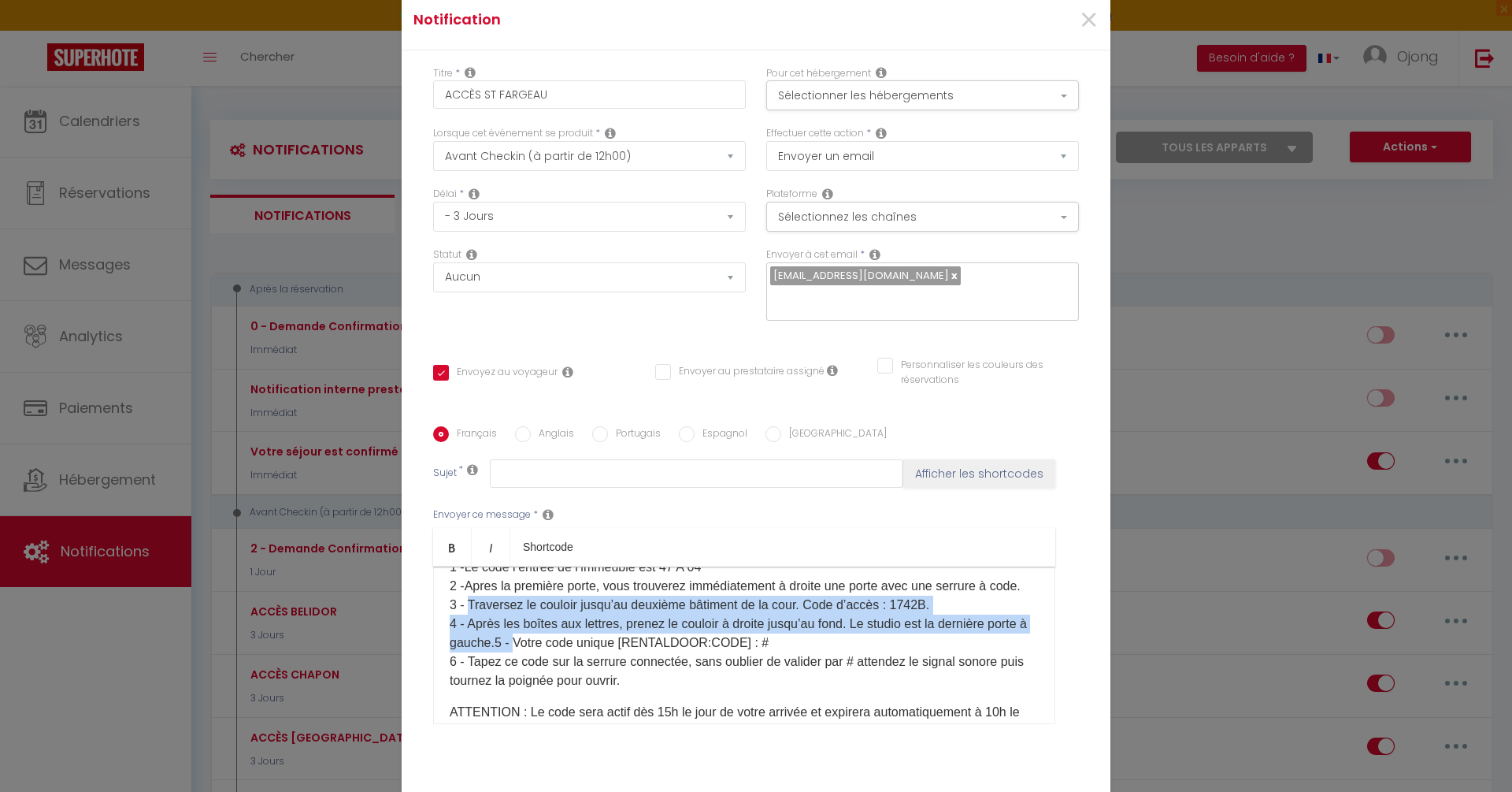
drag, startPoint x: 523, startPoint y: 633, endPoint x: 470, endPoint y: 597, distance: 64.1
click at [470, 597] on p "1 - Le code l’entrée de l’immeuble est 47 A 04 ​ 2 - Apres la première porte, v…" at bounding box center [743, 624] width 589 height 132
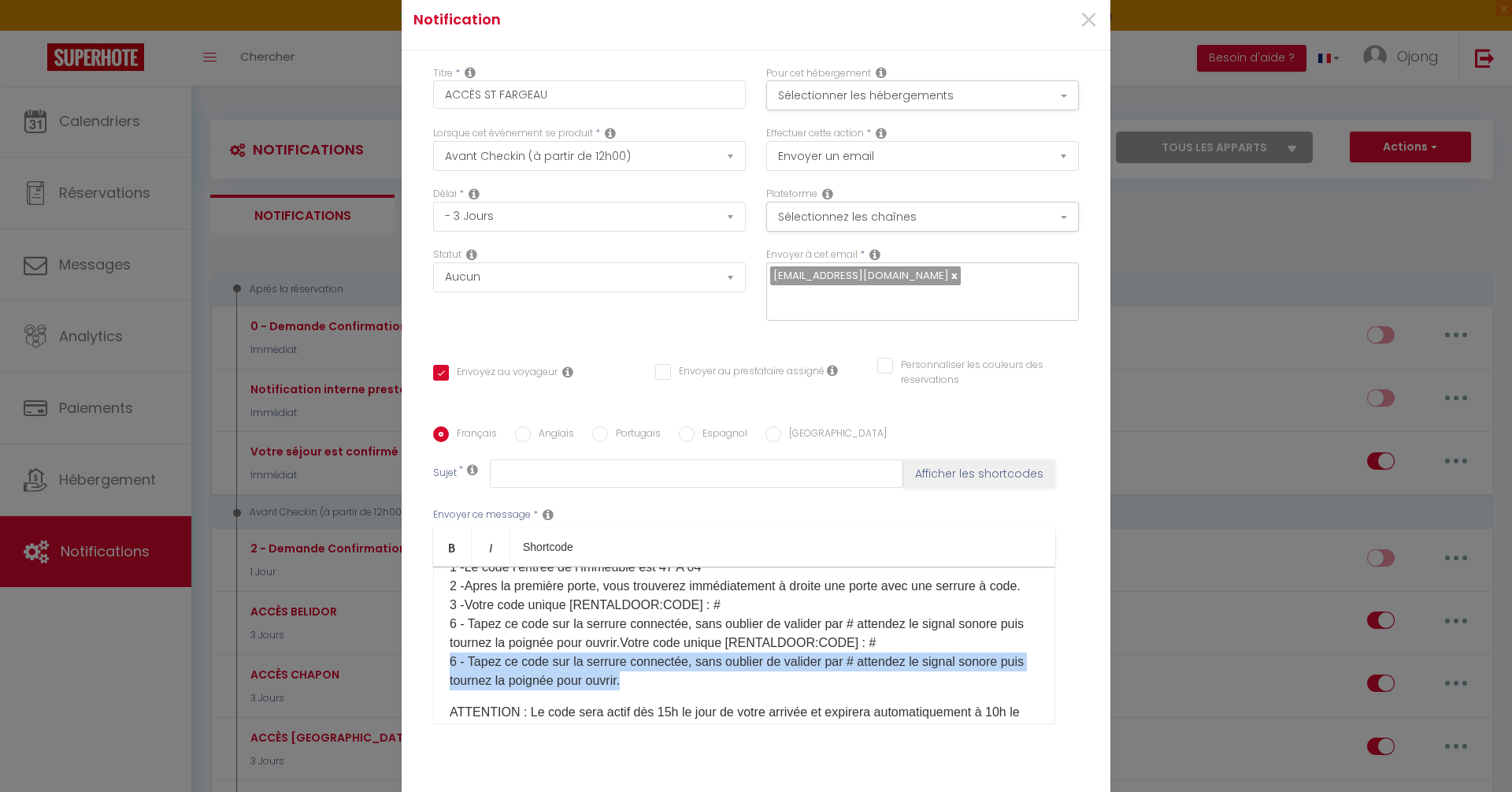
drag, startPoint x: 651, startPoint y: 668, endPoint x: 434, endPoint y: 659, distance: 217.2
click at [434, 659] on div "Bonjour [GUEST:FIRST_NAME] 👋, Bienvenue et merci d’avoir choisi notre logement …" at bounding box center [744, 645] width 622 height 157
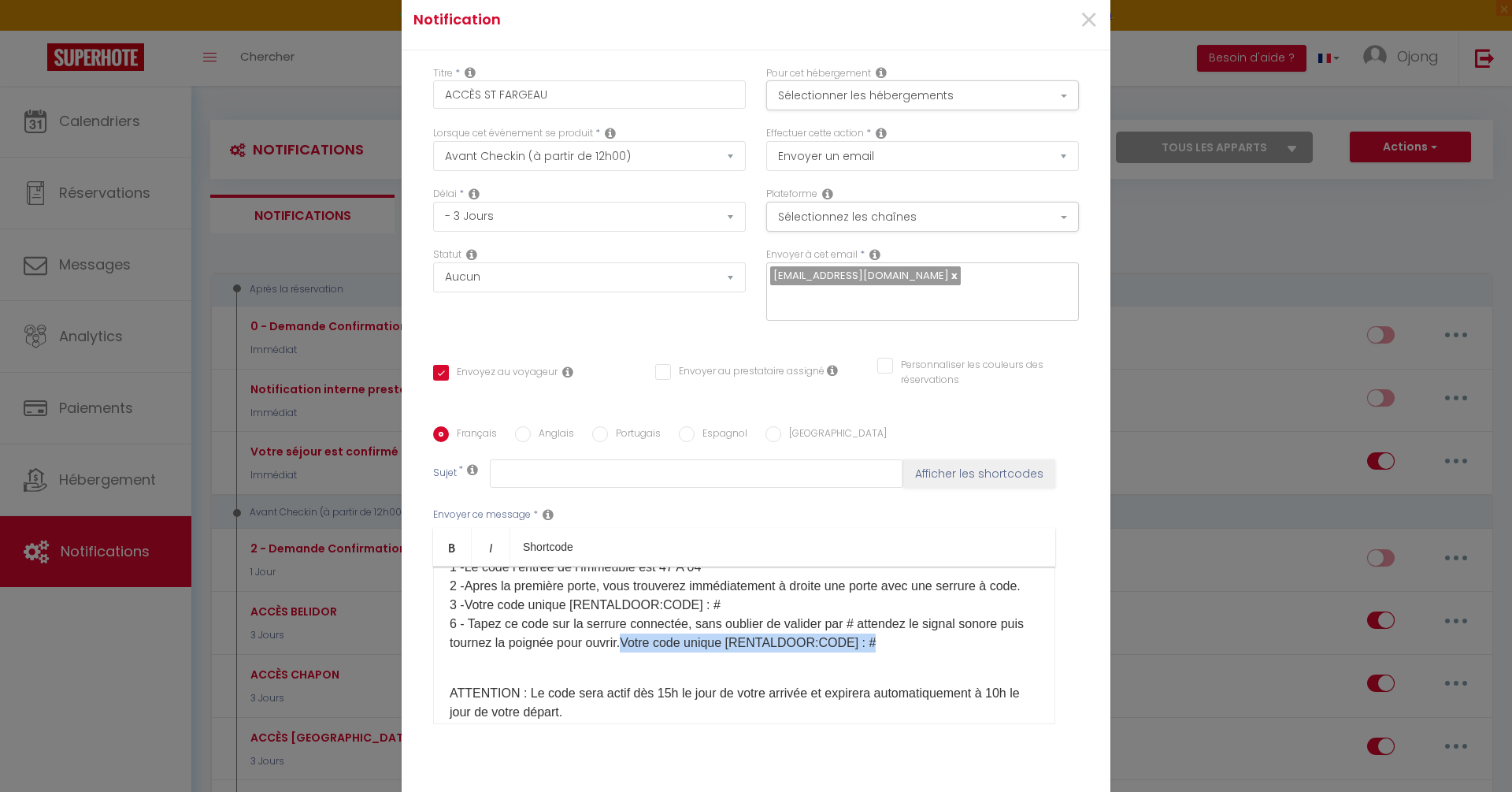
drag, startPoint x: 889, startPoint y: 634, endPoint x: 628, endPoint y: 633, distance: 261.0
click at [627, 633] on p "1 - Le code l’entrée de l’immeuble est 47 A 04 ​ 2 - Apres la première porte, v…" at bounding box center [743, 614] width 589 height 114
click at [750, 634] on p "1 - Le code l’entrée de l’immeuble est 47 A 04 ​ 2 - Apres la première porte, v…" at bounding box center [743, 614] width 589 height 114
click at [967, 577] on p "1 - Le code l’entrée de l’immeuble est 47 A 04 ​ 2 - Apres la première porte, v…" at bounding box center [743, 614] width 589 height 114
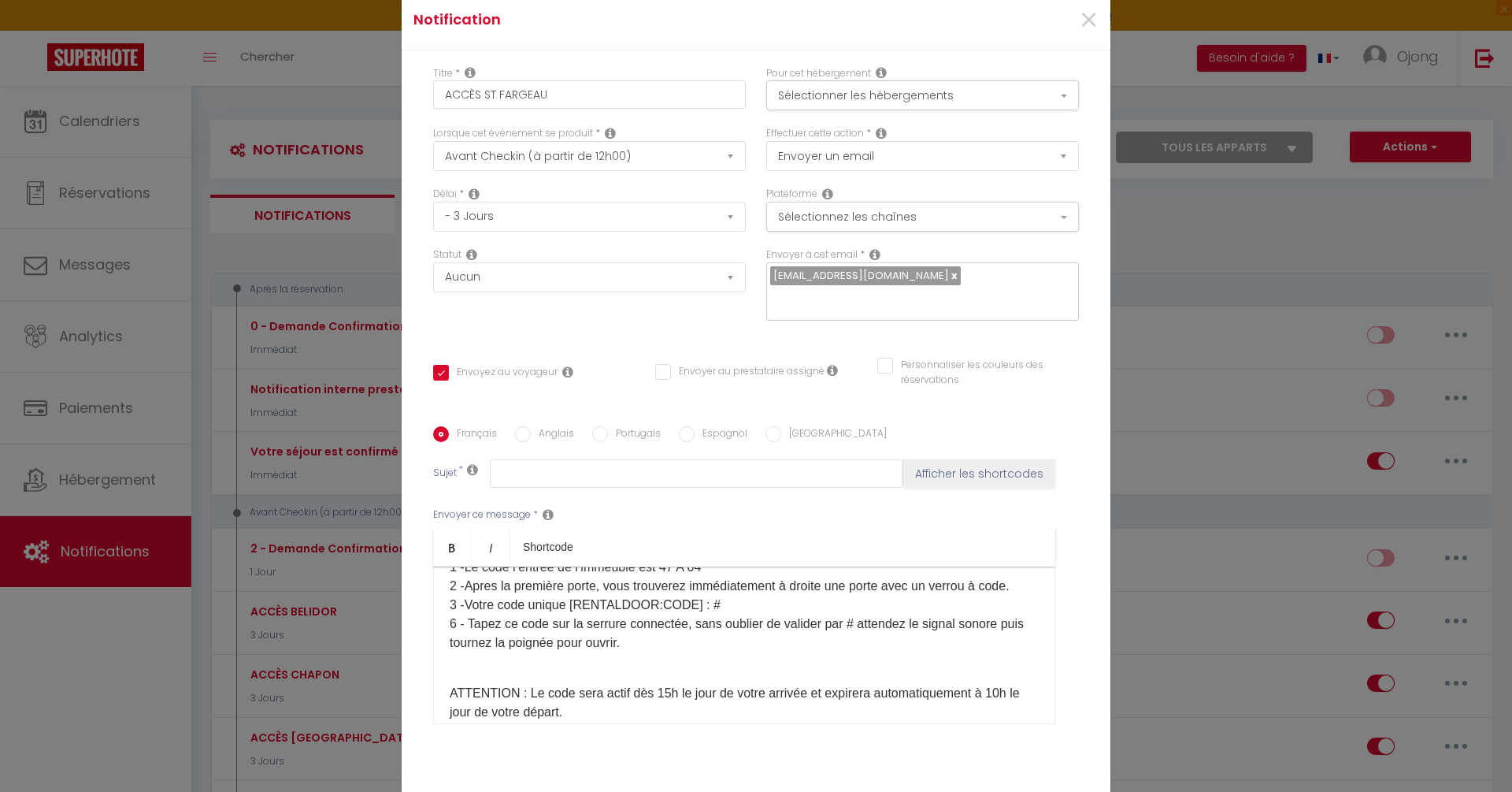
click at [792, 596] on p "1 - Le code l’entrée de l’immeuble est 47 A 04 ​ 2 - Apres la première porte, v…" at bounding box center [743, 614] width 589 height 114
click at [598, 614] on p "1 - Le code l’entrée de l’immeuble est 47 A 04 ​ 2 - Apres la première porte, v…" at bounding box center [743, 614] width 589 height 114
click at [683, 621] on p "1 - Le code l’entrée de l’immeuble est 47 A 04 ​ 2 - Apres la première porte, v…" at bounding box center [743, 614] width 589 height 114
click at [758, 633] on p "1 - Le code l’entrée de l’immeuble est 47 A 04 ​ 2 - Apres la première porte, v…" at bounding box center [743, 614] width 589 height 114
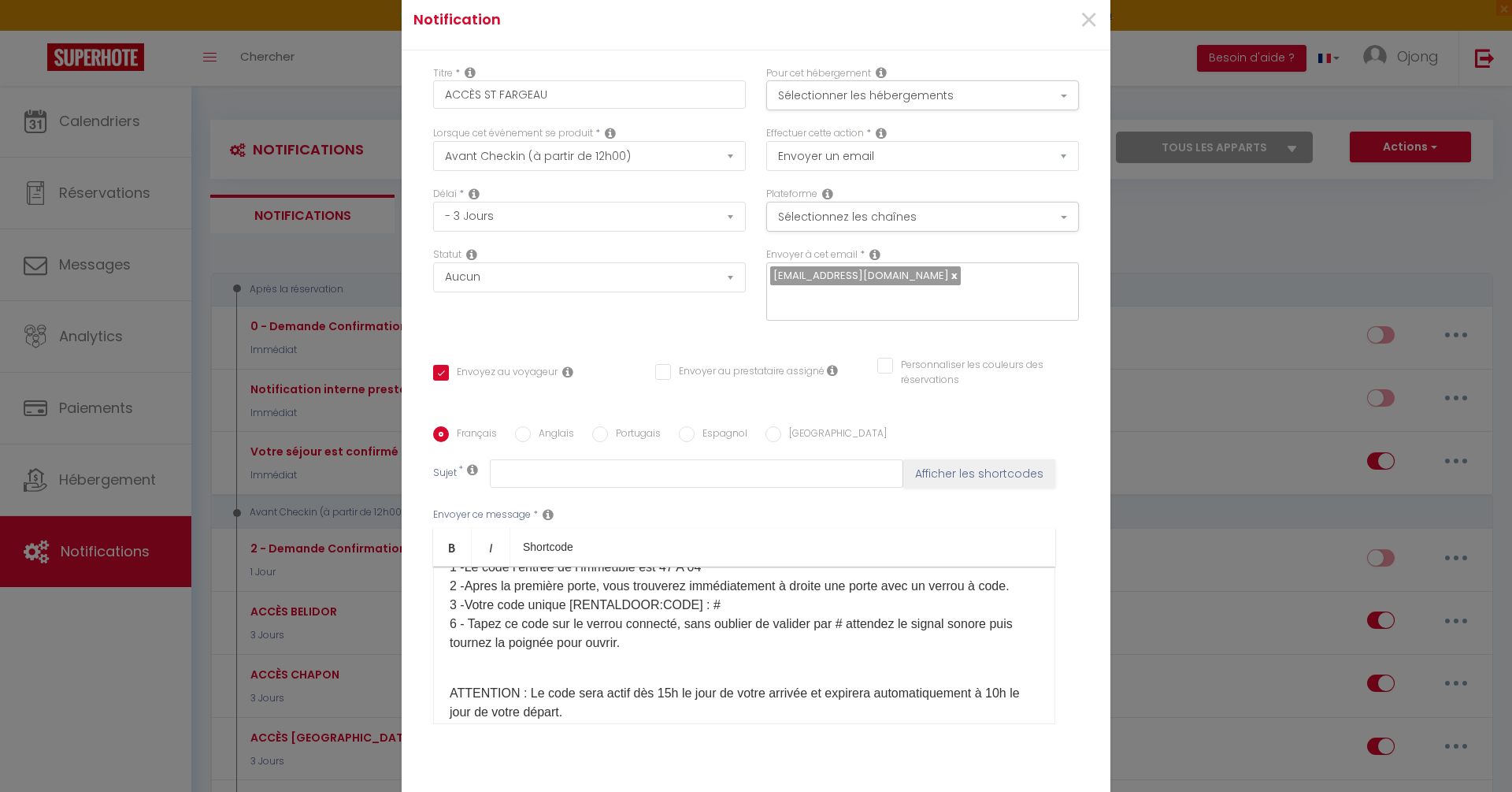
click at [459, 634] on p "1 - Le code l’entrée de l’immeuble est 47 A 04 ​ 2 - Apres la première porte, v…" at bounding box center [743, 614] width 589 height 114
click at [553, 634] on p "1 - Le code l’entrée de l’immeuble est 47 A 04 ​ 2 - Apres la première porte, v…" at bounding box center [743, 614] width 589 height 114
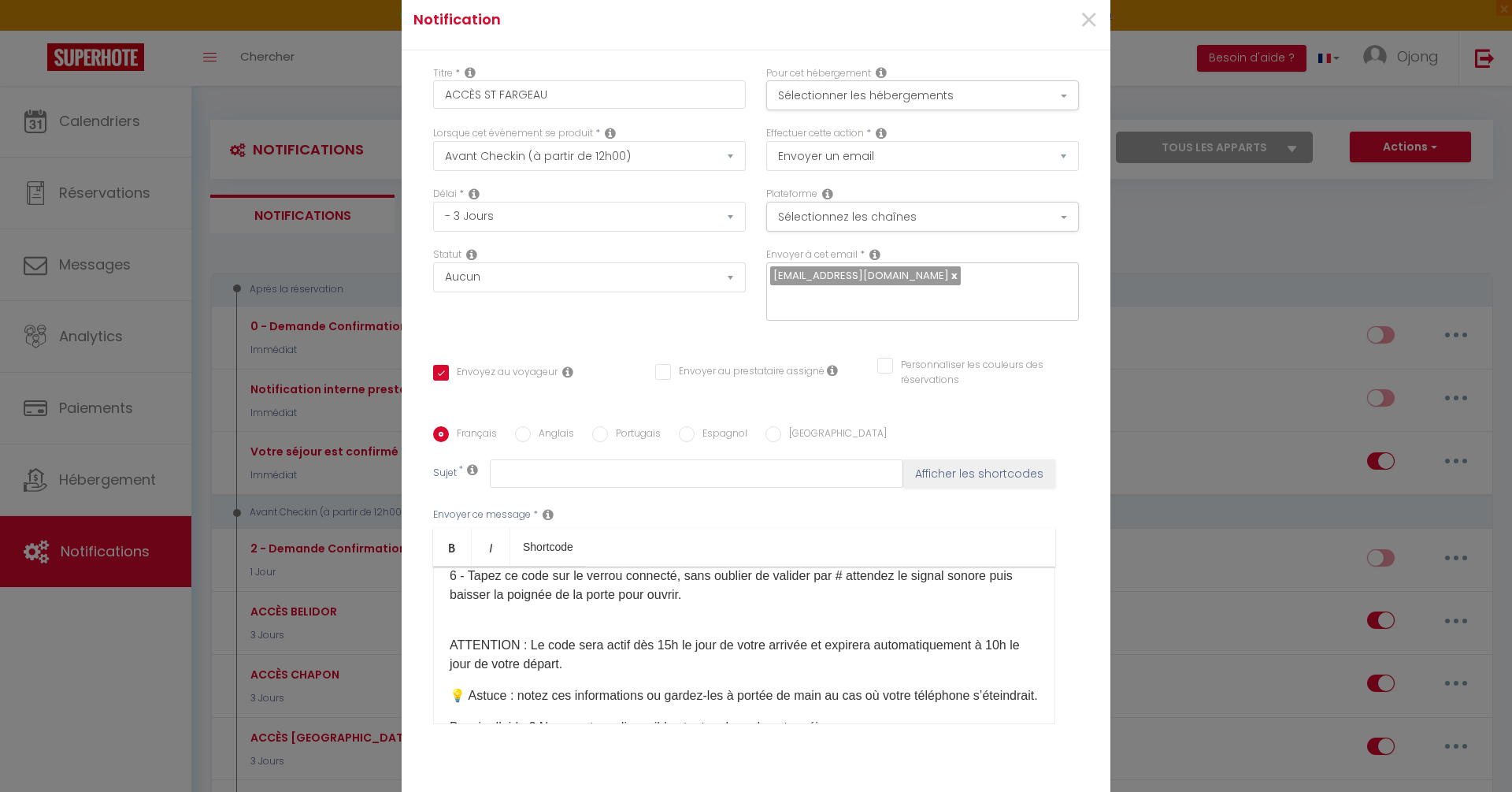
scroll to position [331, 0]
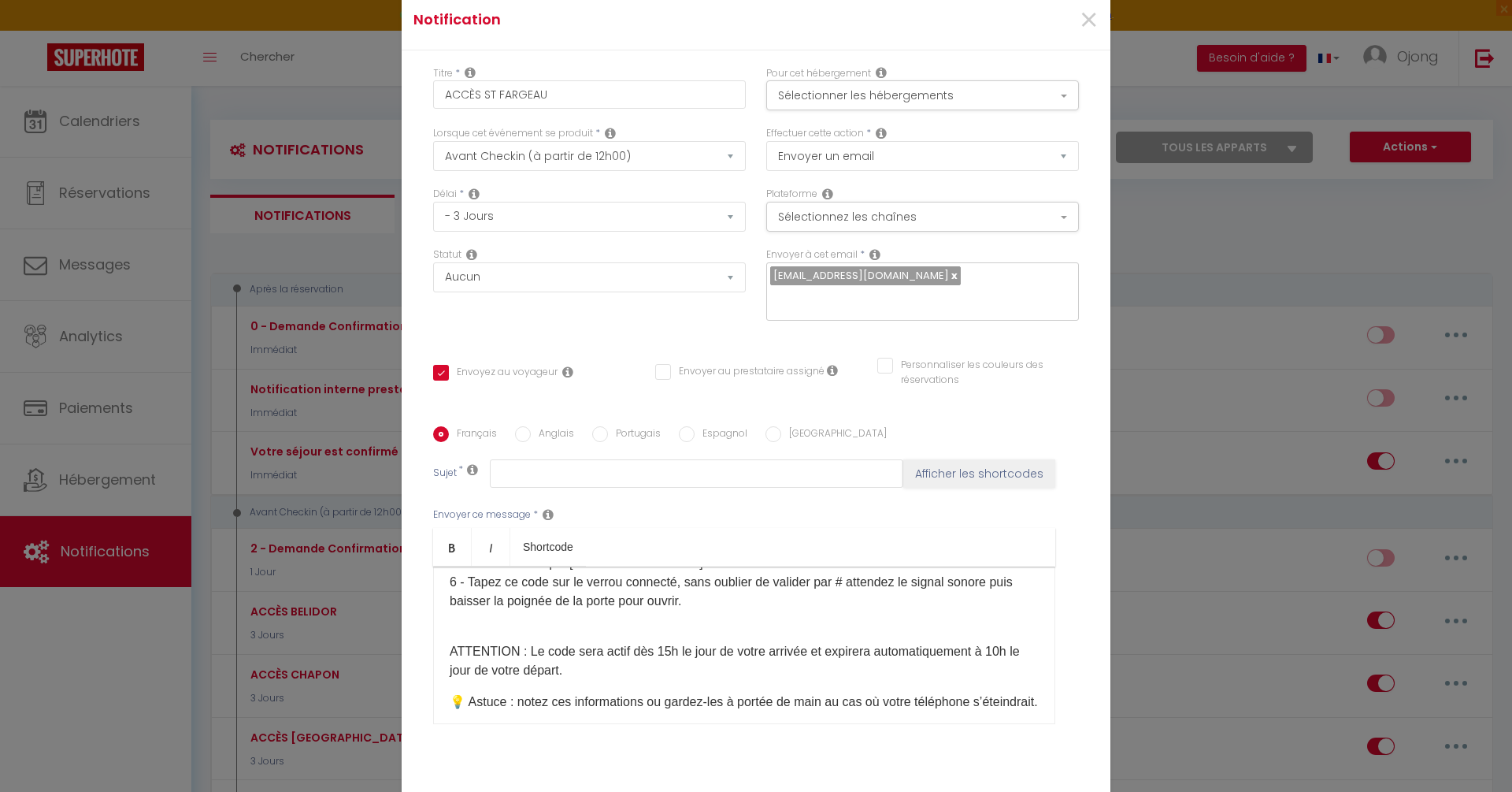
click at [707, 593] on p "1 - Le code l’entrée de l’immeuble est 47 A 04 ​ 2 - Apres la première porte, v…" at bounding box center [743, 572] width 589 height 114
click at [609, 614] on p "1 - Le code l’entrée de l’immeuble est 47 A 04 ​ 2 - Apres la première porte, v…" at bounding box center [743, 572] width 589 height 114
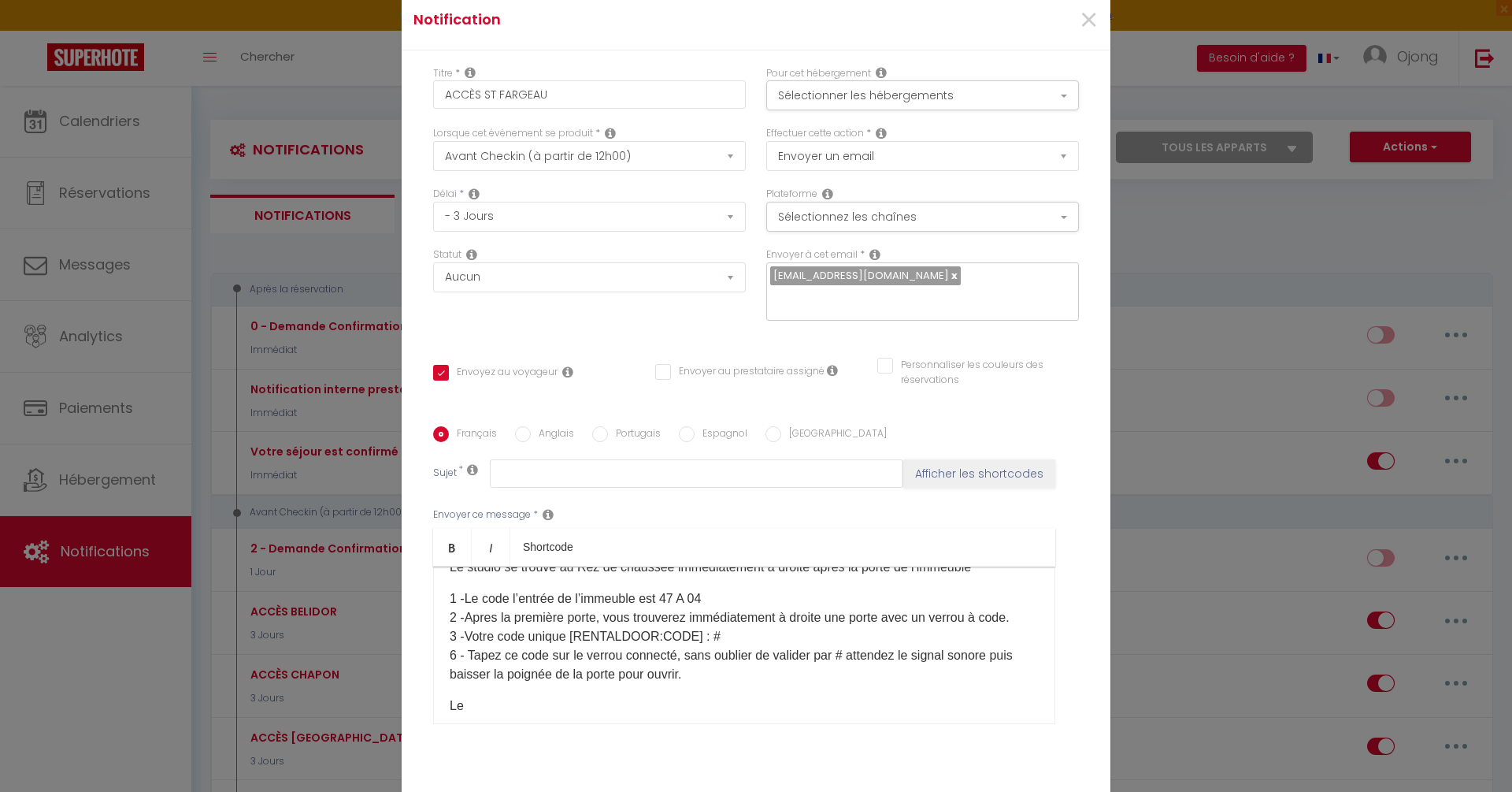
scroll to position [264, 0]
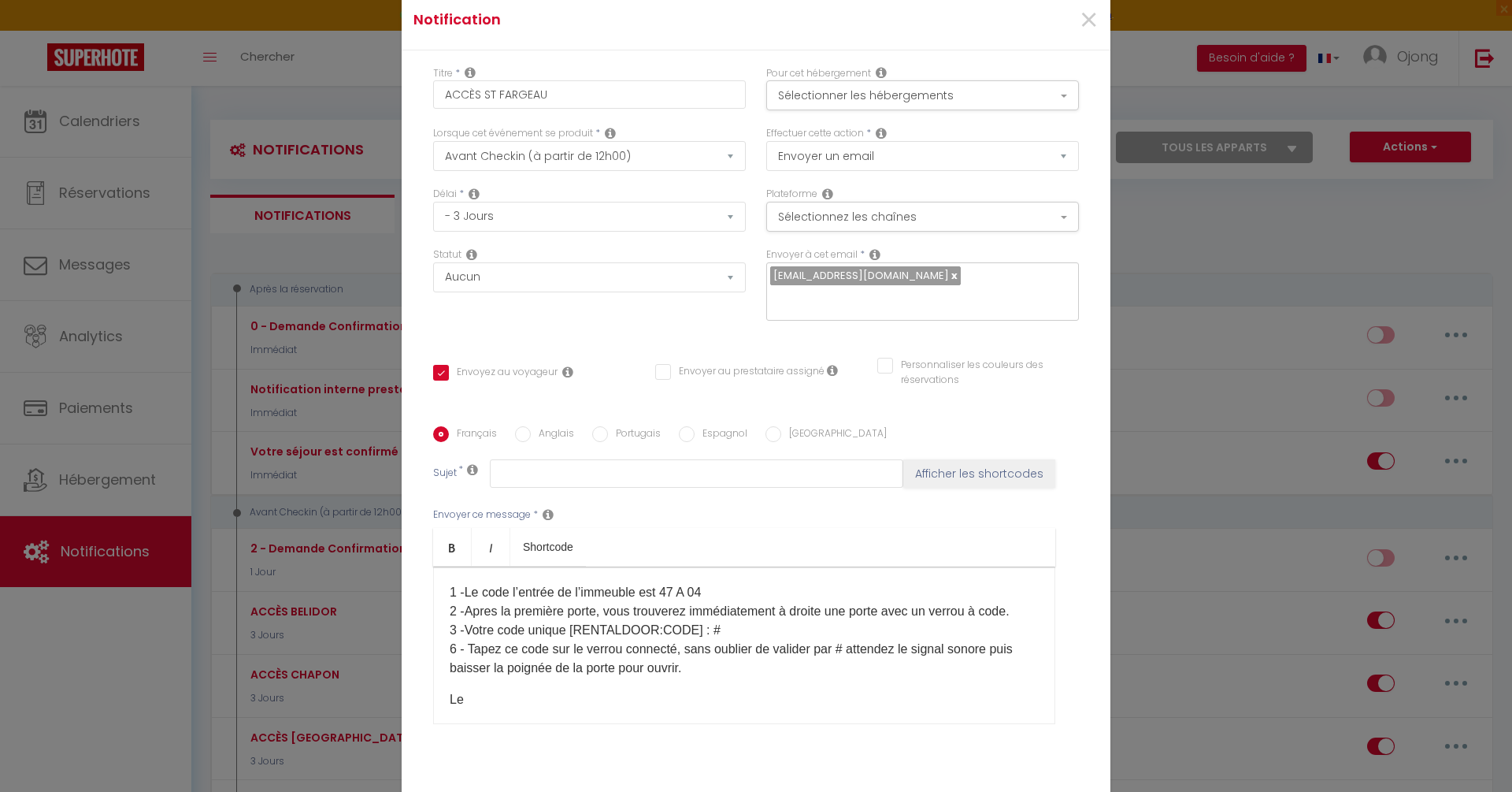
click at [516, 671] on div "Bonjour [GUEST:FIRST_NAME] 👋, Bienvenue et merci d’avoir choisi notre logement …" at bounding box center [744, 645] width 622 height 157
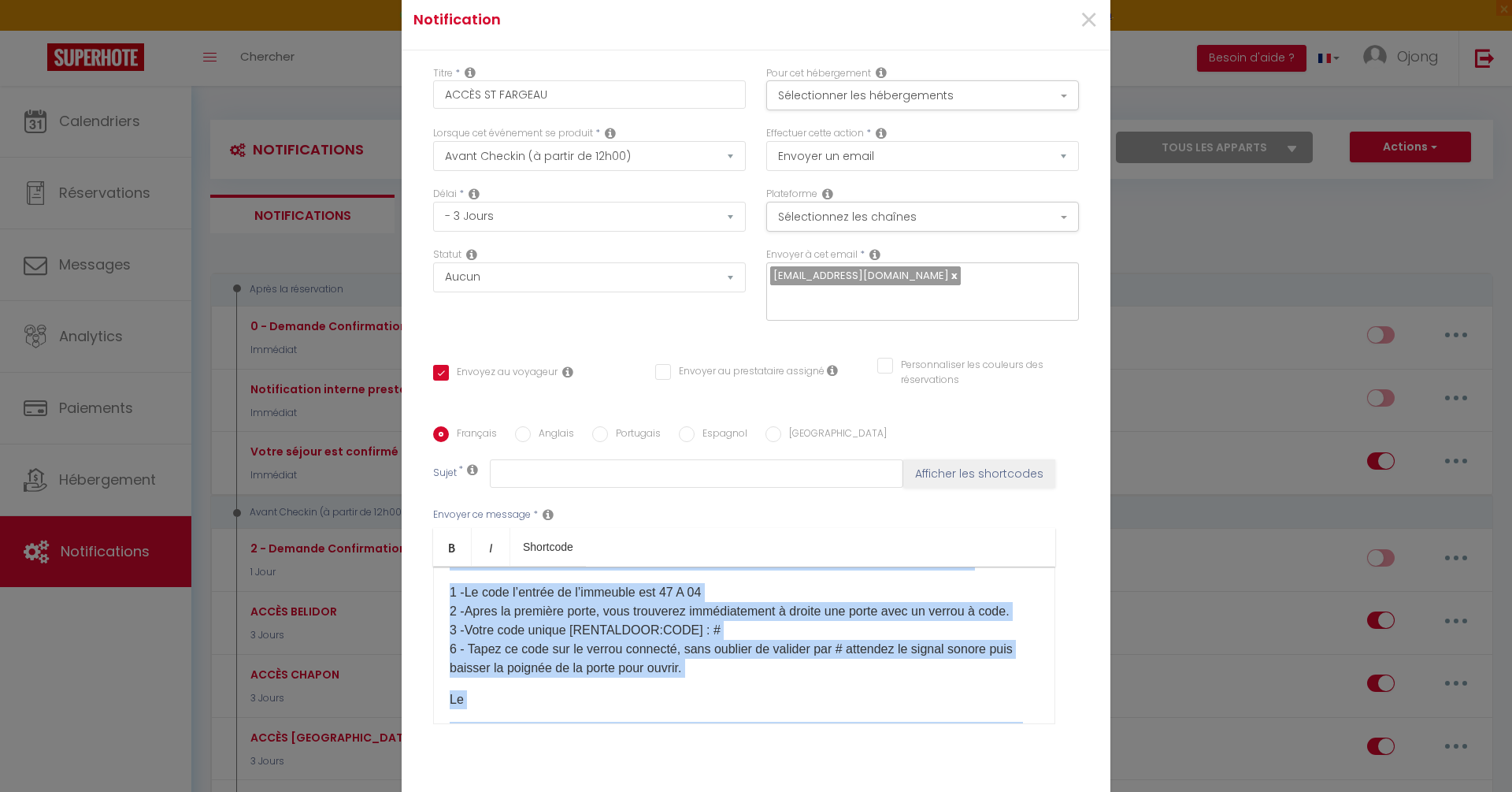
copy div "Bonjour [GUEST:FIRST_NAME] 👋, Bienvenue et merci d’avoir choisi notre logement …"
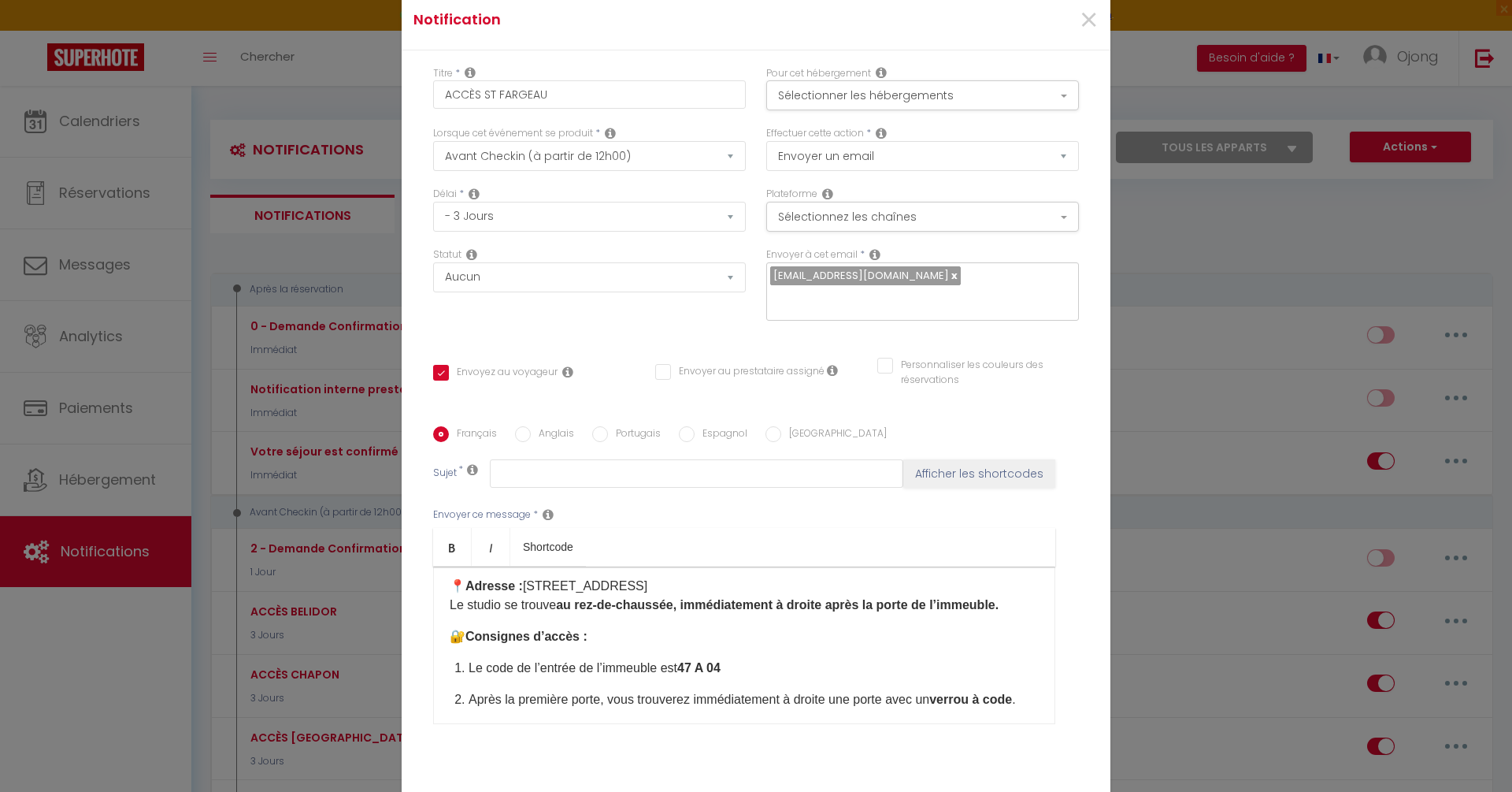
scroll to position [0, 0]
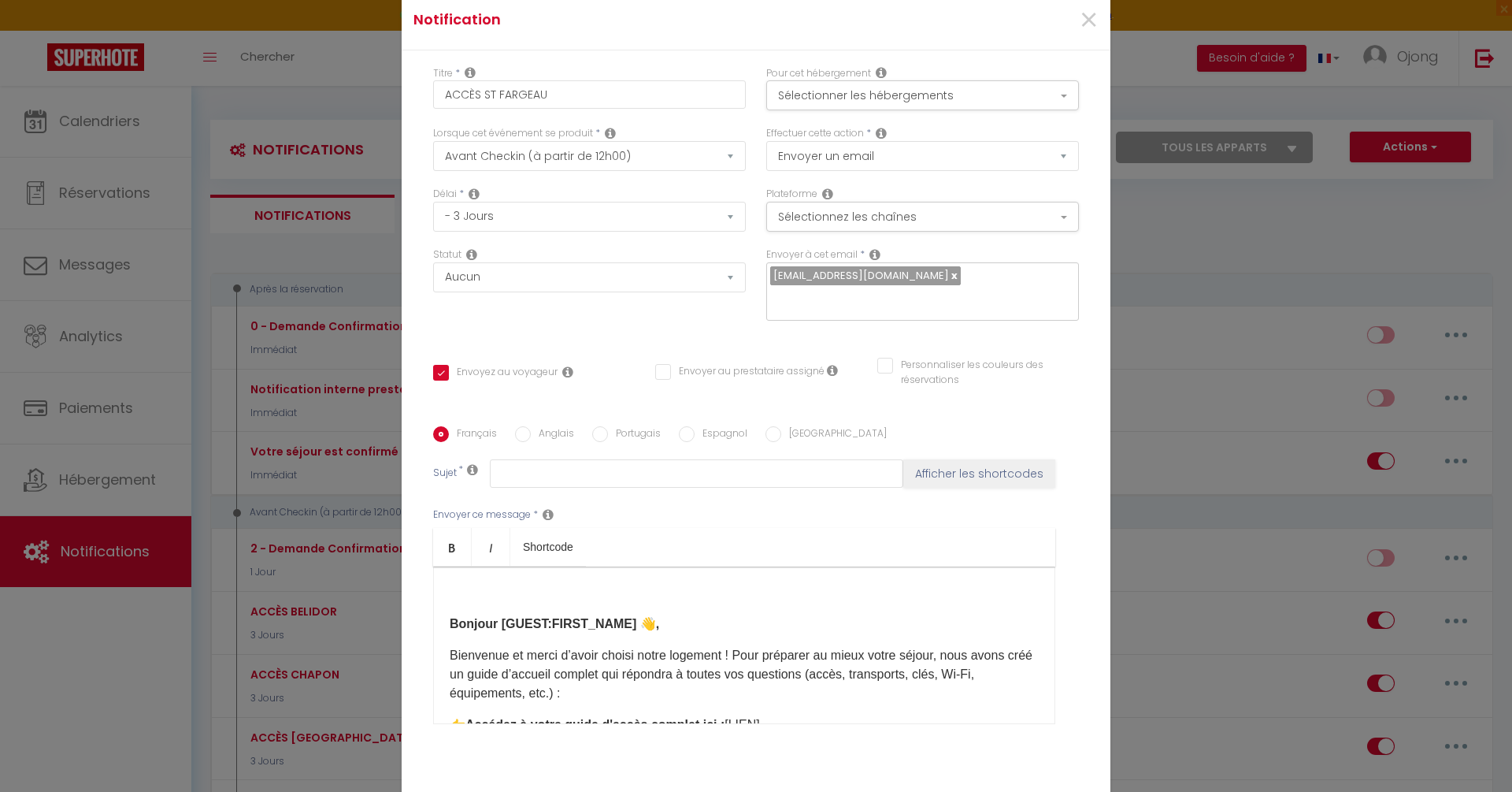
click at [449, 617] on strong "Bonjour [GUEST:FIRST_NAME] 👋," at bounding box center [554, 624] width 209 height 13
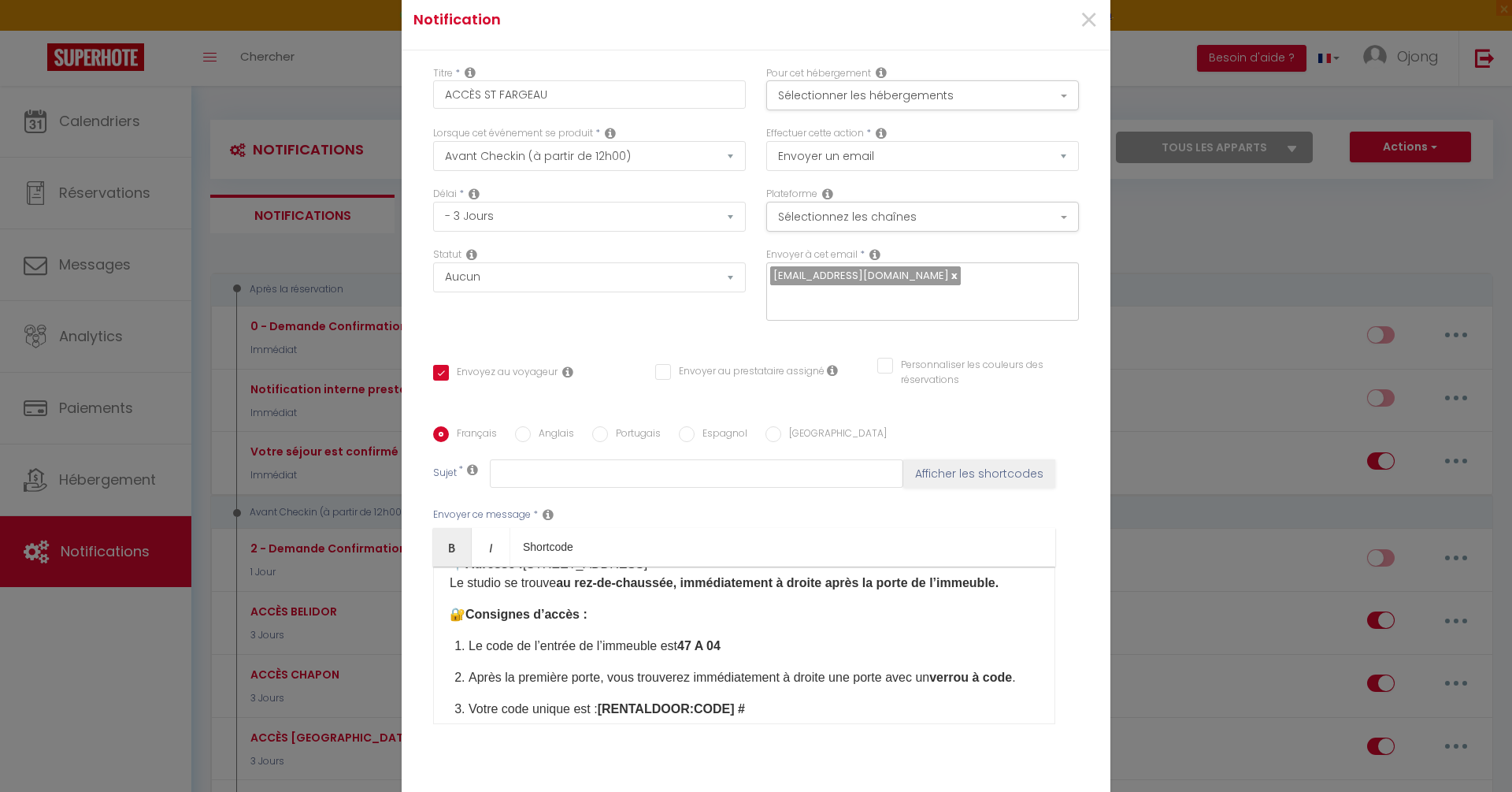
scroll to position [264, 0]
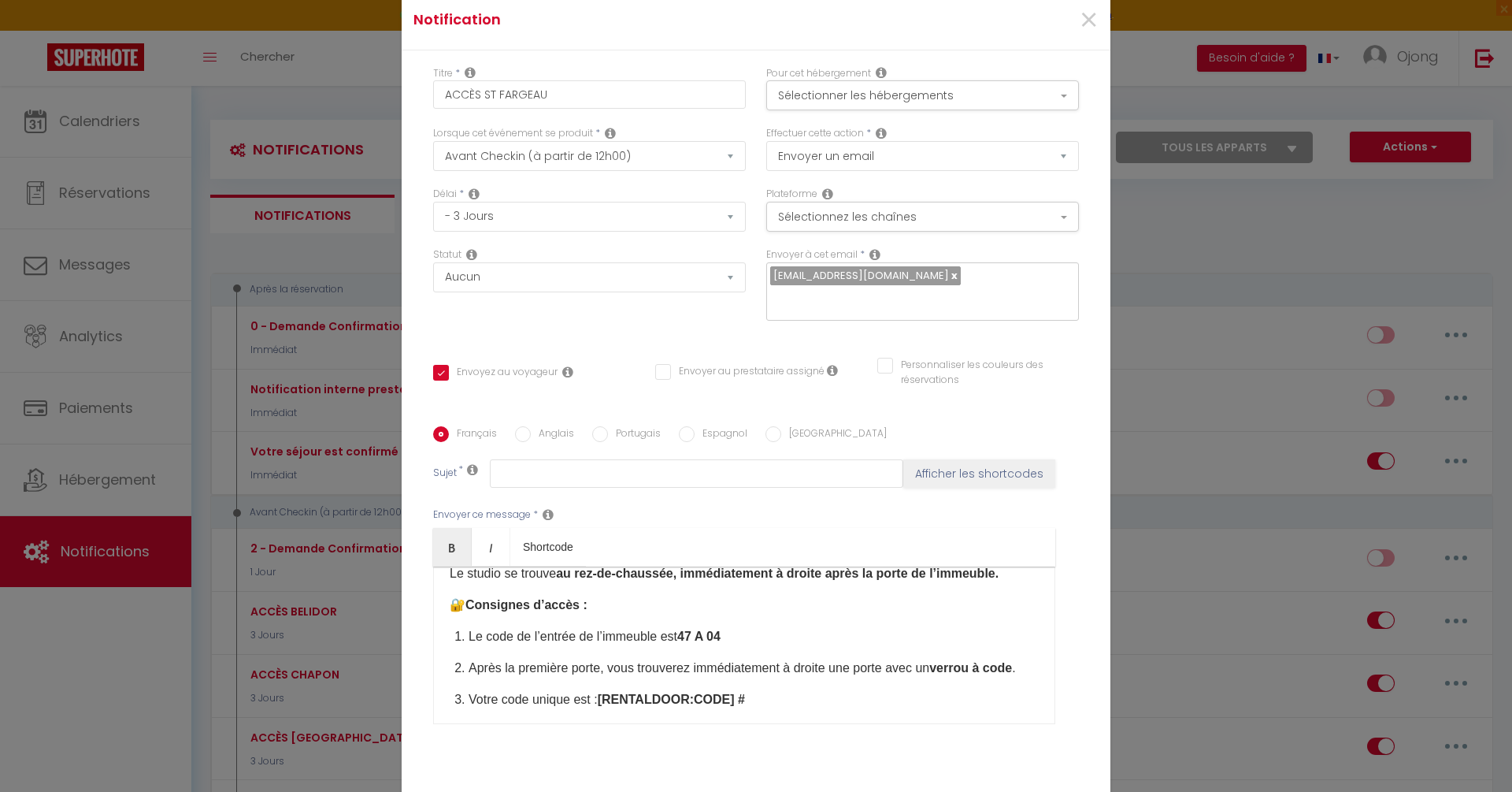
click at [523, 644] on ol "Le code de l’entrée de l’immeuble est 47 A 04 Après la première porte, vous tro…" at bounding box center [754, 693] width 570 height 132
click at [669, 627] on p "Le code de l’entrée de l’immeuble est 47 A 04" at bounding box center [754, 637] width 570 height 19
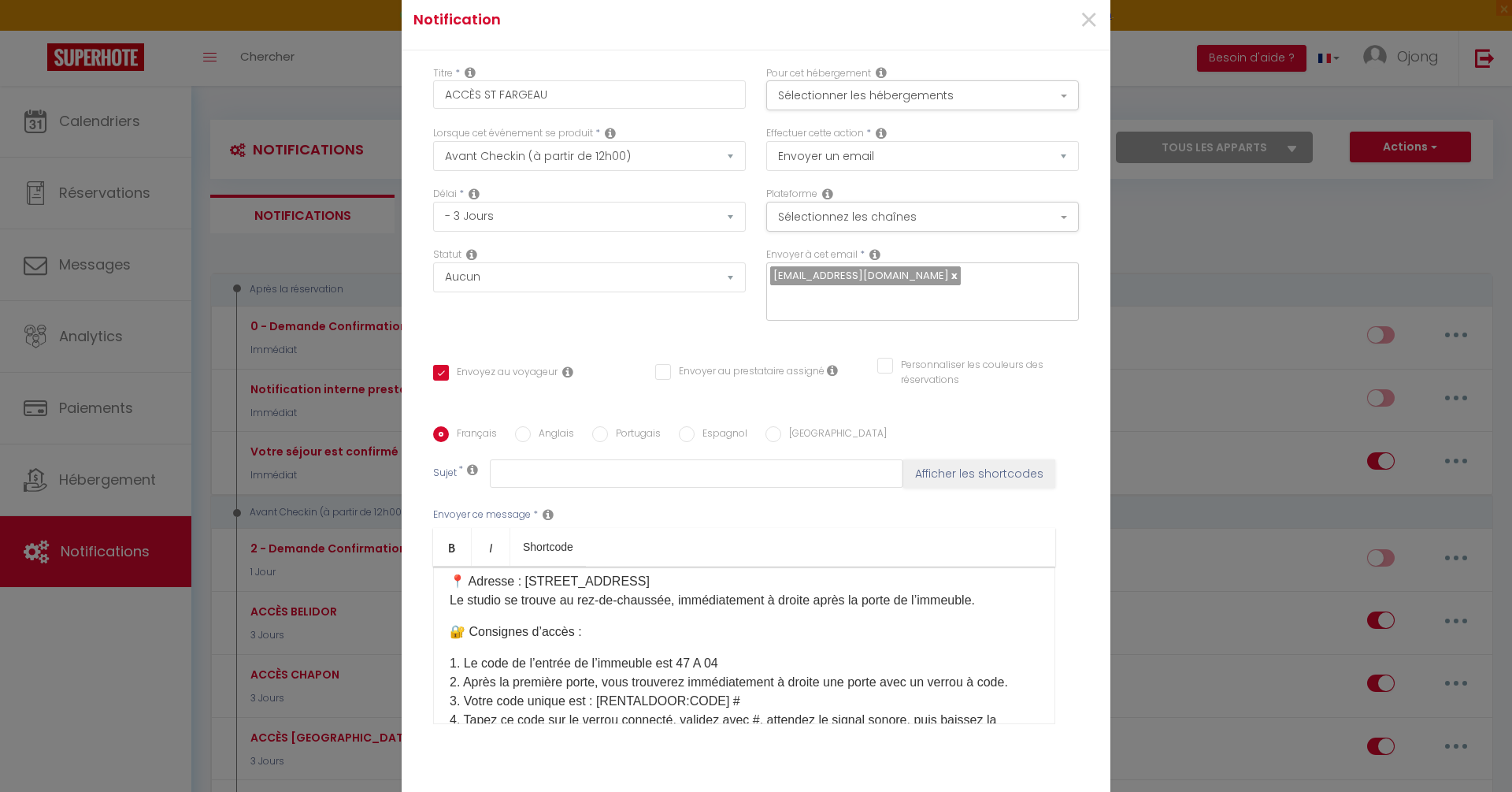
scroll to position [221, 0]
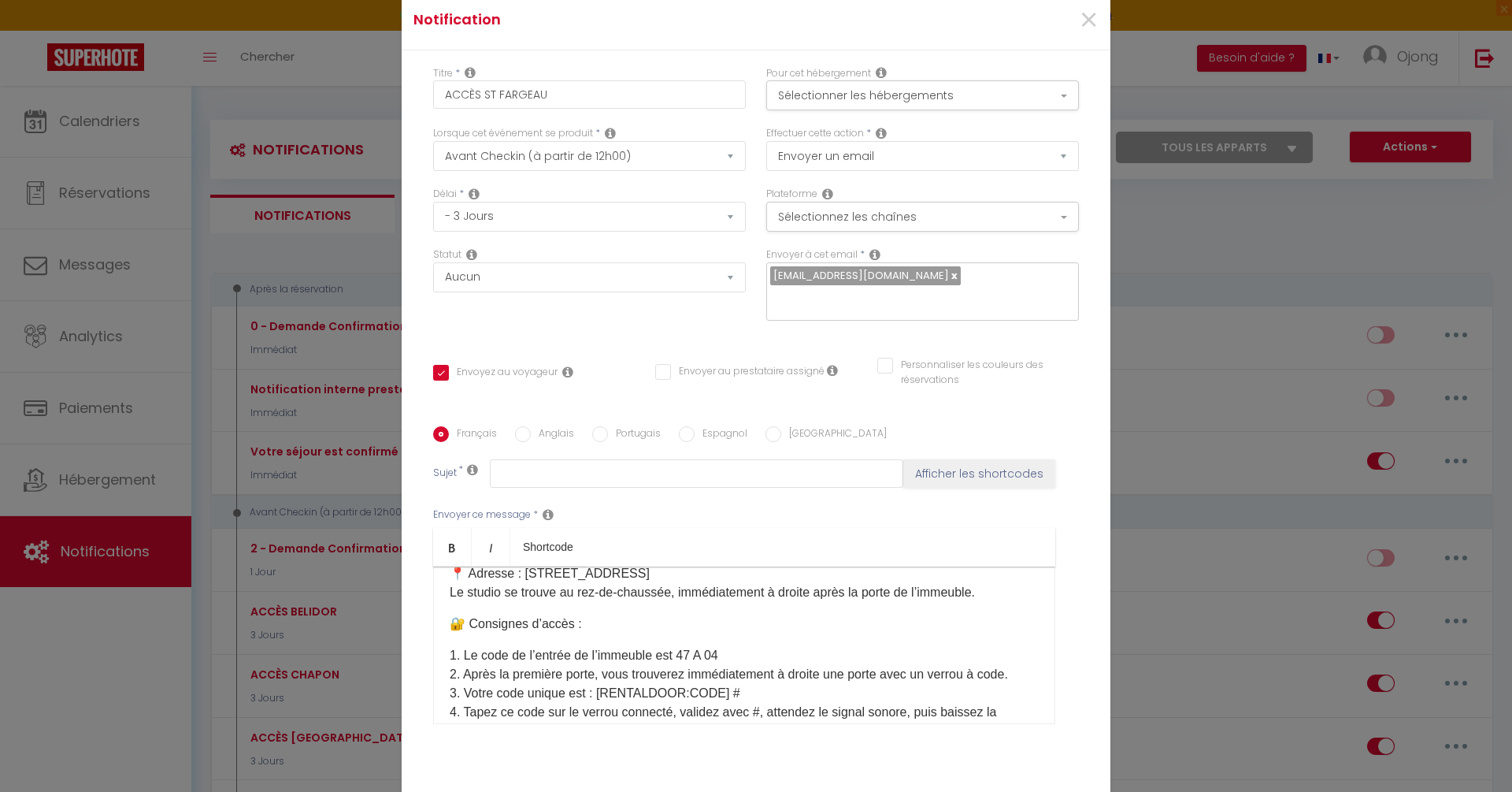
click at [599, 666] on p "1. Le code de l’entrée de l’immeuble est 47 A 04 2. Après la première porte, vo…" at bounding box center [743, 693] width 589 height 95
click at [616, 664] on p "1. Le code de l’entrée de l’immeuble est 47 A 04 2. Après la première porte d'a…" at bounding box center [743, 703] width 589 height 114
click at [0, 0] on lt-span "accès" at bounding box center [0, 0] width 0 height 0
click at [655, 678] on p "1. Le code de l’entrée de l’immeuble est 47 A 04 2. Après la première porte d'a…" at bounding box center [743, 703] width 589 height 114
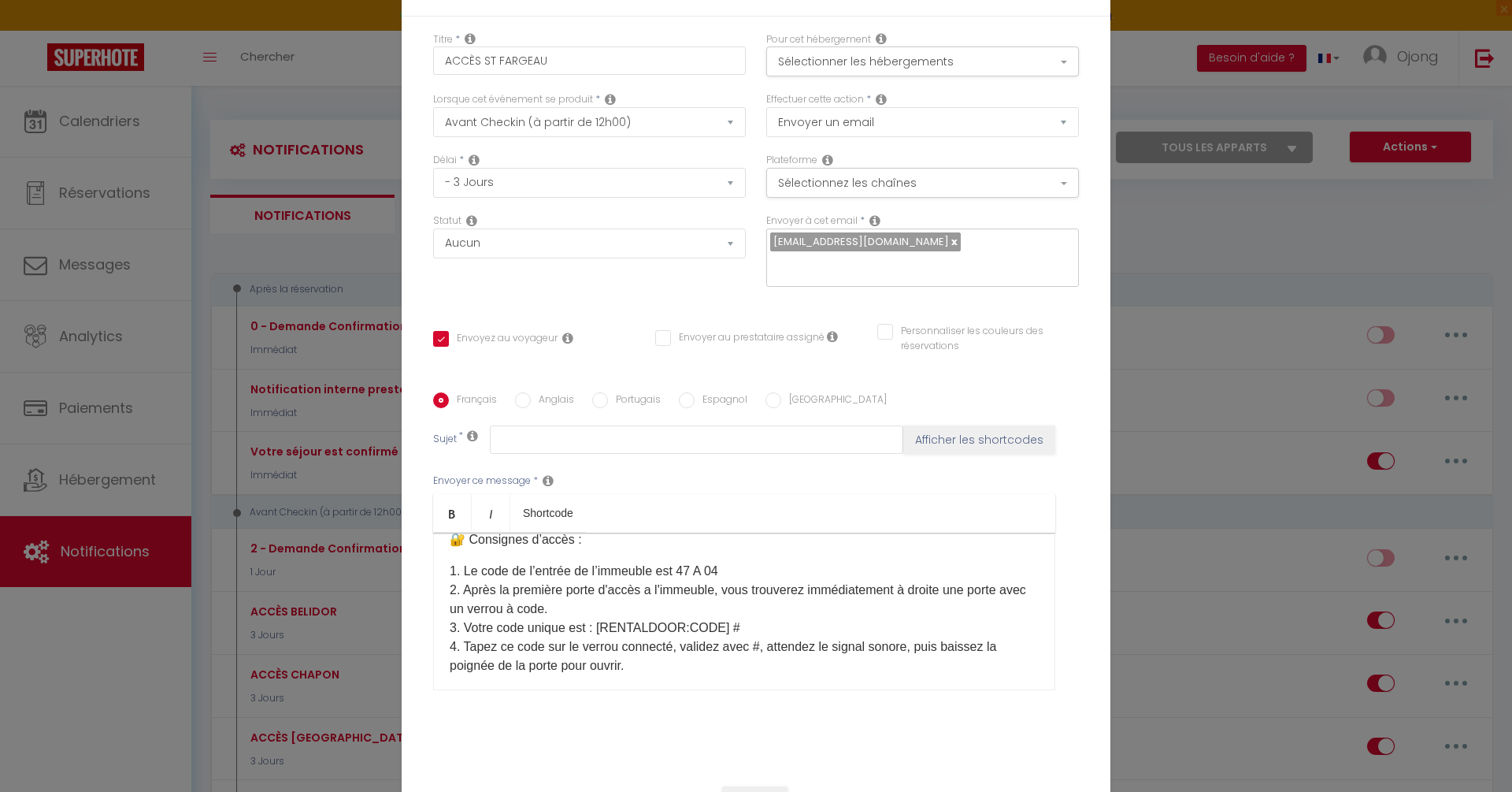
scroll to position [19, 0]
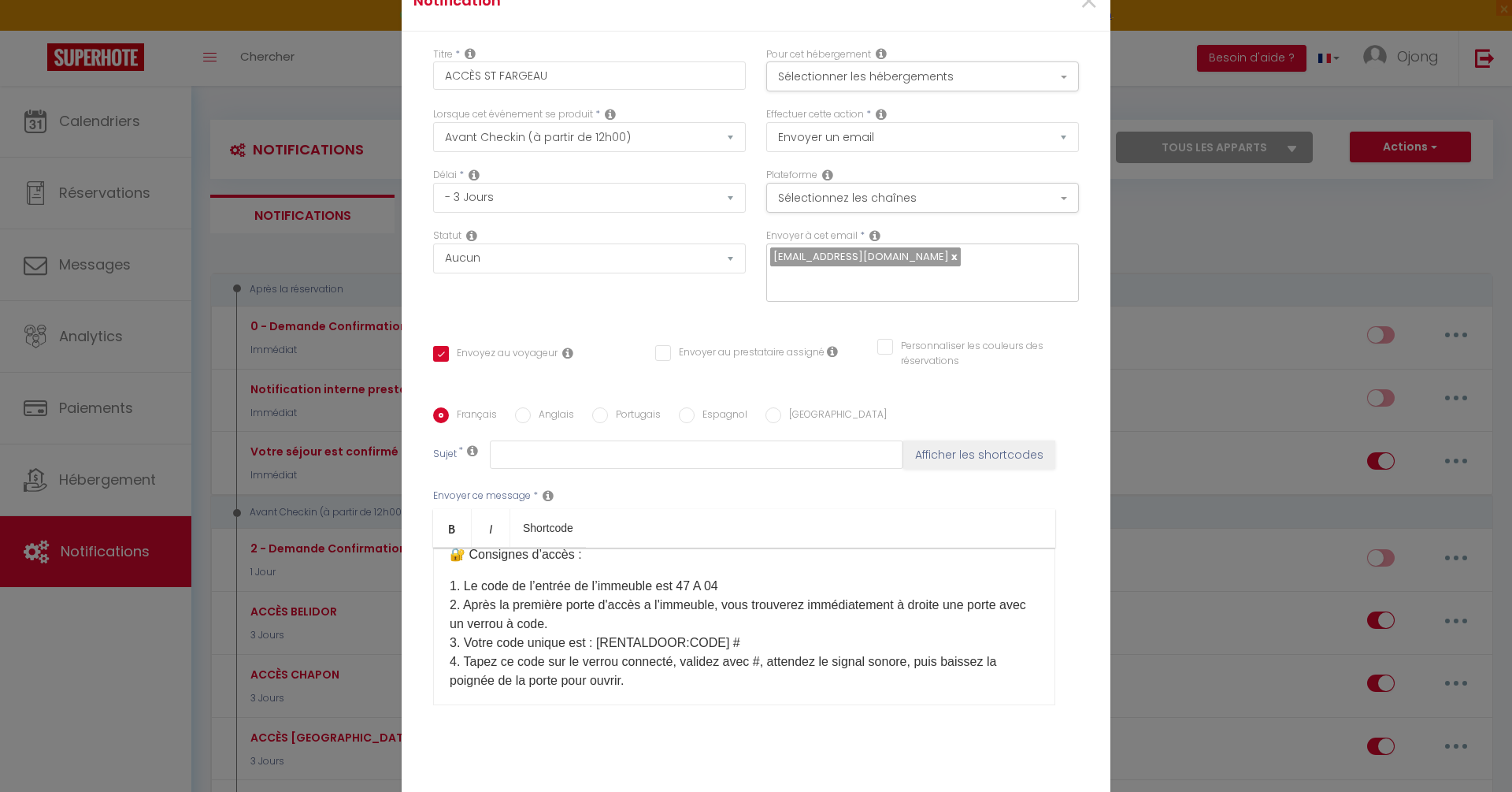
click at [881, 339] on input "Personnaliser les couleurs des réservations" at bounding box center [969, 346] width 182 height 16
click at [881, 339] on input "Personnaliser les couleurs des réservations" at bounding box center [962, 346] width 169 height 16
checkbox input "false"
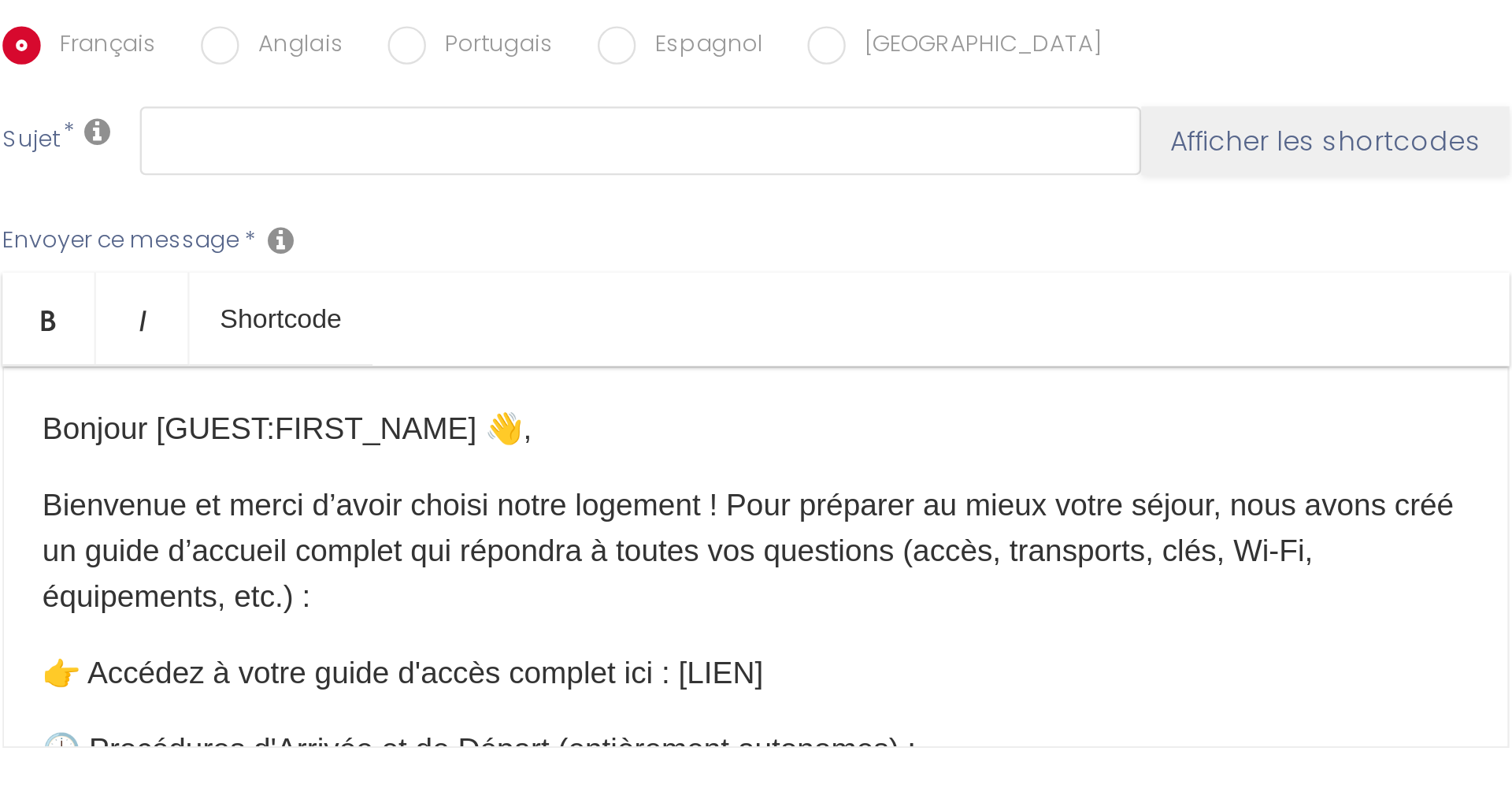
scroll to position [59, 0]
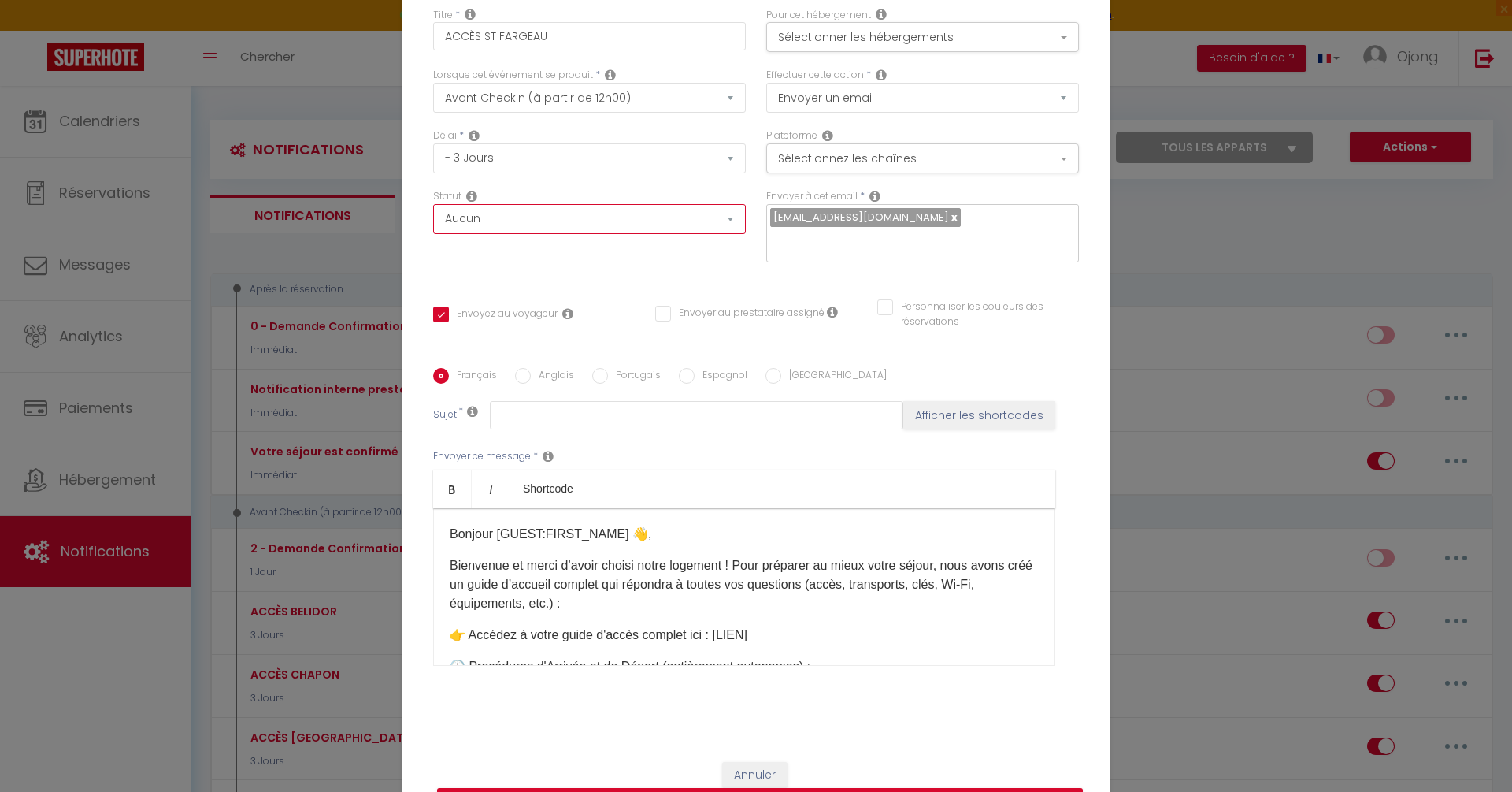
click at [545, 228] on select "Aucun Si la réservation est payée Si réservation non payée Si la caution a été …" at bounding box center [590, 219] width 313 height 30
select select "if_booking_is_paid"
click at [434, 216] on select "Aucun Si la réservation est payée Si réservation non payée Si la caution a été …" at bounding box center [590, 219] width 313 height 30
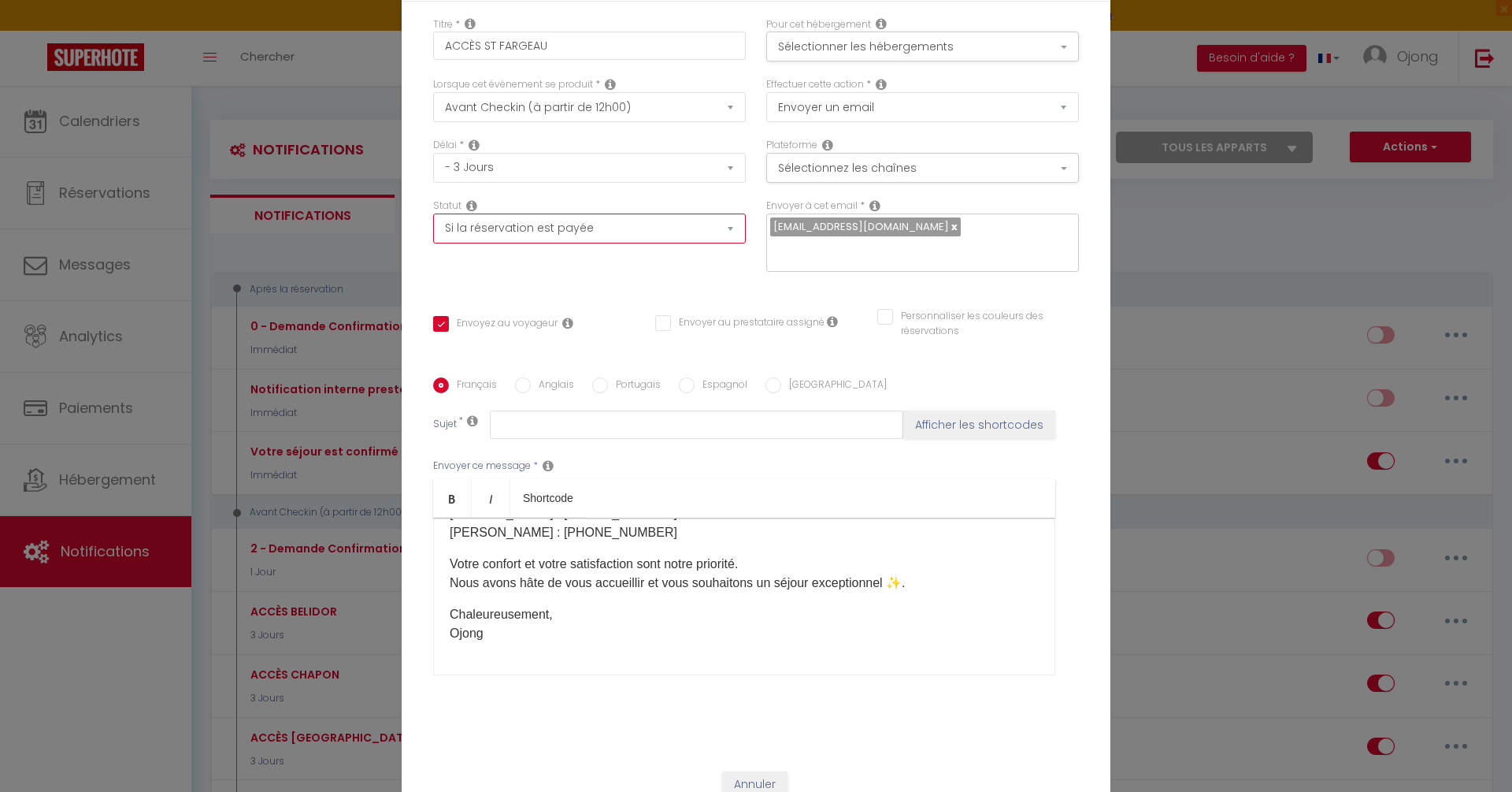
scroll to position [74, 0]
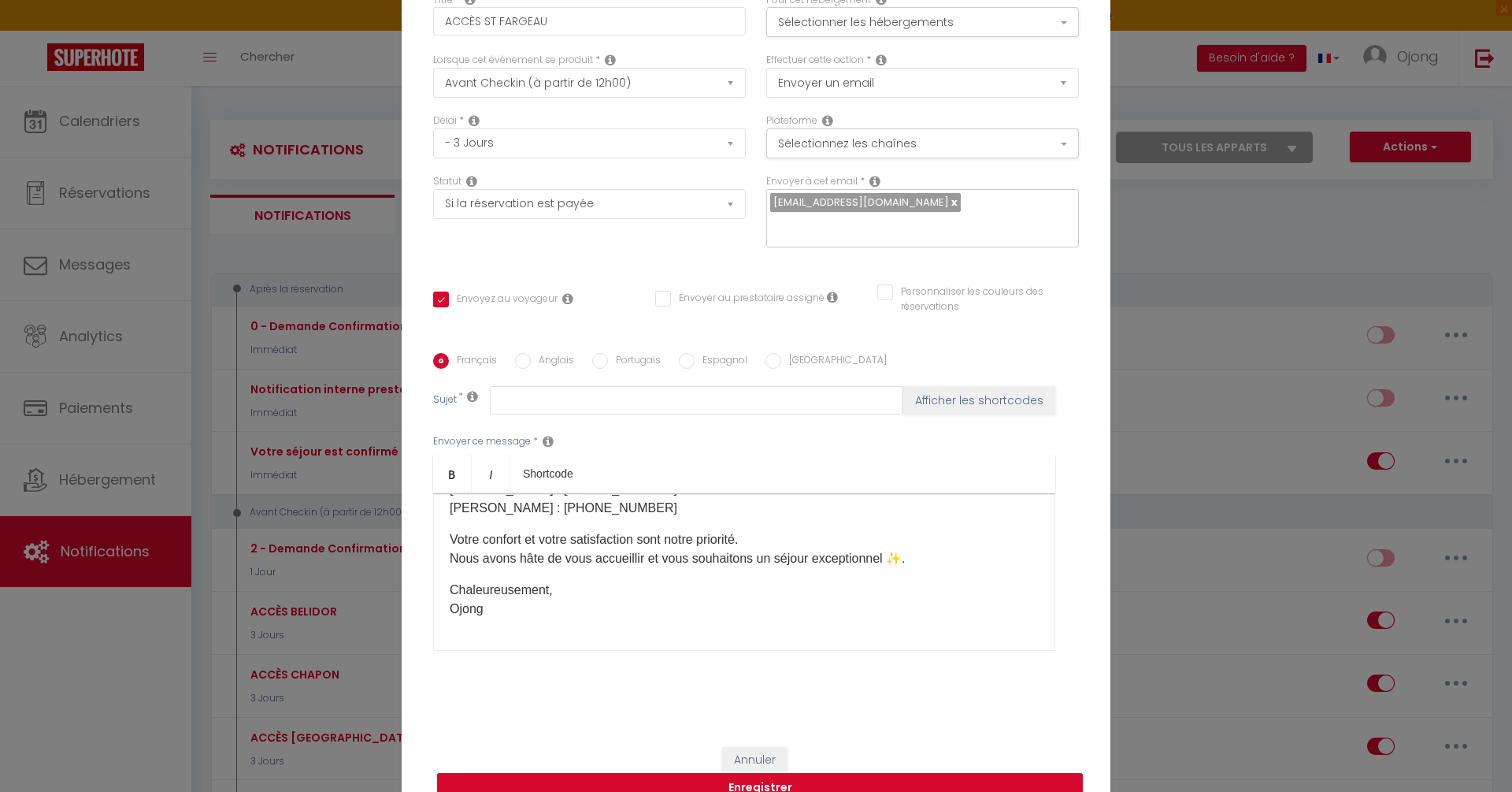
click at [797, 772] on button "Enregistrer" at bounding box center [760, 787] width 646 height 30
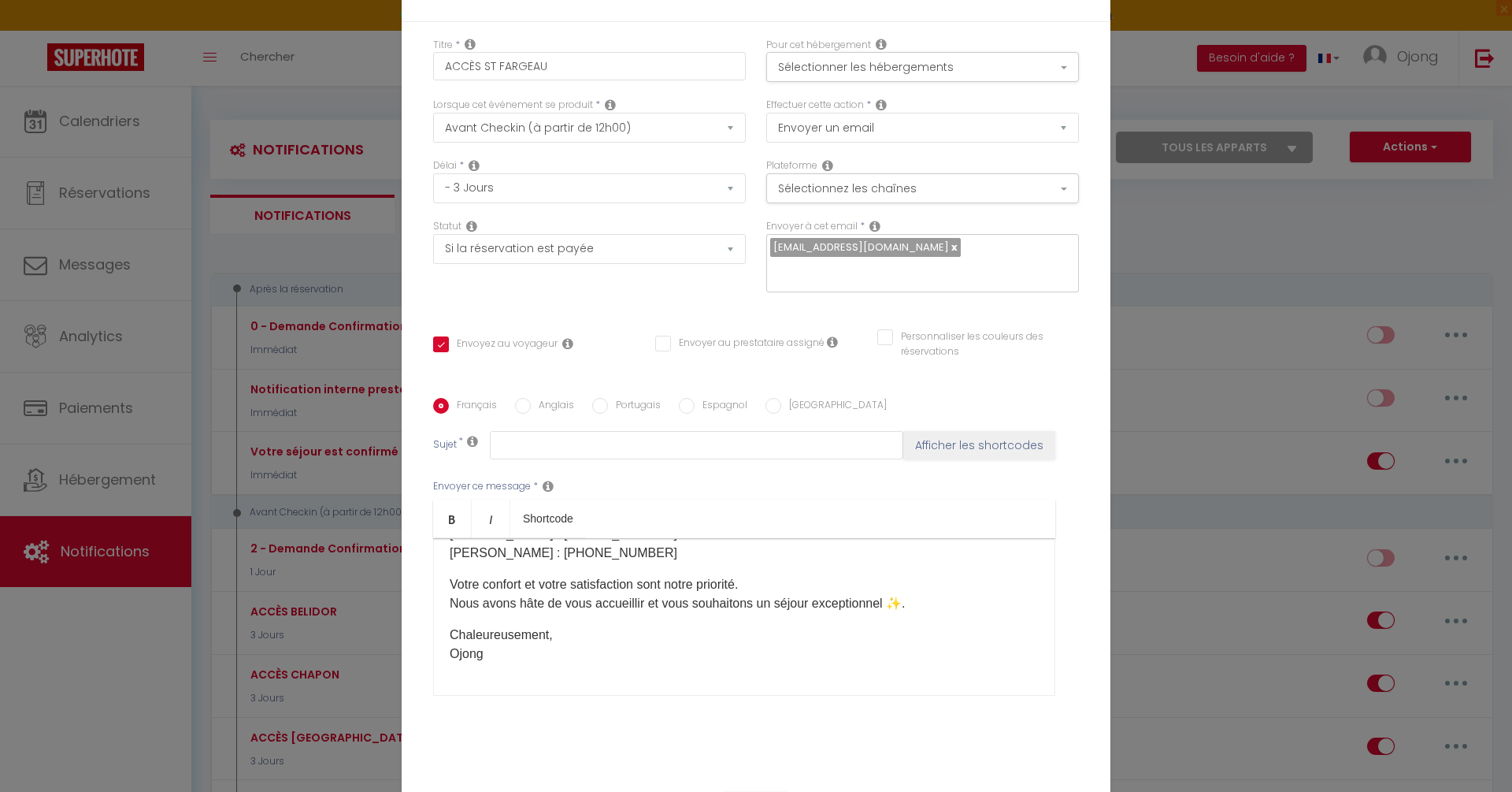
scroll to position [0, 0]
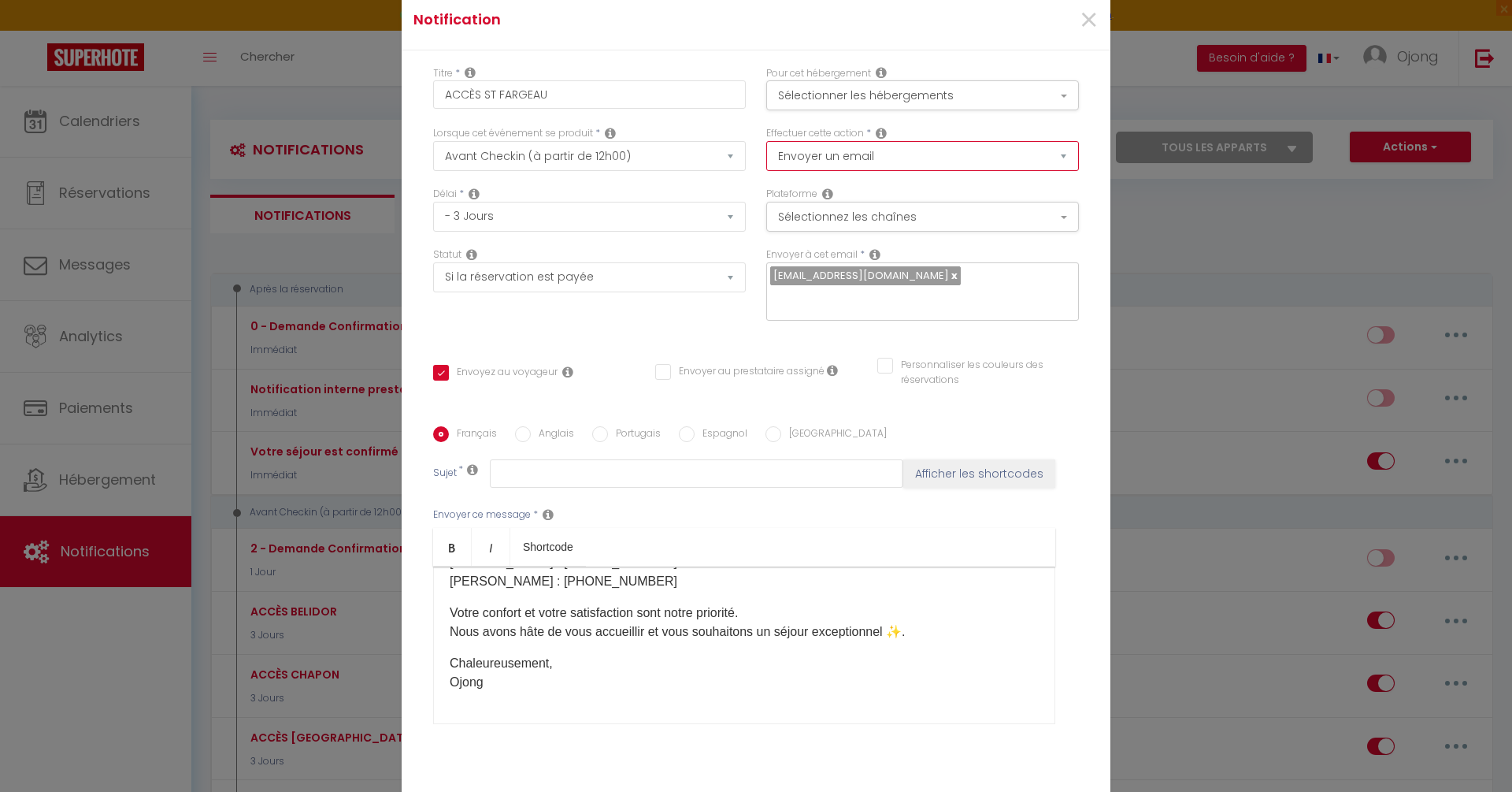
click at [877, 168] on select "Envoyer un email Envoyer un SMS Envoyer une notification push" at bounding box center [923, 156] width 313 height 30
click at [767, 153] on select "Envoyer un email Envoyer un SMS Envoyer une notification push" at bounding box center [923, 156] width 313 height 30
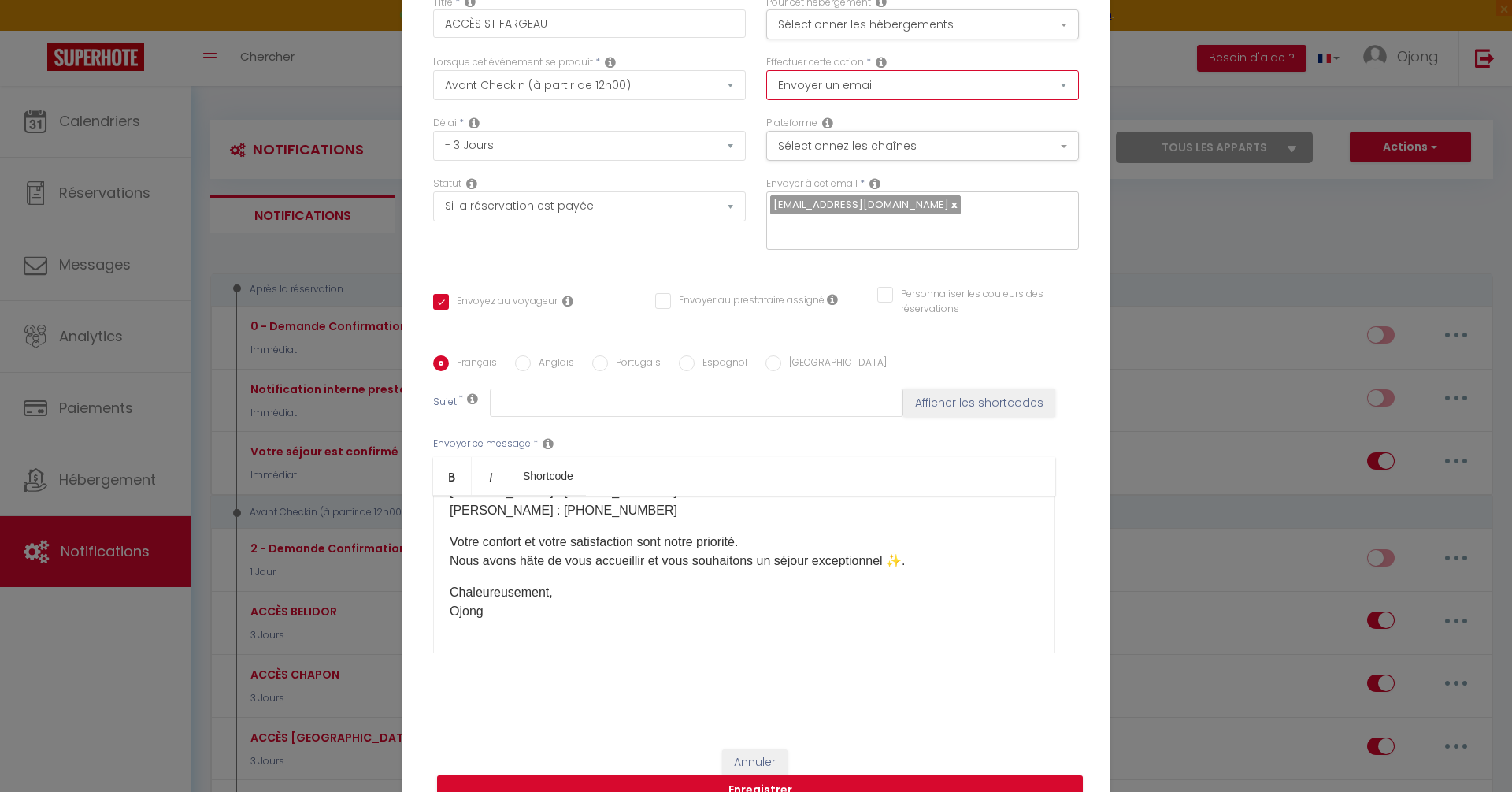
scroll to position [90, 0]
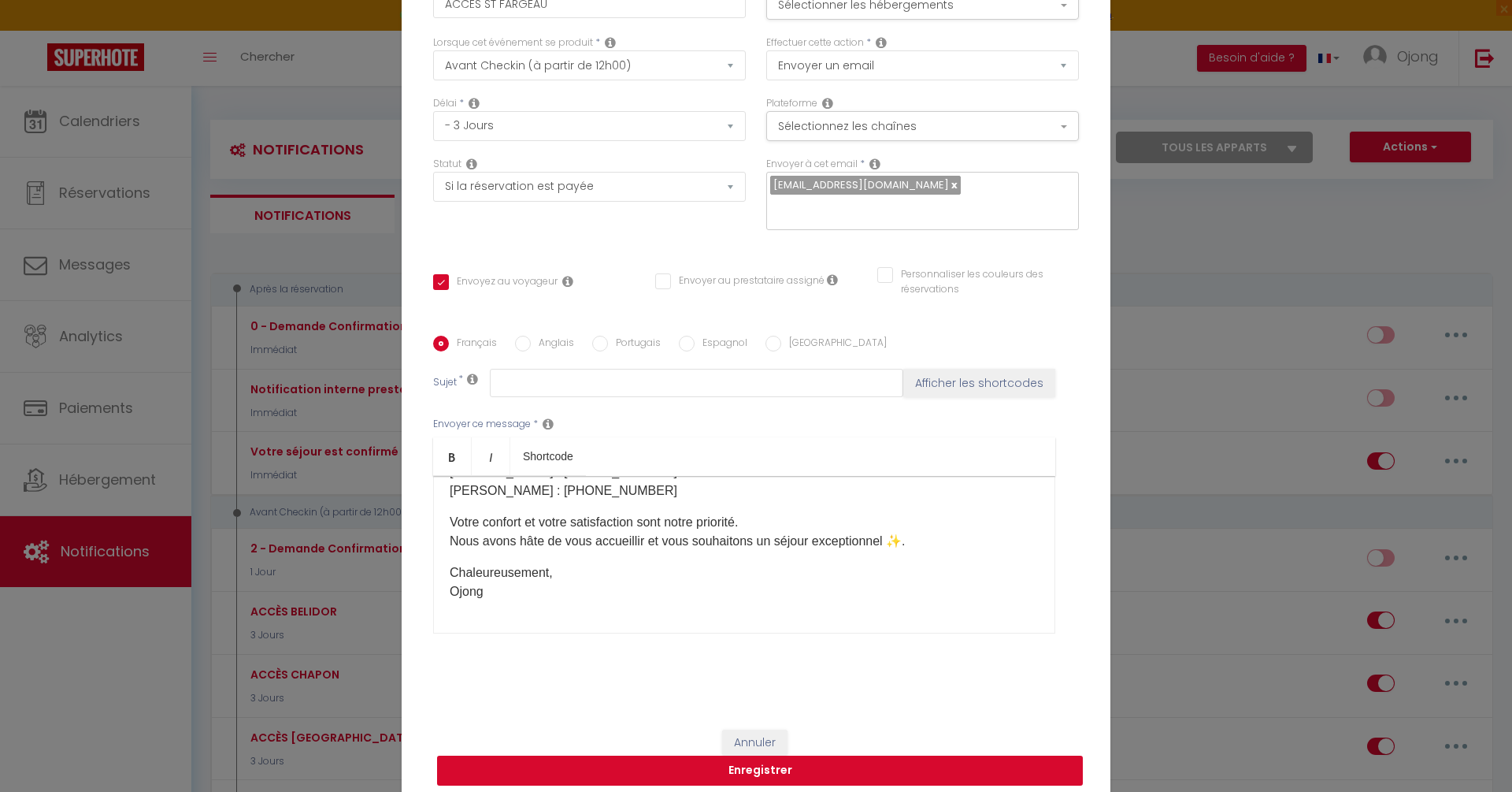
click at [975, 758] on button "Enregistrer" at bounding box center [760, 771] width 646 height 30
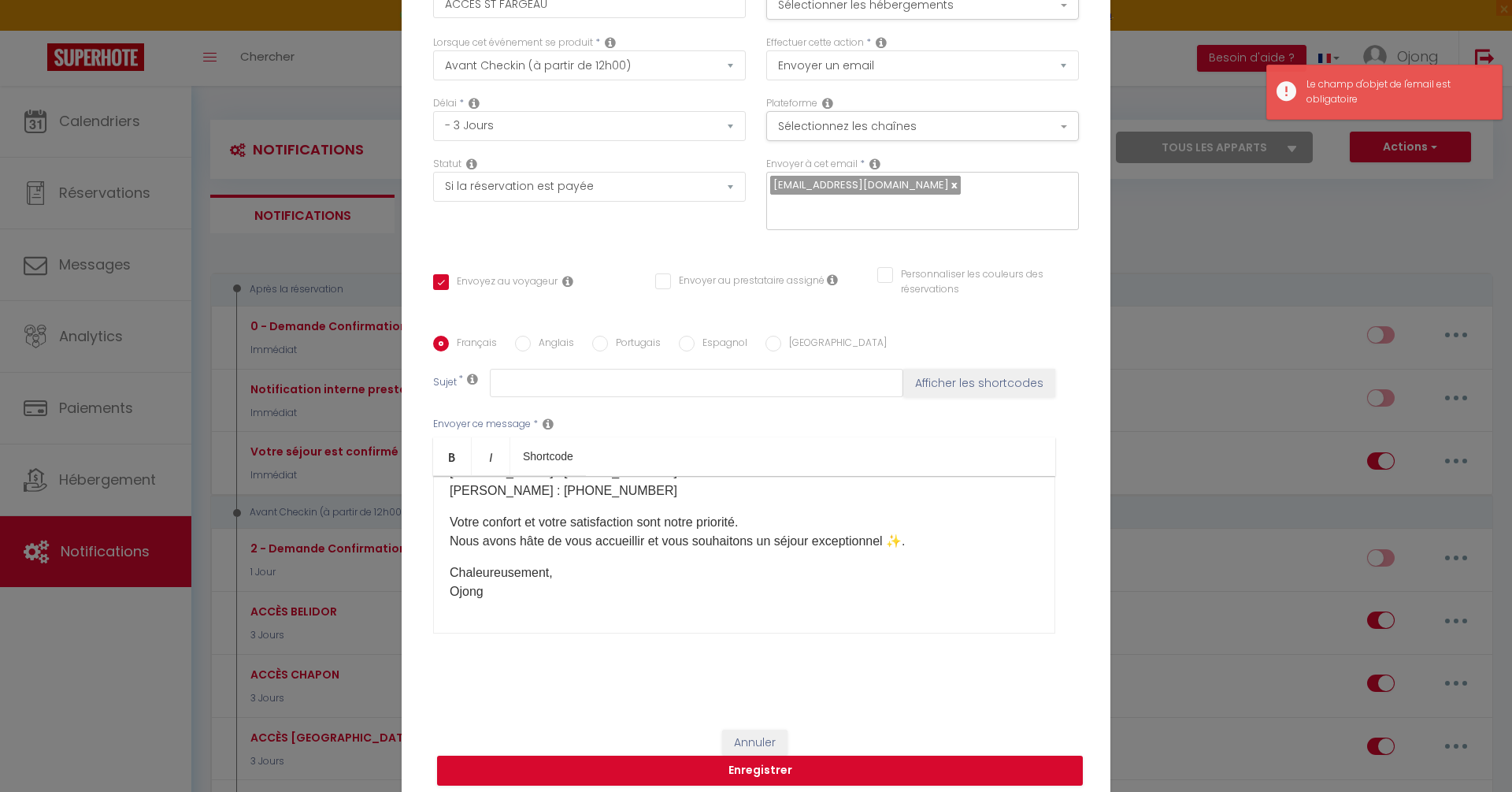
scroll to position [0, 0]
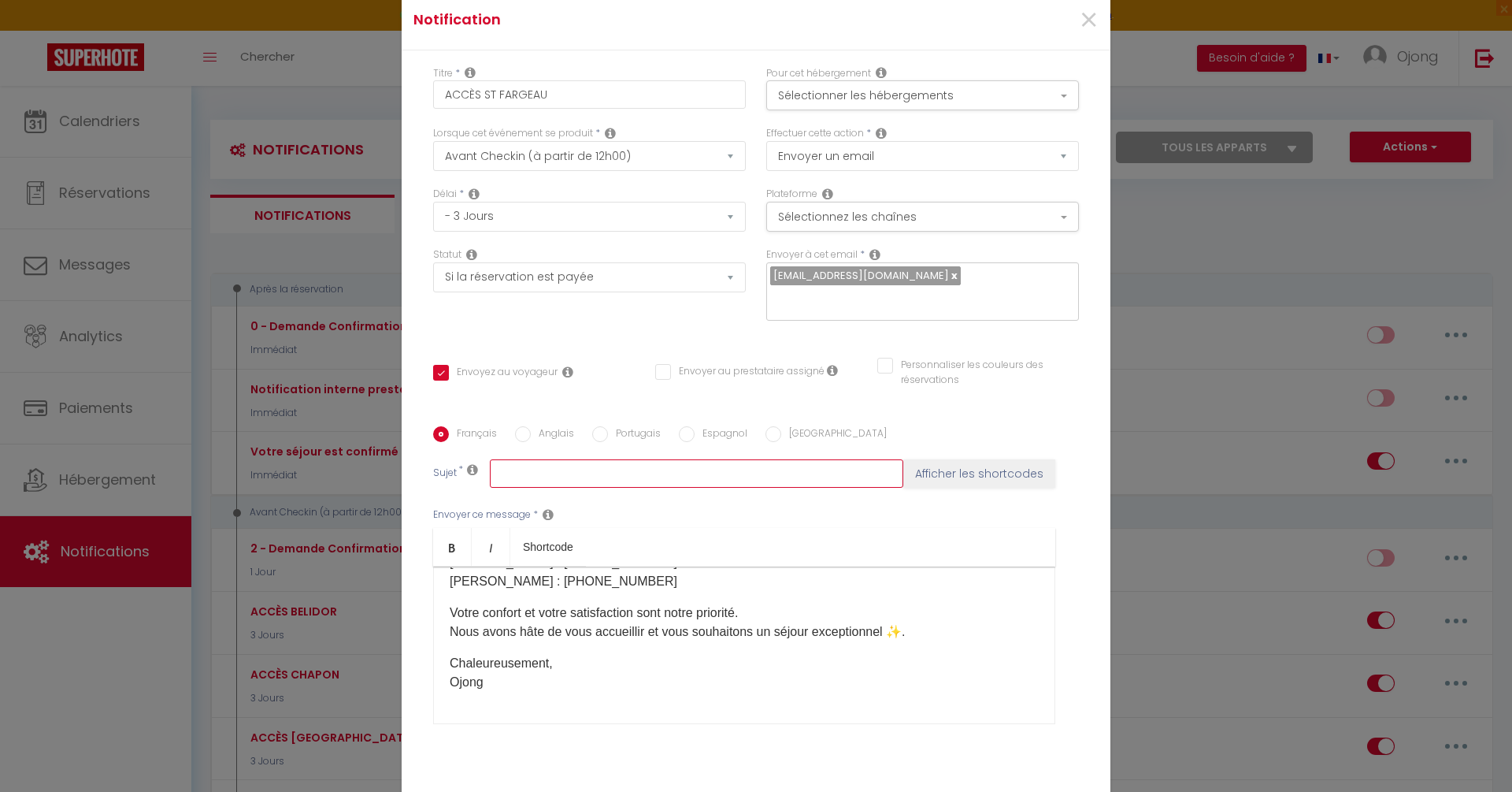
click at [543, 469] on input "text" at bounding box center [697, 473] width 413 height 28
paste input "Vos instructions d’accès & infos utiles pour votre séjour ✨"
type input "Vos instructions d’accès & infos utiles pour votre séjour ✨"
click at [980, 528] on ul "Bold Italic Shortcode" at bounding box center [744, 546] width 622 height 38
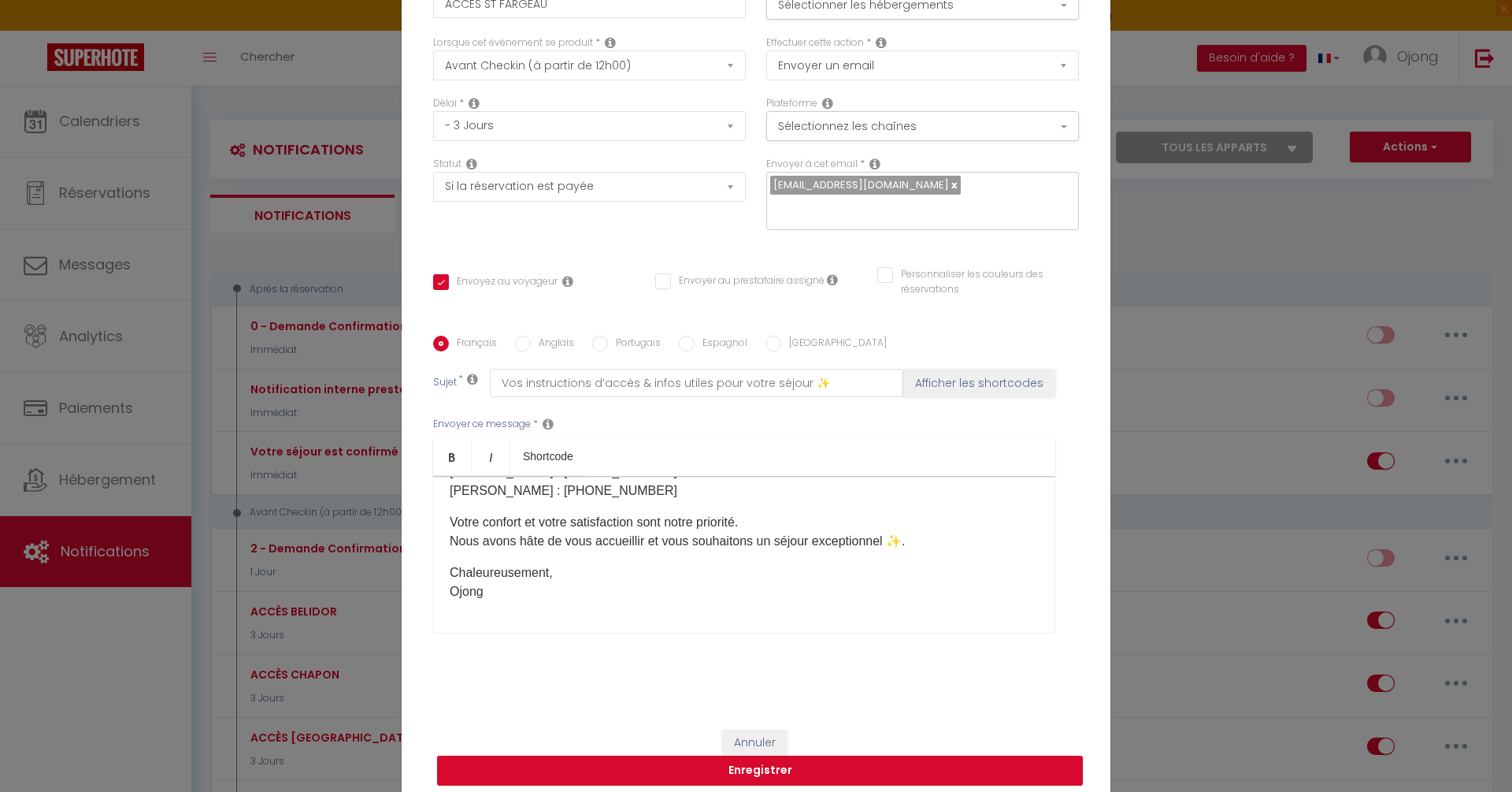
click at [826, 756] on button "Enregistrer" at bounding box center [760, 771] width 646 height 30
checkbox input "false"
checkbox input "true"
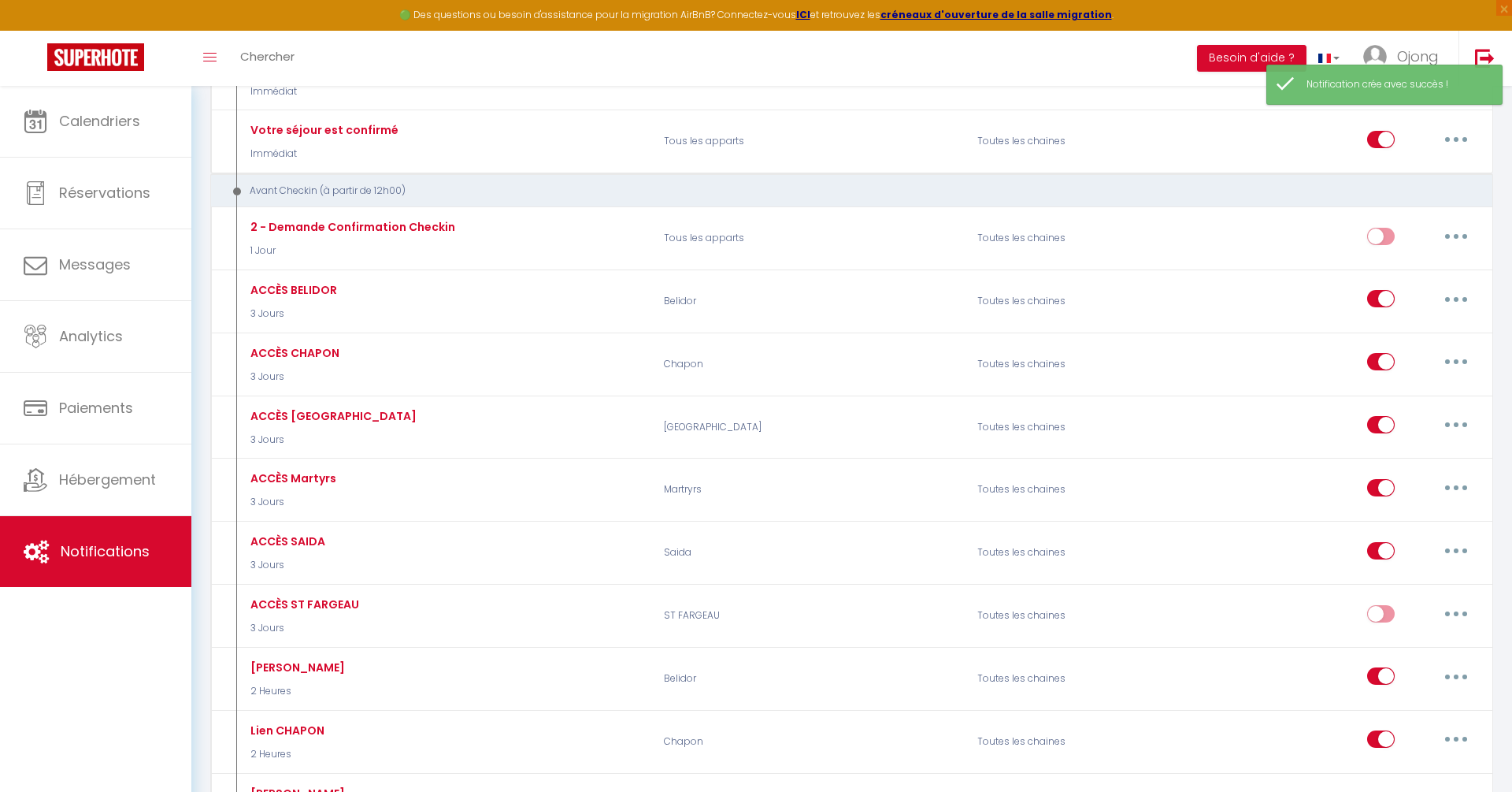
scroll to position [329, 0]
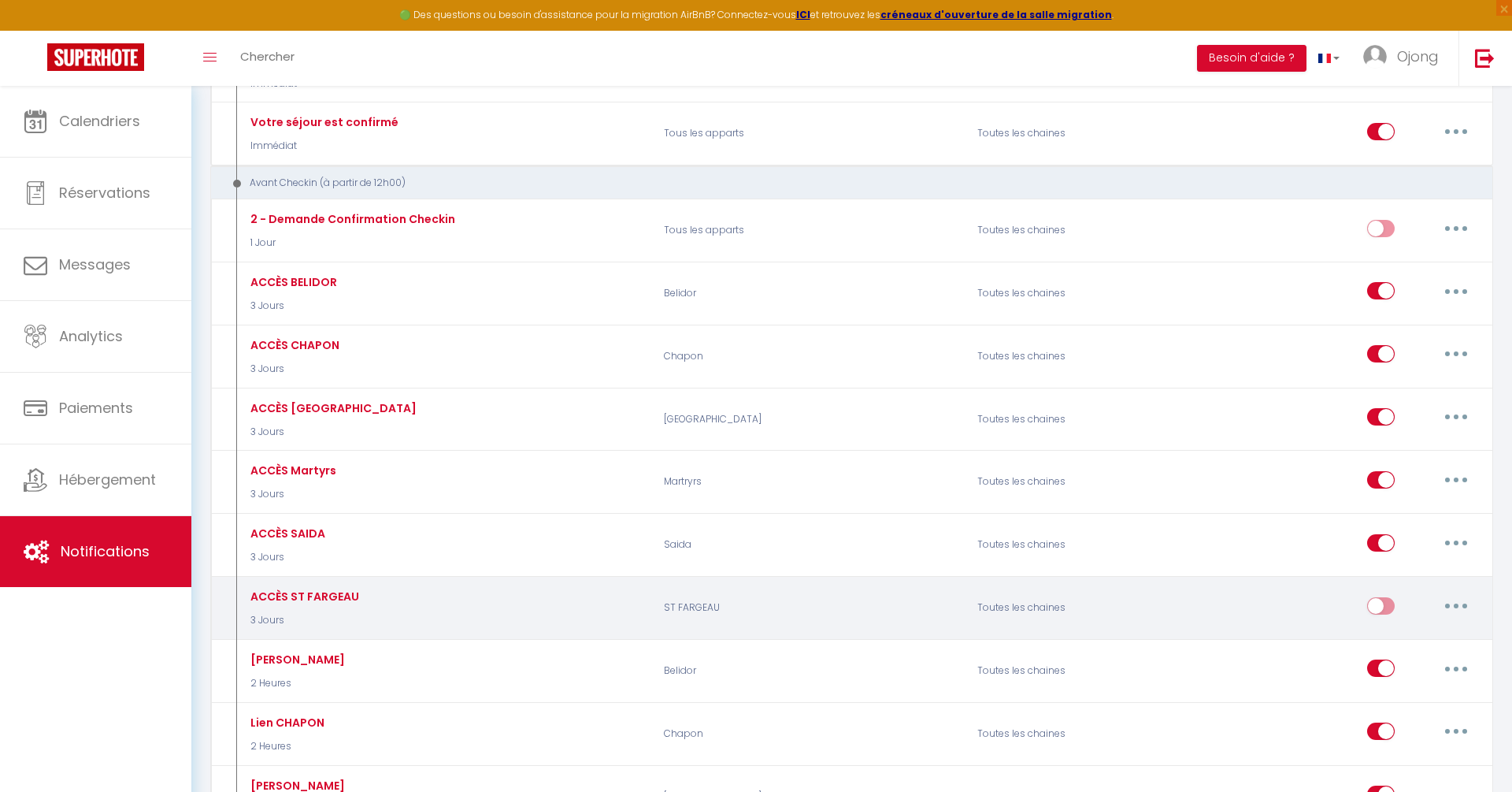
click at [1378, 597] on input "checkbox" at bounding box center [1381, 609] width 28 height 23
checkbox input "true"
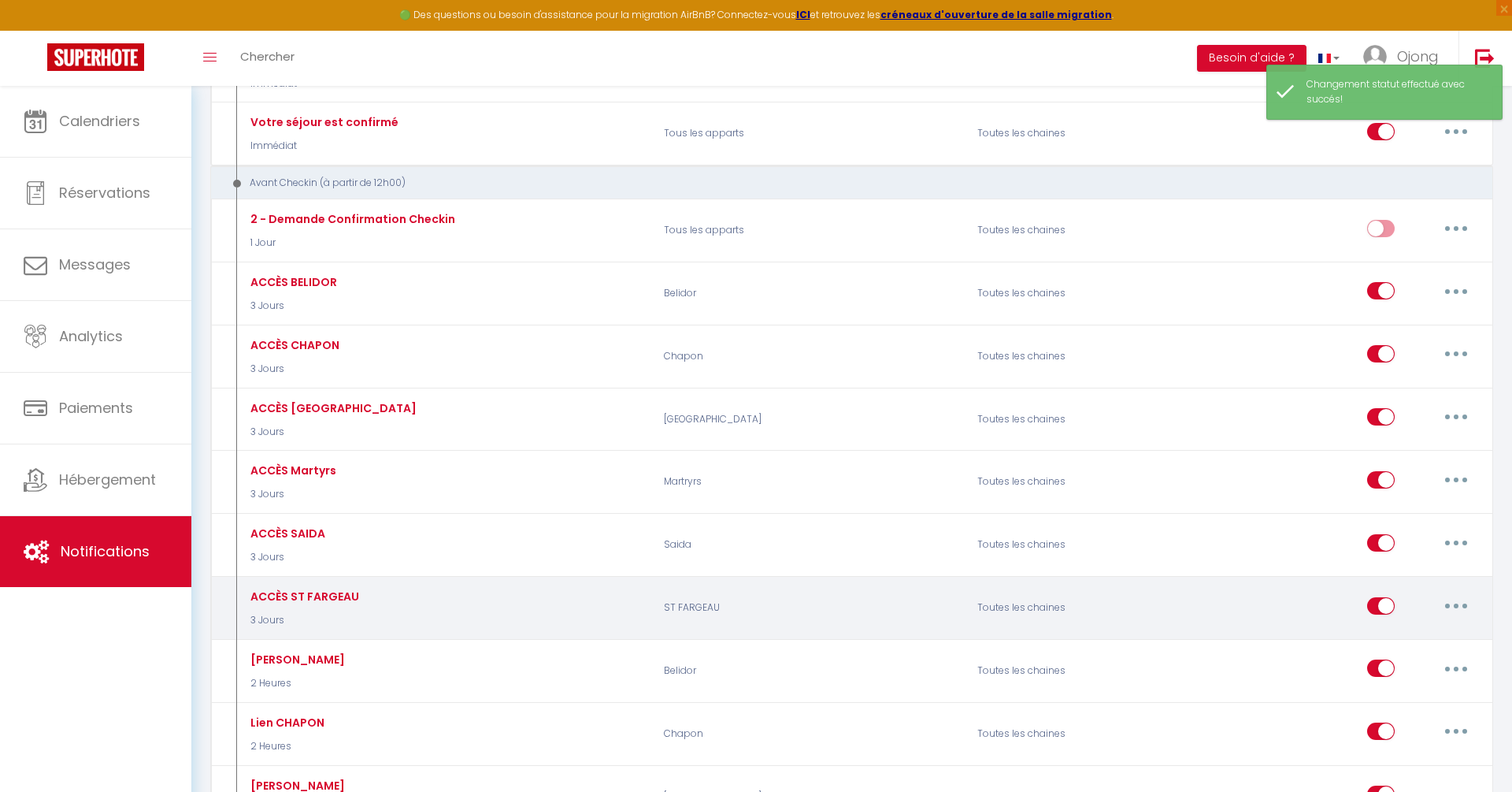
click at [1457, 594] on button "button" at bounding box center [1455, 605] width 44 height 25
click at [1407, 633] on link "Editer" at bounding box center [1414, 641] width 116 height 27
type input "ACCÈS ST FARGEAU"
select select "3 Jours"
select select "if_booking_is_paid"
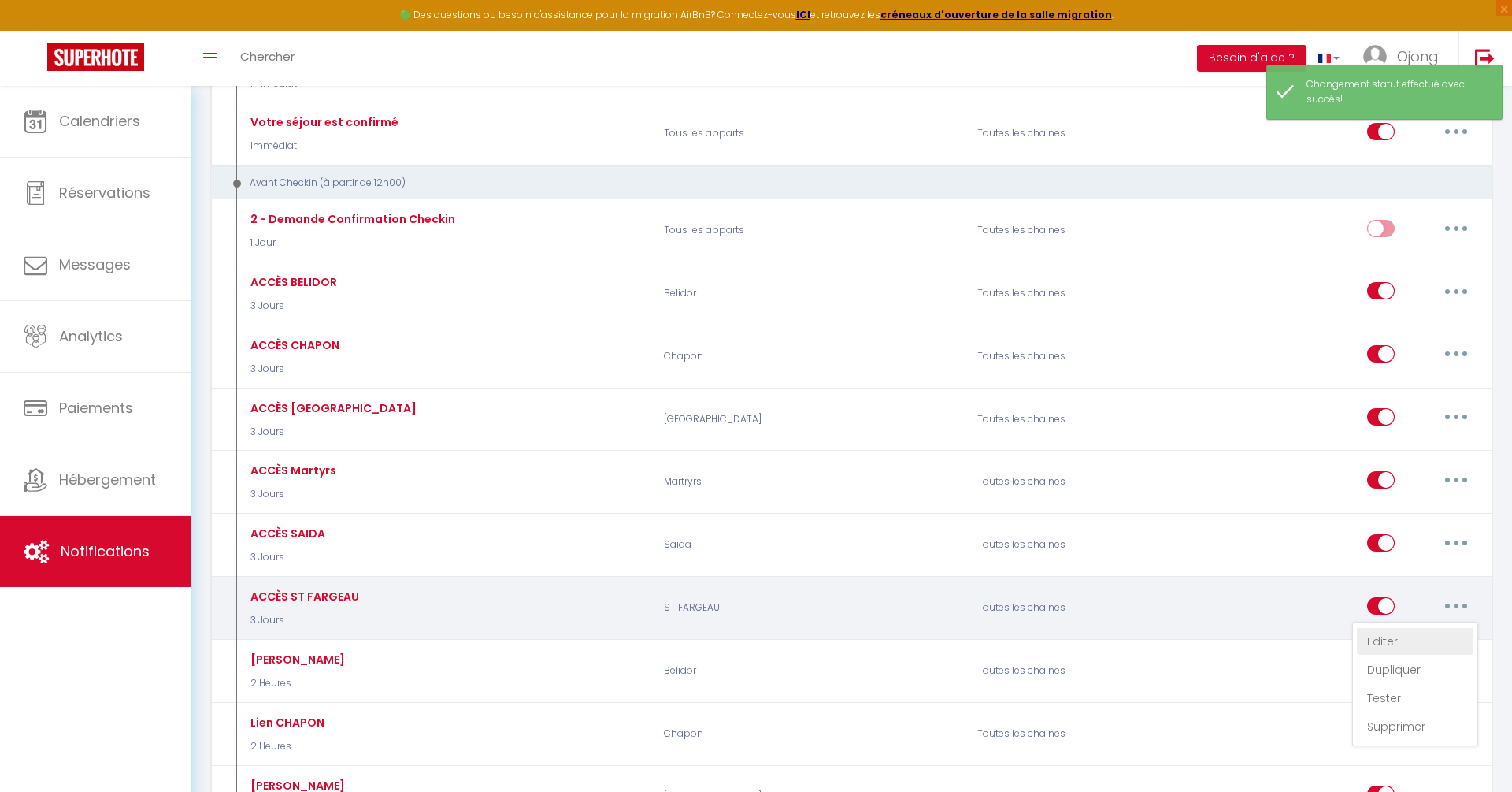
checkbox input "true"
checkbox input "false"
radio input "true"
type input "Vos instructions d’accès & infos utiles pour votre séjour ✨"
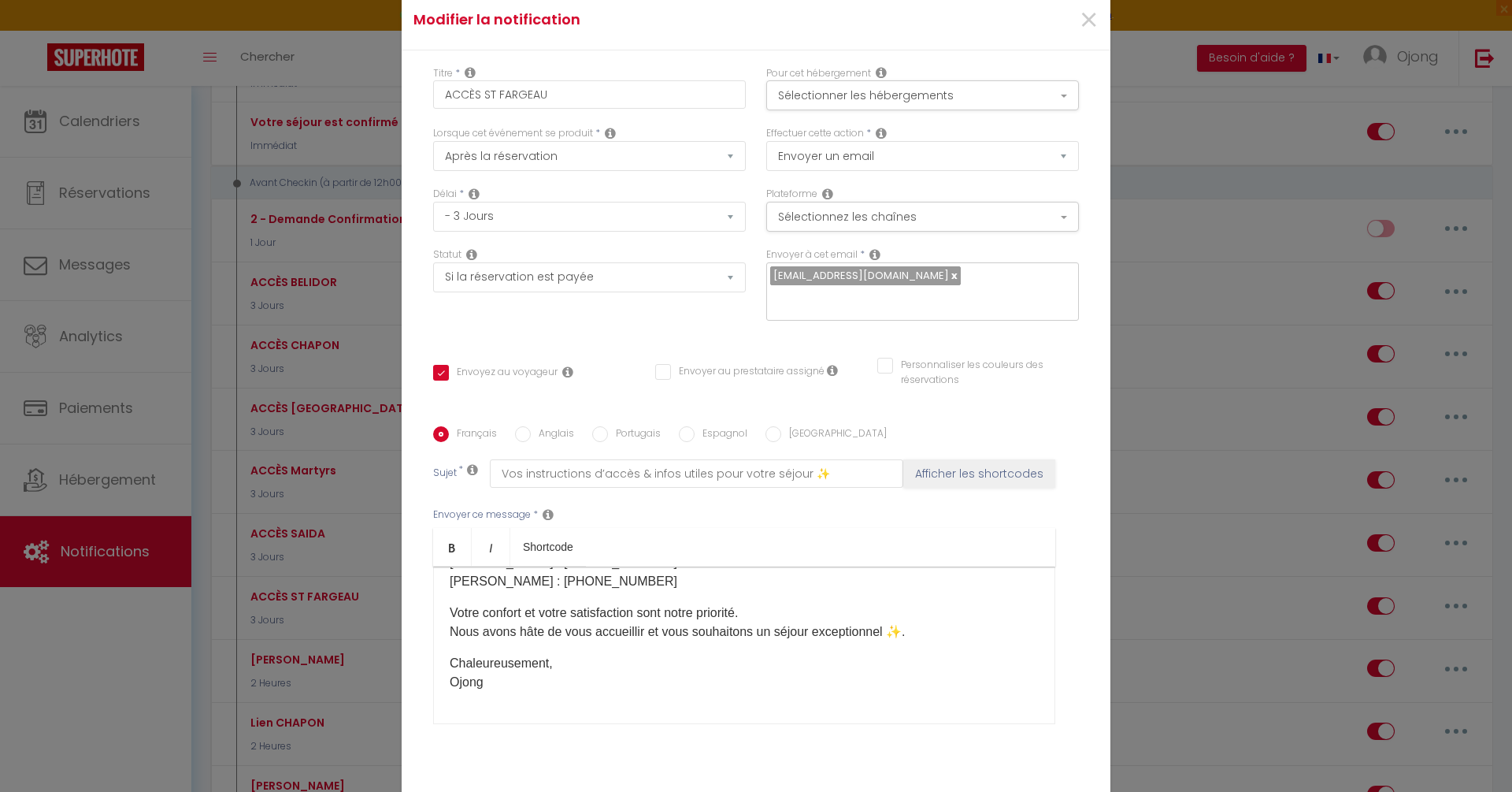
scroll to position [90, 0]
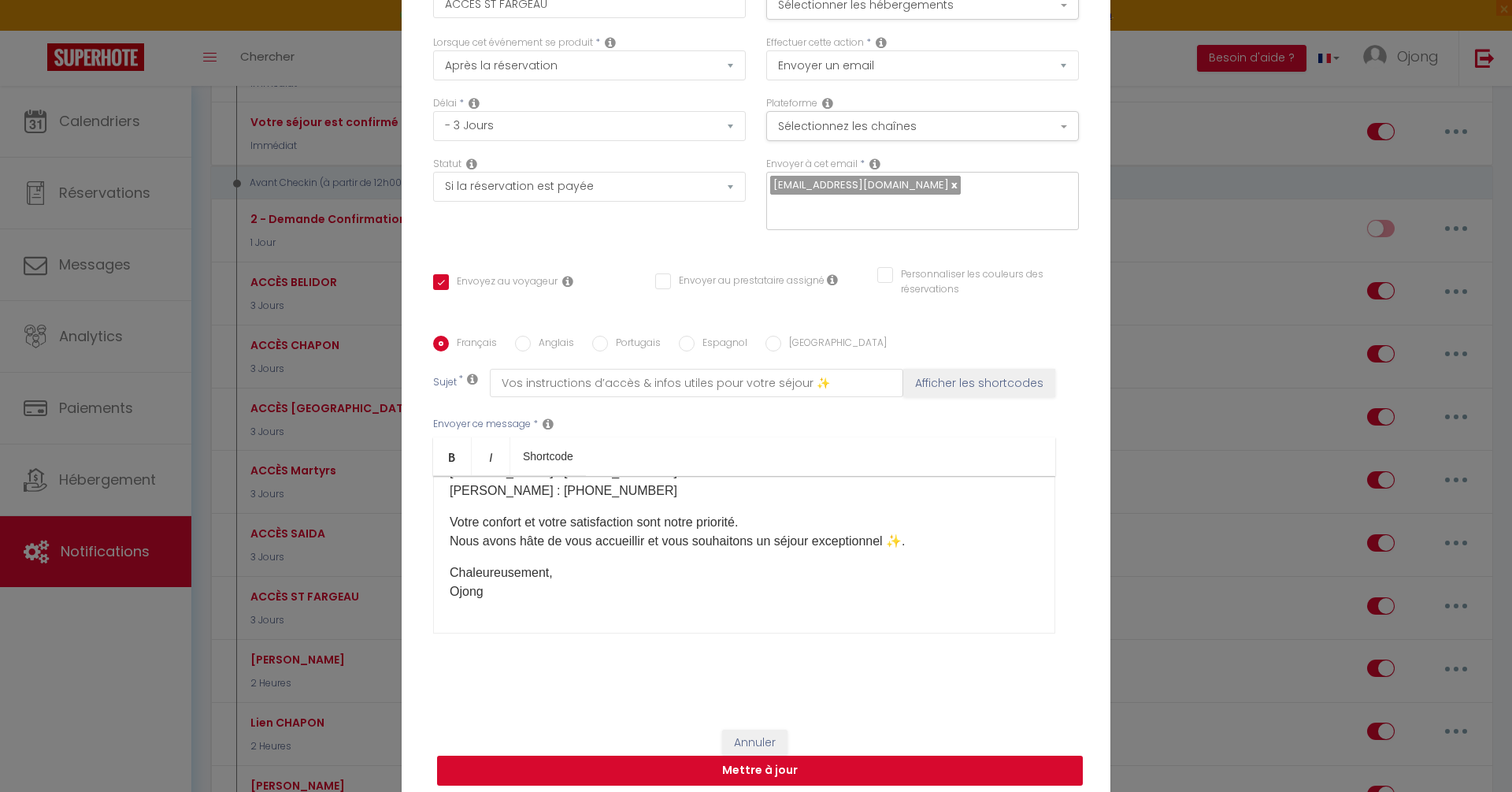
click at [802, 756] on button "Mettre à jour" at bounding box center [760, 771] width 646 height 30
checkbox input "true"
checkbox input "false"
checkbox input "true"
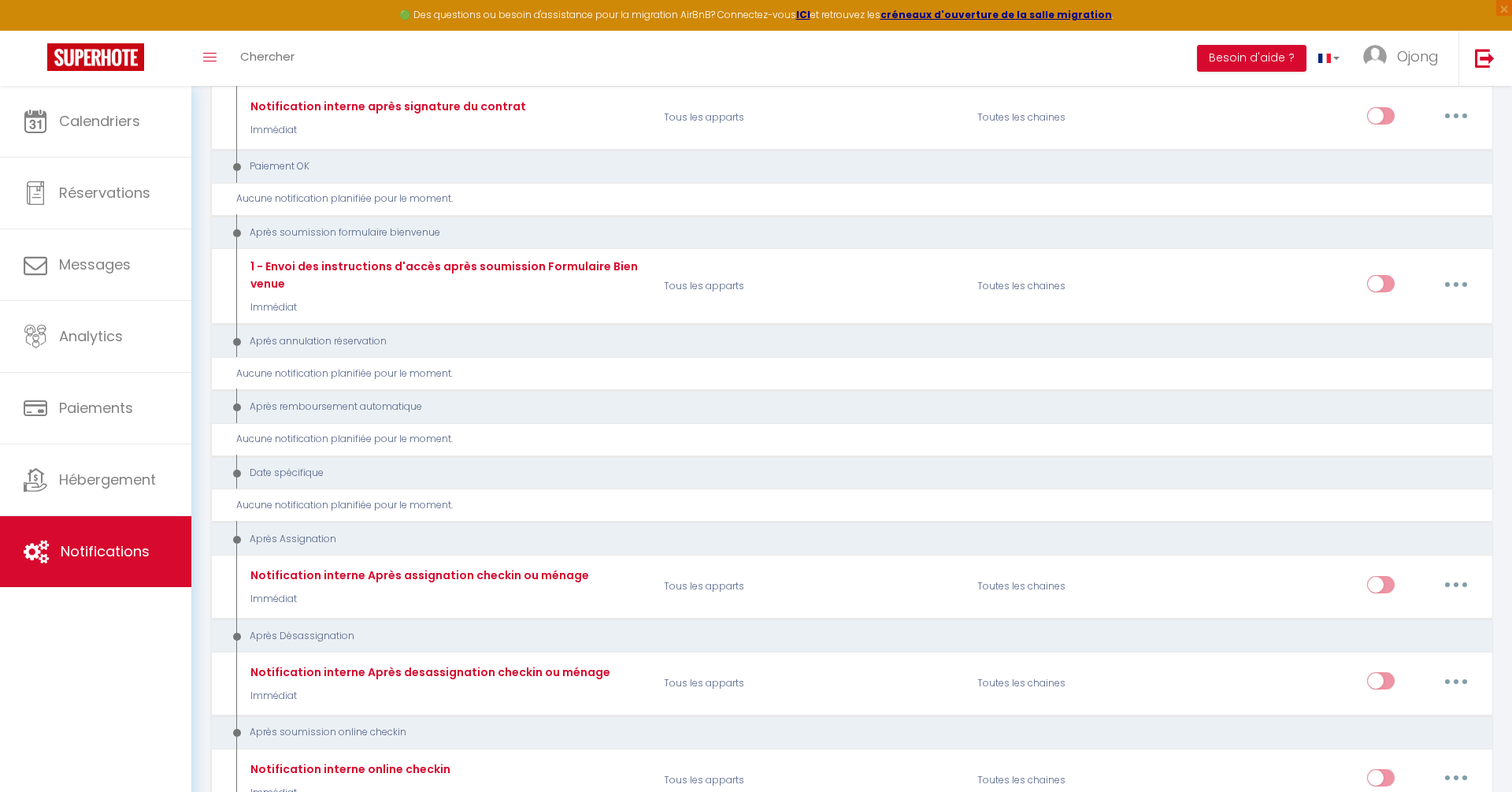
scroll to position [2592, 0]
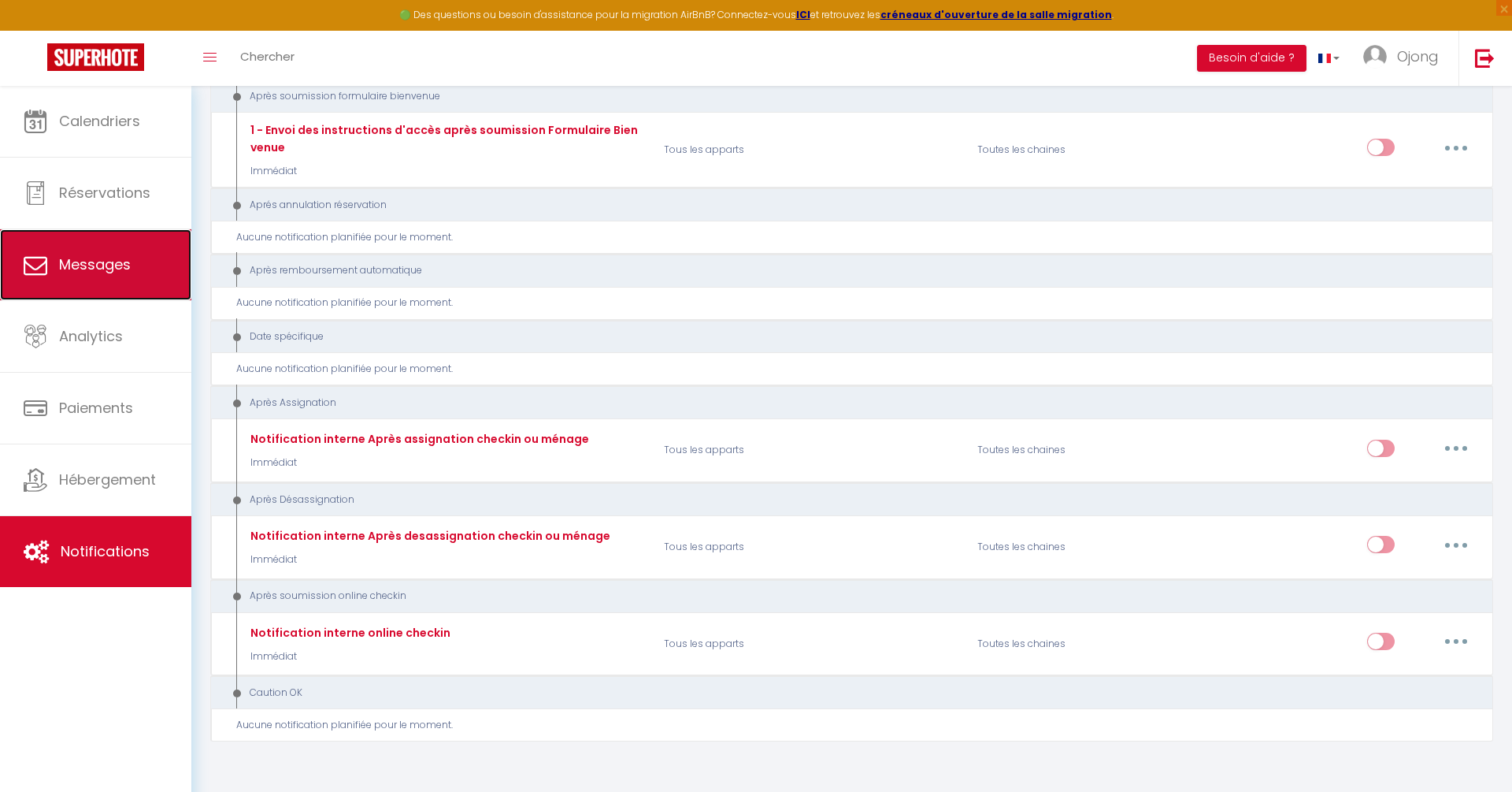
click at [121, 270] on span "Messages" at bounding box center [94, 263] width 72 height 20
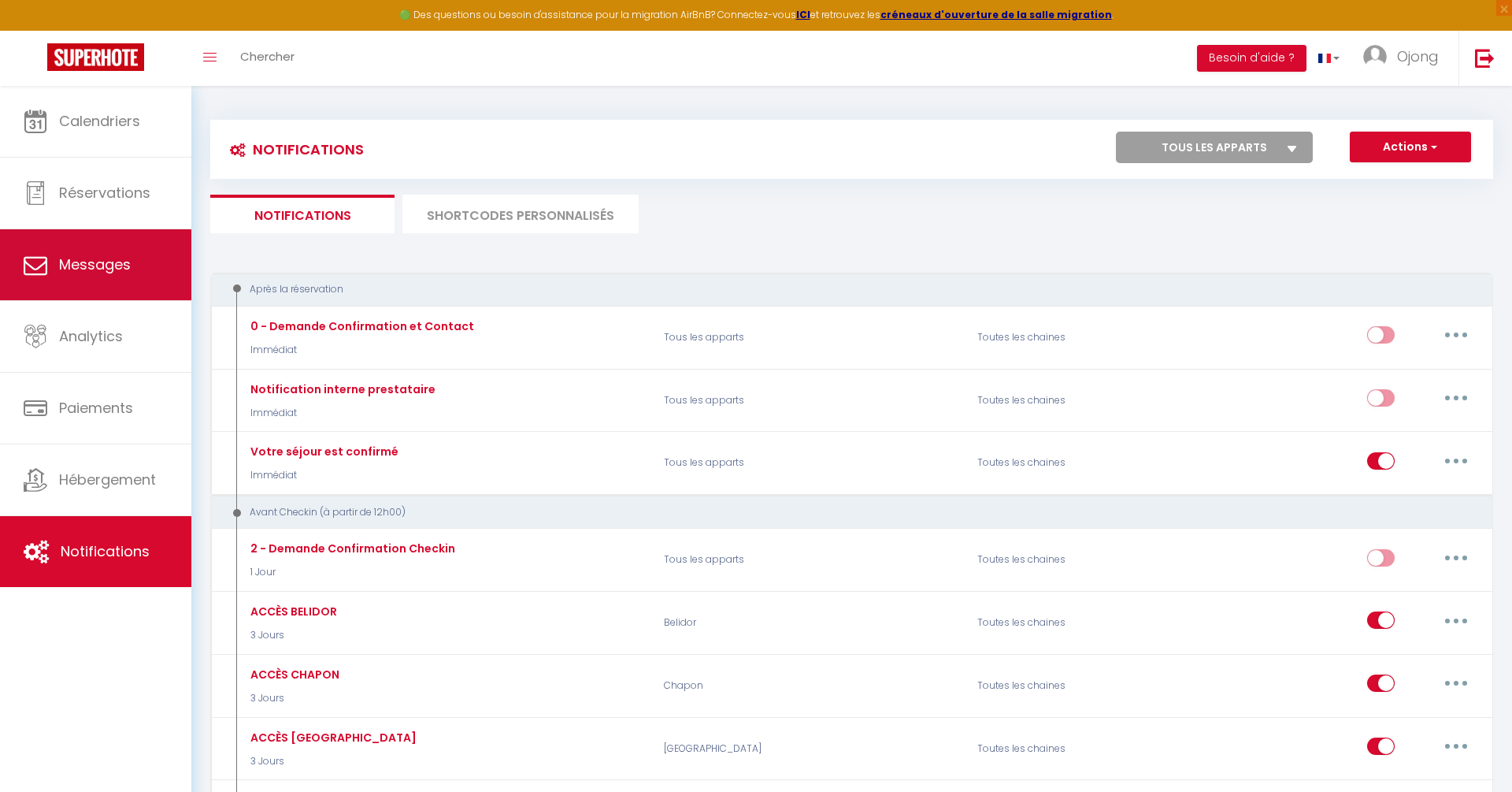
select select "message"
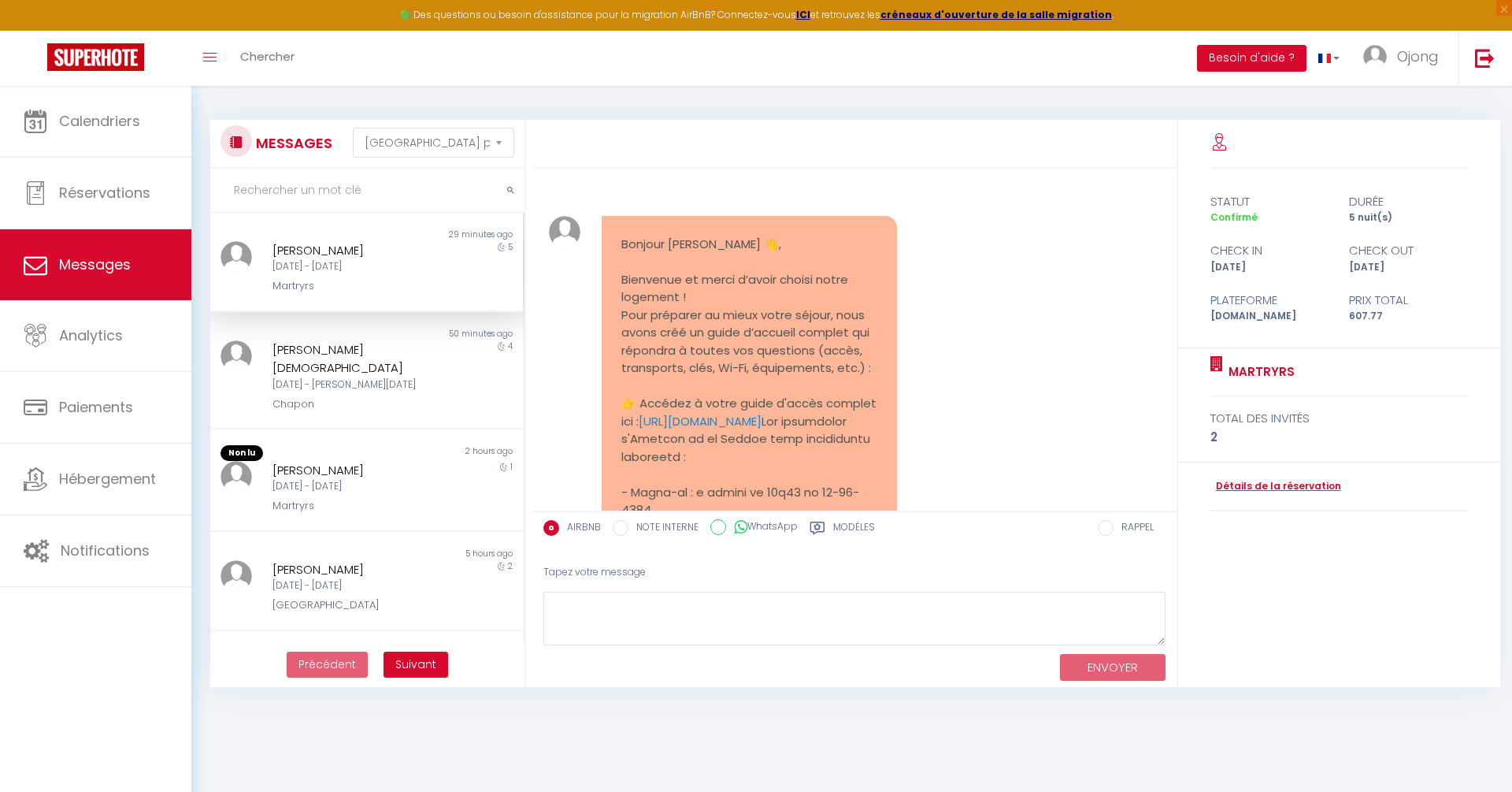
scroll to position [4899, 0]
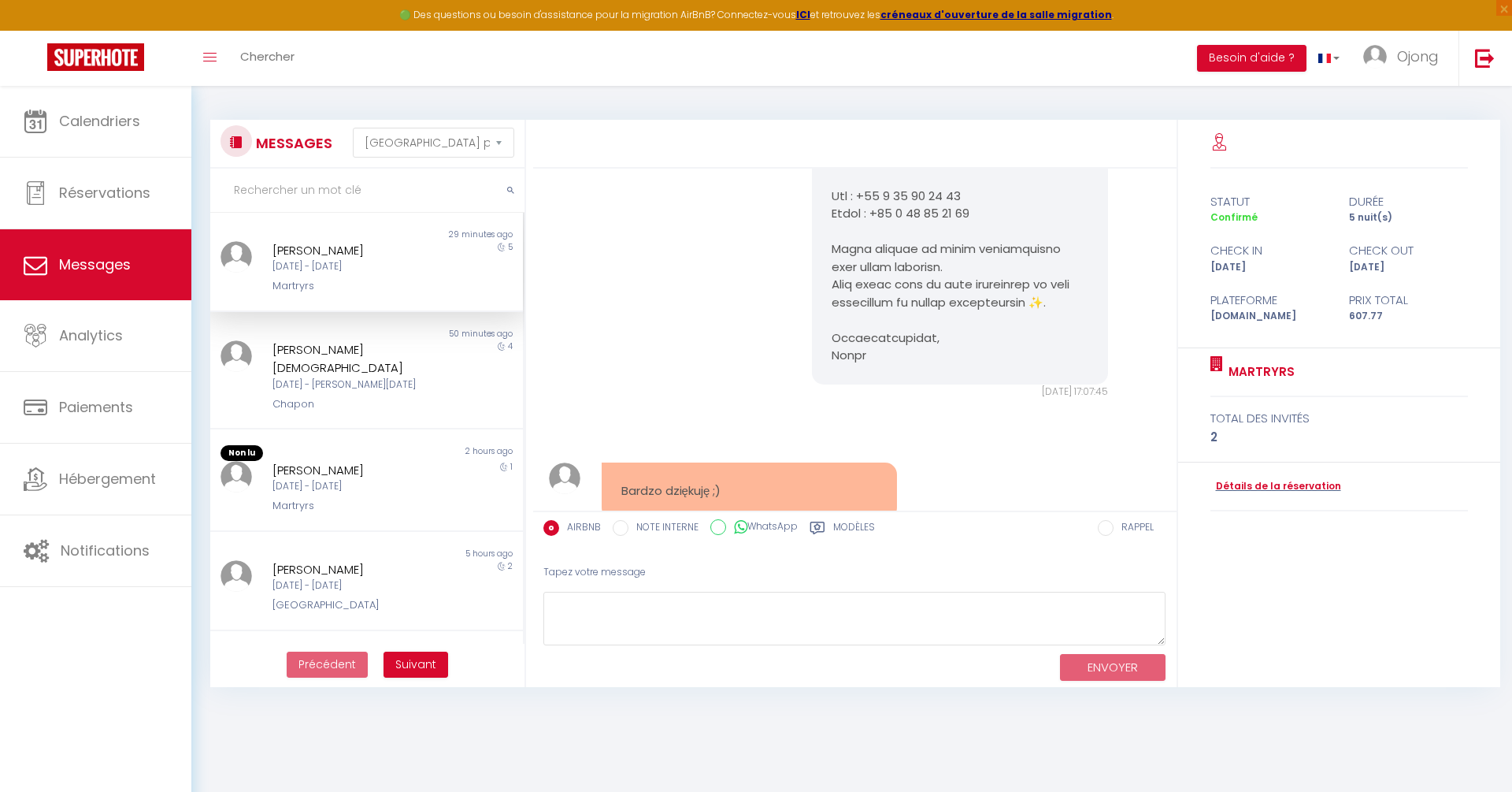
click at [834, 525] on label "Modèles" at bounding box center [854, 530] width 42 height 20
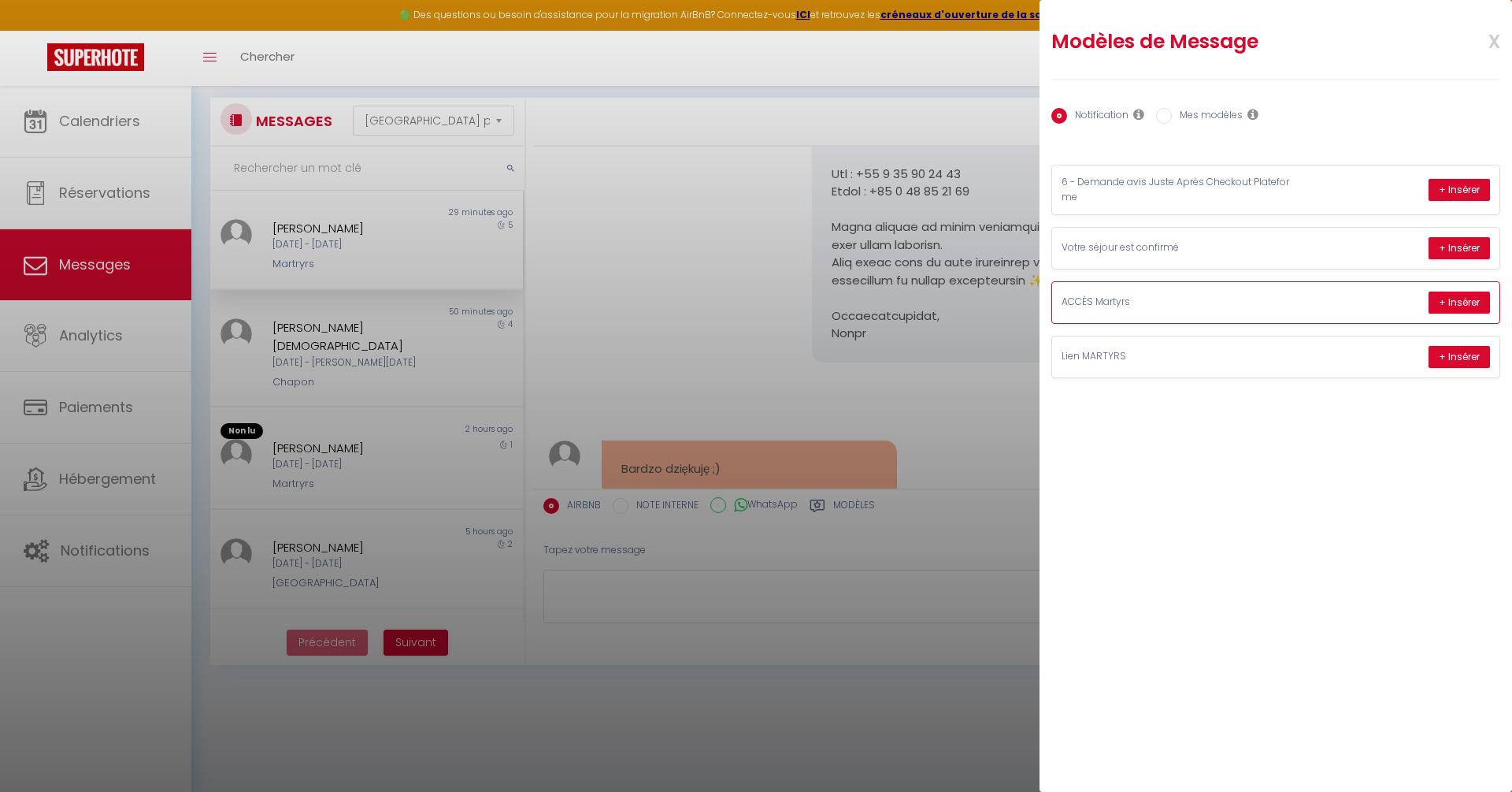
scroll to position [26, 0]
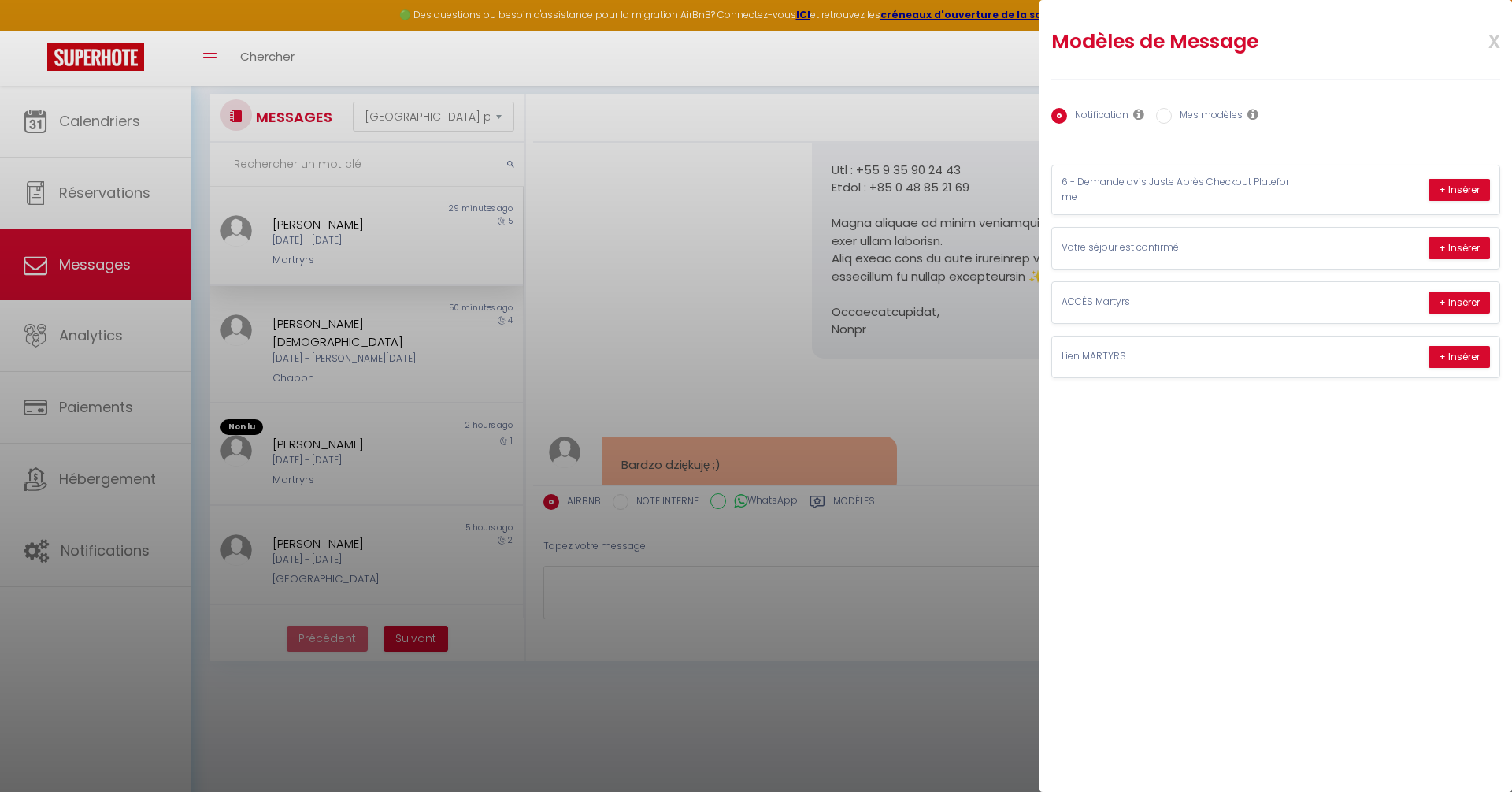
click at [1212, 114] on label "Mes modèles" at bounding box center [1208, 116] width 71 height 18
click at [1172, 114] on input "Mes modèles" at bounding box center [1164, 115] width 16 height 16
radio input "true"
radio input "false"
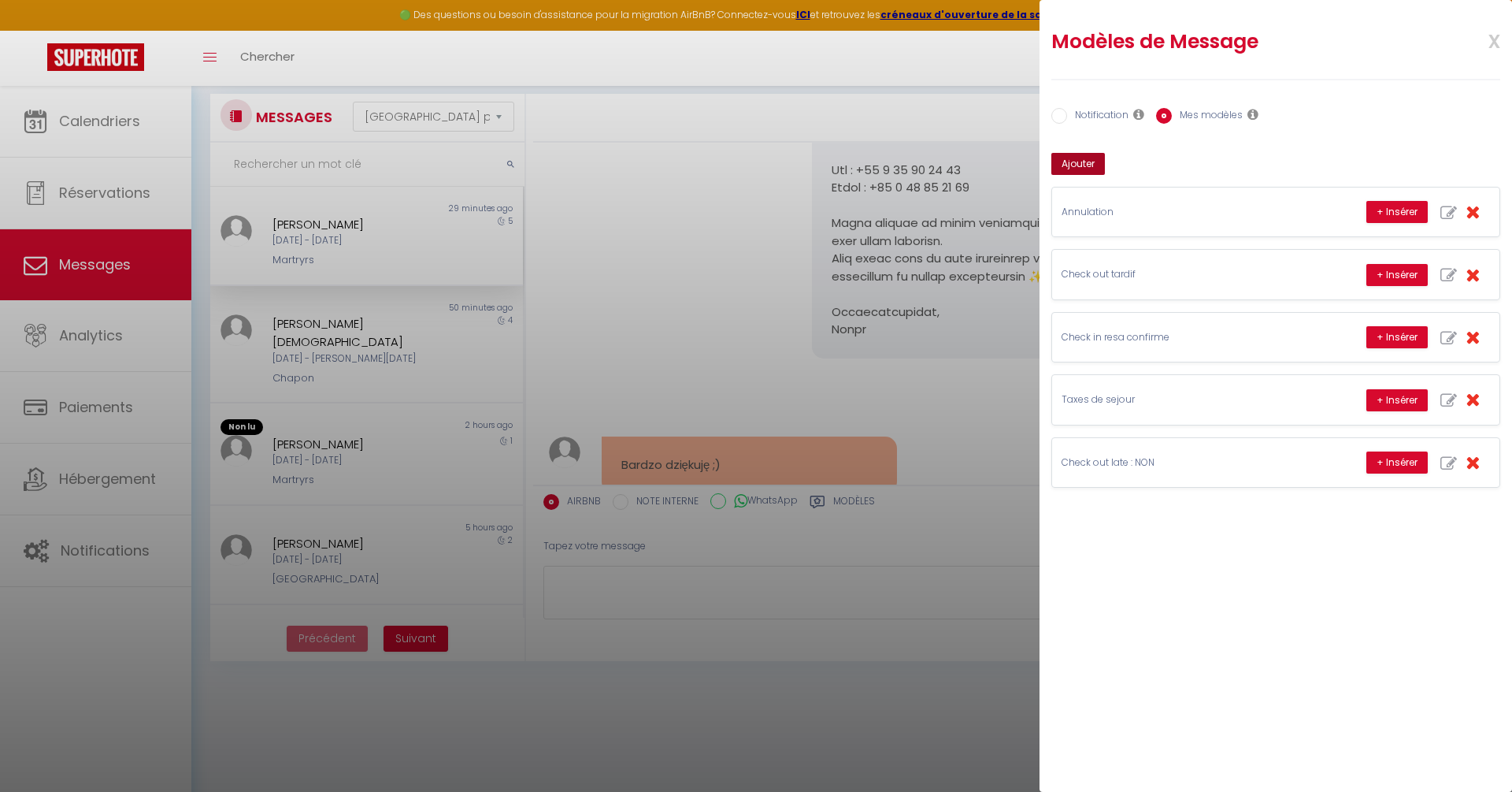
click at [1081, 162] on button "Ajouter" at bounding box center [1078, 164] width 54 height 22
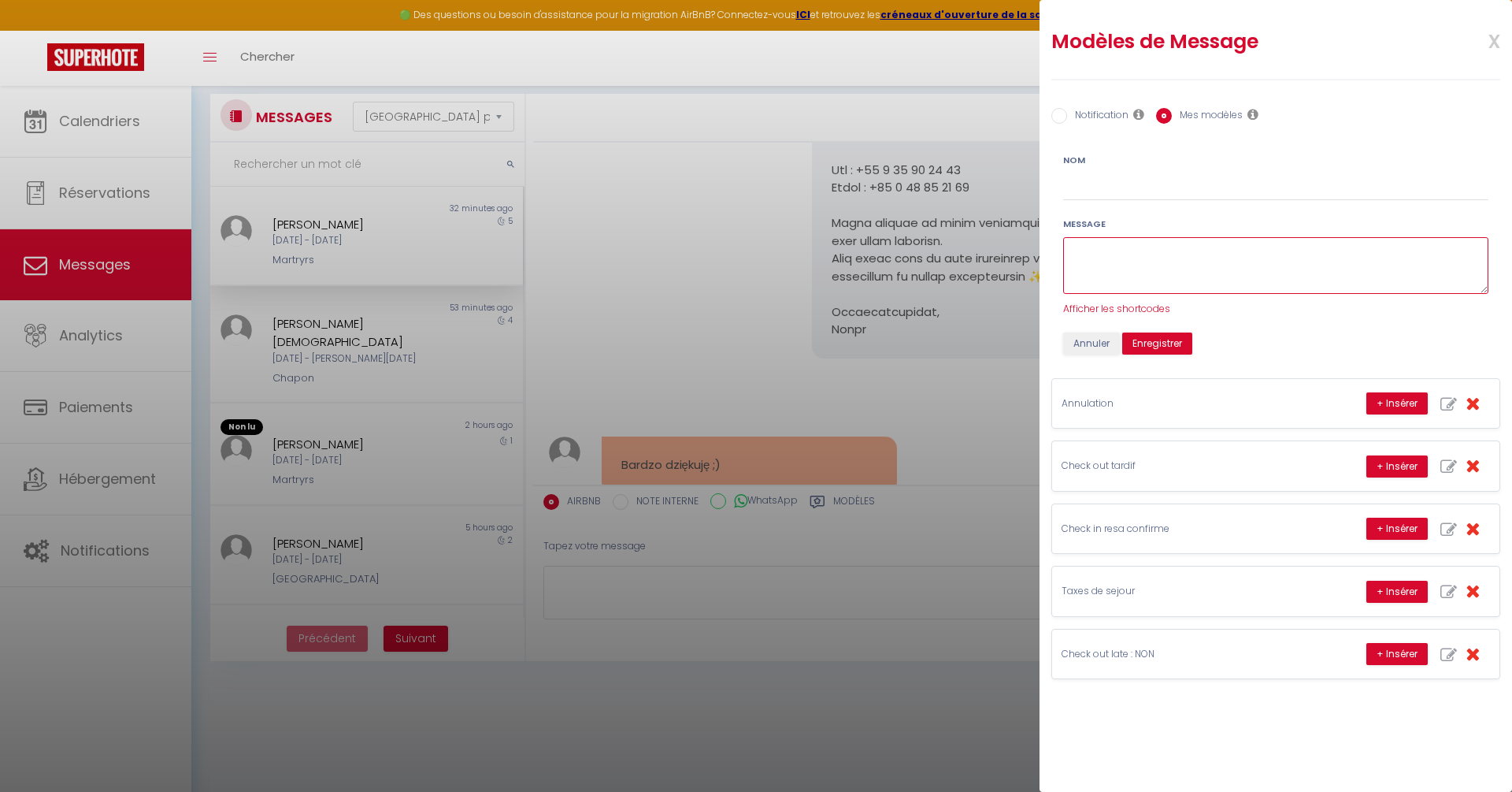
click at [1126, 259] on textarea at bounding box center [1276, 266] width 425 height 58
paste textarea "Bonjour {{GuestFirstName}}, Merci pour votre message et pour l’intérêt porté à …"
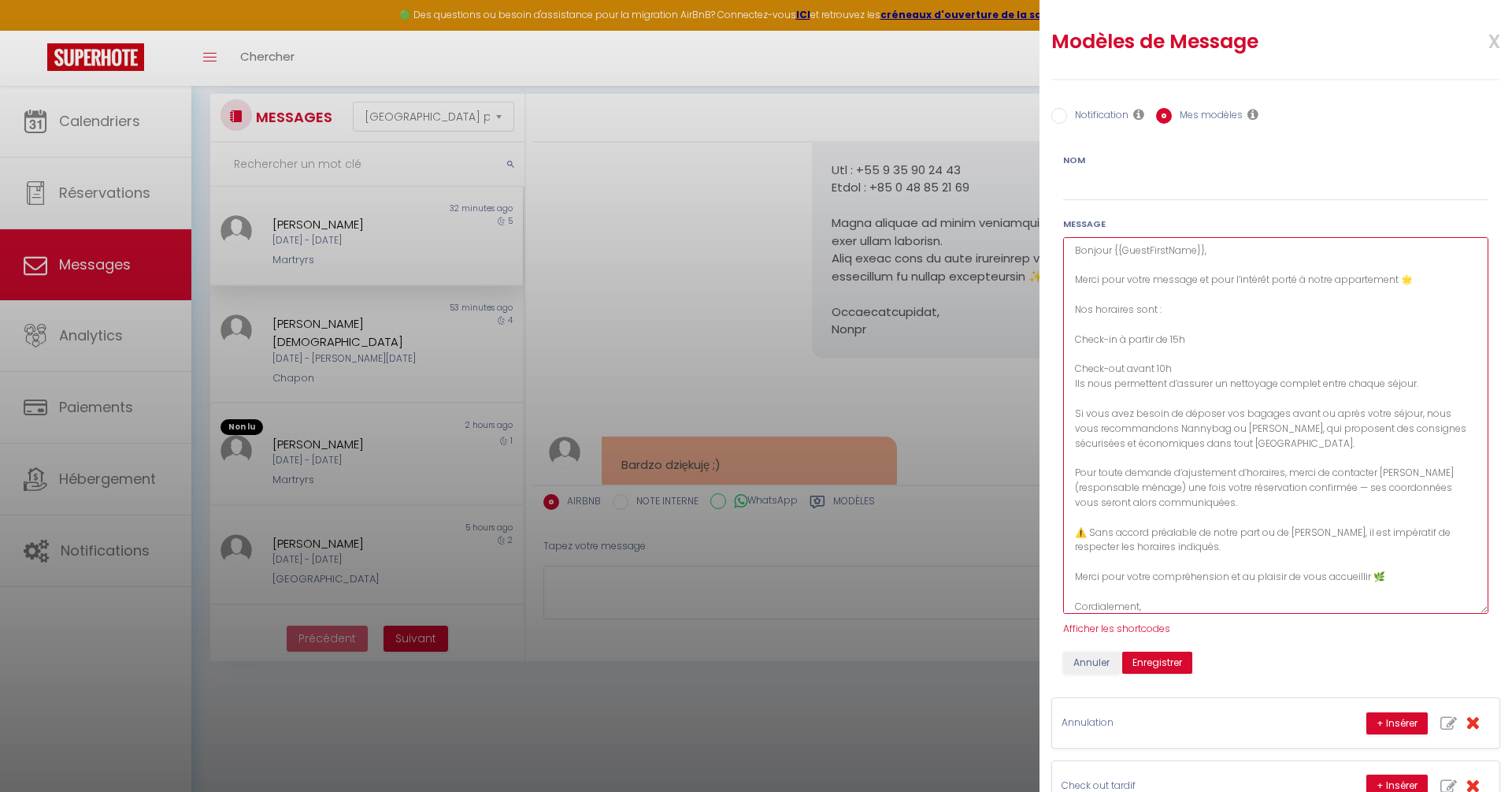
drag, startPoint x: 1483, startPoint y: 290, endPoint x: 1408, endPoint y: 611, distance: 329.6
click at [1408, 611] on textarea "Bonjour {{GuestFirstName}}, Merci pour votre message et pour l’intérêt porté à …" at bounding box center [1276, 425] width 425 height 377
drag, startPoint x: 1203, startPoint y: 249, endPoint x: 1116, endPoint y: 249, distance: 87.0
click at [1116, 249] on textarea "Bonjour {{GuestFirstName}}, Merci pour votre message et pour l’intérêt porté à …" at bounding box center [1276, 425] width 425 height 377
type textarea "Bonjour , Merci pour votre message et pour l’intérêt porté à notre appartement …"
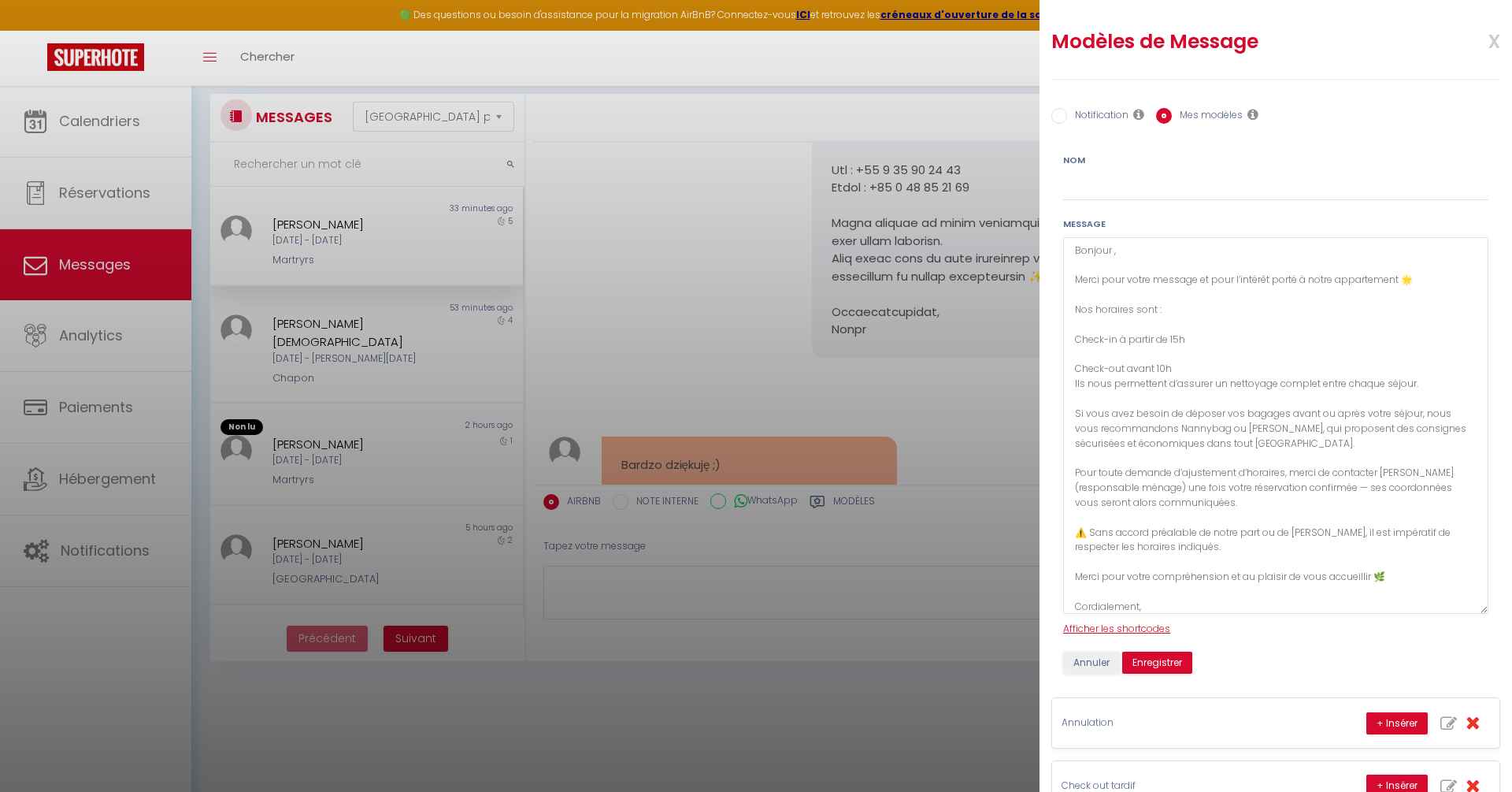
click at [1130, 631] on span "Afficher les shortcodes" at bounding box center [1117, 628] width 107 height 13
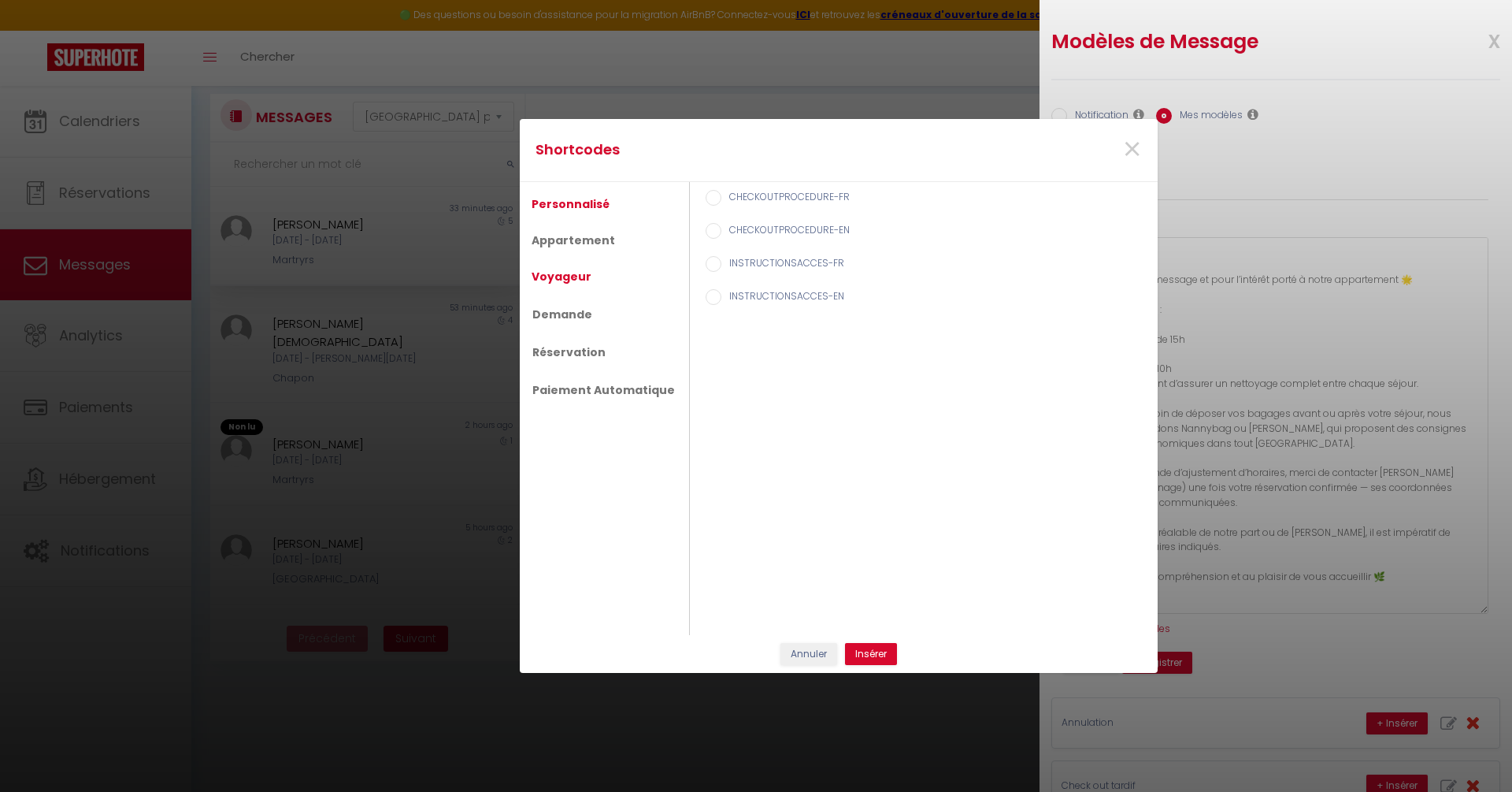
click at [568, 283] on link "Voyageur" at bounding box center [561, 276] width 75 height 28
click at [754, 228] on label "Prénom du voyageur" at bounding box center [774, 232] width 107 height 18
click at [721, 228] on input "Prénom du voyageur" at bounding box center [713, 231] width 16 height 16
radio input "true"
click at [870, 655] on button "Insérer" at bounding box center [871, 654] width 52 height 22
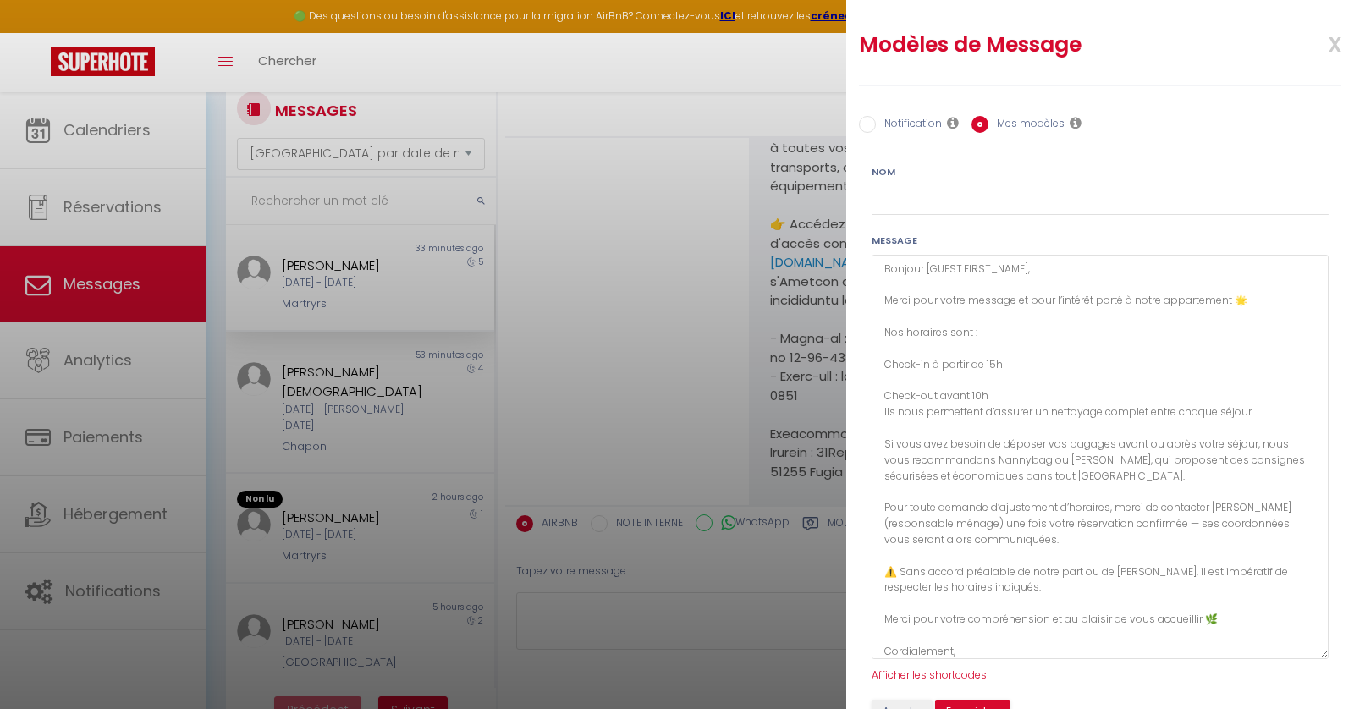
scroll to position [5264, 0]
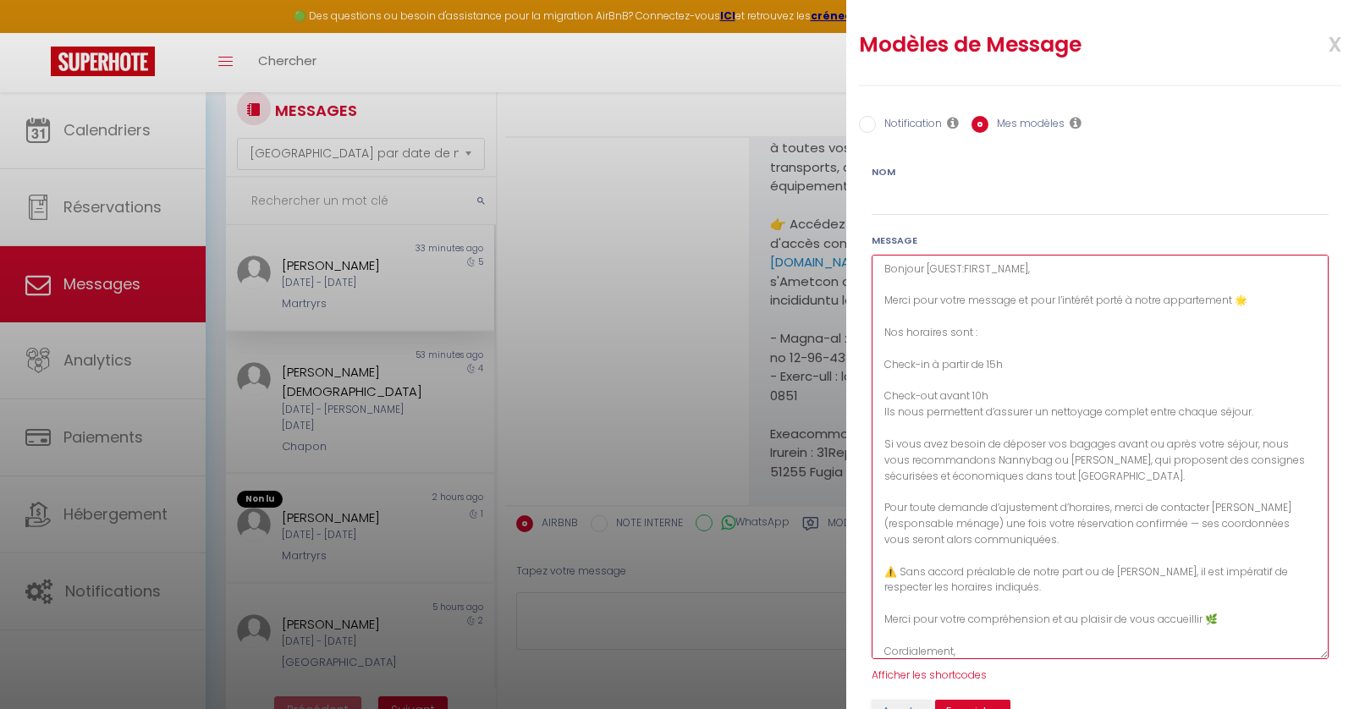
click at [1065, 269] on textarea "Bonjour [GUEST:FIRST_NAME], Merci pour votre message et pour l’intérêt porté à …" at bounding box center [1100, 457] width 457 height 405
click at [894, 384] on textarea "Bonjour [GUEST:FIRST_NAME], Merci pour votre message et pour l’intérêt porté à …" at bounding box center [1100, 457] width 457 height 405
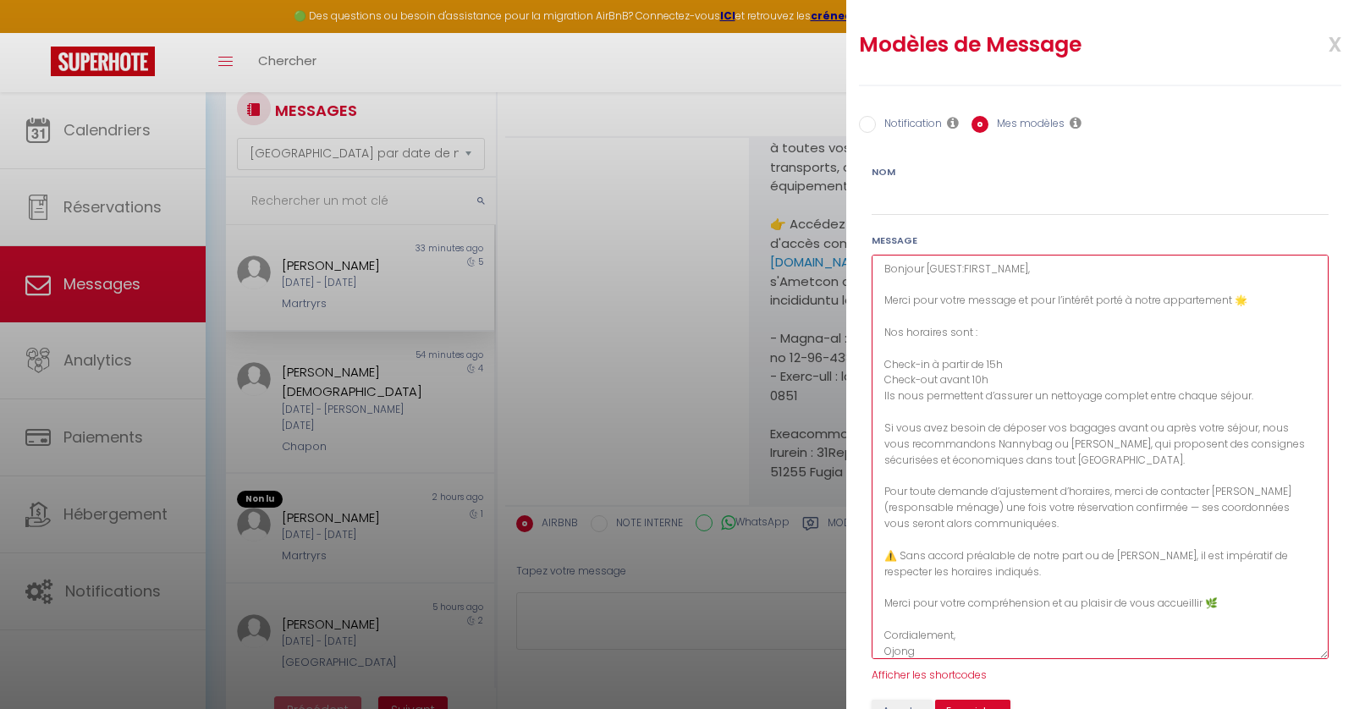
click at [1000, 383] on textarea "Bonjour [GUEST:FIRST_NAME], Merci pour votre message et pour l’intérêt porté à …" at bounding box center [1100, 457] width 457 height 405
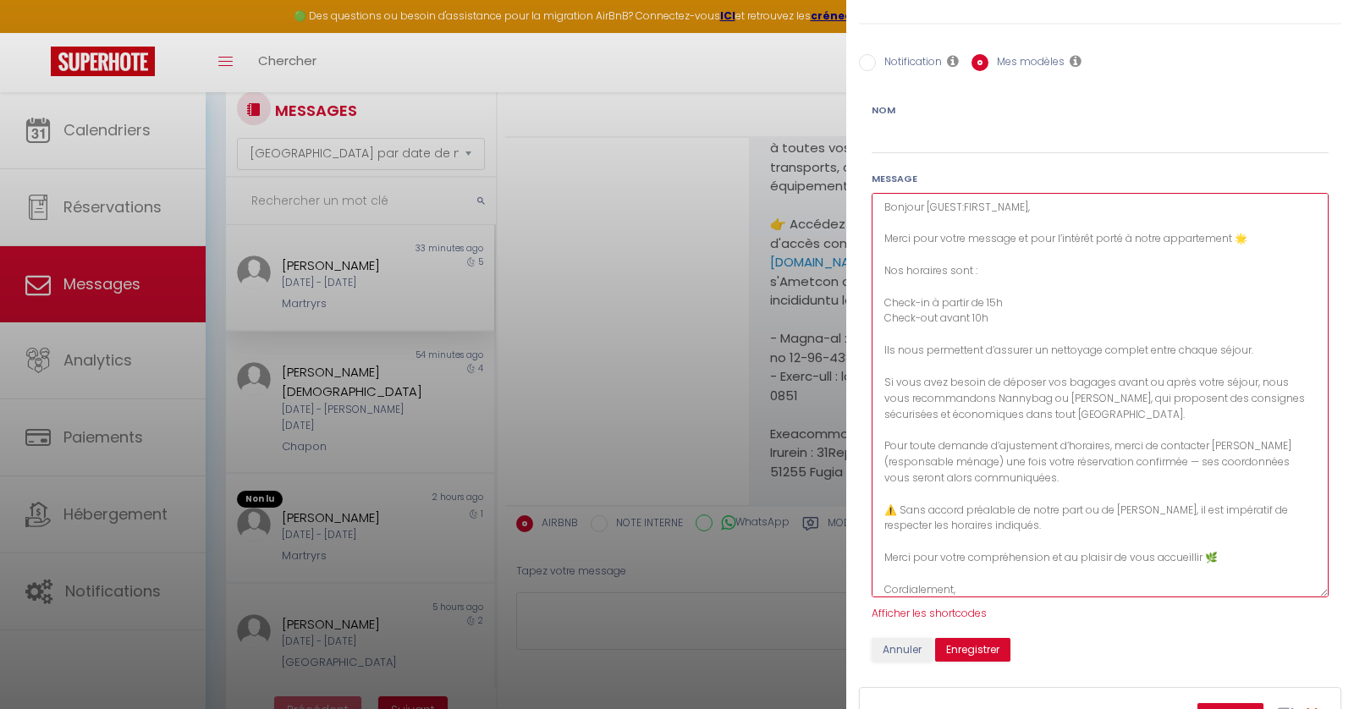
scroll to position [0, 0]
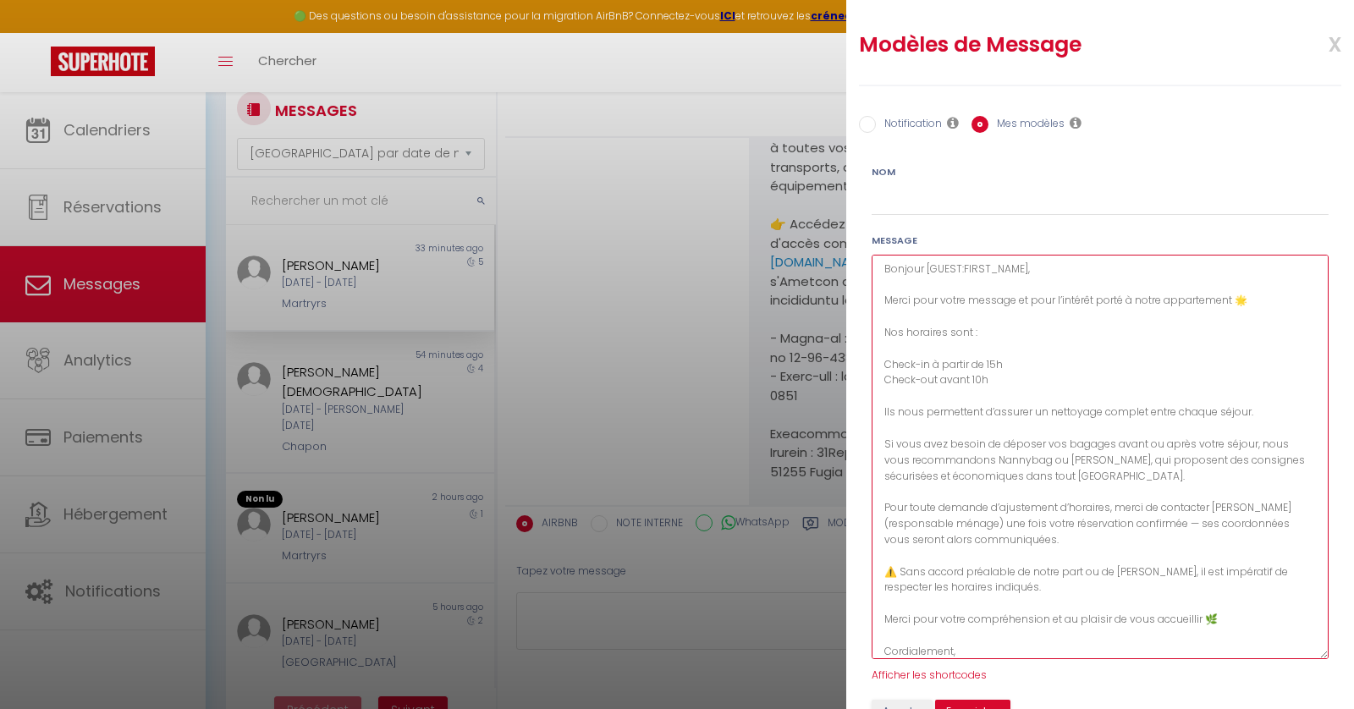
type textarea "Bonjour [GUEST:FIRST_NAME], Merci pour votre message et pour l’intérêt porté à …"
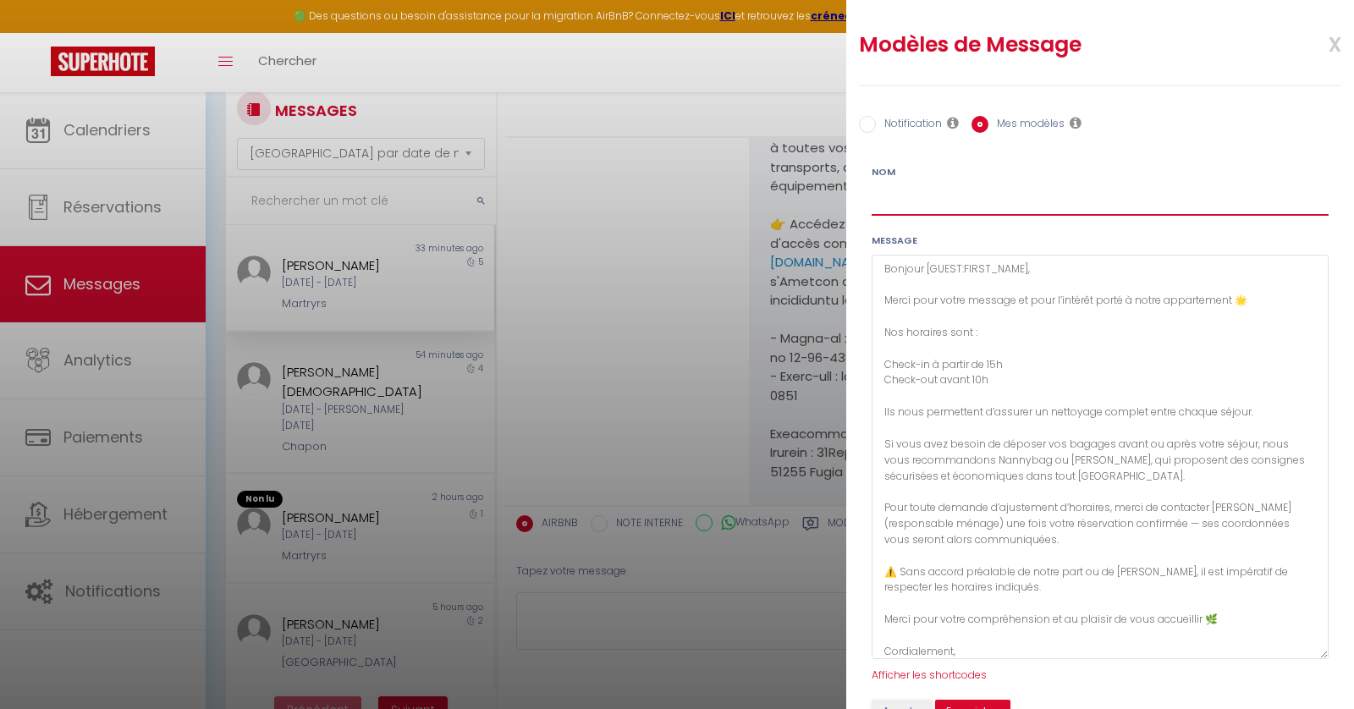
click at [929, 202] on input "Nom" at bounding box center [1100, 200] width 457 height 30
type input "G"
type input "Demande"
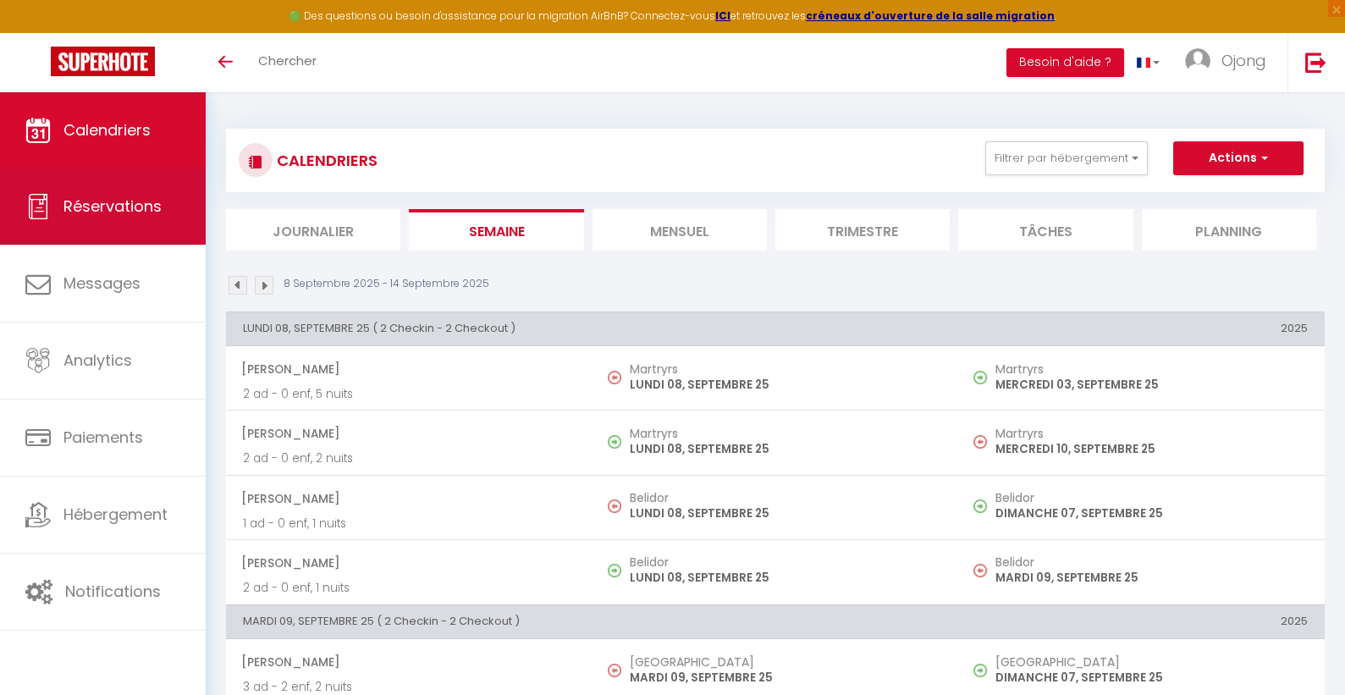
click at [139, 232] on link "Réservations" at bounding box center [103, 206] width 206 height 76
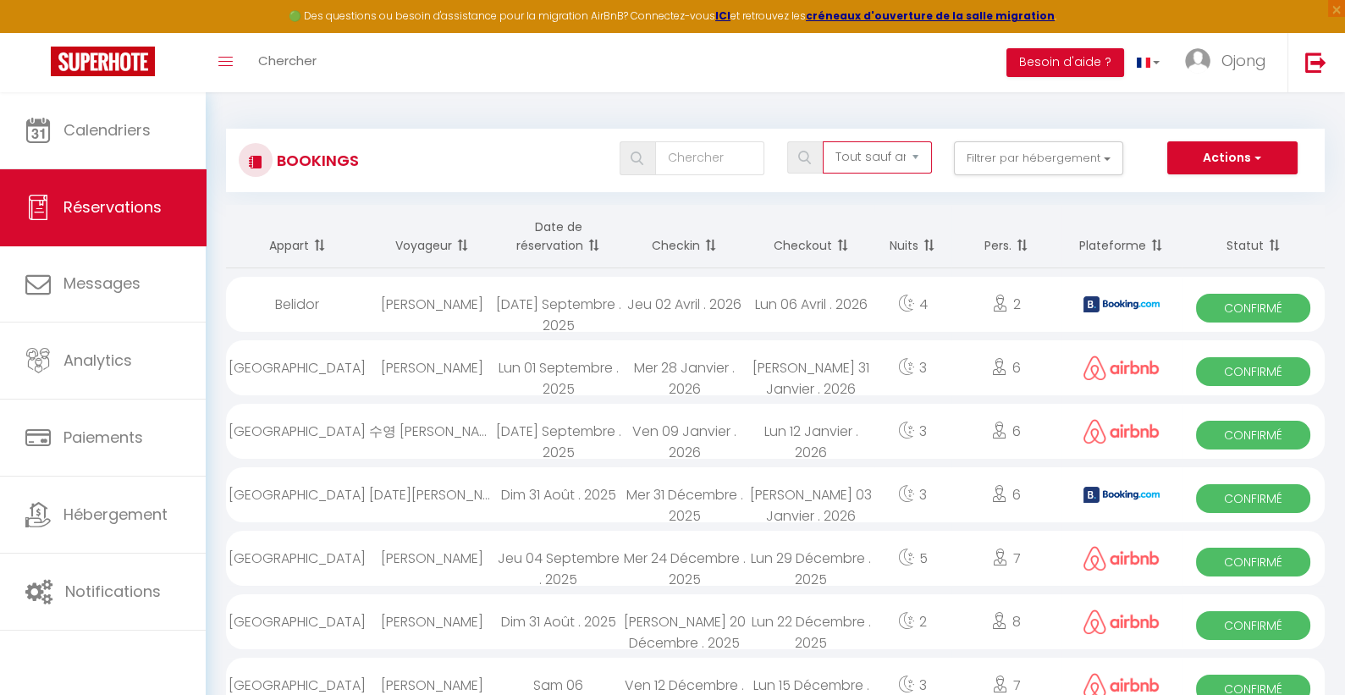
click at [891, 160] on select "Tous les statuts Annulé Confirmé Non Confirmé Tout sauf annulé No Show Request" at bounding box center [877, 157] width 109 height 32
select select "confirmed"
click at [824, 141] on select "Tous les statuts Annulé Confirmé Non Confirmé Tout sauf annulé No Show Request" at bounding box center [877, 157] width 109 height 32
click at [711, 166] on input "text" at bounding box center [709, 158] width 109 height 34
click at [516, 168] on div "Tous les statuts Annulé Confirmé Non Confirmé Tout sauf annulé No Show Request …" at bounding box center [821, 158] width 1004 height 34
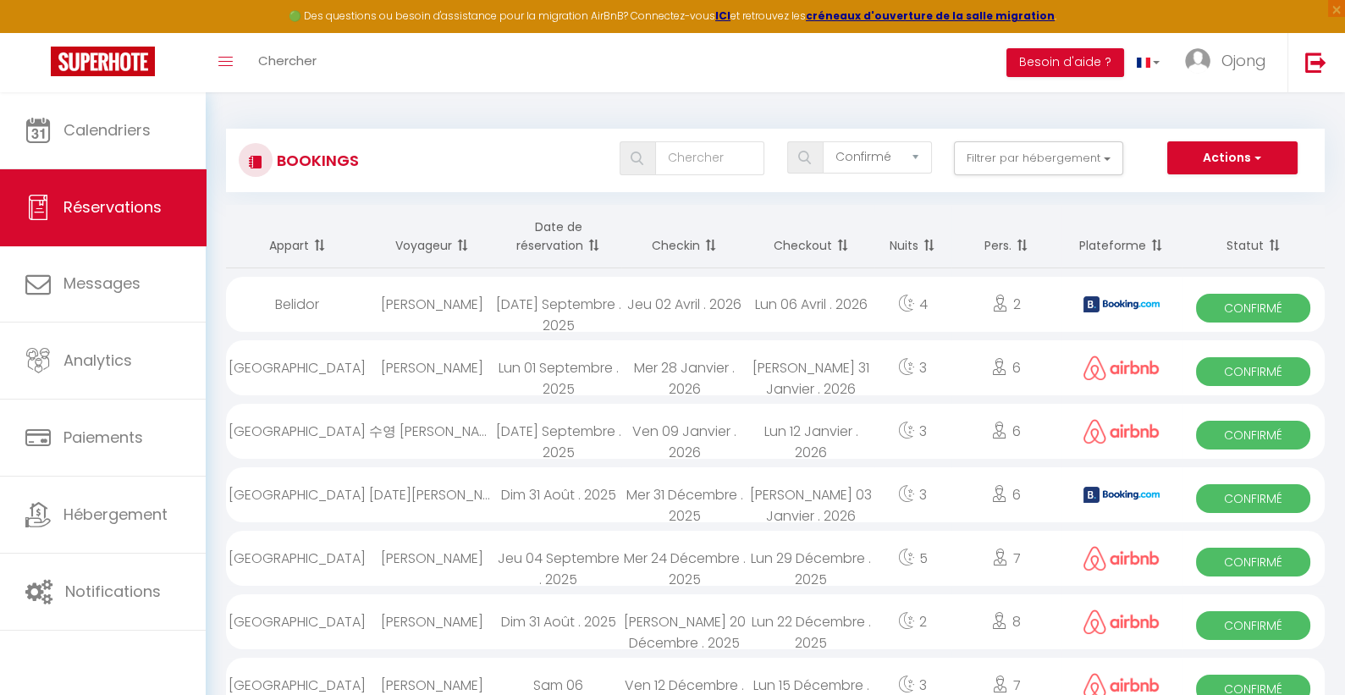
click at [819, 245] on th "Checkout" at bounding box center [811, 236] width 126 height 63
checkbox input "false"
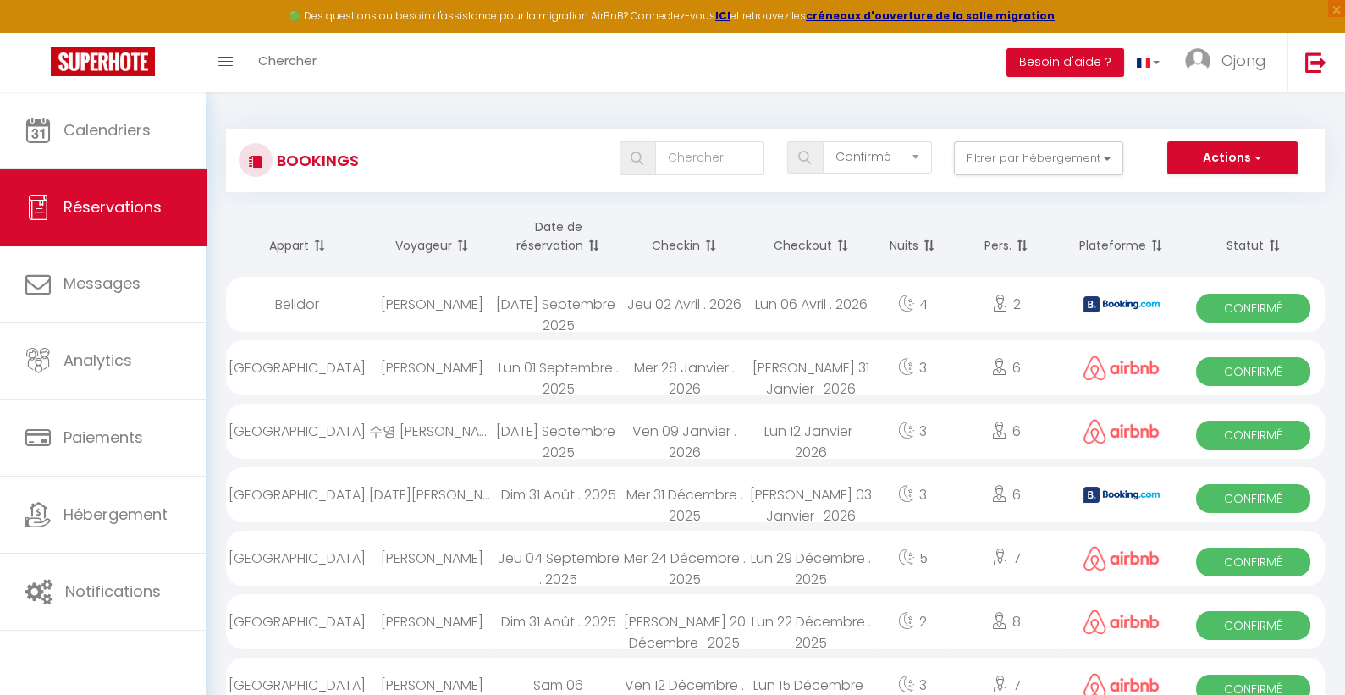
checkbox input "false"
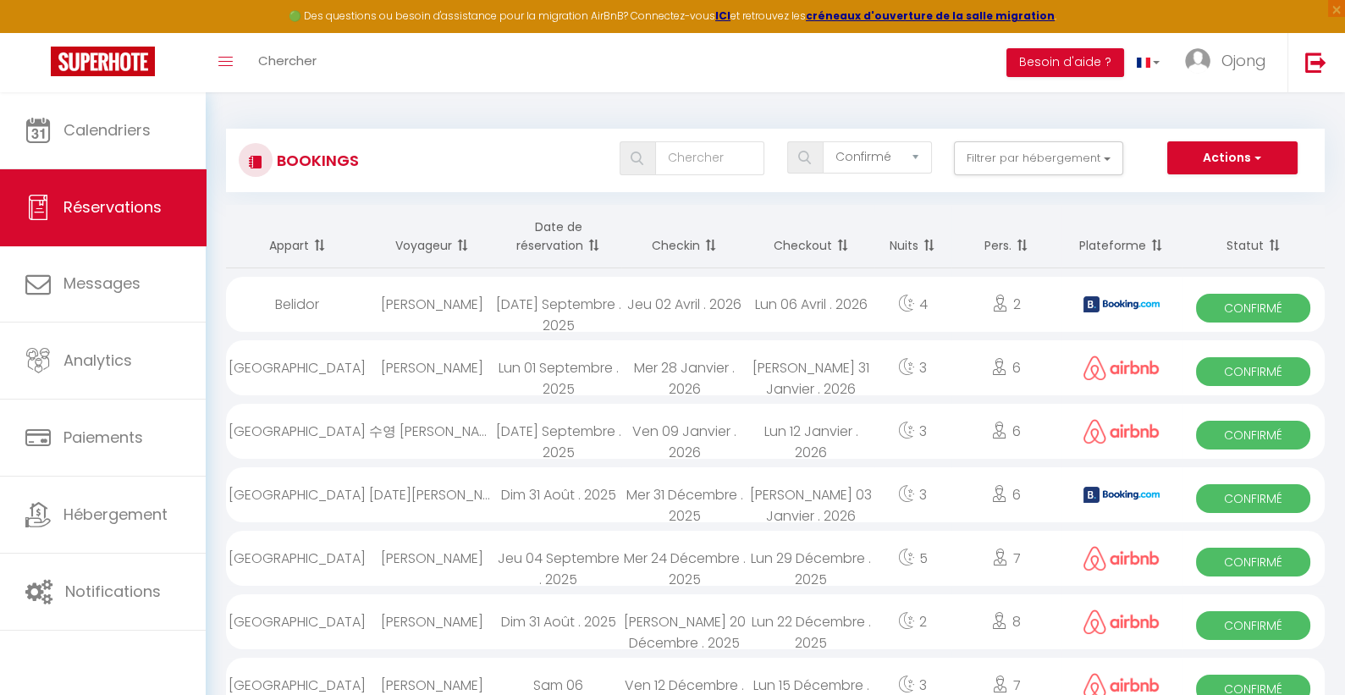
checkbox input "false"
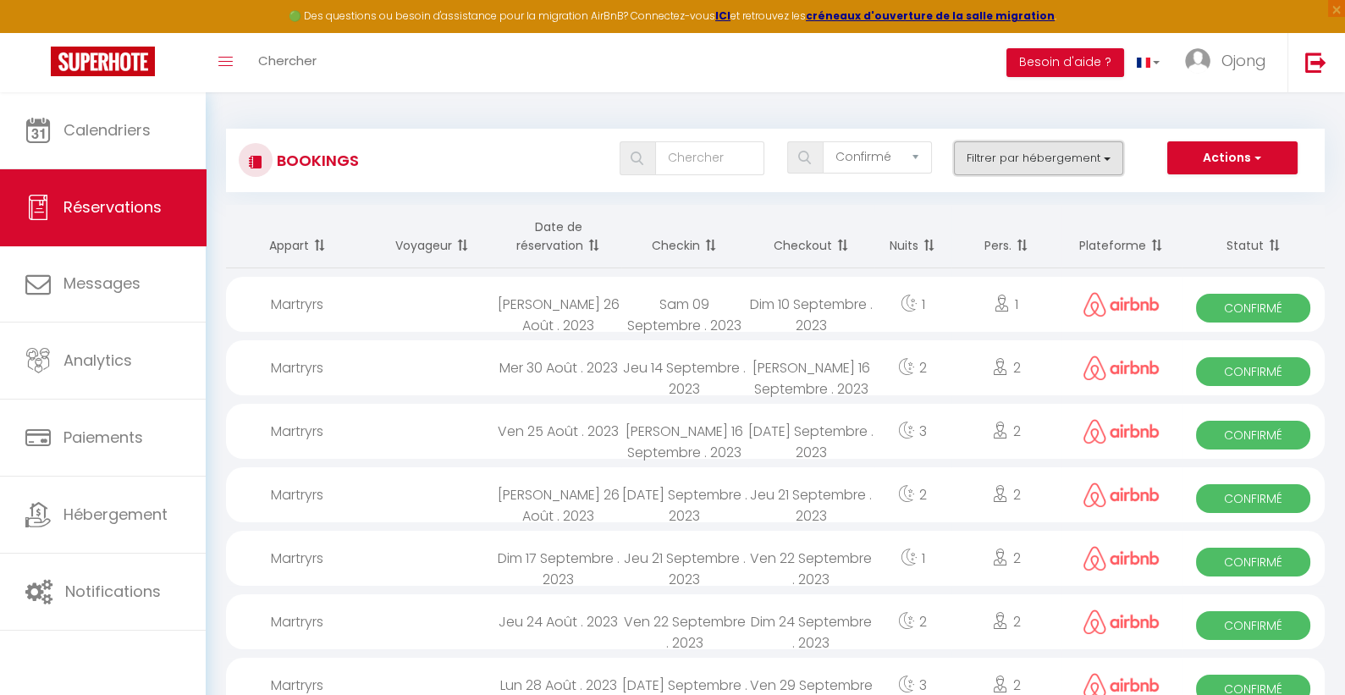
click at [1068, 164] on button "Filtrer par hébergement" at bounding box center [1038, 158] width 169 height 34
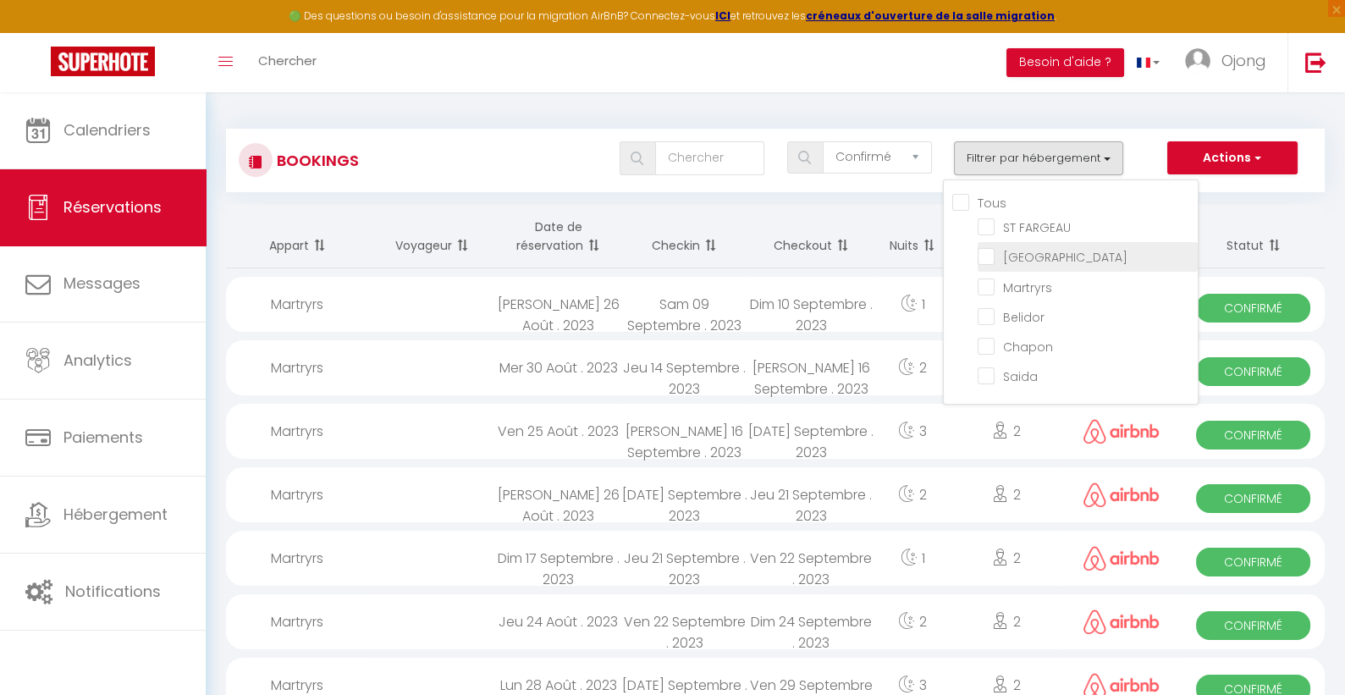
click at [984, 248] on input "[GEOGRAPHIC_DATA]" at bounding box center [1088, 255] width 220 height 17
checkbox input "true"
checkbox input "false"
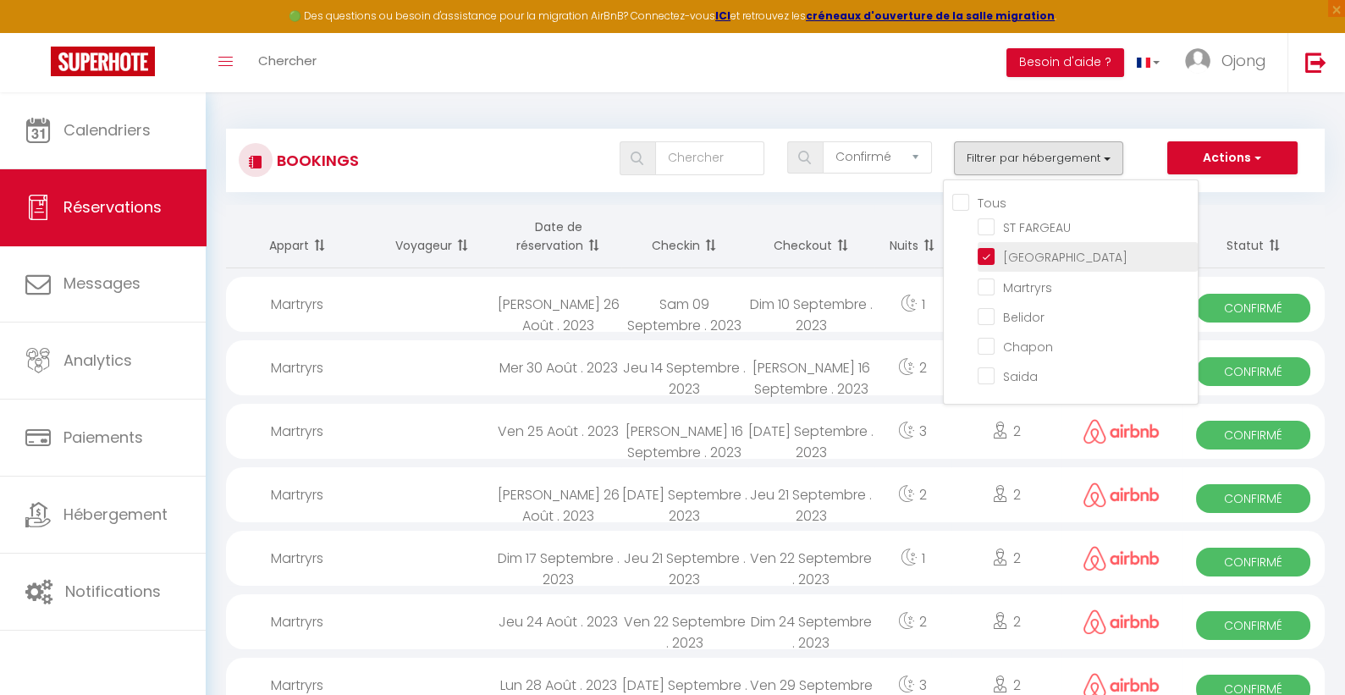
checkbox input "false"
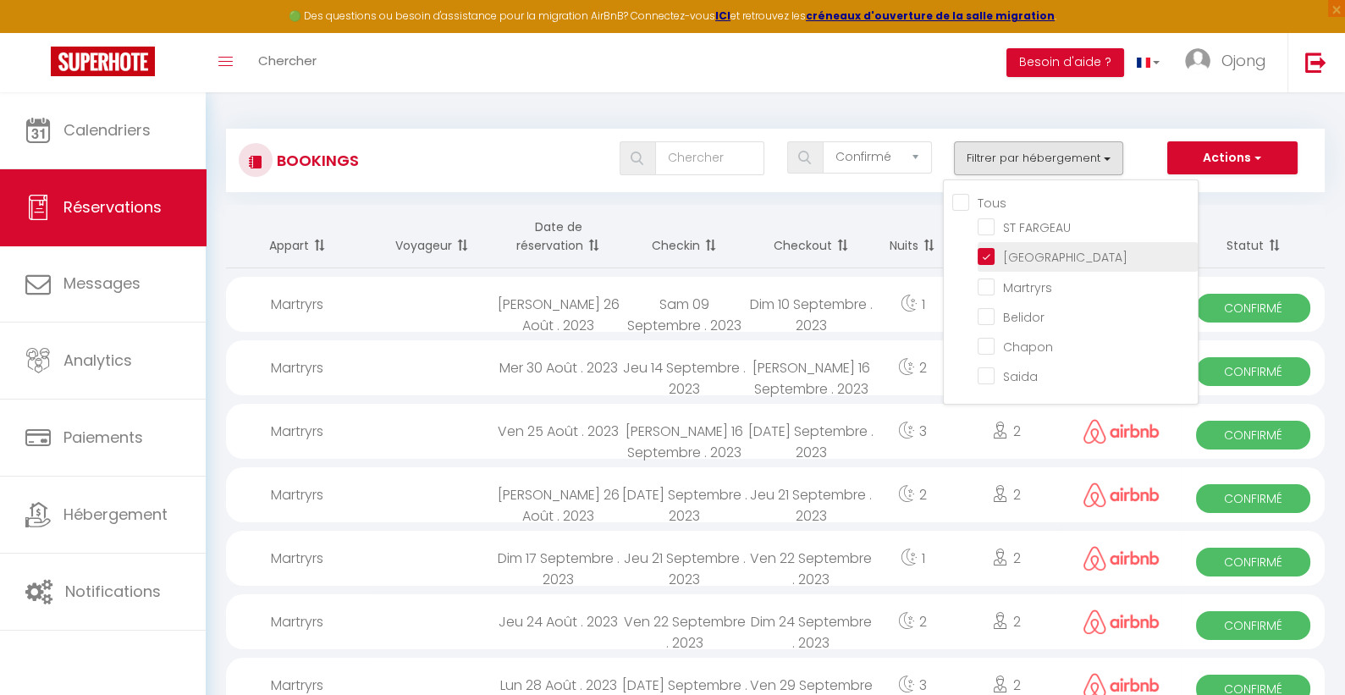
checkbox input "false"
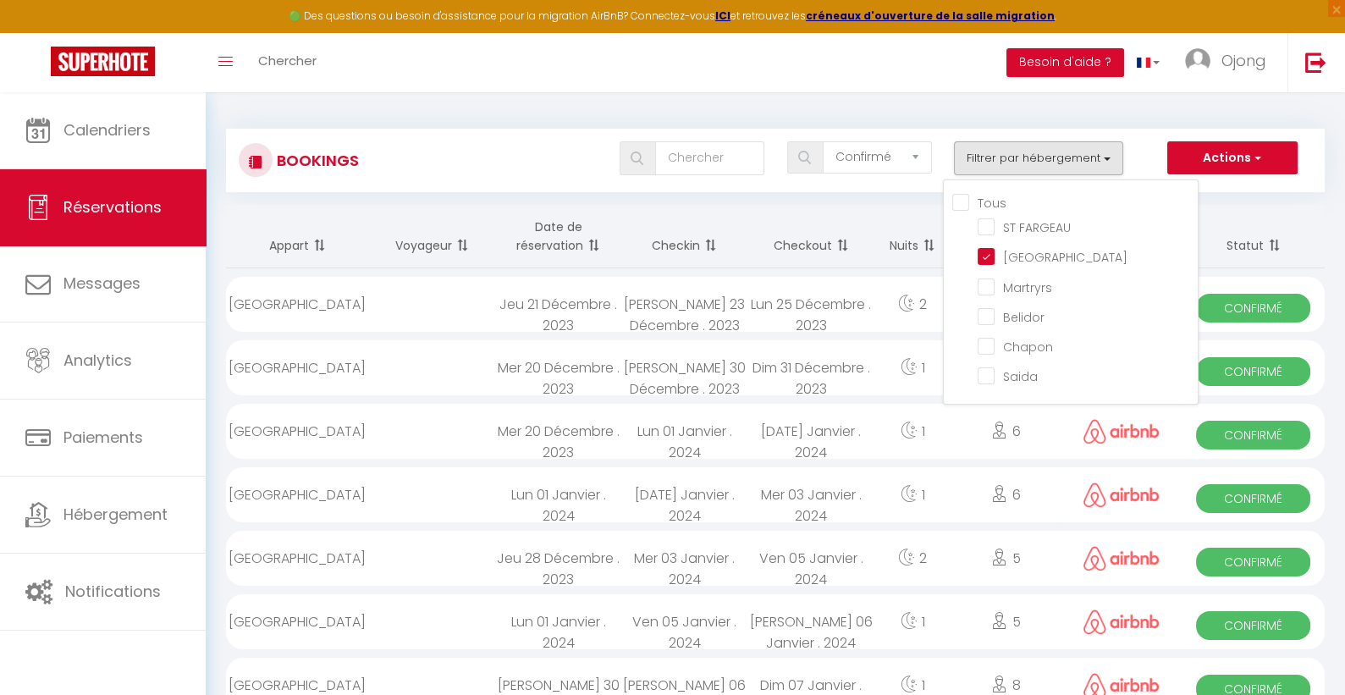
click at [867, 207] on th "Checkout" at bounding box center [811, 236] width 126 height 63
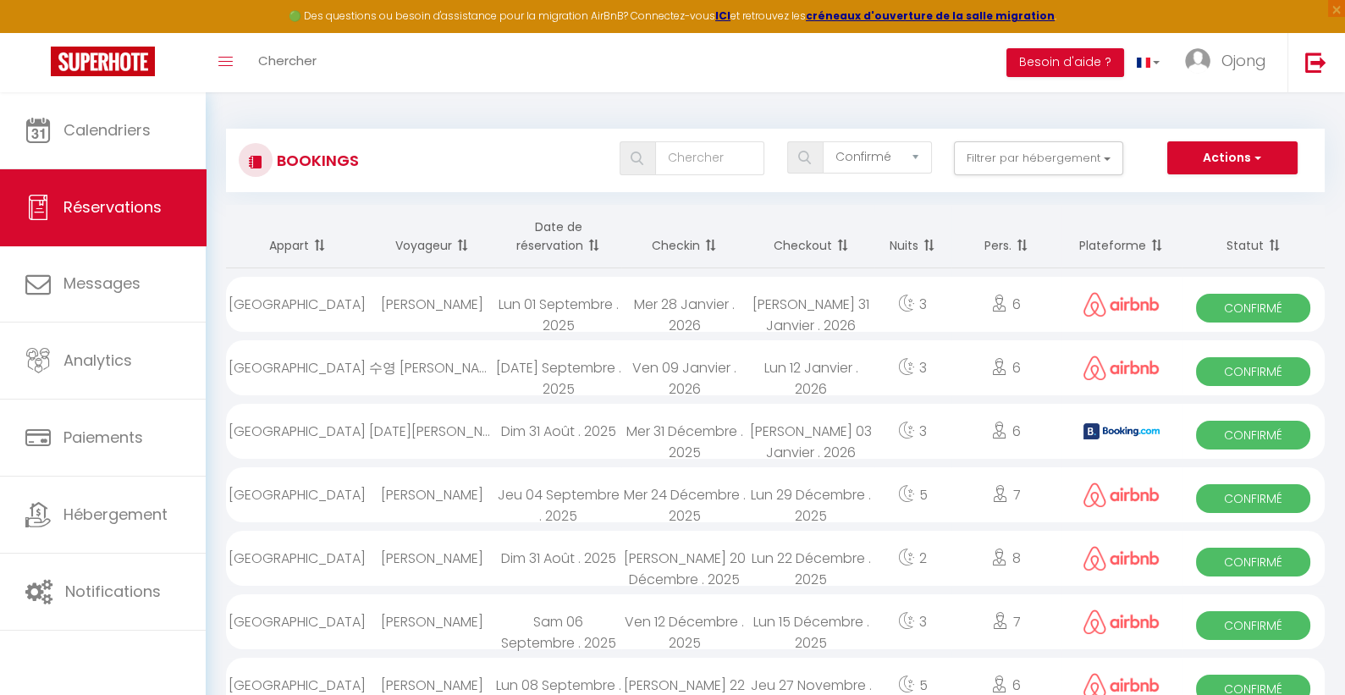
click at [810, 246] on th "Checkout" at bounding box center [811, 236] width 126 height 63
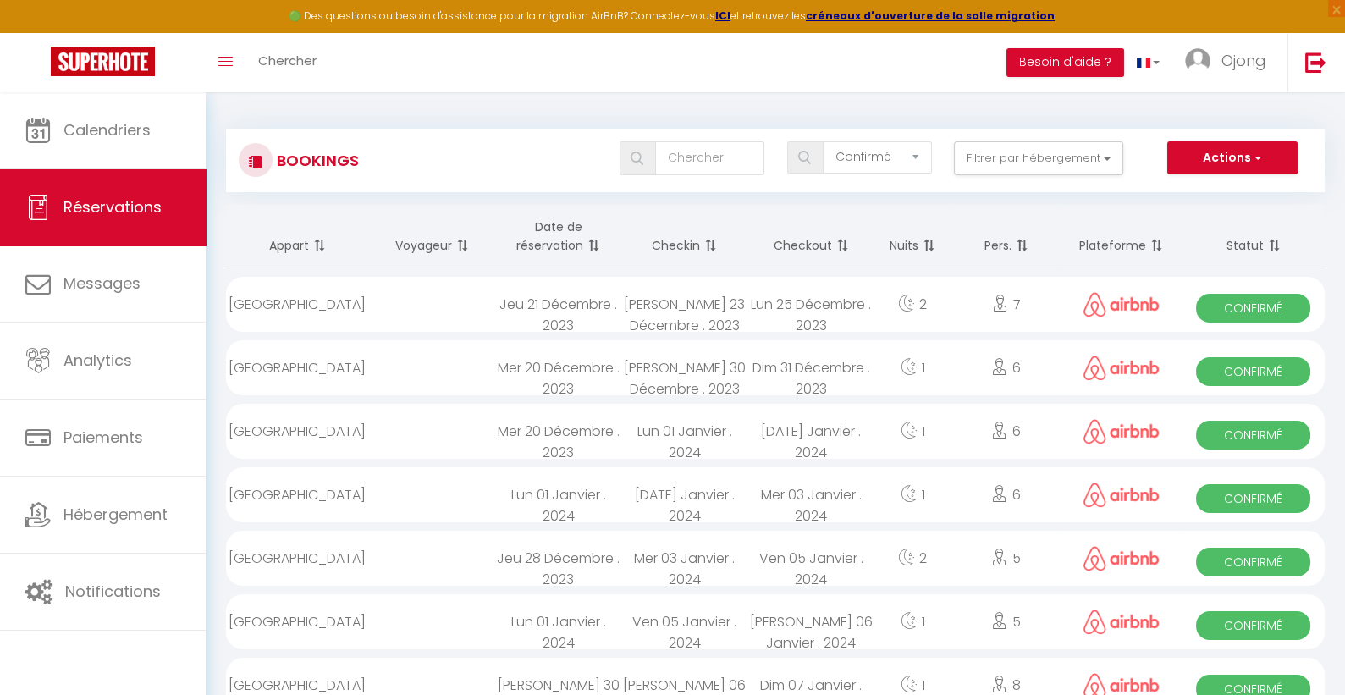
click at [810, 246] on th "Checkout" at bounding box center [811, 236] width 126 height 63
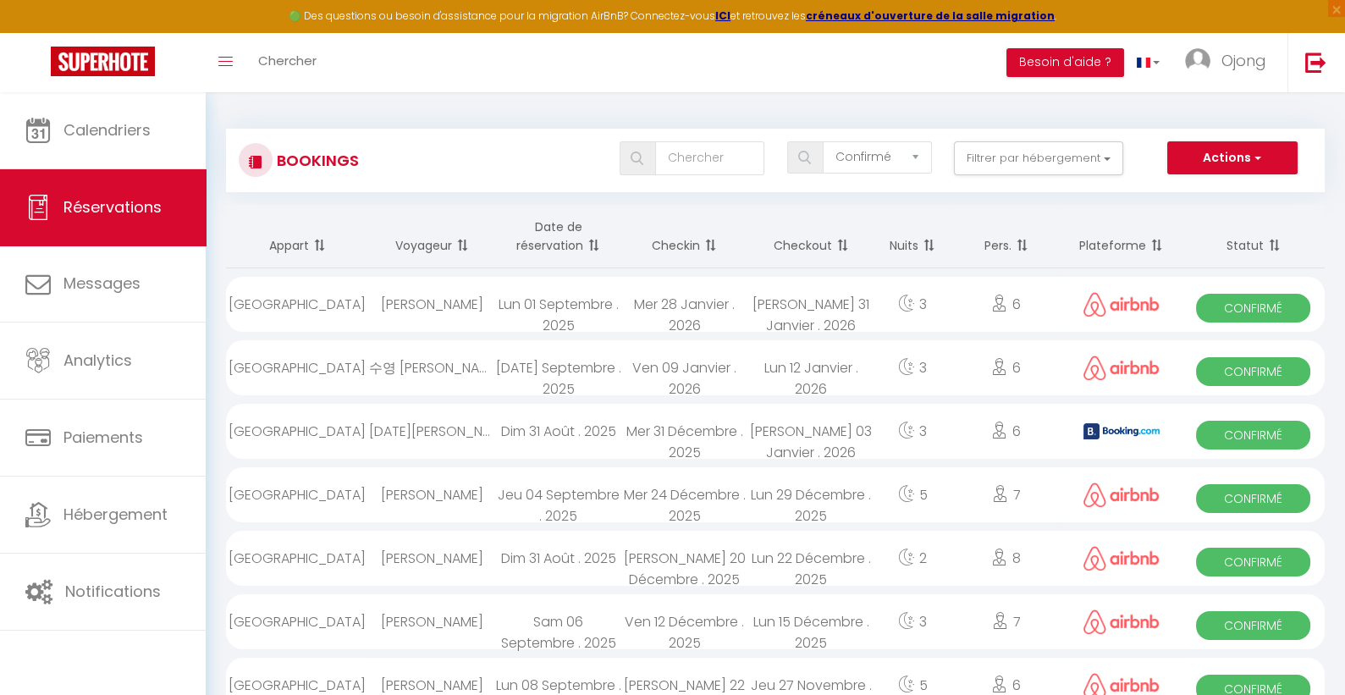
click at [694, 245] on th "Checkin" at bounding box center [684, 236] width 126 height 63
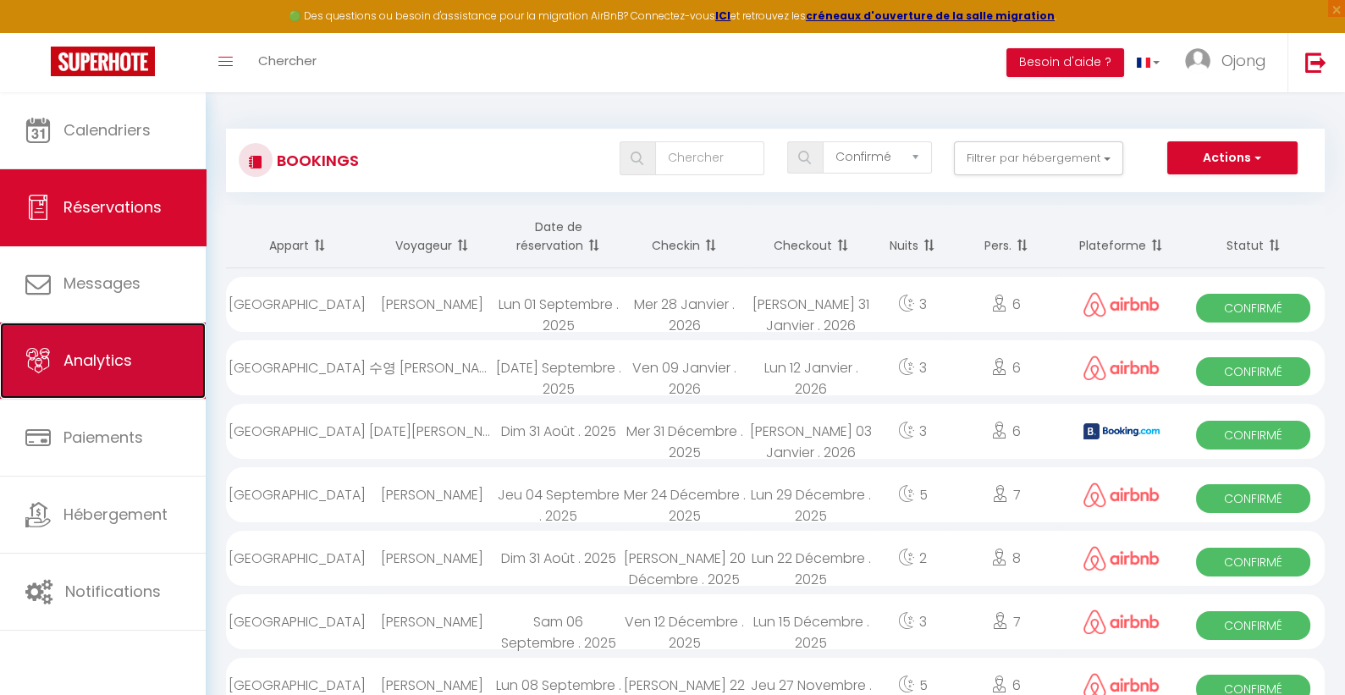
click at [124, 356] on span "Analytics" at bounding box center [97, 360] width 69 height 21
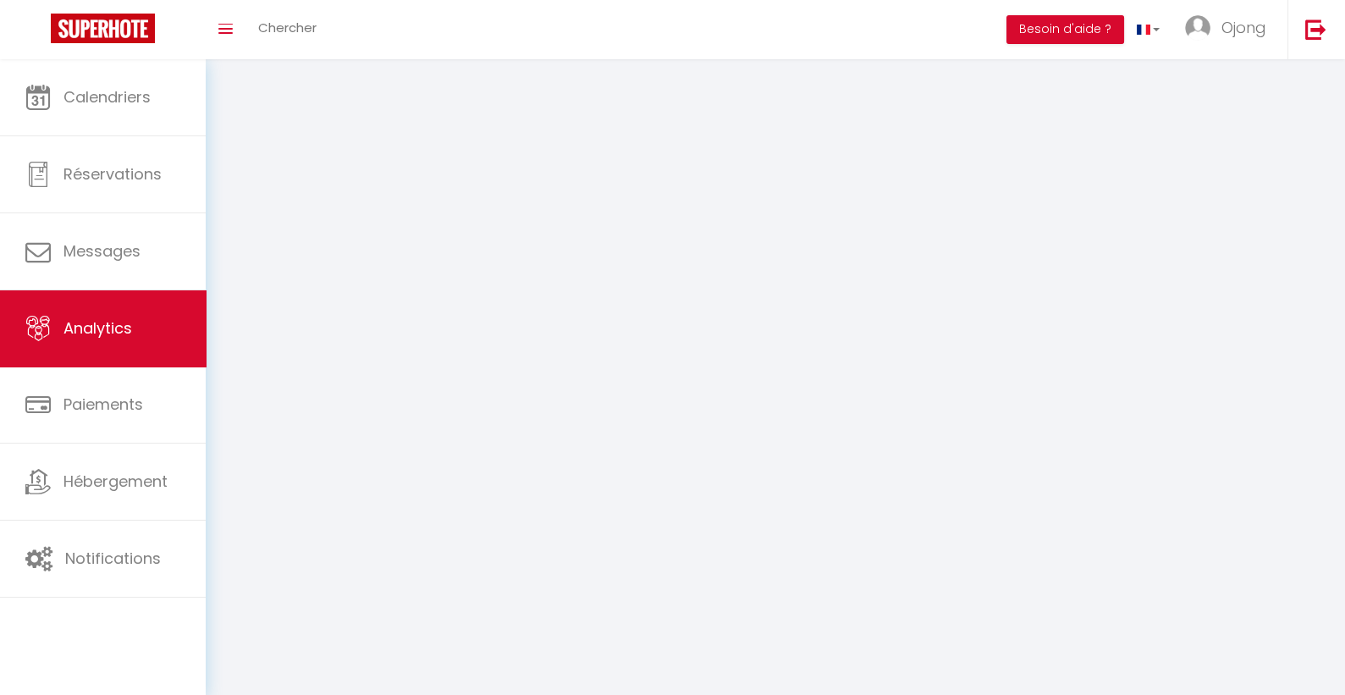
select select "2025"
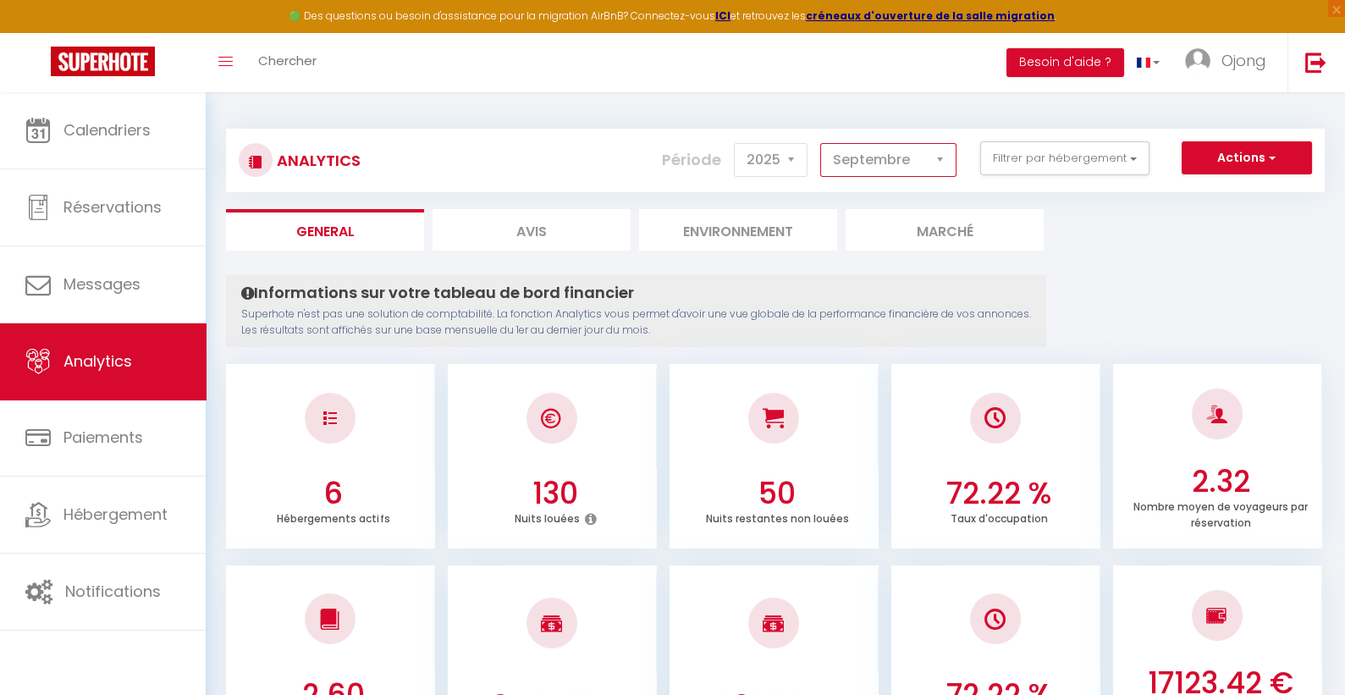
click at [830, 156] on select "Janvier Février Mars Avril Mai Juin Juillet Août Septembre Octobre Novembre Déc…" at bounding box center [888, 160] width 136 height 34
select select "8"
click at [823, 143] on select "Janvier Février Mars Avril Mai Juin Juillet Août Septembre Octobre Novembre Déc…" at bounding box center [888, 160] width 136 height 34
checkbox input "false"
checkbox FARGEAU "false"
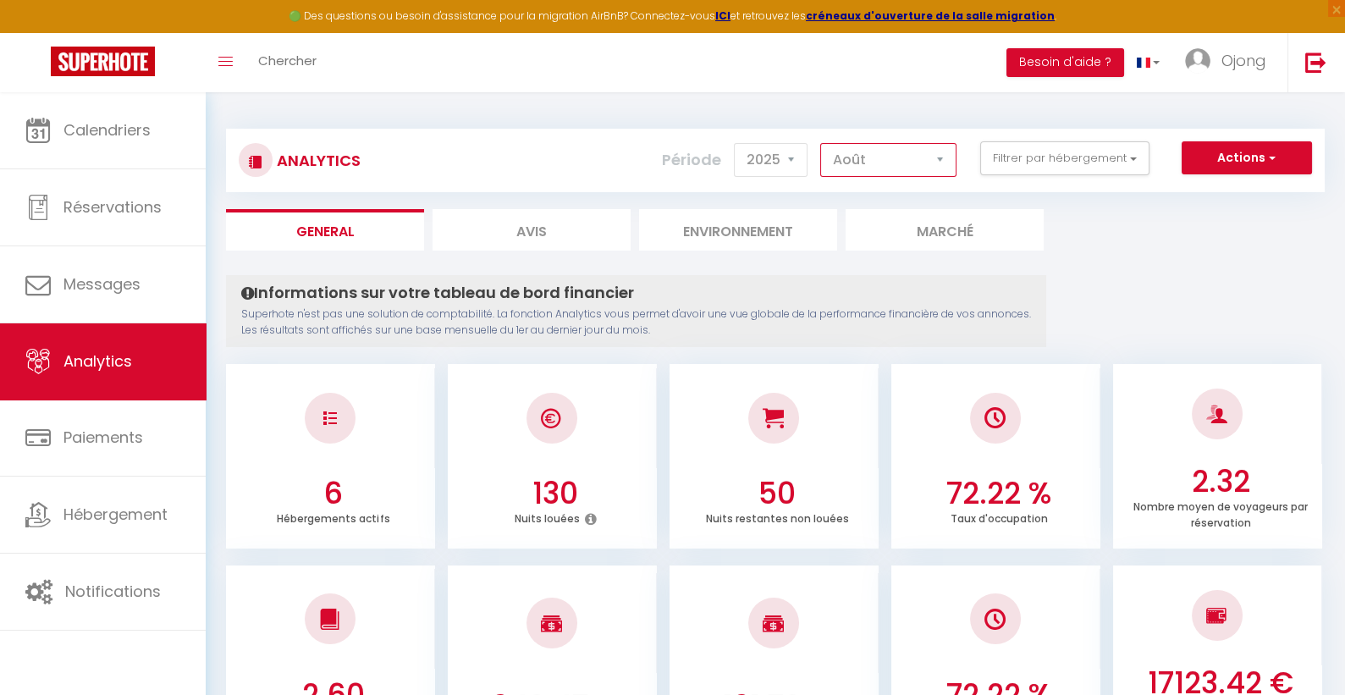
checkbox input "false"
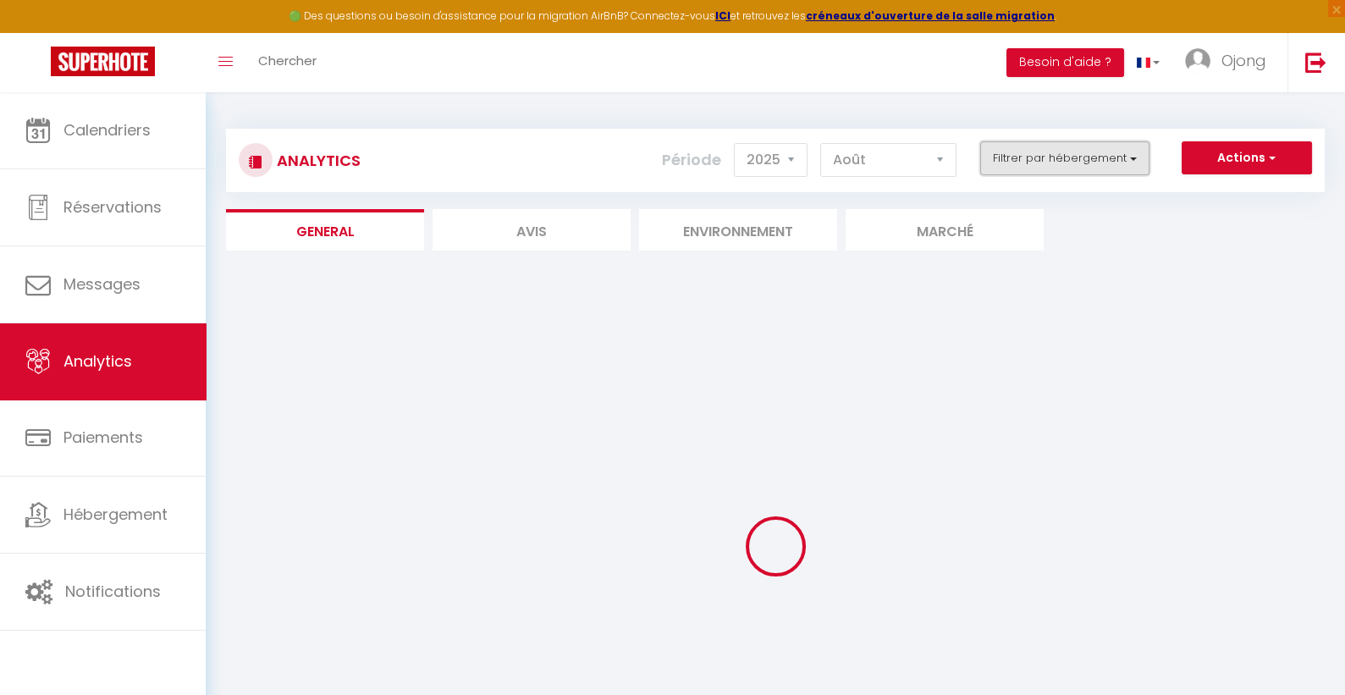
click at [1101, 161] on button "Filtrer par hébergement" at bounding box center [1064, 158] width 169 height 34
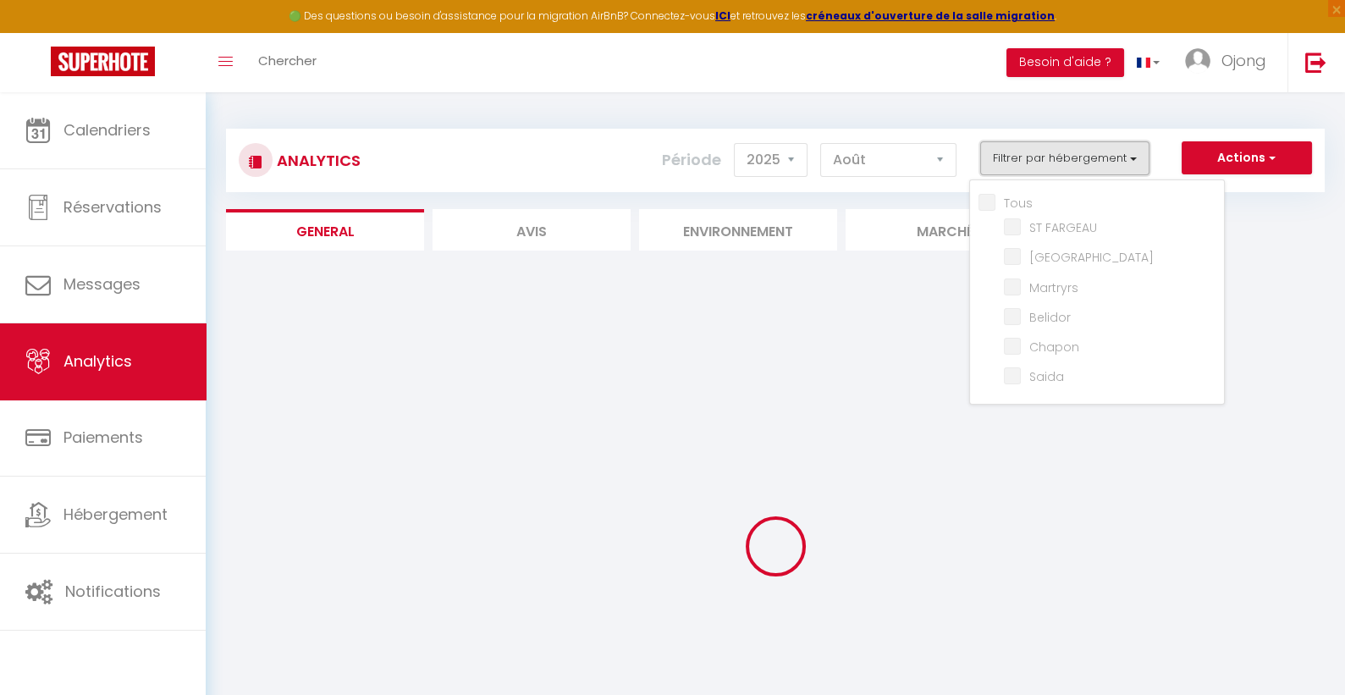
checkbox input "false"
checkbox FARGEAU "false"
checkbox input "false"
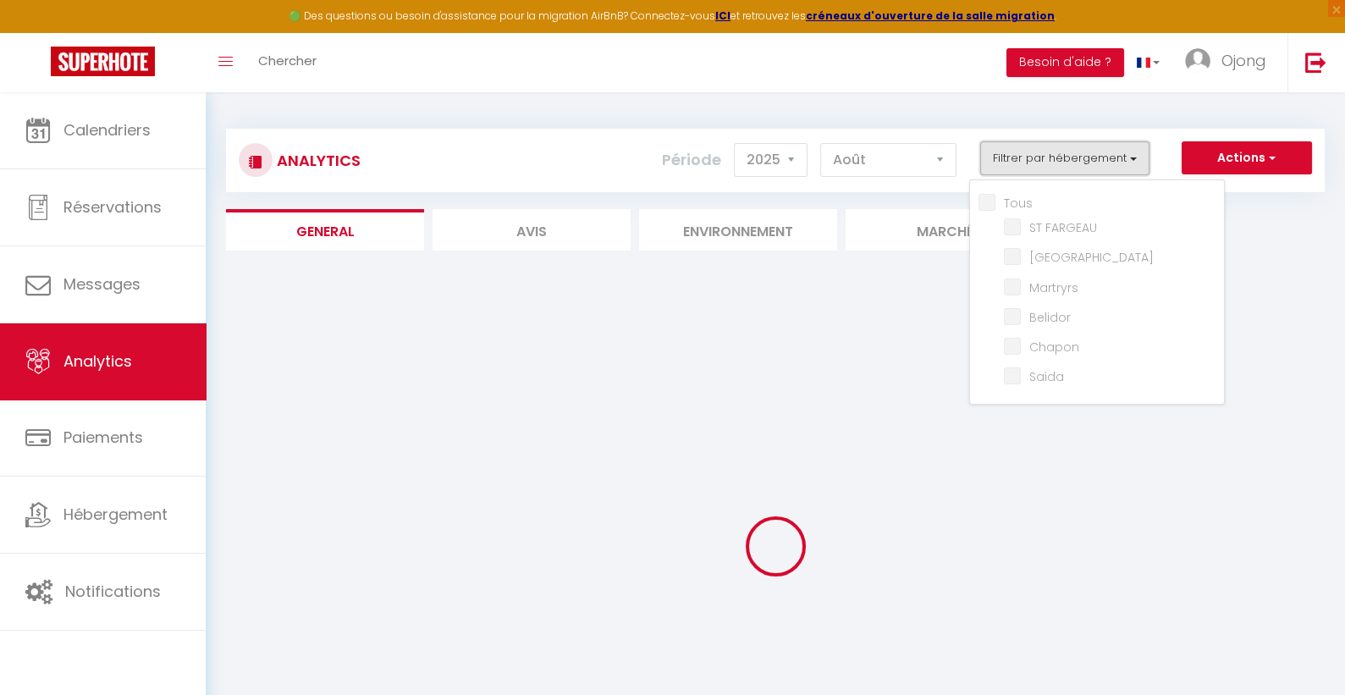
checkbox input "false"
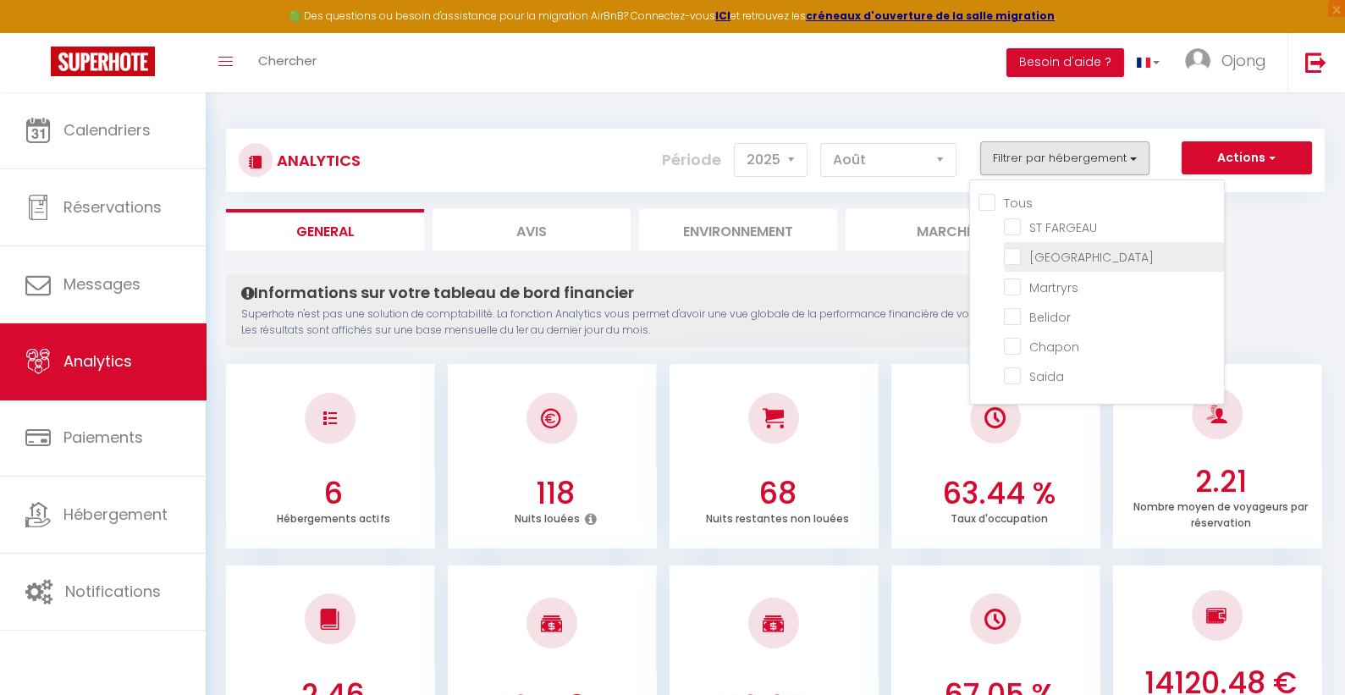
click at [1048, 260] on input "checkbox" at bounding box center [1114, 255] width 220 height 17
checkbox input "true"
checkbox FARGEAU "false"
checkbox input "false"
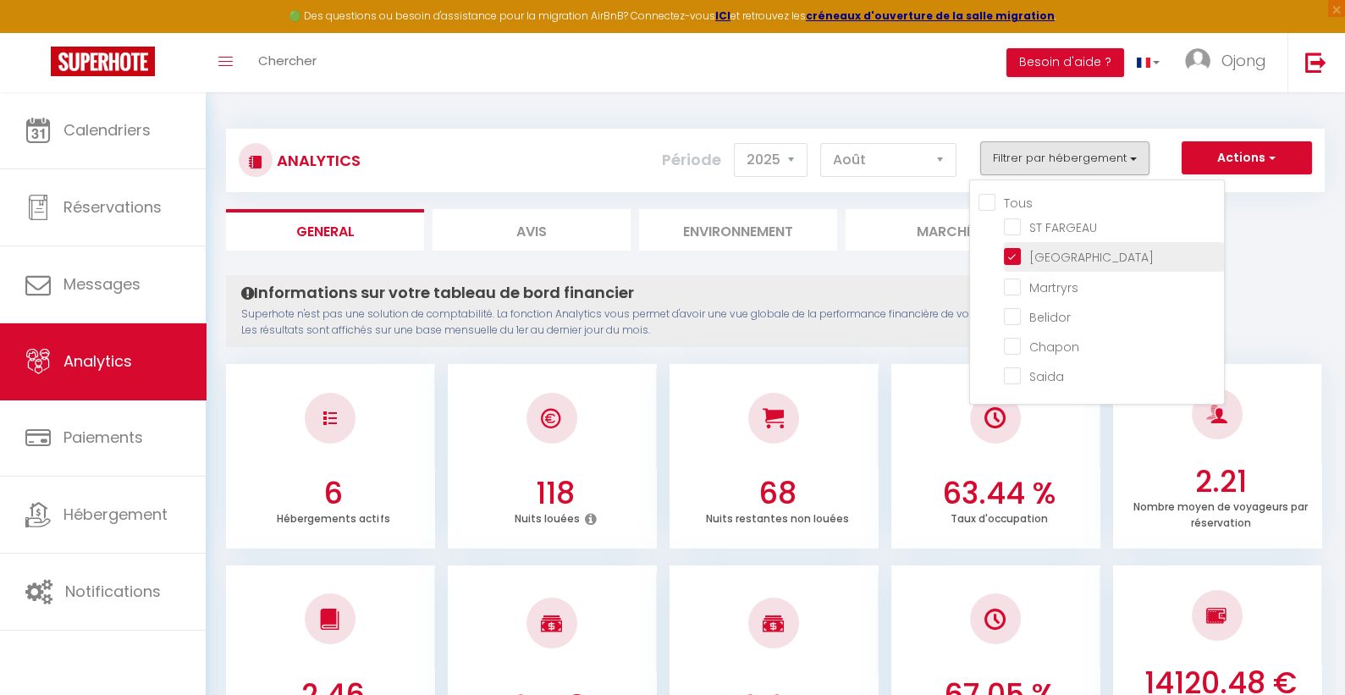
checkbox input "false"
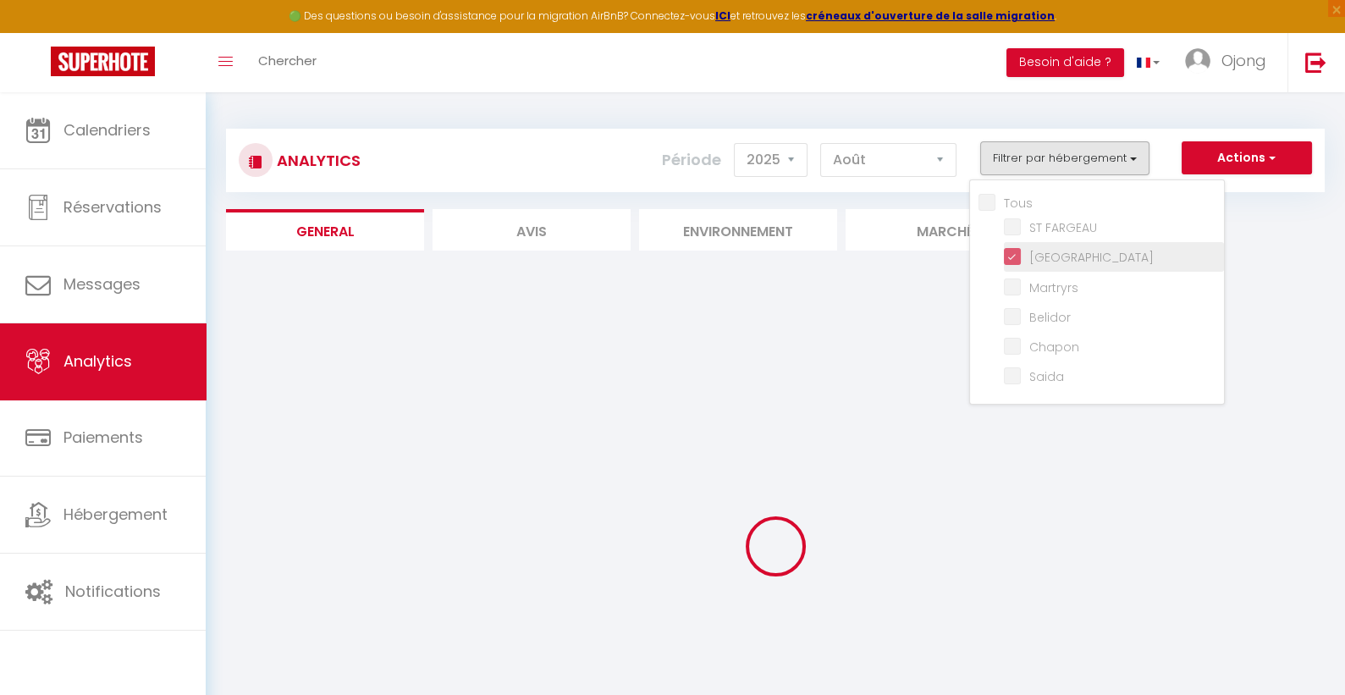
checkbox FARGEAU "false"
checkbox input "false"
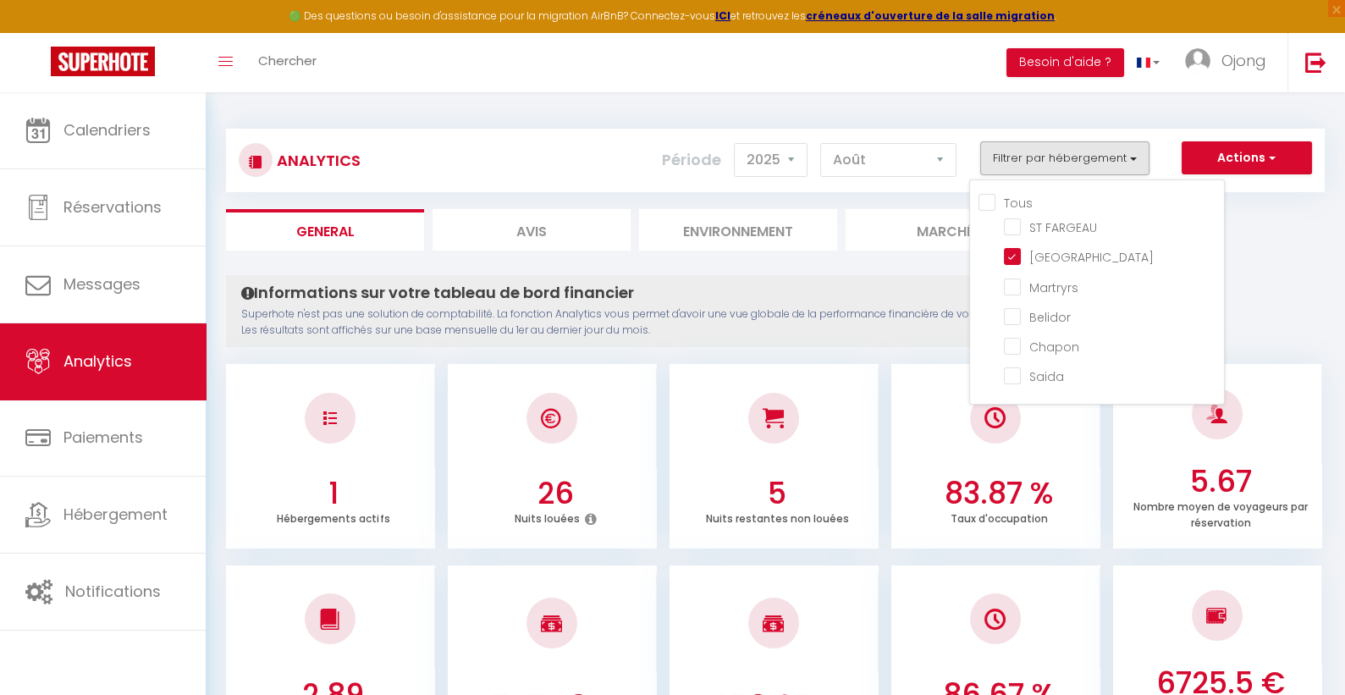
click at [1284, 232] on ul "General Avis Environnement Marché" at bounding box center [775, 229] width 1099 height 41
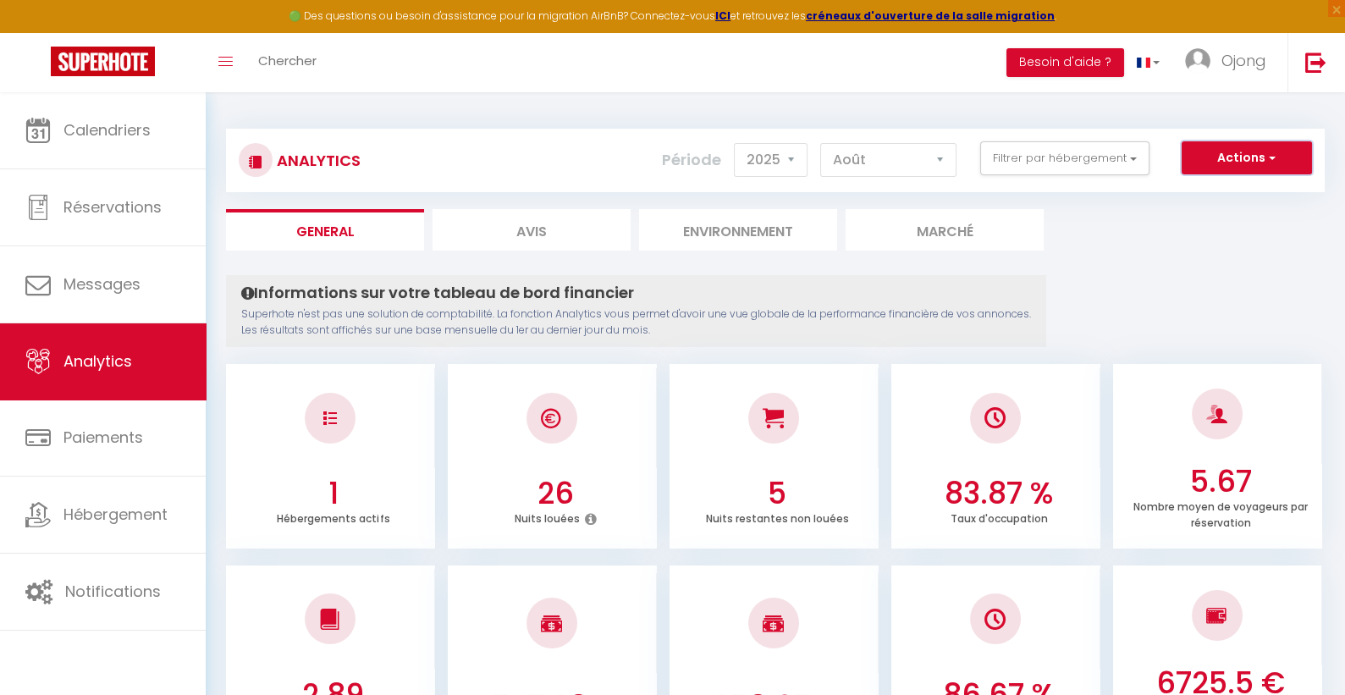
click at [1275, 162] on span "button" at bounding box center [1270, 157] width 10 height 17
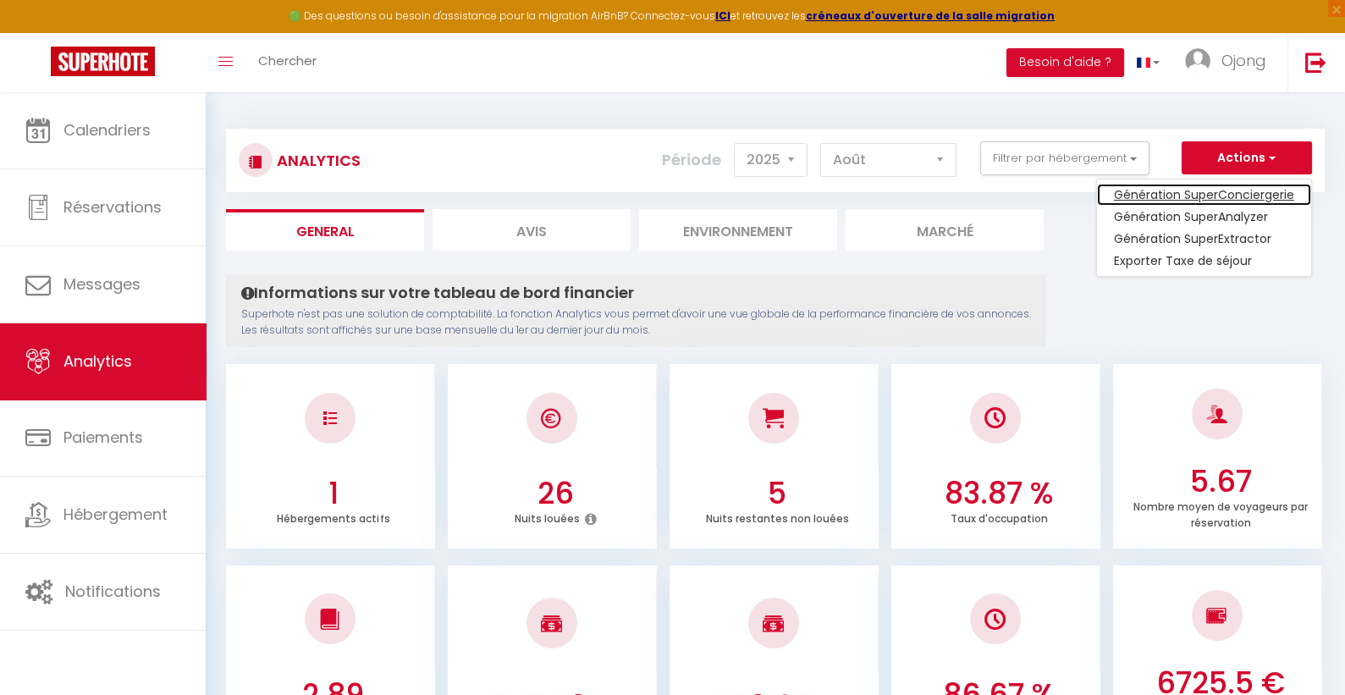
click at [1181, 195] on link "Génération SuperConciergerie" at bounding box center [1204, 195] width 214 height 22
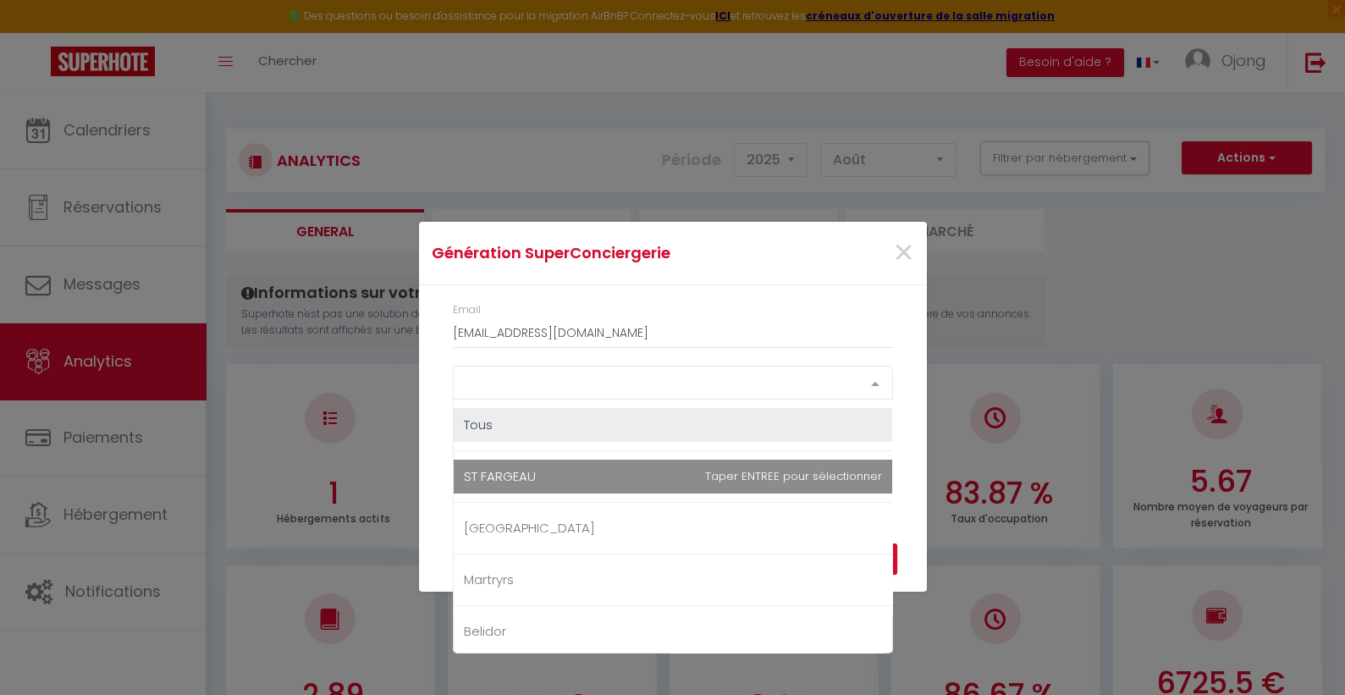
click at [682, 387] on div "Select option" at bounding box center [673, 383] width 440 height 34
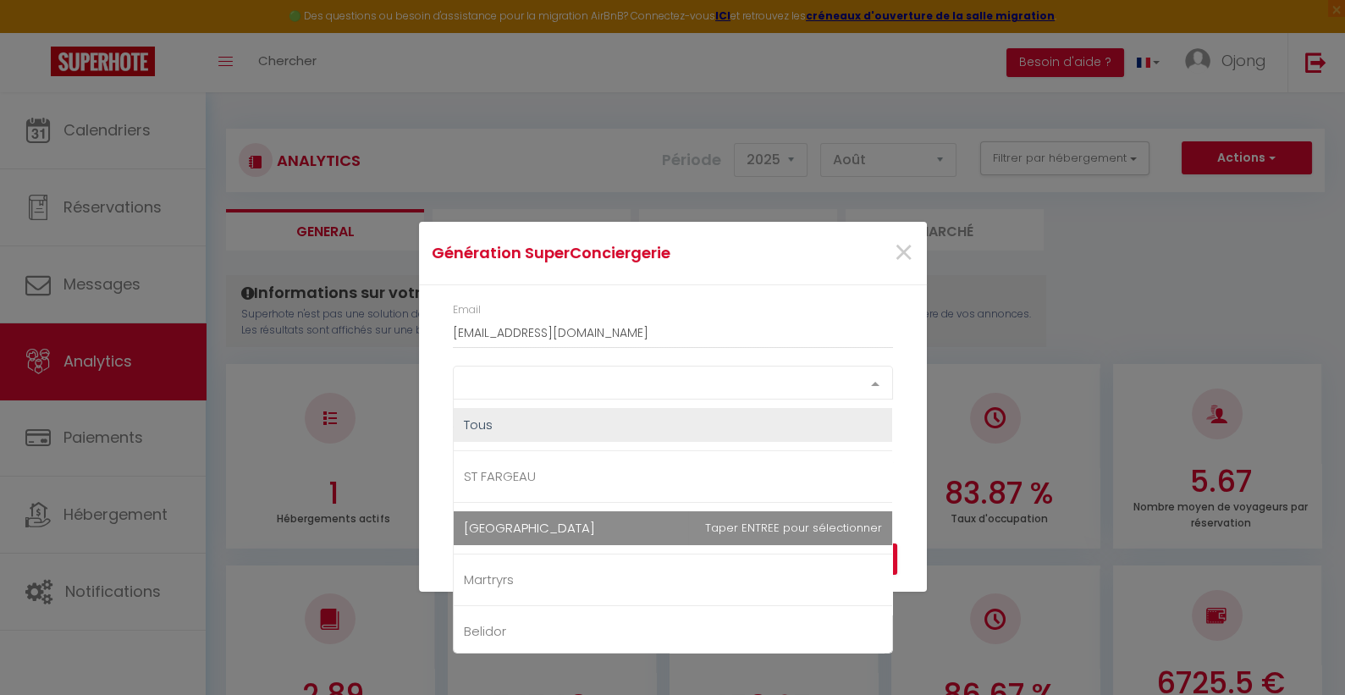
click at [600, 514] on span "[GEOGRAPHIC_DATA]" at bounding box center [673, 528] width 438 height 34
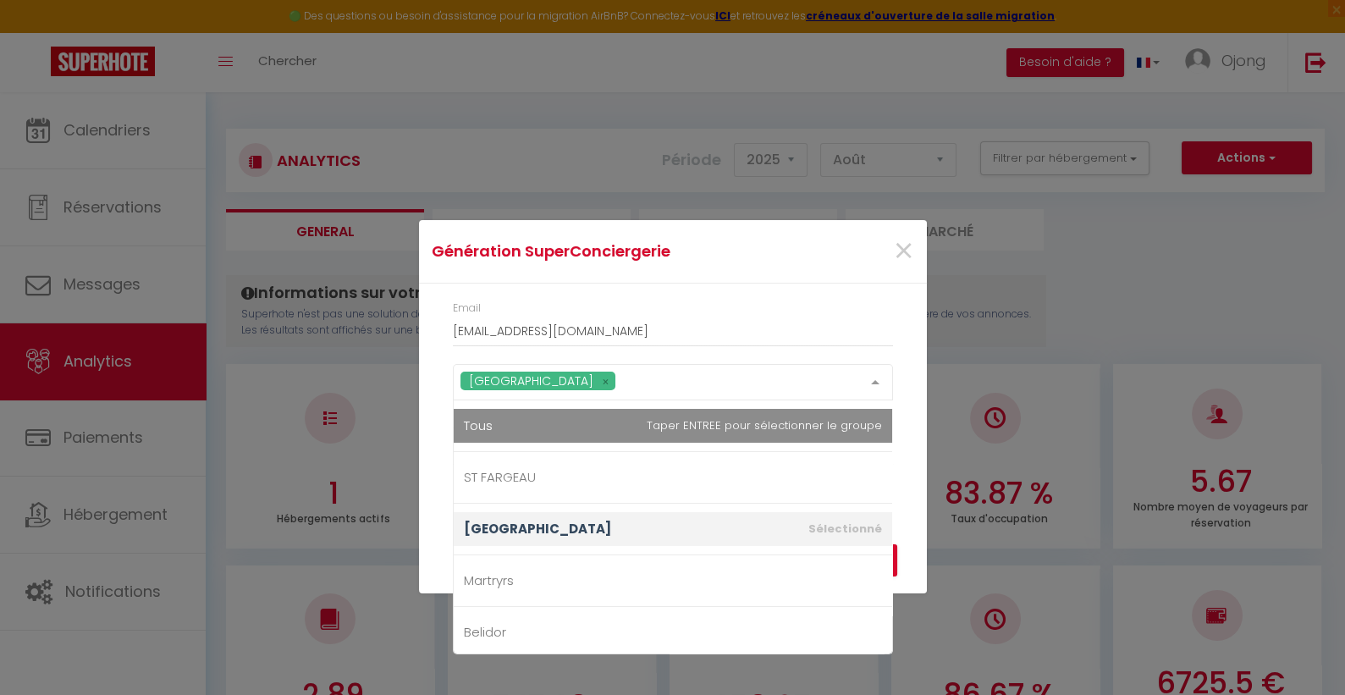
click at [894, 293] on div "Email rent.accessco@gmail.com Florence Tous ST FARGEAU Florence Martryrs Belido…" at bounding box center [673, 392] width 508 height 216
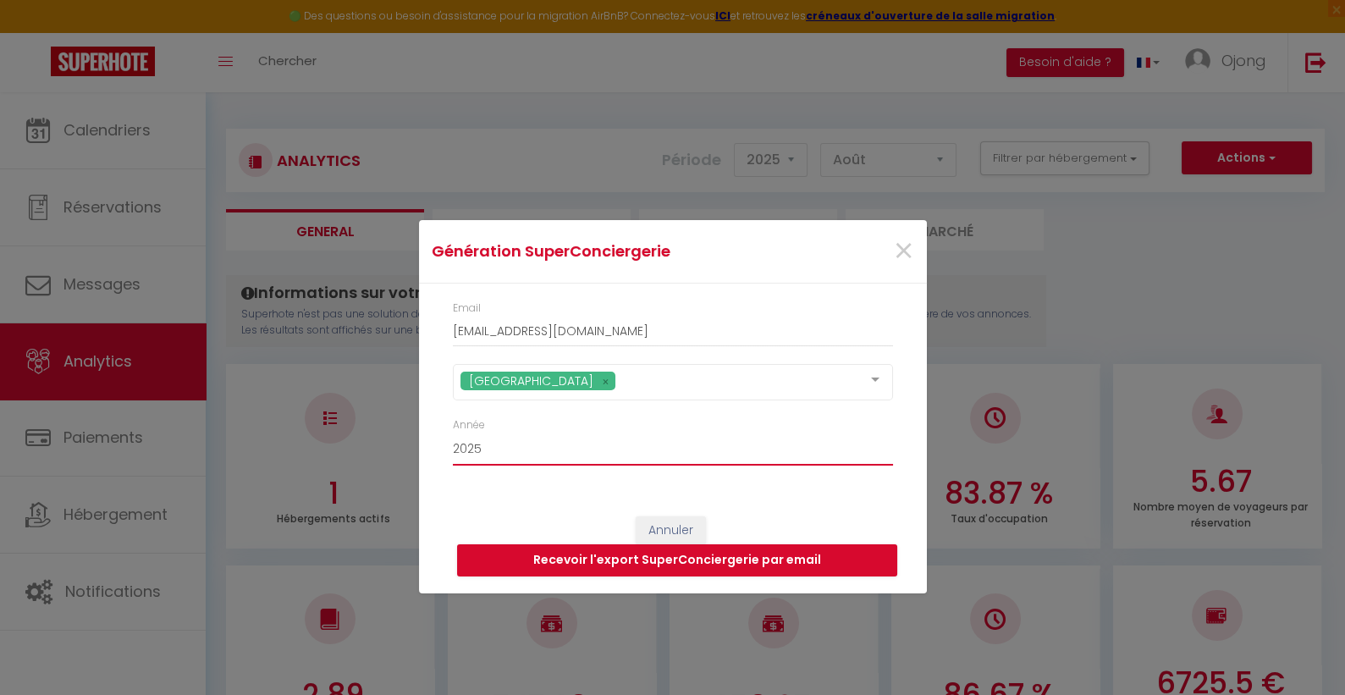
click at [658, 449] on select "2015 2016 2017 2018 2019 2020 2021 2022 2023 2024 2025 2026 2027 2028" at bounding box center [673, 449] width 440 height 32
click at [453, 433] on select "2015 2016 2017 2018 2019 2020 2021 2022 2023 2024 2025 2026 2027 2028" at bounding box center [673, 449] width 440 height 32
click at [700, 560] on button "Recevoir l'export SuperConciergerie par email" at bounding box center [677, 560] width 440 height 32
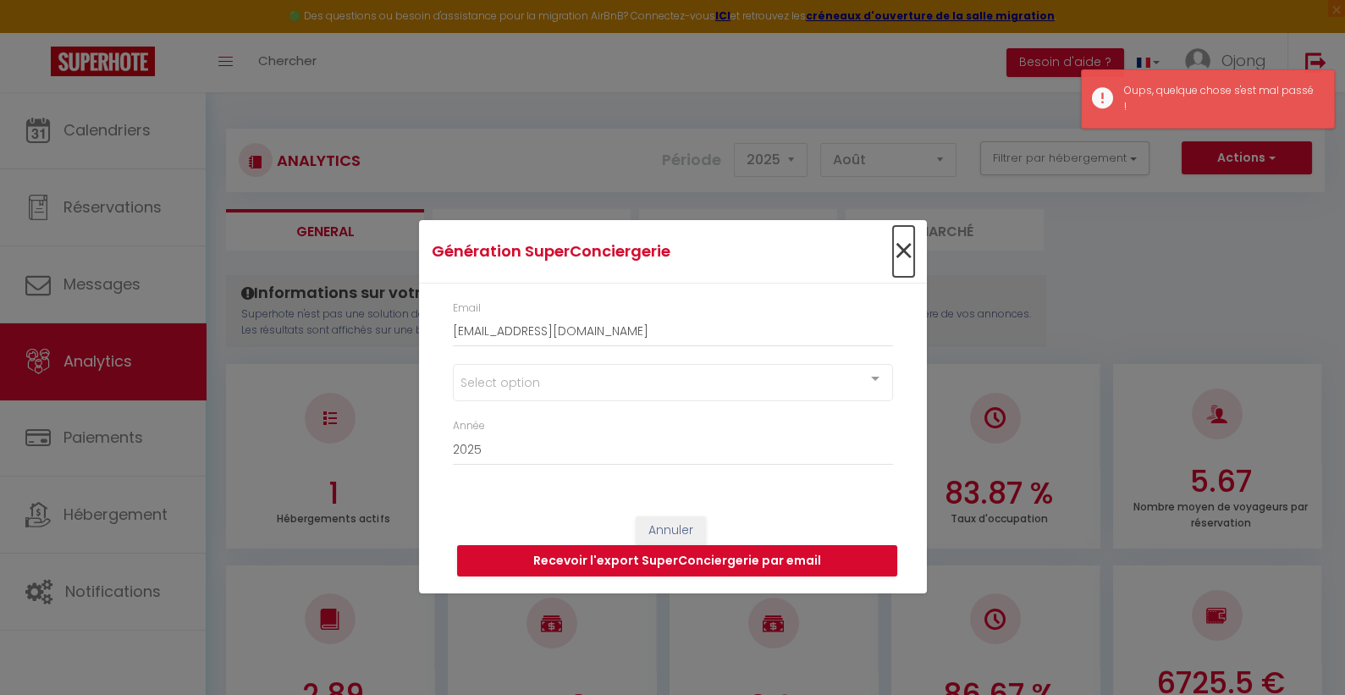
click at [907, 249] on span "×" at bounding box center [903, 251] width 21 height 51
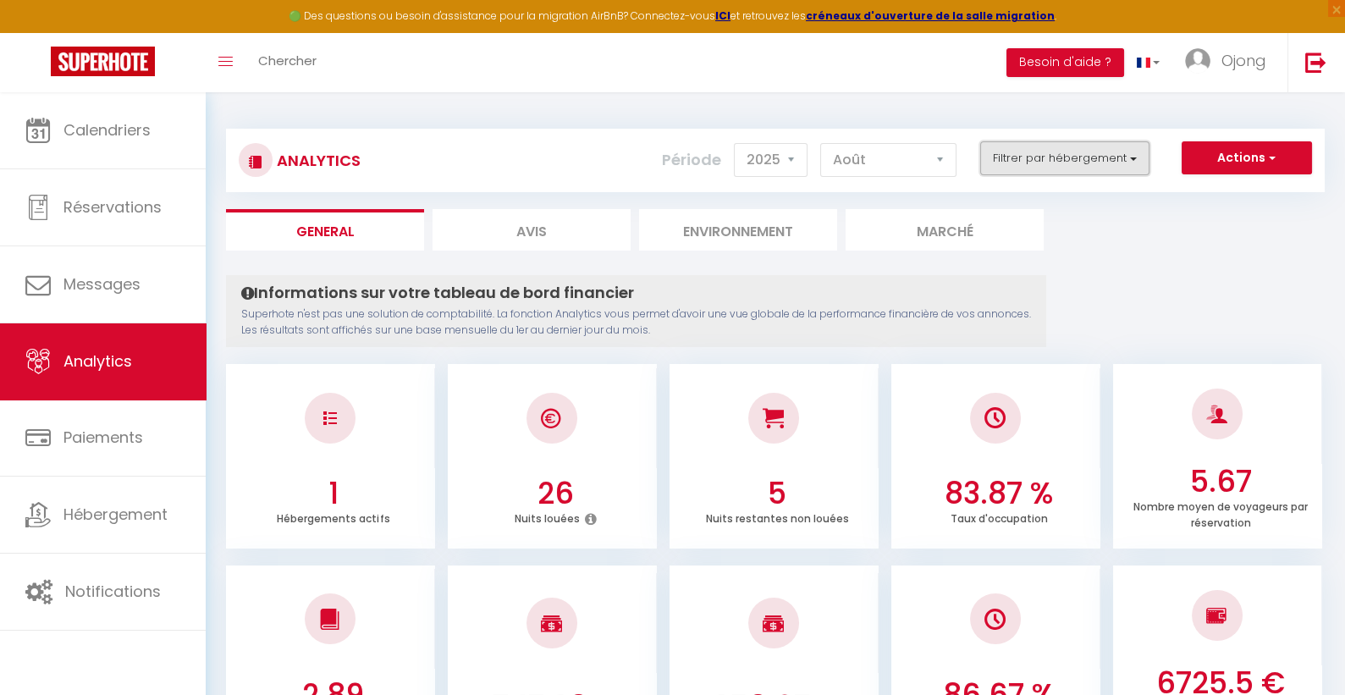
click at [1069, 155] on button "Filtrer par hébergement" at bounding box center [1064, 158] width 169 height 34
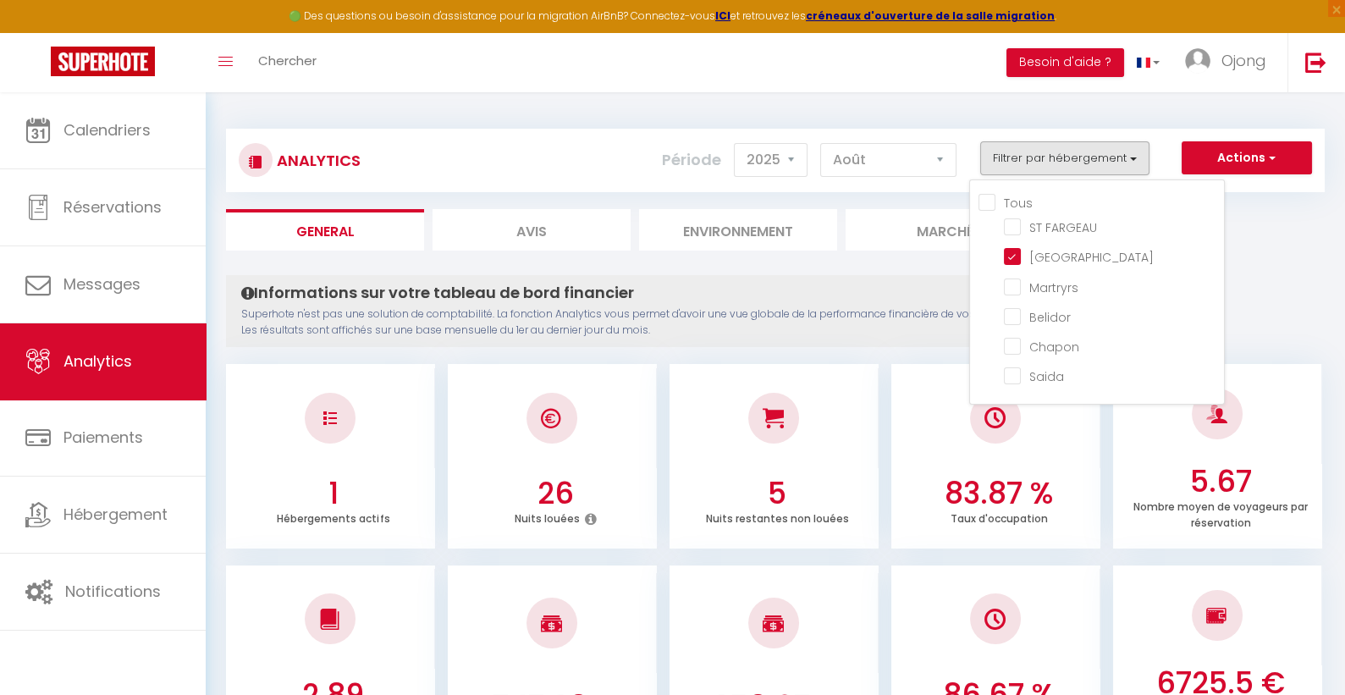
click at [1304, 240] on ul "General Avis Environnement Marché" at bounding box center [775, 229] width 1099 height 41
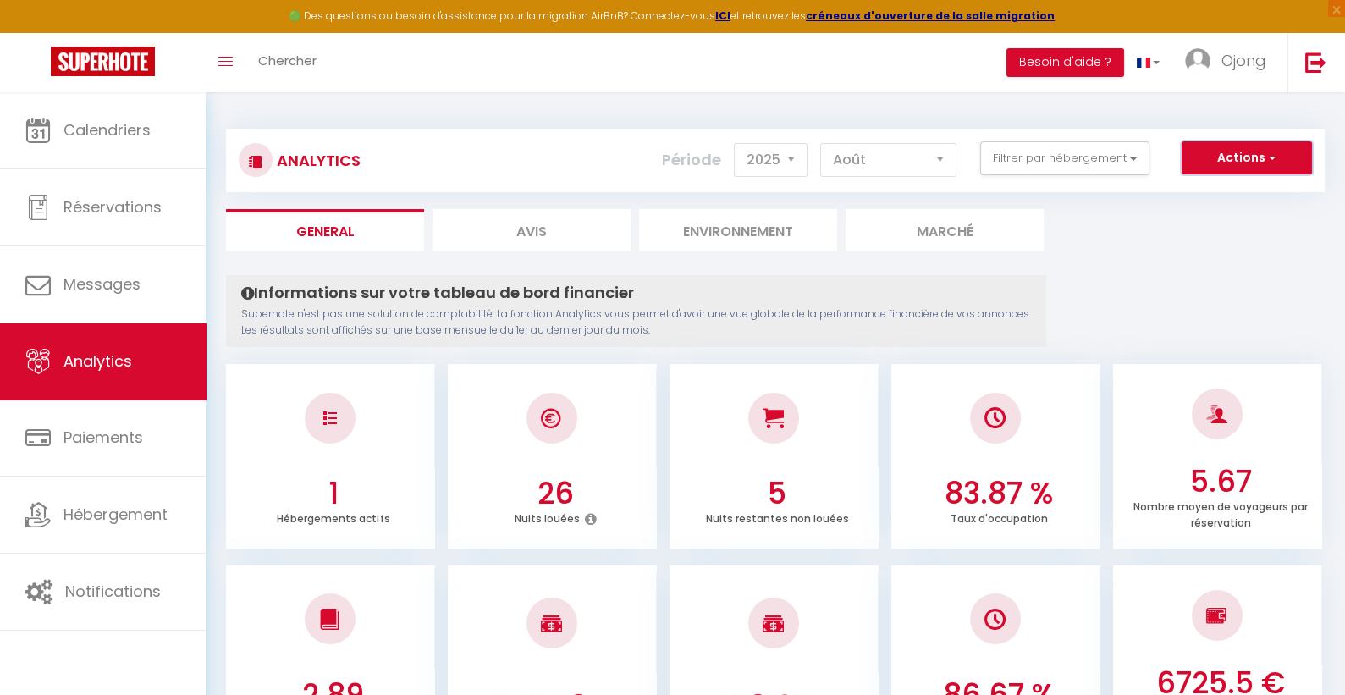
click at [1264, 157] on button "Actions" at bounding box center [1247, 158] width 130 height 34
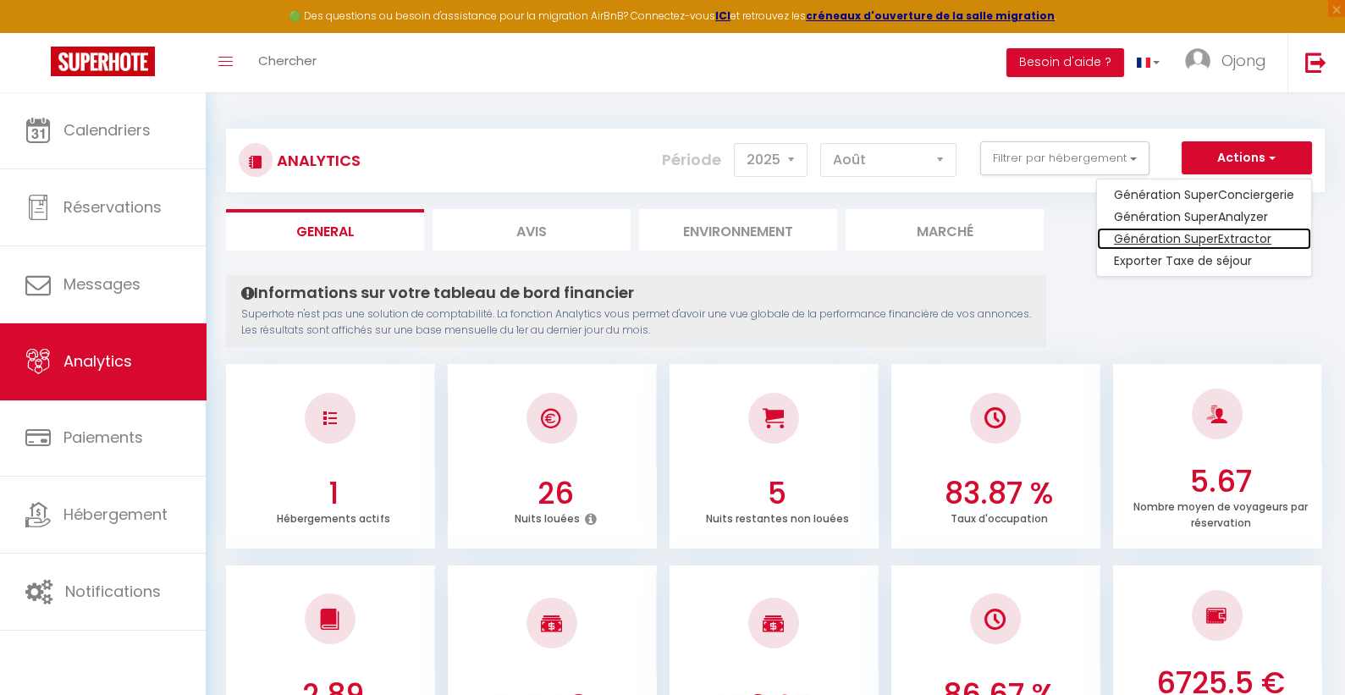
click at [1209, 242] on link "Génération SuperExtractor" at bounding box center [1204, 239] width 214 height 22
type input "[EMAIL_ADDRESS][DOMAIN_NAME]"
select select
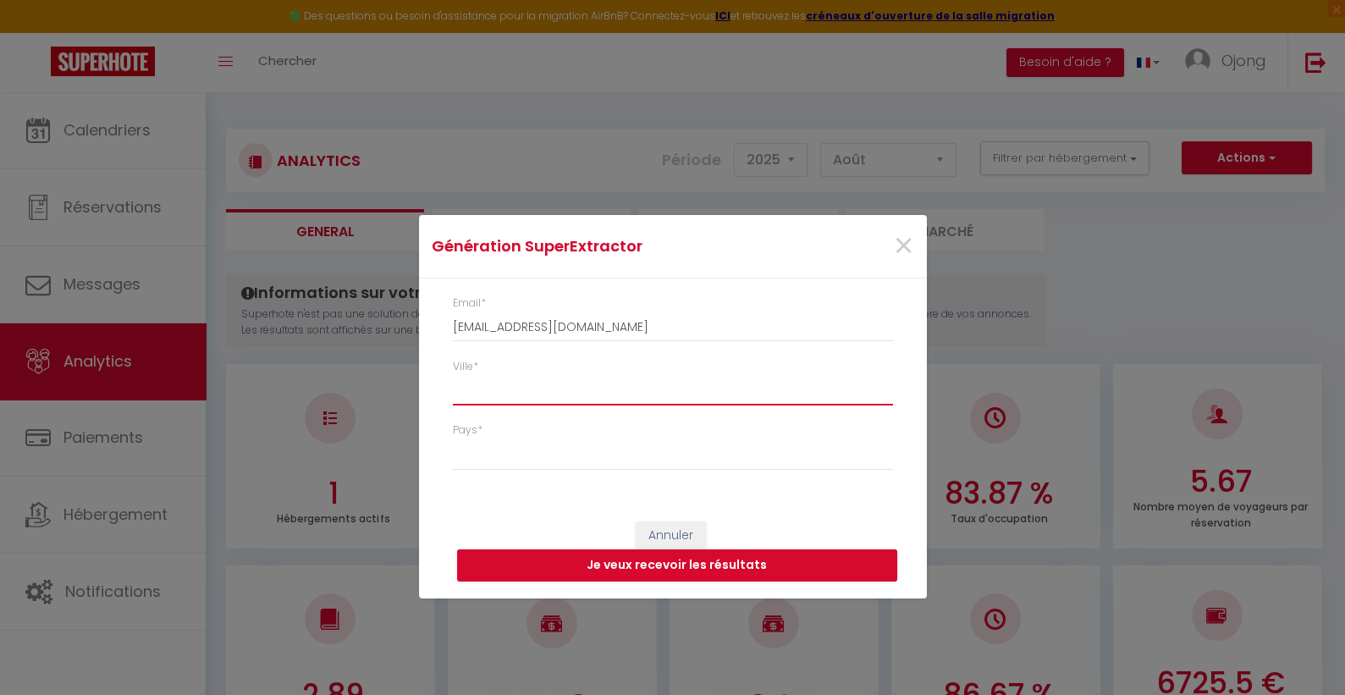
click at [593, 391] on input "Ville *" at bounding box center [673, 390] width 440 height 30
type input "PARIS"
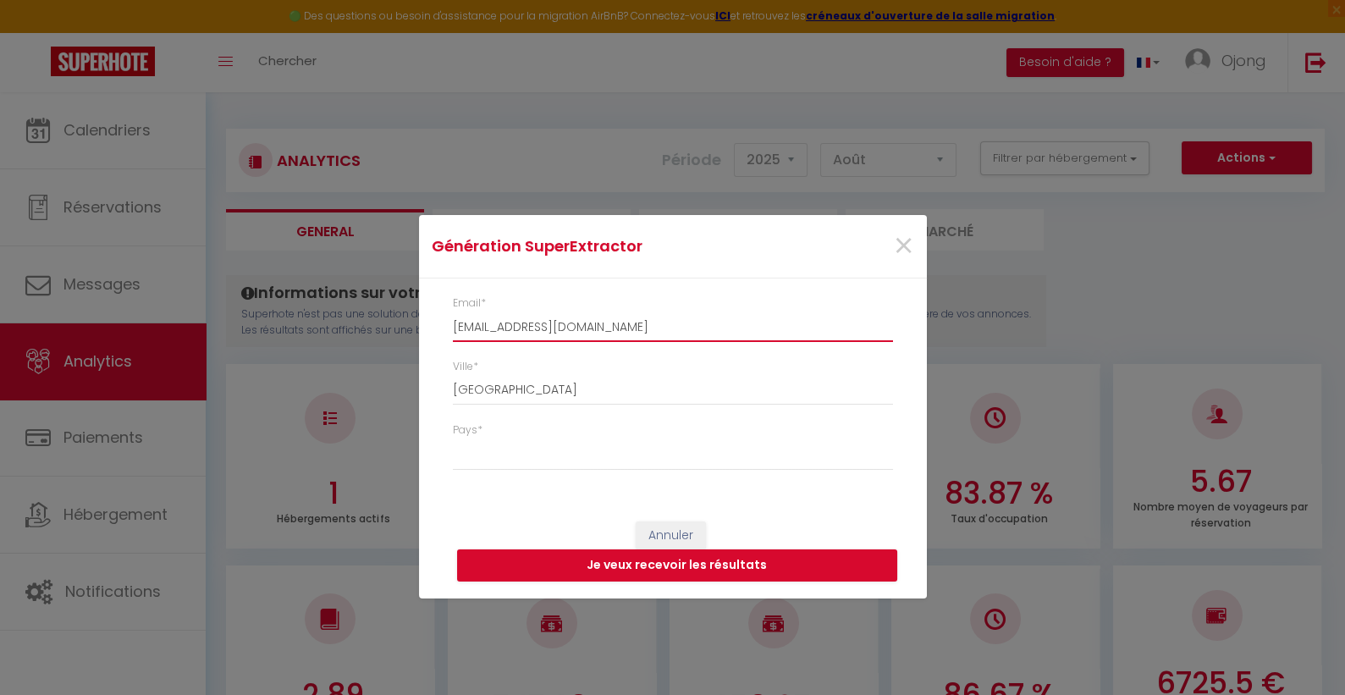
type input "marrouas@gmail.com"
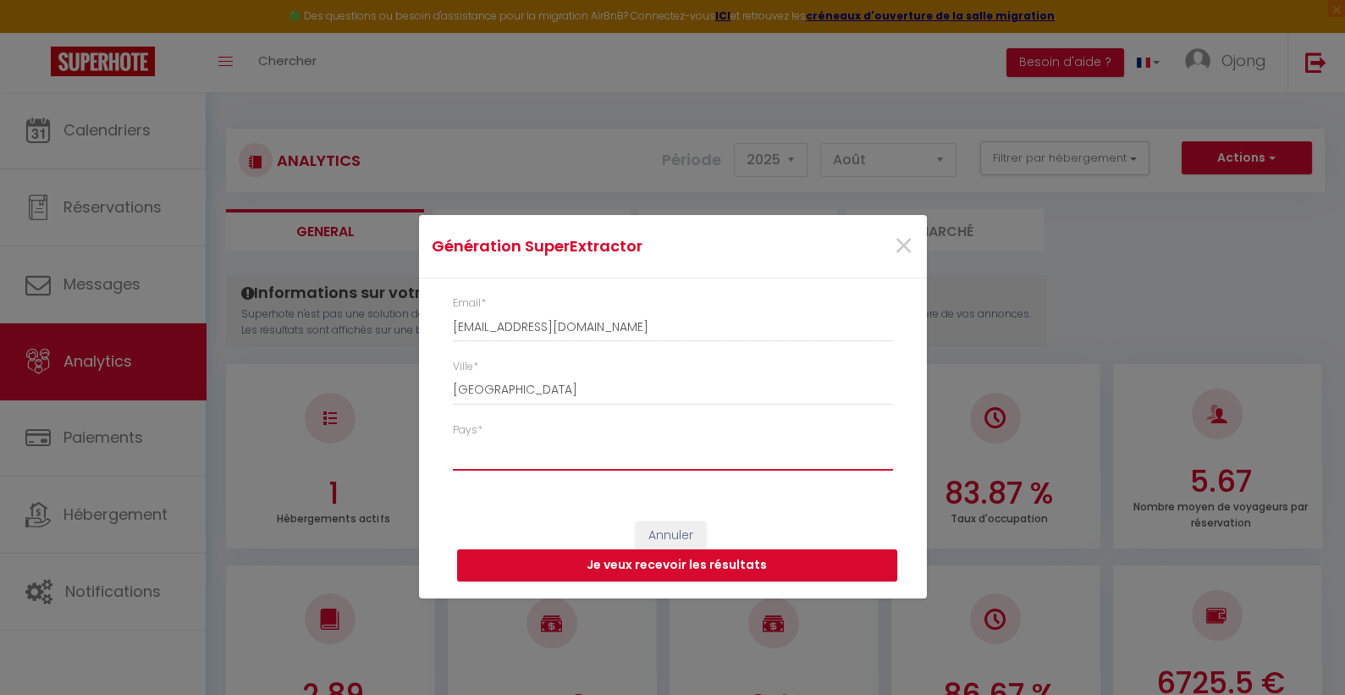
select select "France"
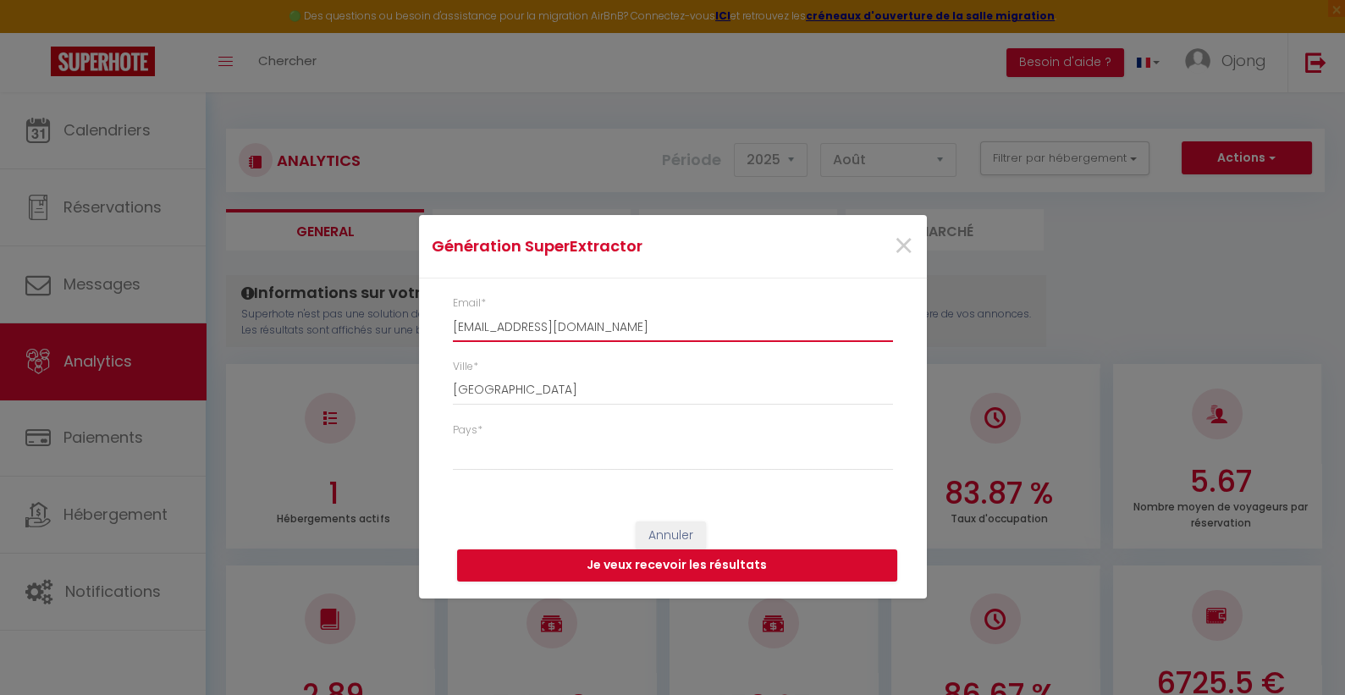
click at [540, 327] on input "marrouas@gmail.com" at bounding box center [673, 326] width 440 height 30
type input "[EMAIL_ADDRESS][DOMAIN_NAME]"
click at [678, 565] on button "Je veux recevoir les résultats" at bounding box center [677, 565] width 440 height 32
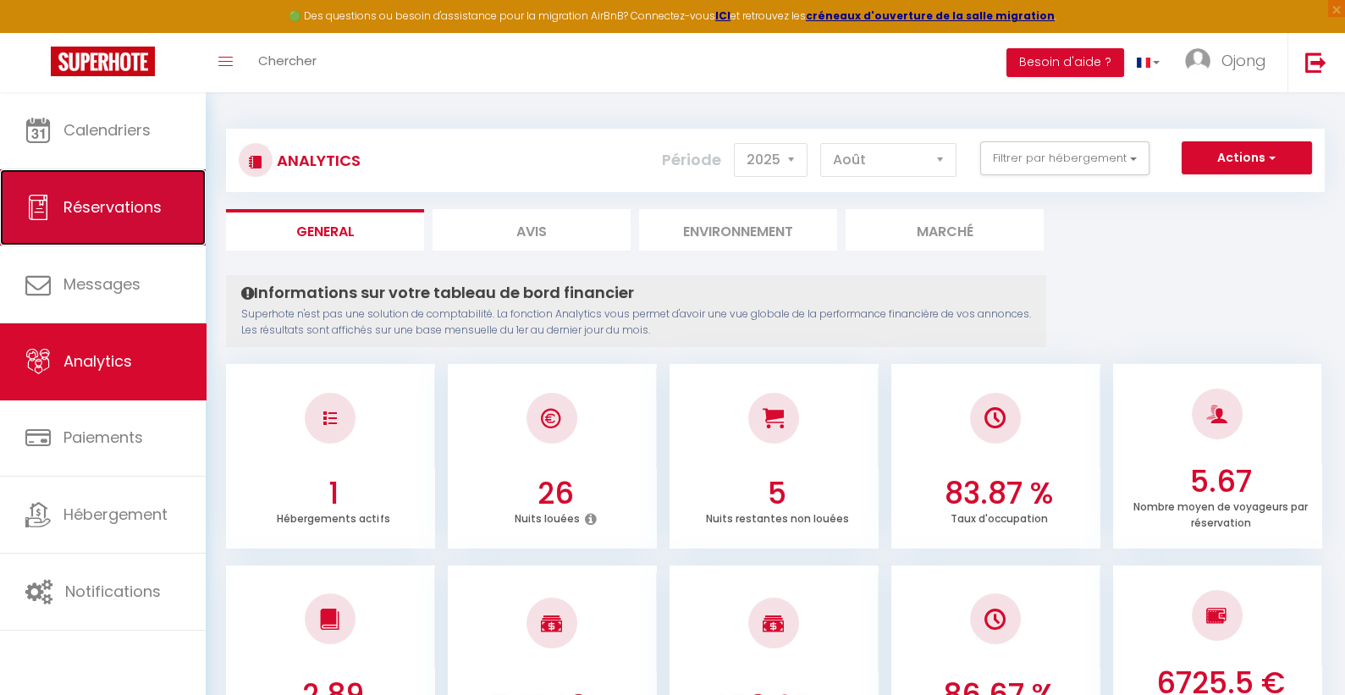
click at [119, 218] on link "Réservations" at bounding box center [103, 207] width 206 height 76
select select "confirmed"
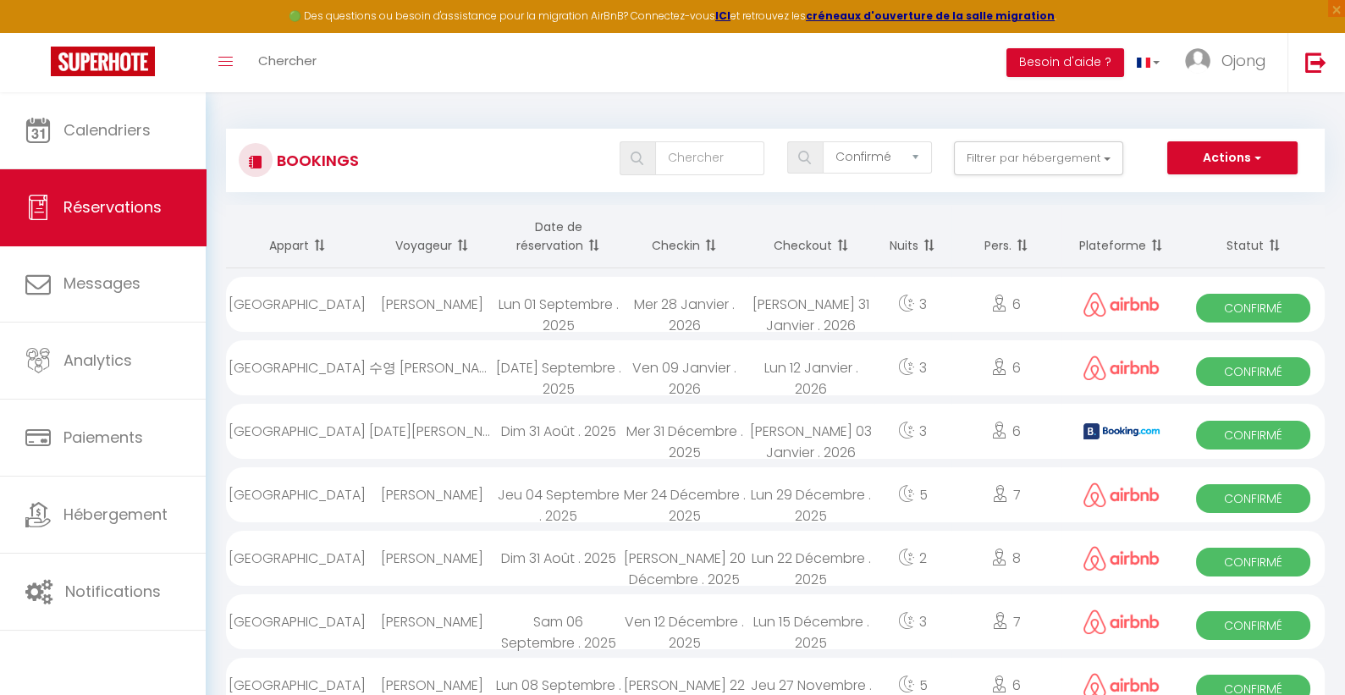
click at [592, 243] on span at bounding box center [591, 246] width 17 height 34
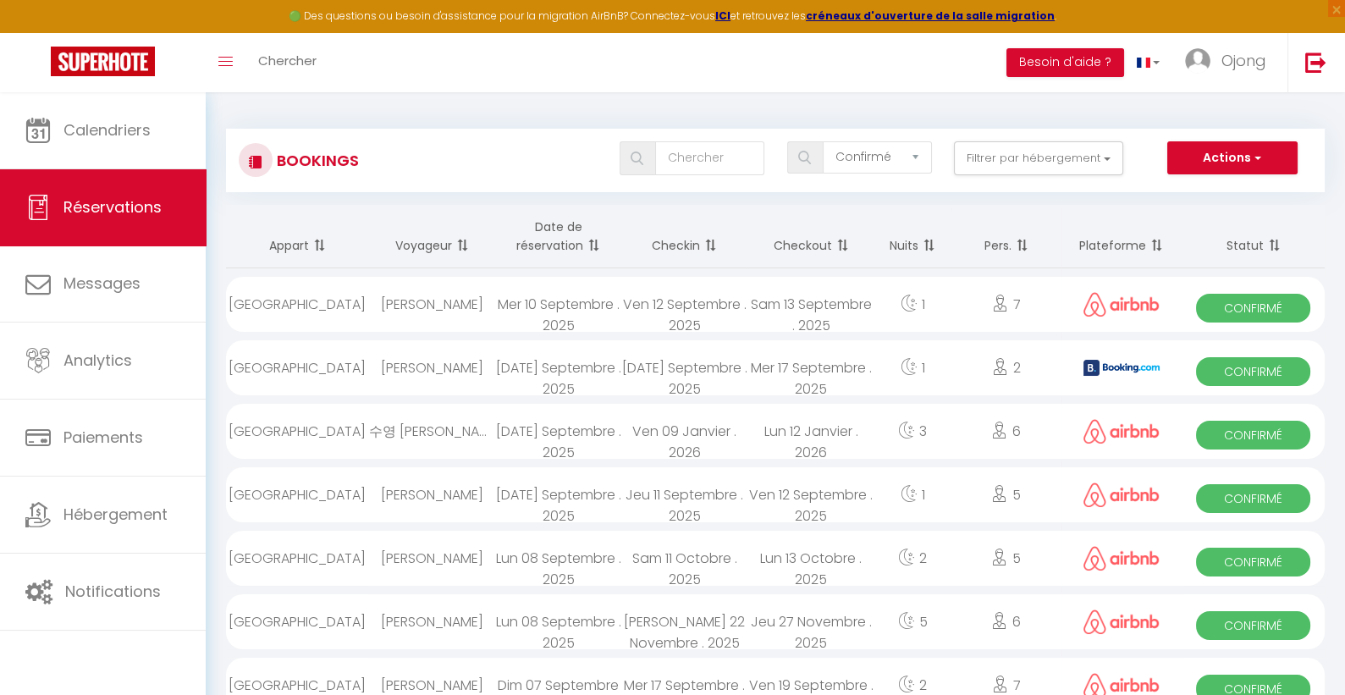
click at [710, 244] on span at bounding box center [708, 246] width 17 height 34
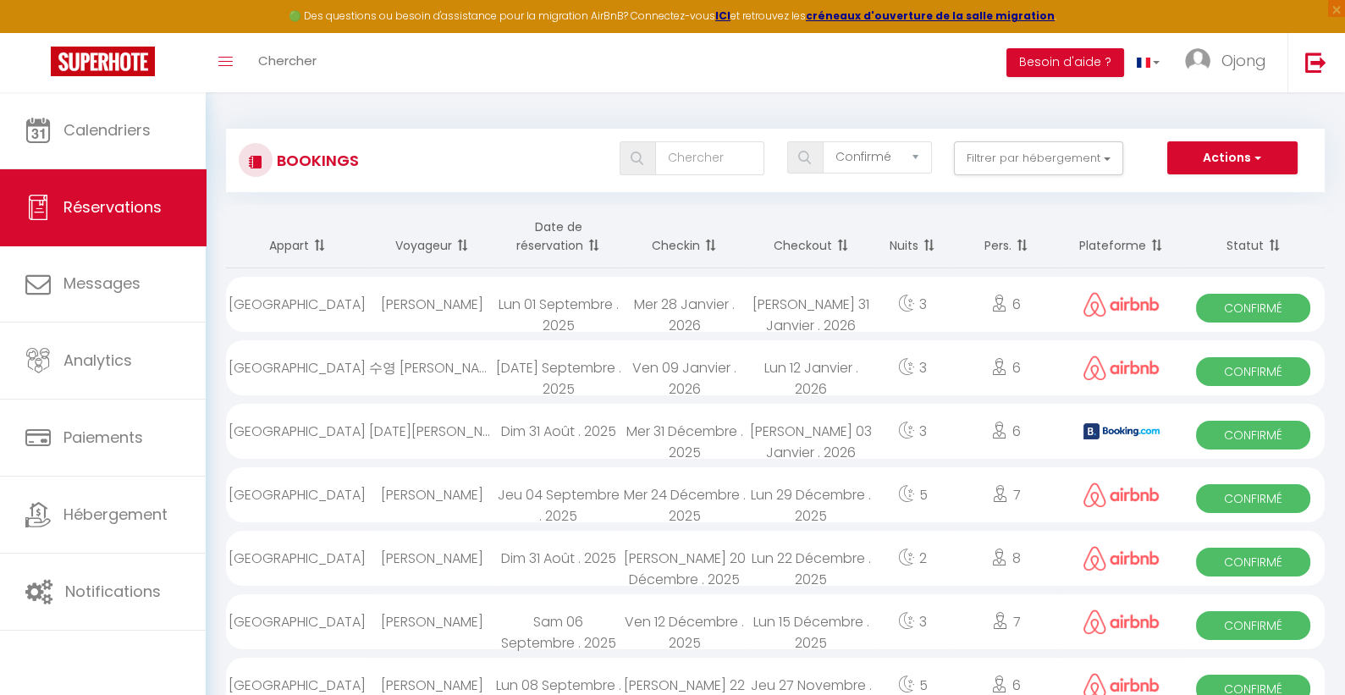
click at [845, 241] on span at bounding box center [840, 246] width 17 height 34
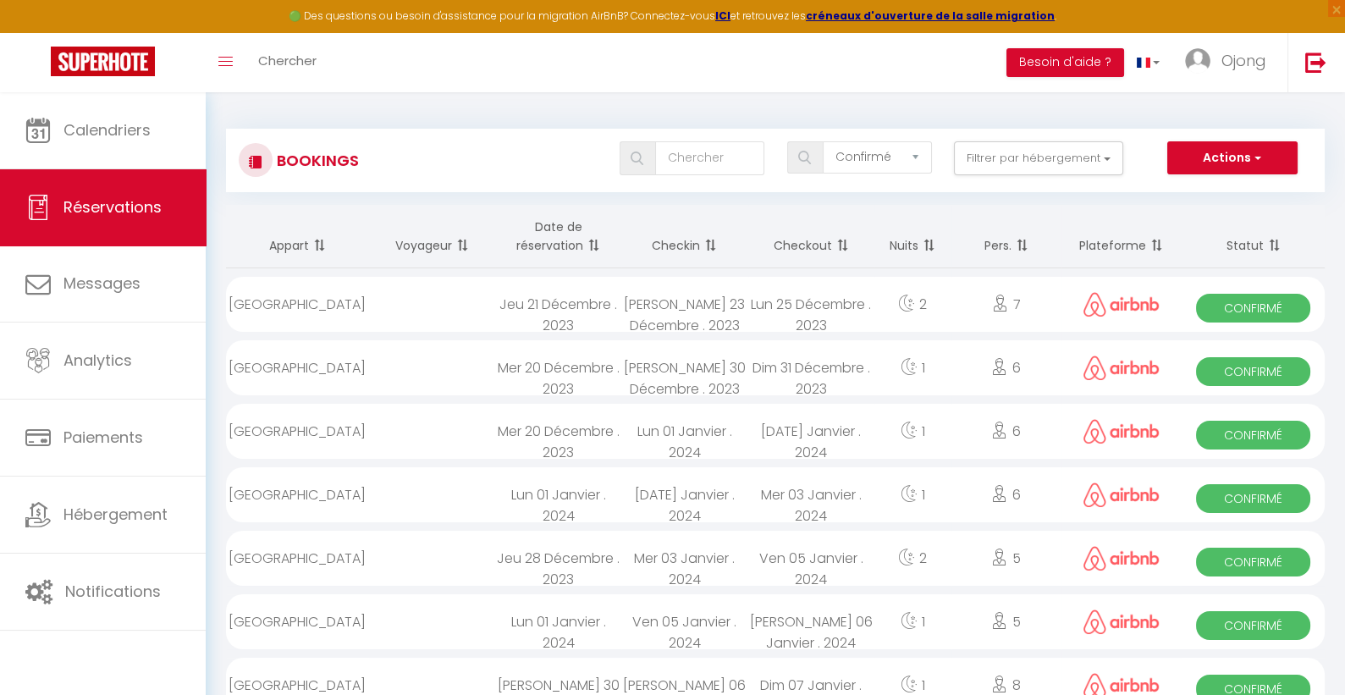
click at [845, 241] on span at bounding box center [840, 246] width 17 height 34
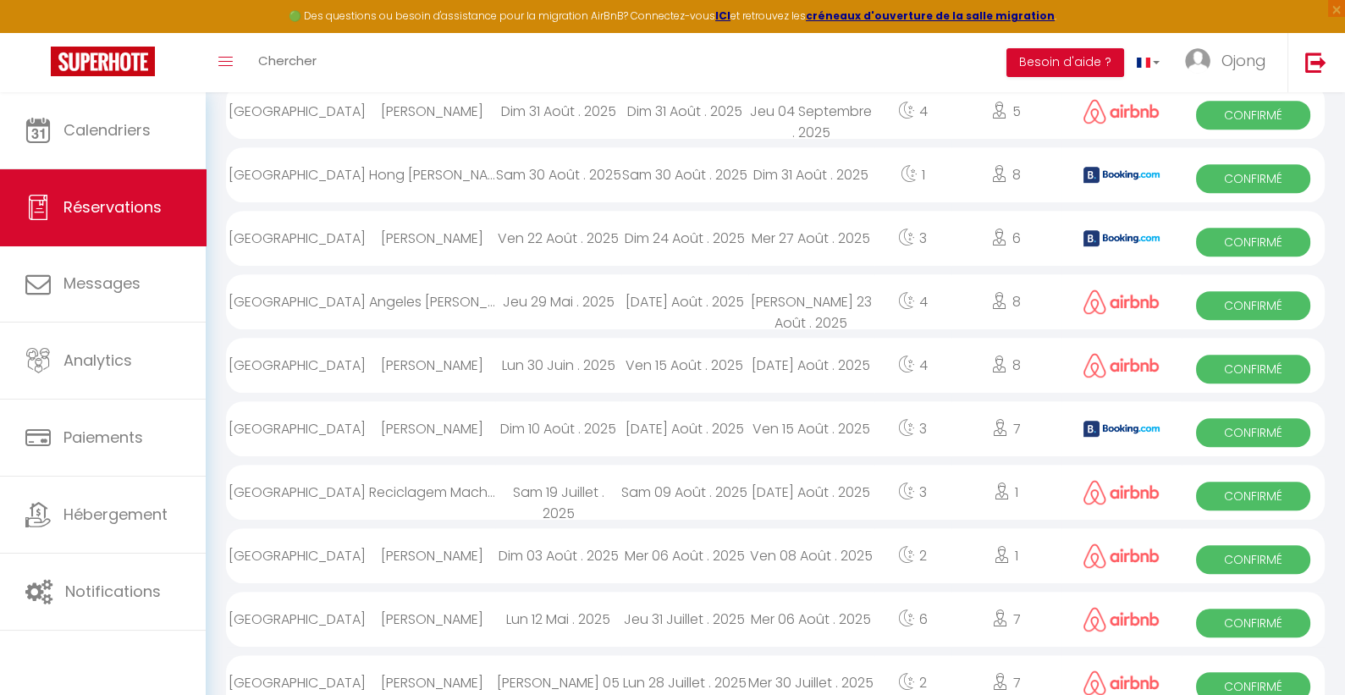
scroll to position [1969, 0]
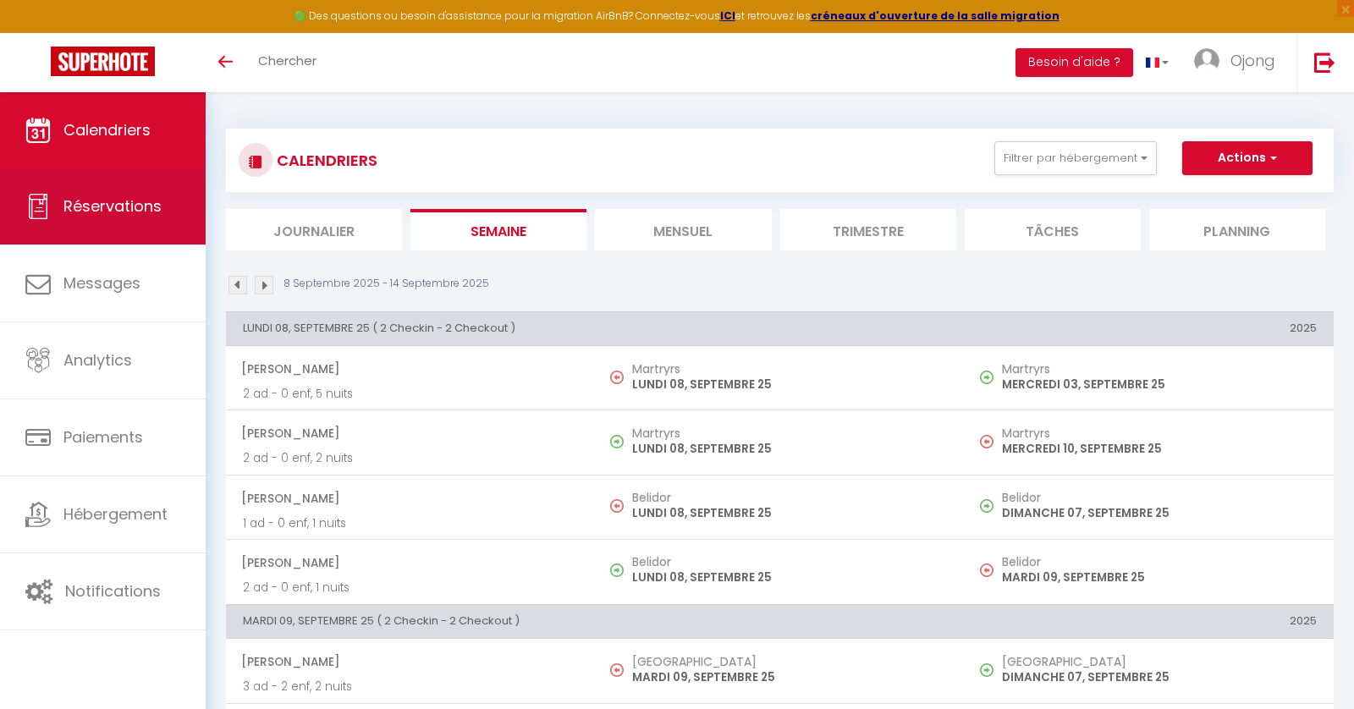
click at [119, 221] on link "Réservations" at bounding box center [103, 206] width 206 height 76
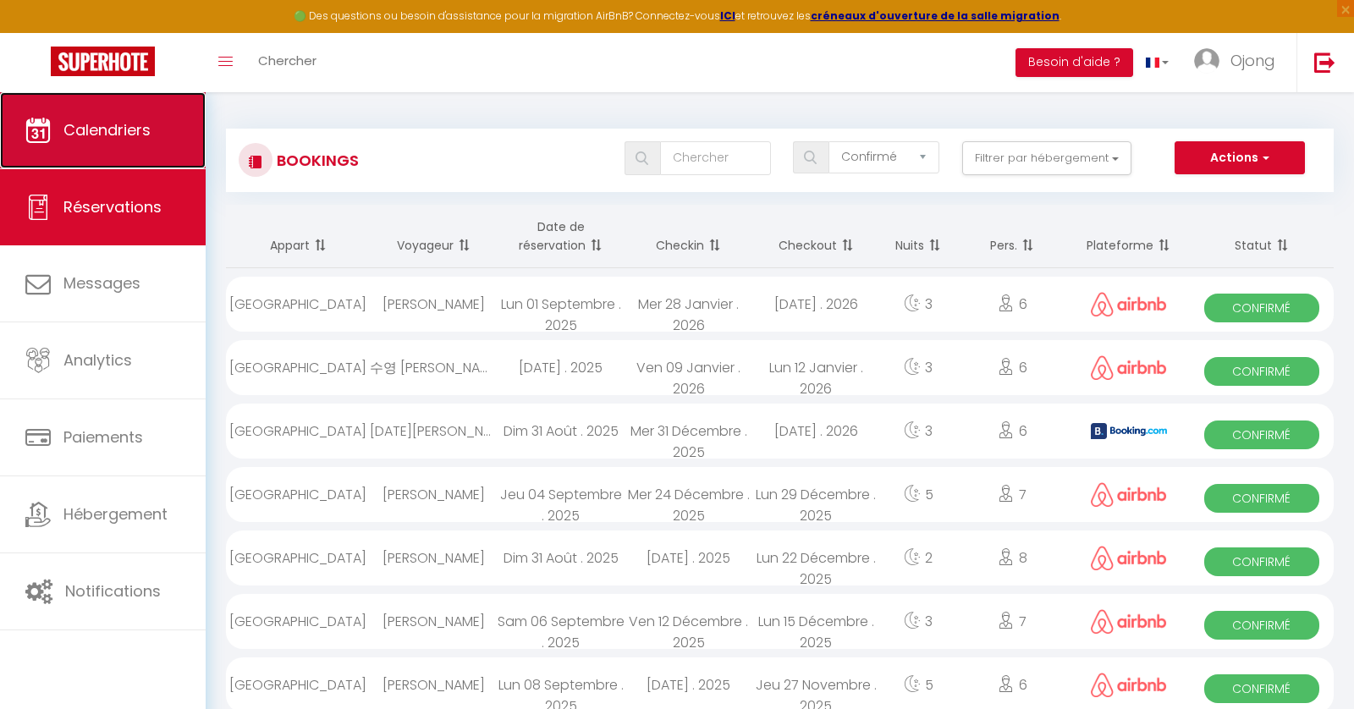
click at [123, 120] on span "Calendriers" at bounding box center [106, 129] width 87 height 21
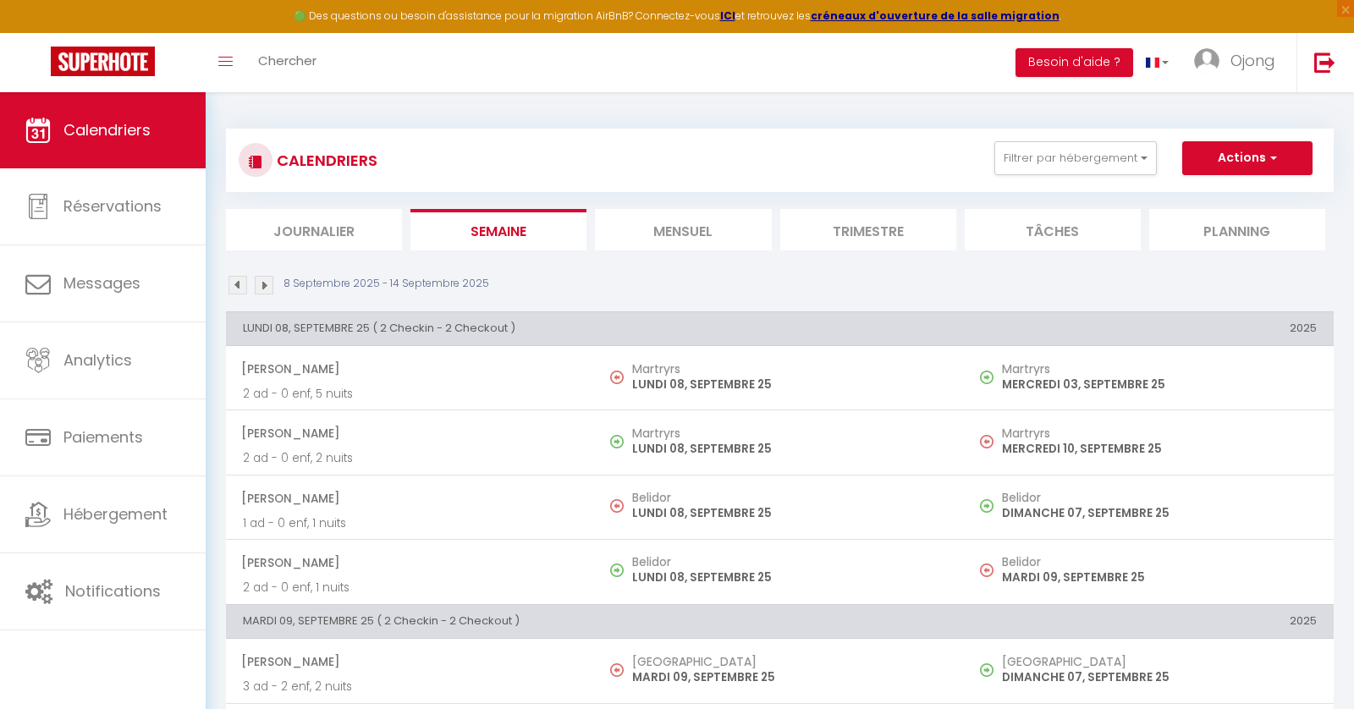
click at [694, 233] on li "Mensuel" at bounding box center [683, 229] width 176 height 41
select select
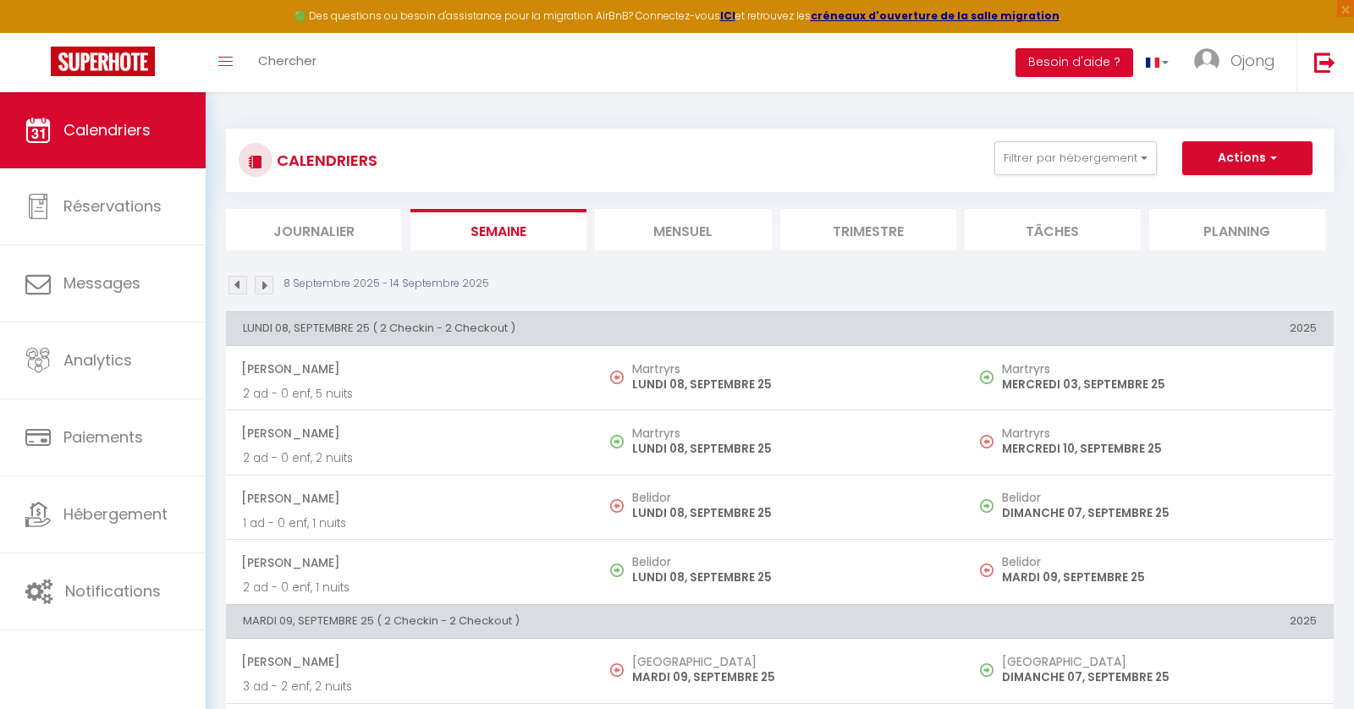
select select
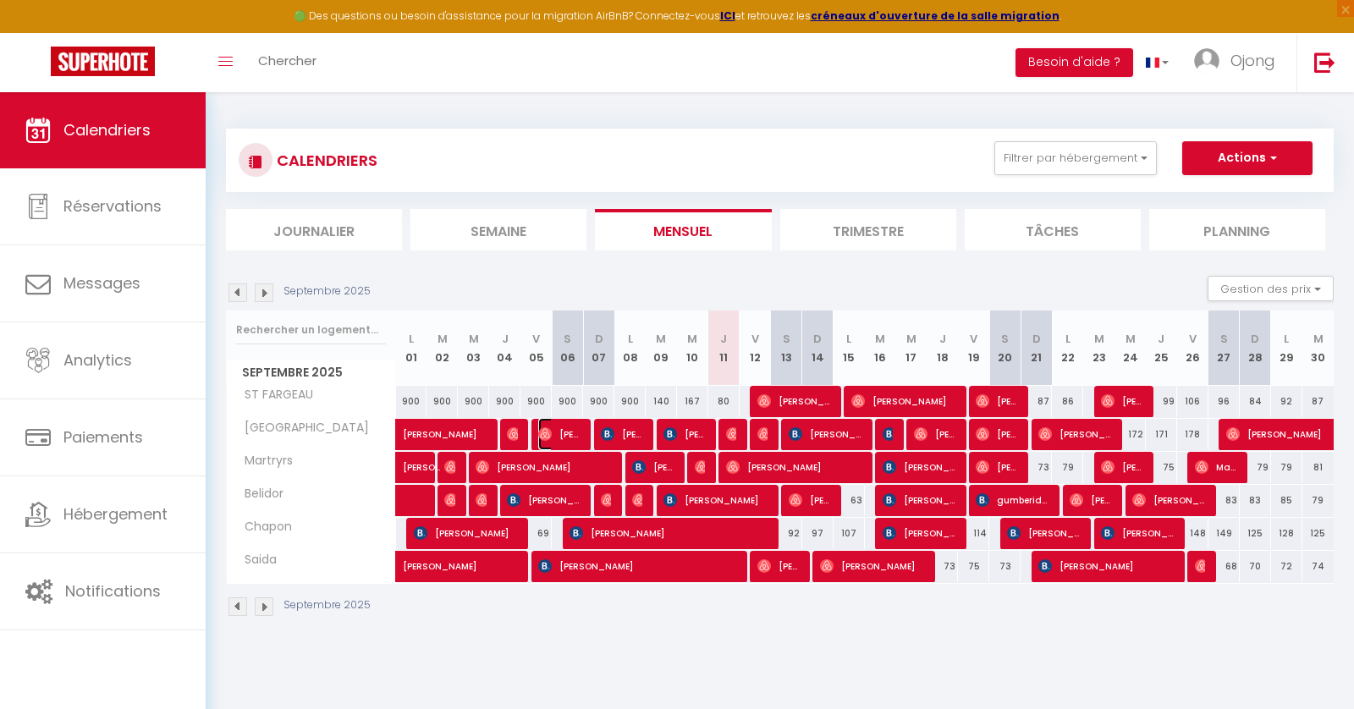
click at [553, 435] on span "[PERSON_NAME]" at bounding box center [558, 434] width 41 height 32
select select "OK"
select select "0"
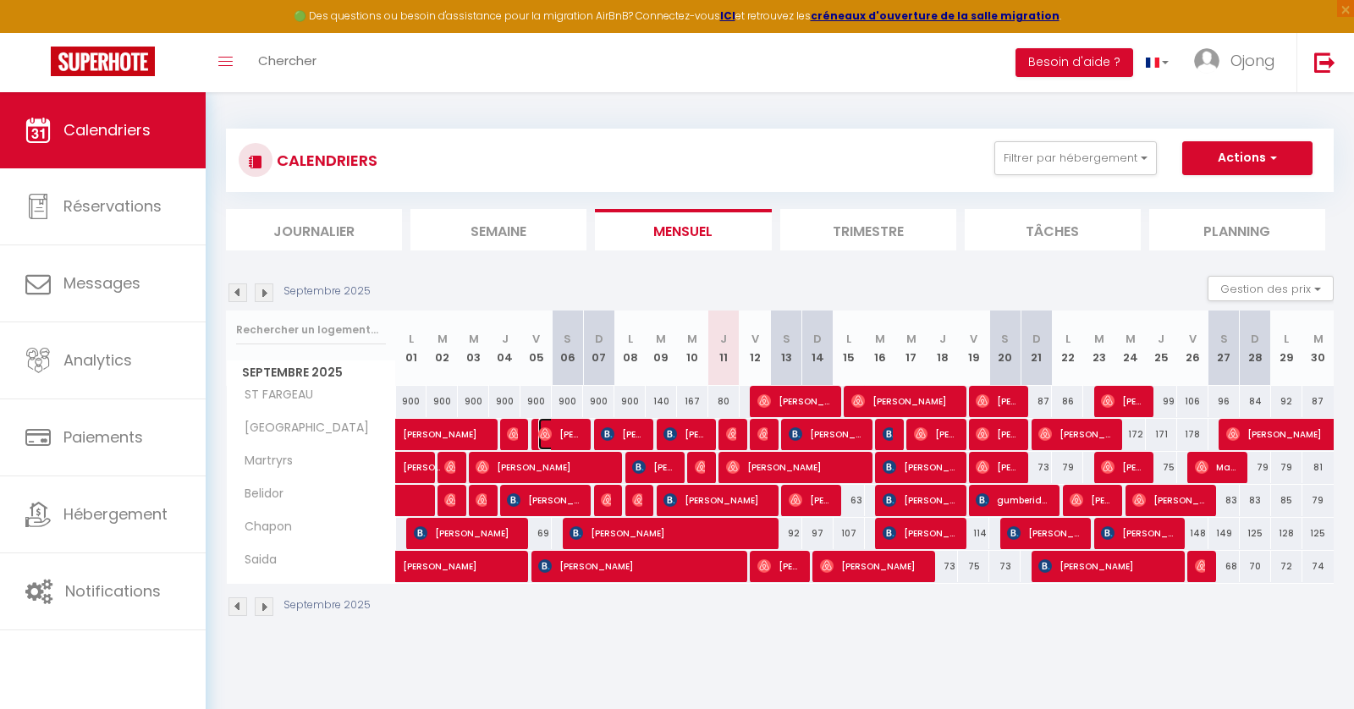
select select "1"
select select
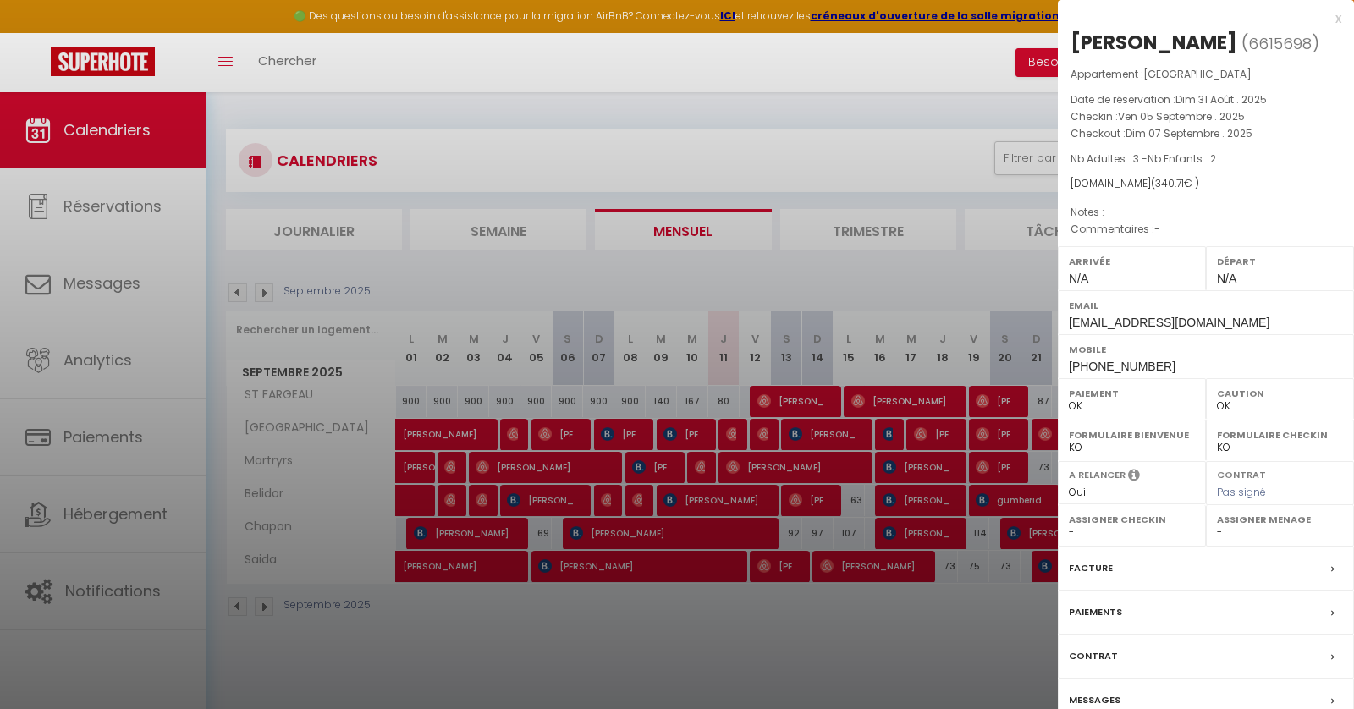
click at [512, 430] on div at bounding box center [677, 354] width 1354 height 709
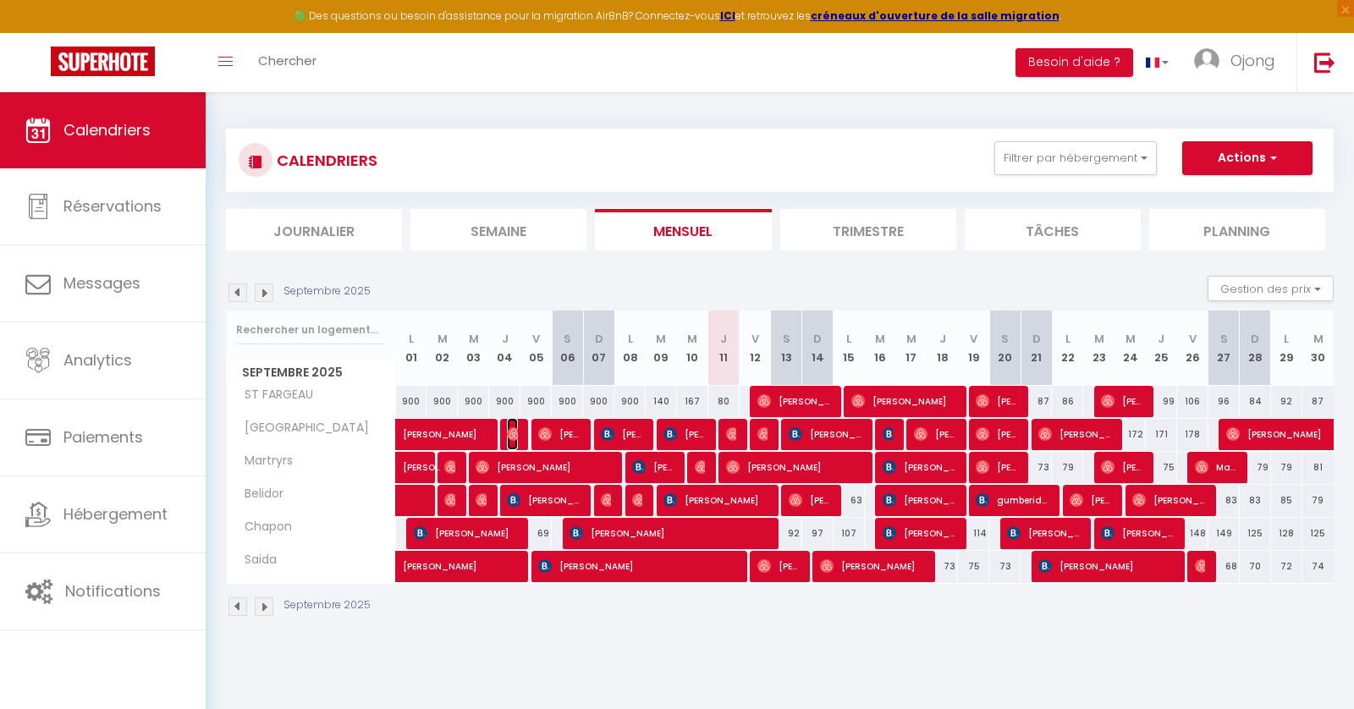
click at [512, 430] on img at bounding box center [514, 434] width 14 height 14
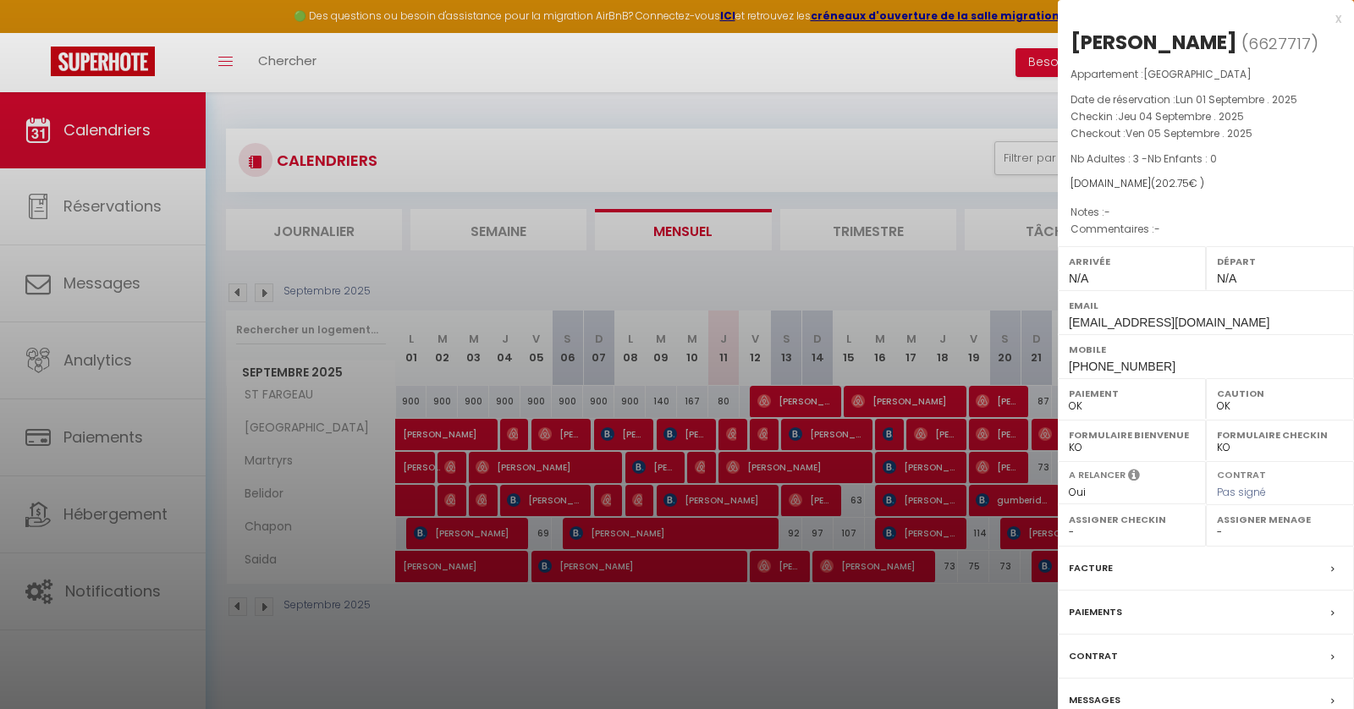
click at [554, 434] on div at bounding box center [677, 354] width 1354 height 709
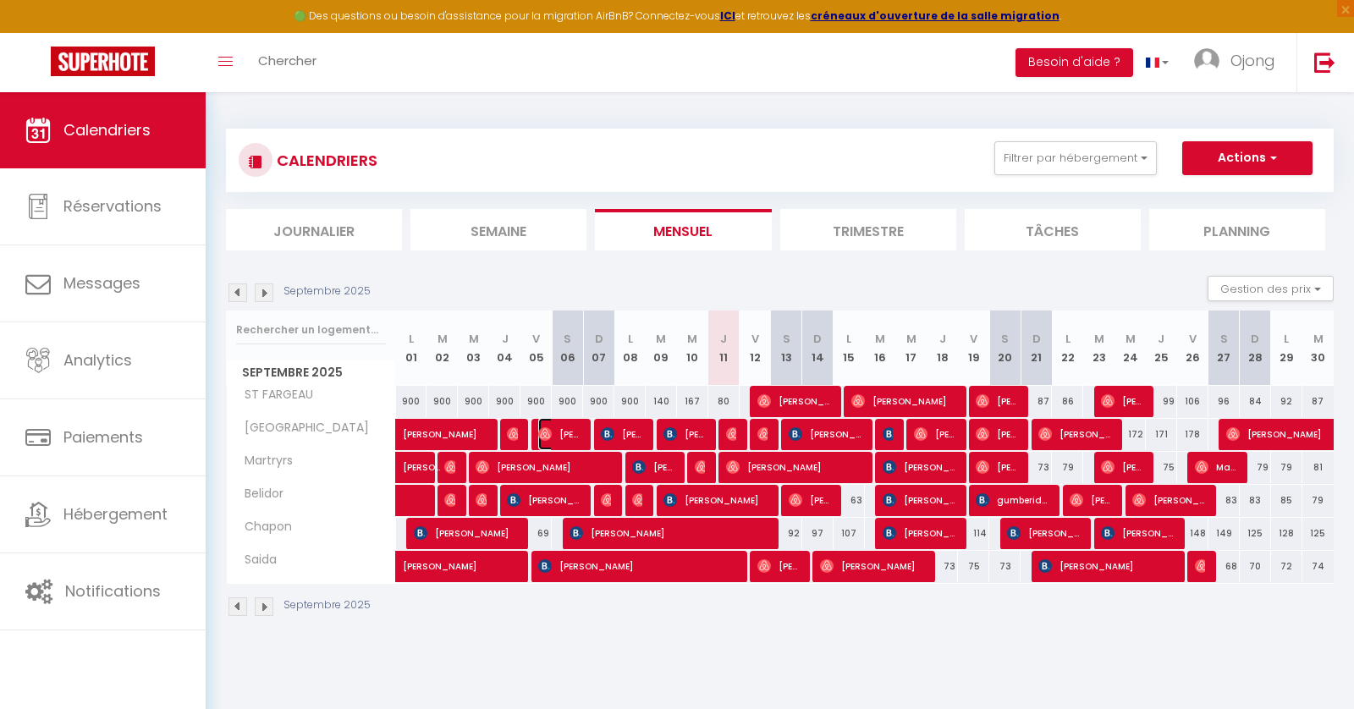
click at [554, 434] on span "[PERSON_NAME]" at bounding box center [558, 434] width 41 height 32
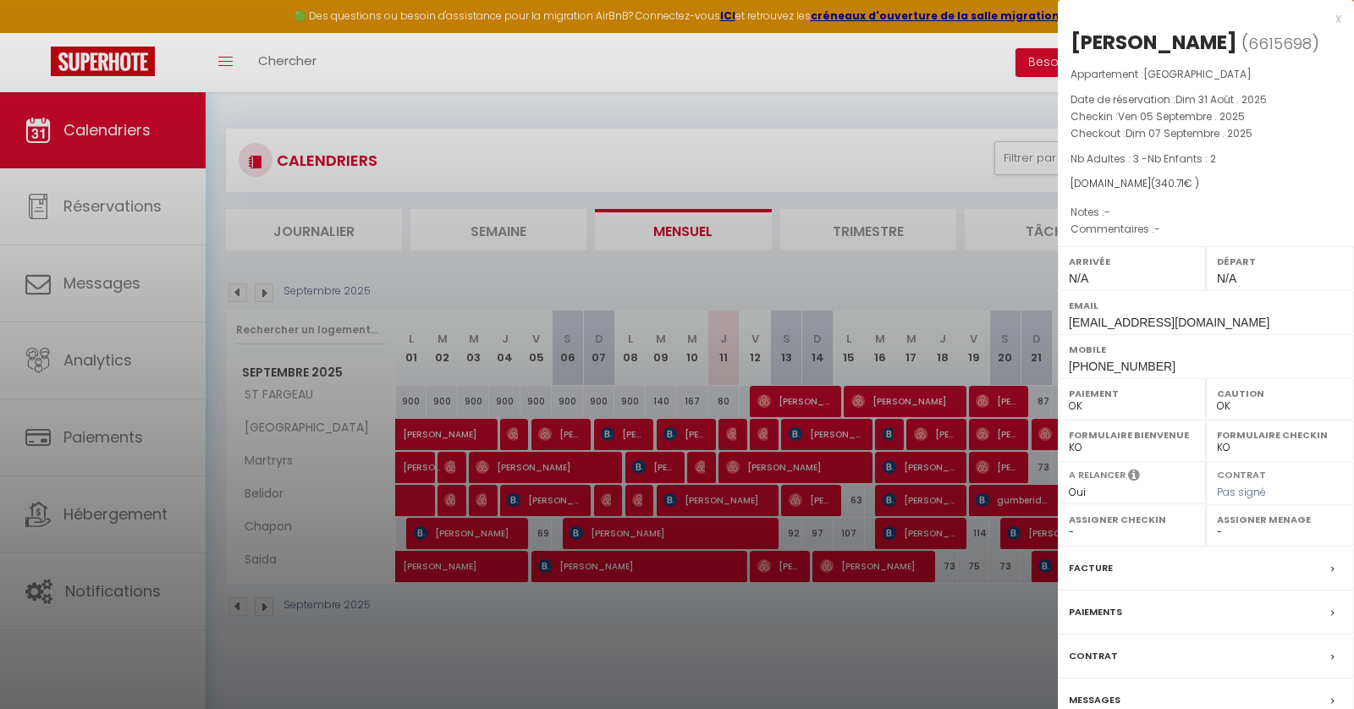
click at [517, 436] on div at bounding box center [677, 354] width 1354 height 709
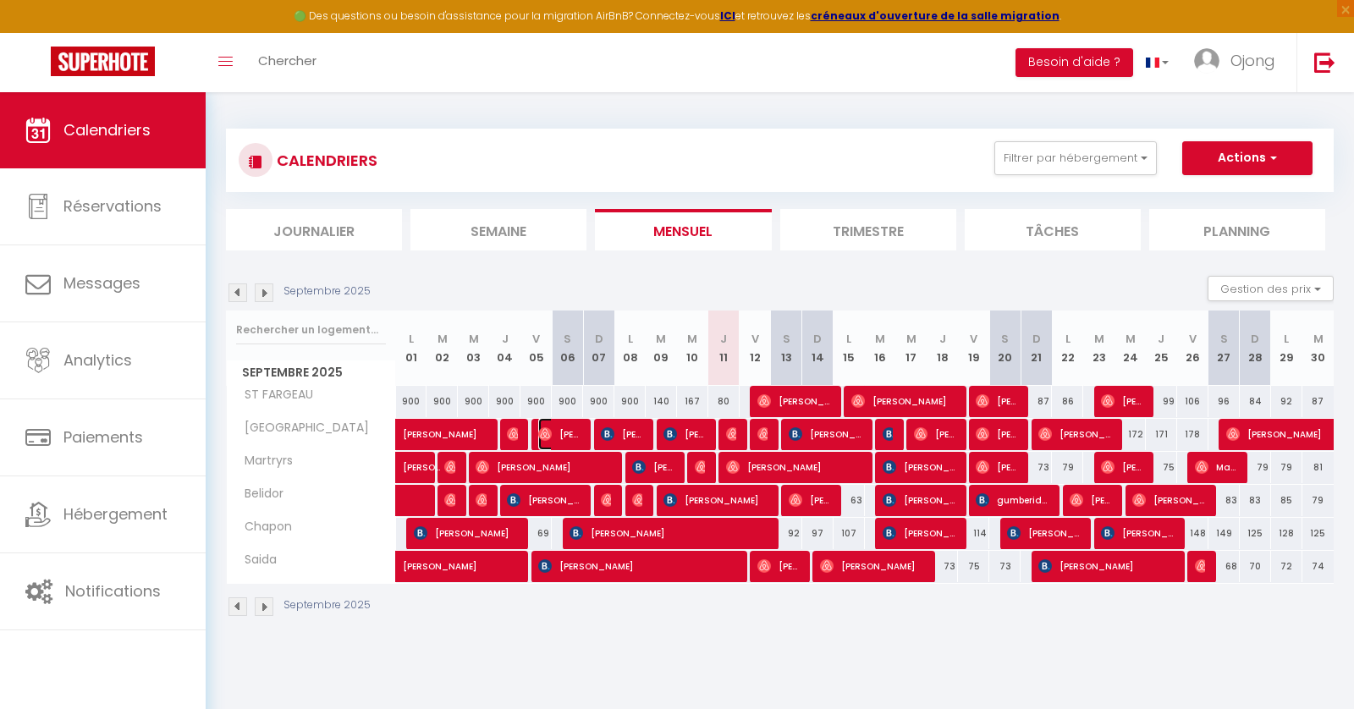
click at [571, 435] on span "[PERSON_NAME]" at bounding box center [558, 434] width 41 height 32
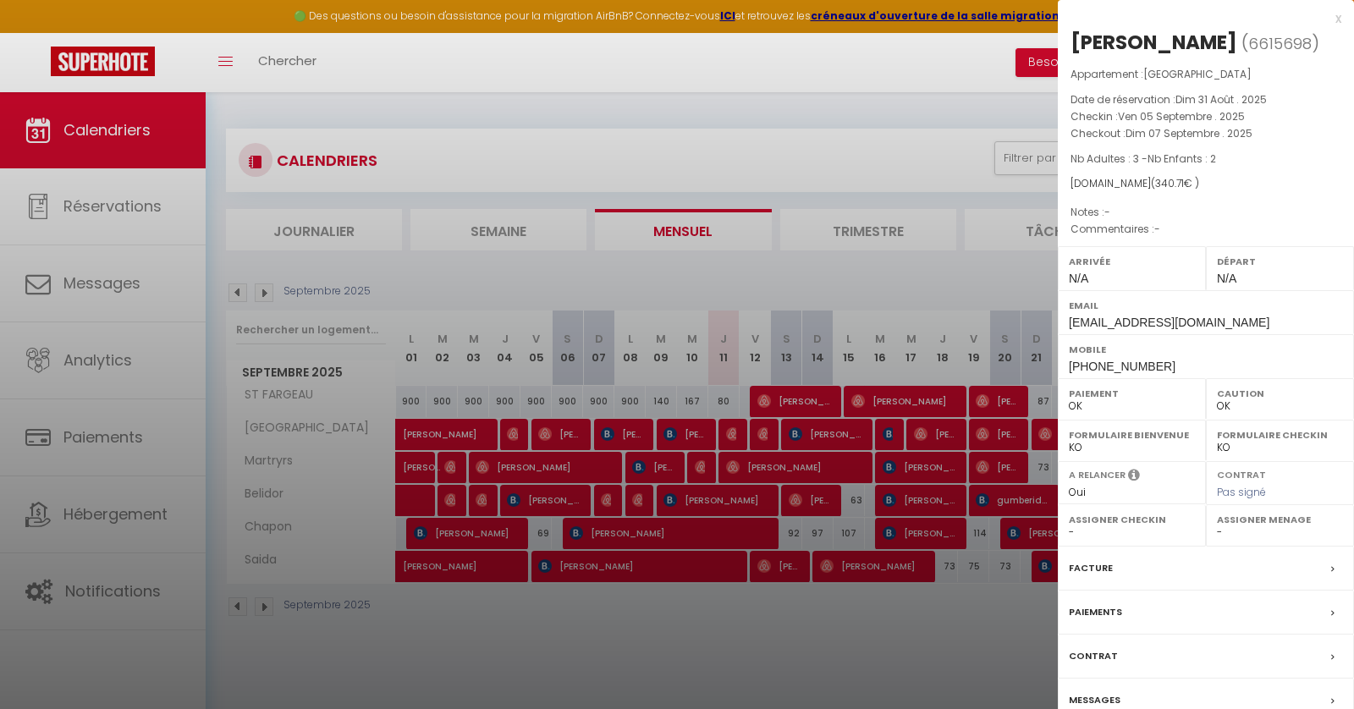
click at [530, 433] on div at bounding box center [677, 354] width 1354 height 709
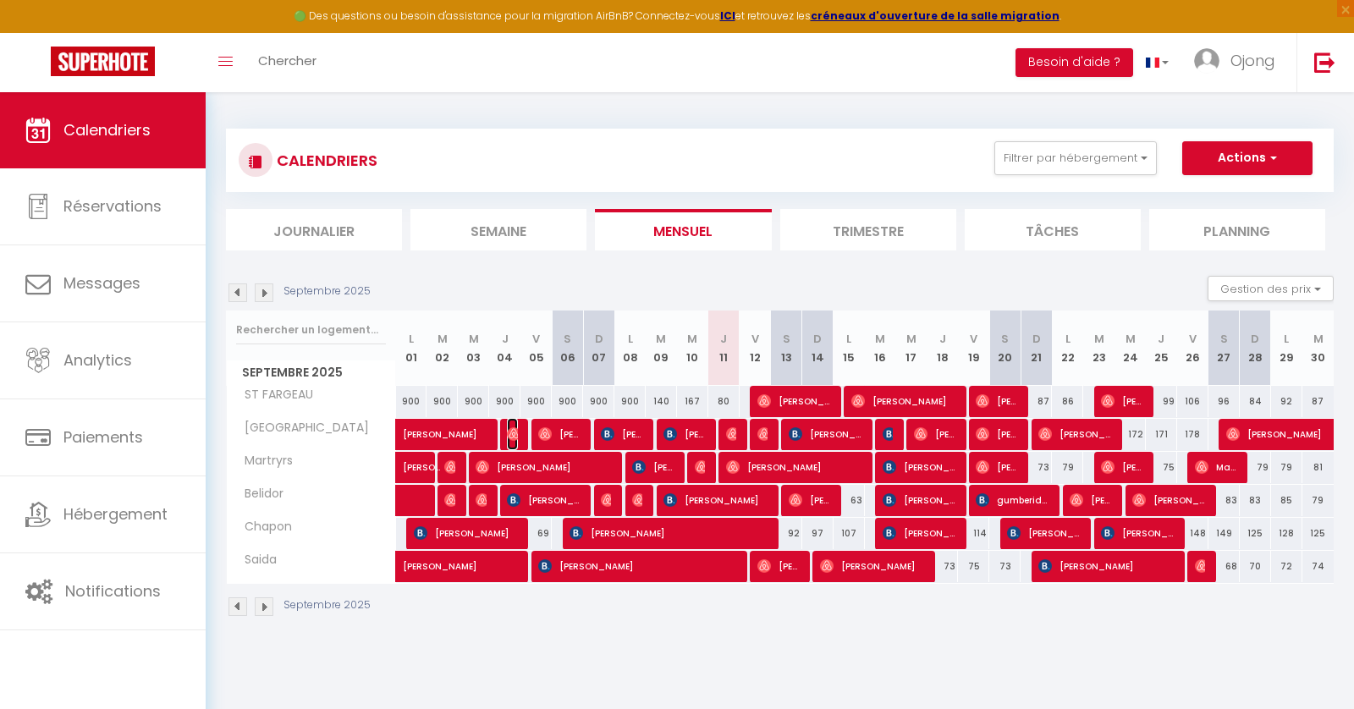
click at [512, 433] on img at bounding box center [514, 434] width 14 height 14
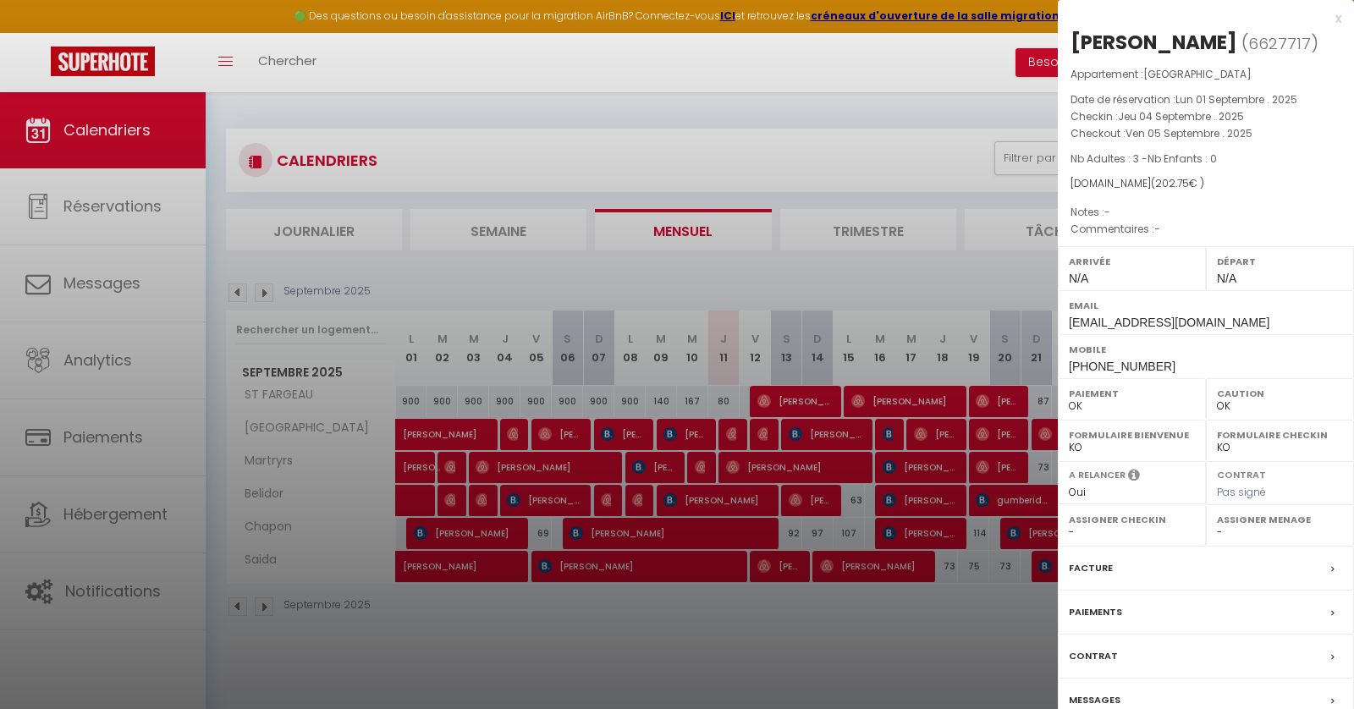
click at [546, 434] on div at bounding box center [677, 354] width 1354 height 709
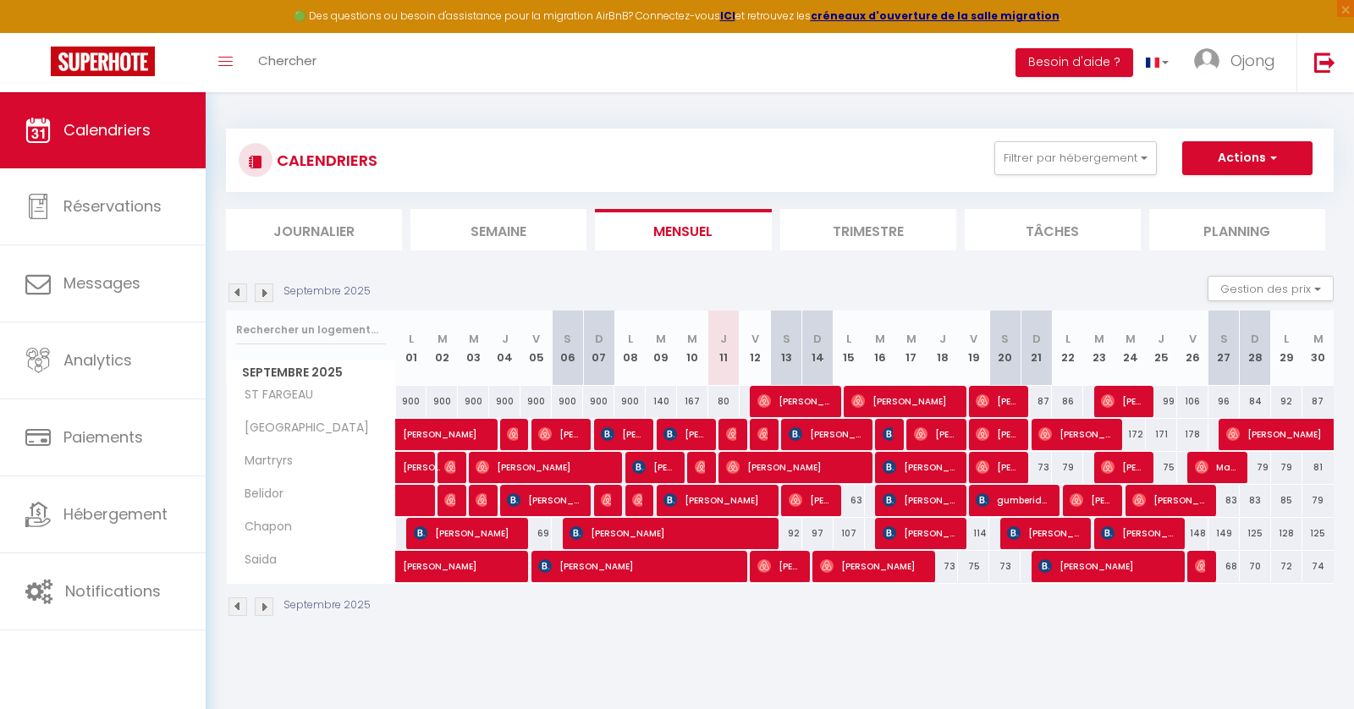
click at [234, 295] on img at bounding box center [238, 293] width 19 height 19
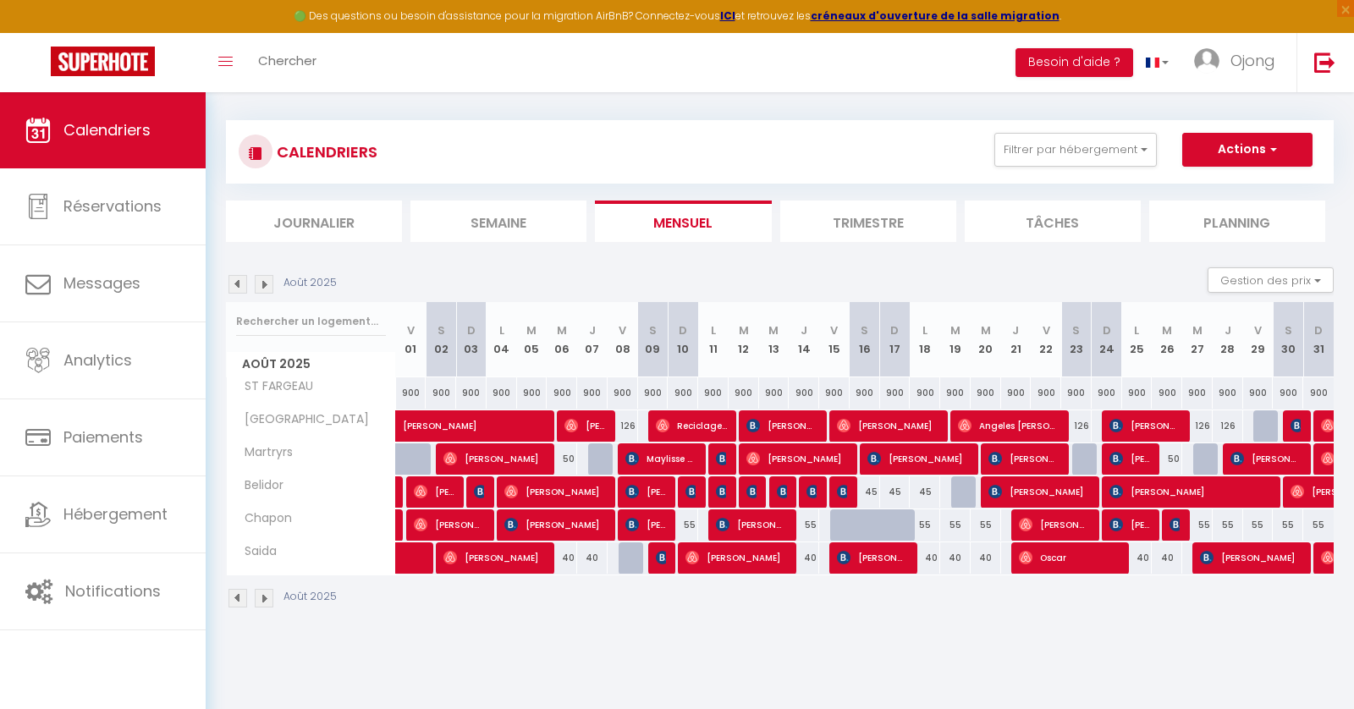
scroll to position [14, 0]
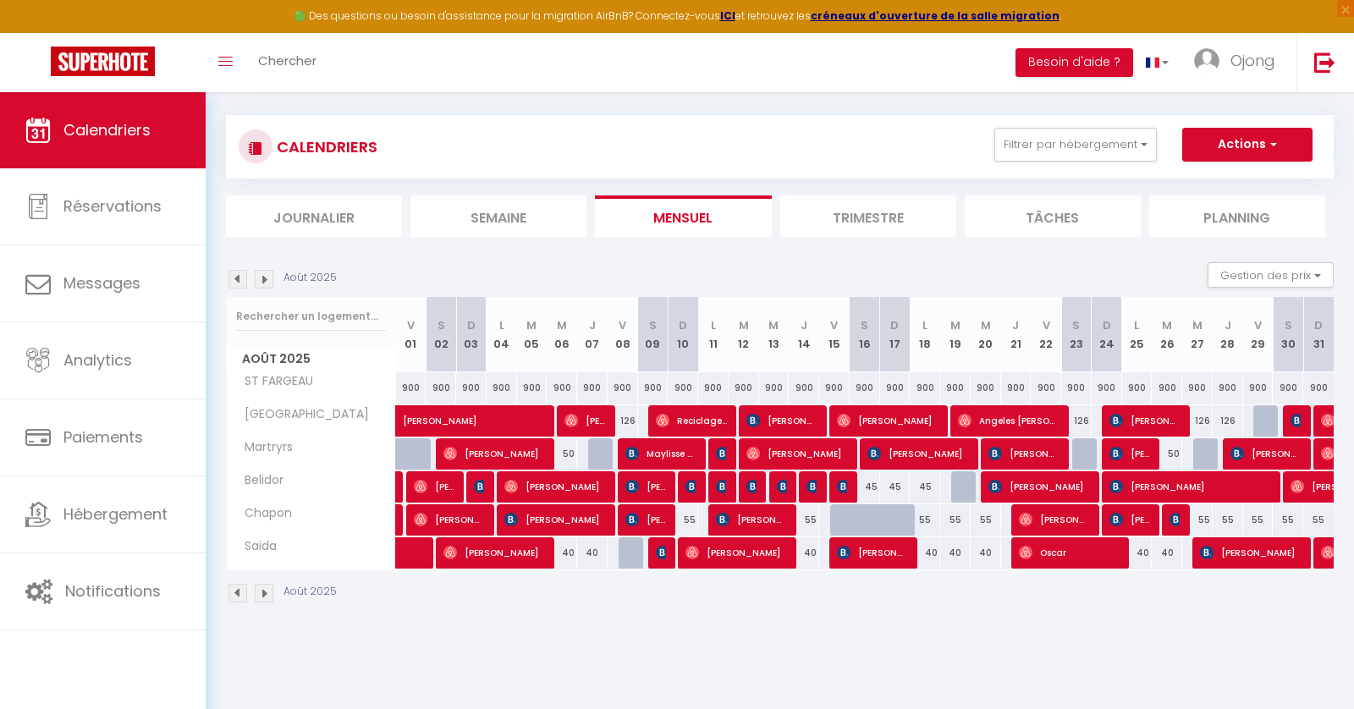
click at [1069, 209] on li "Tâches" at bounding box center [1053, 216] width 176 height 41
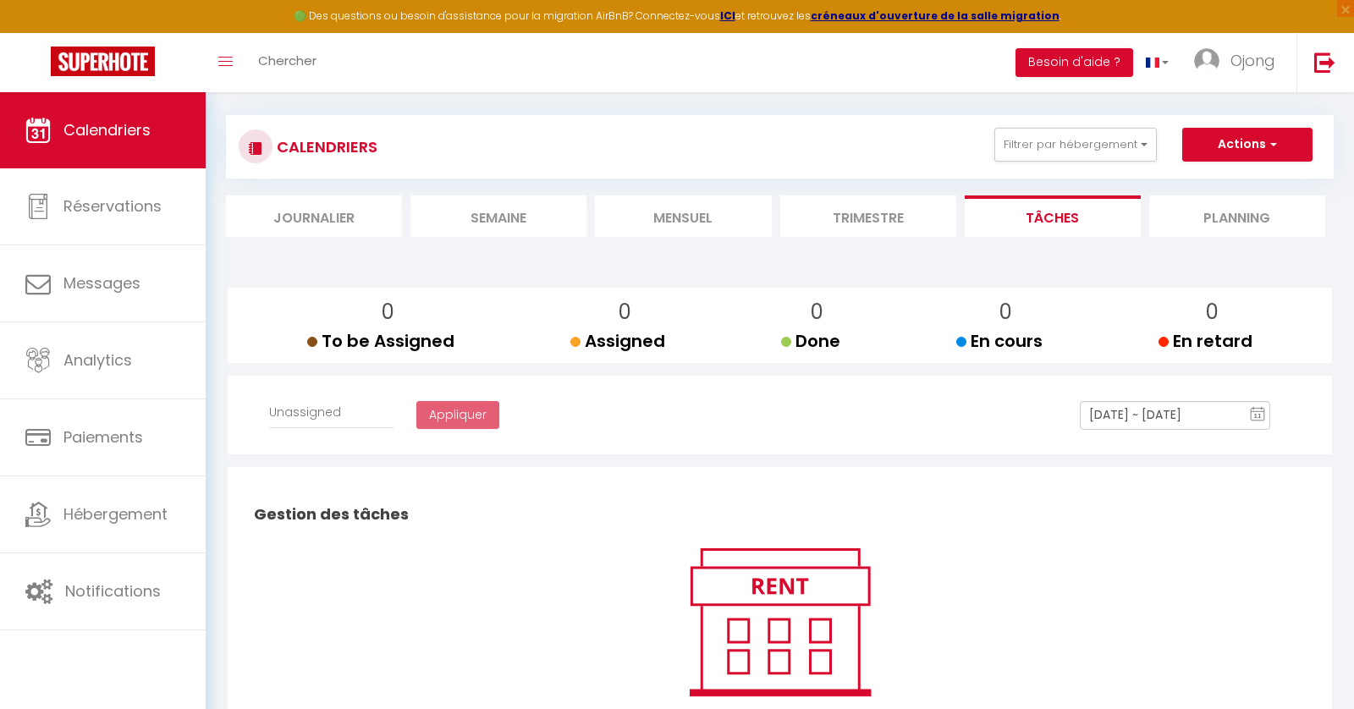
select select
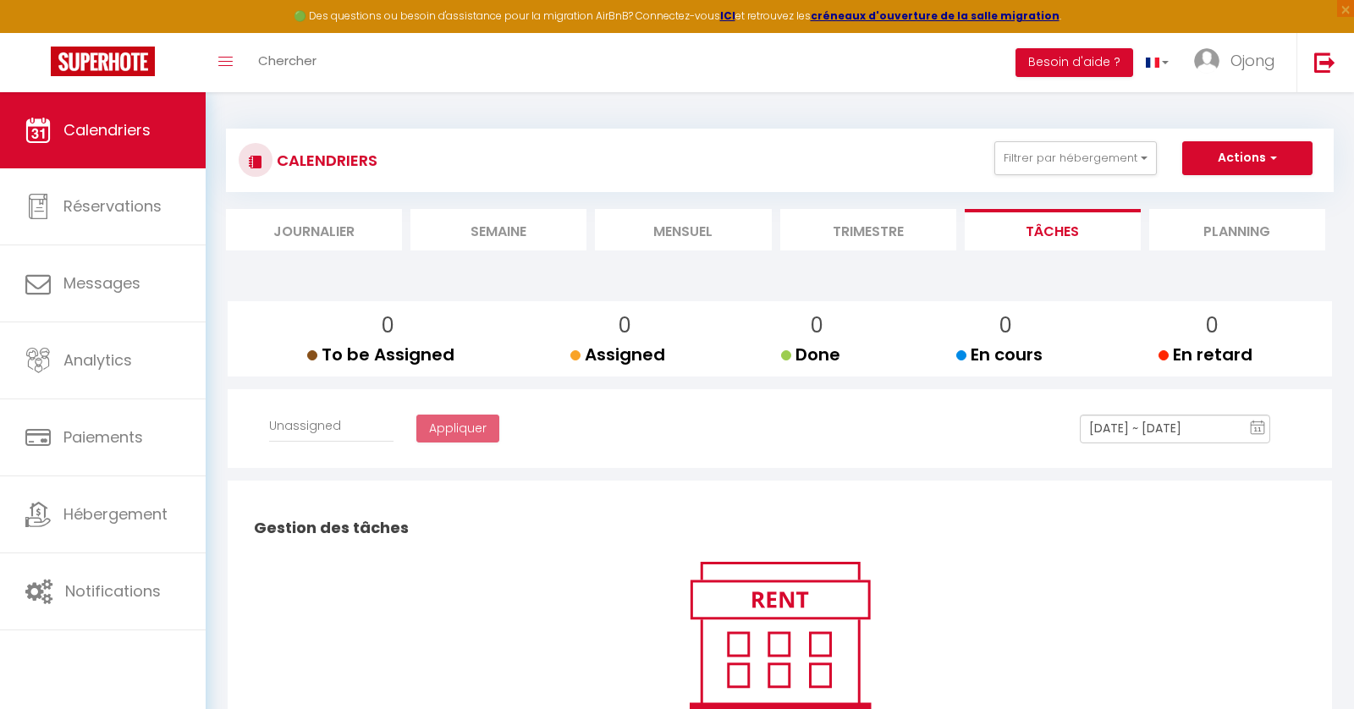
click at [676, 227] on li "Mensuel" at bounding box center [683, 229] width 176 height 41
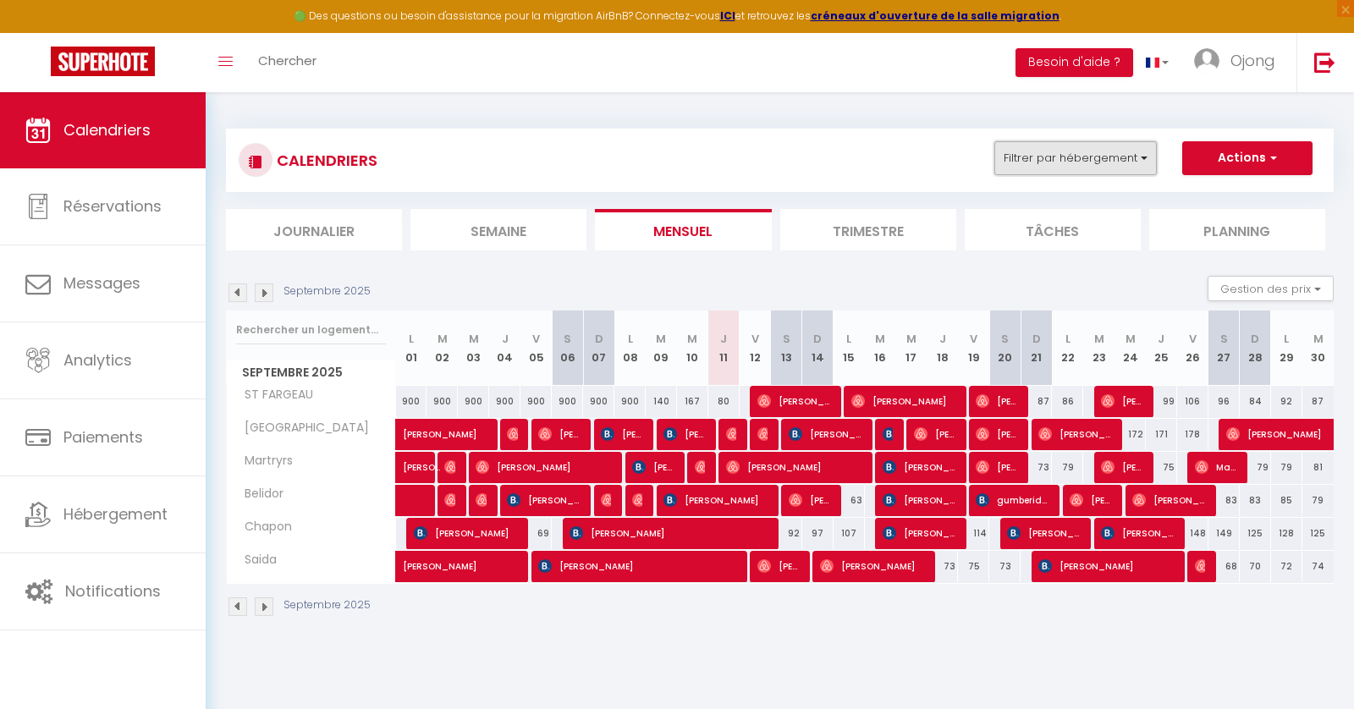
click at [1103, 158] on button "Filtrer par hébergement" at bounding box center [1076, 158] width 163 height 34
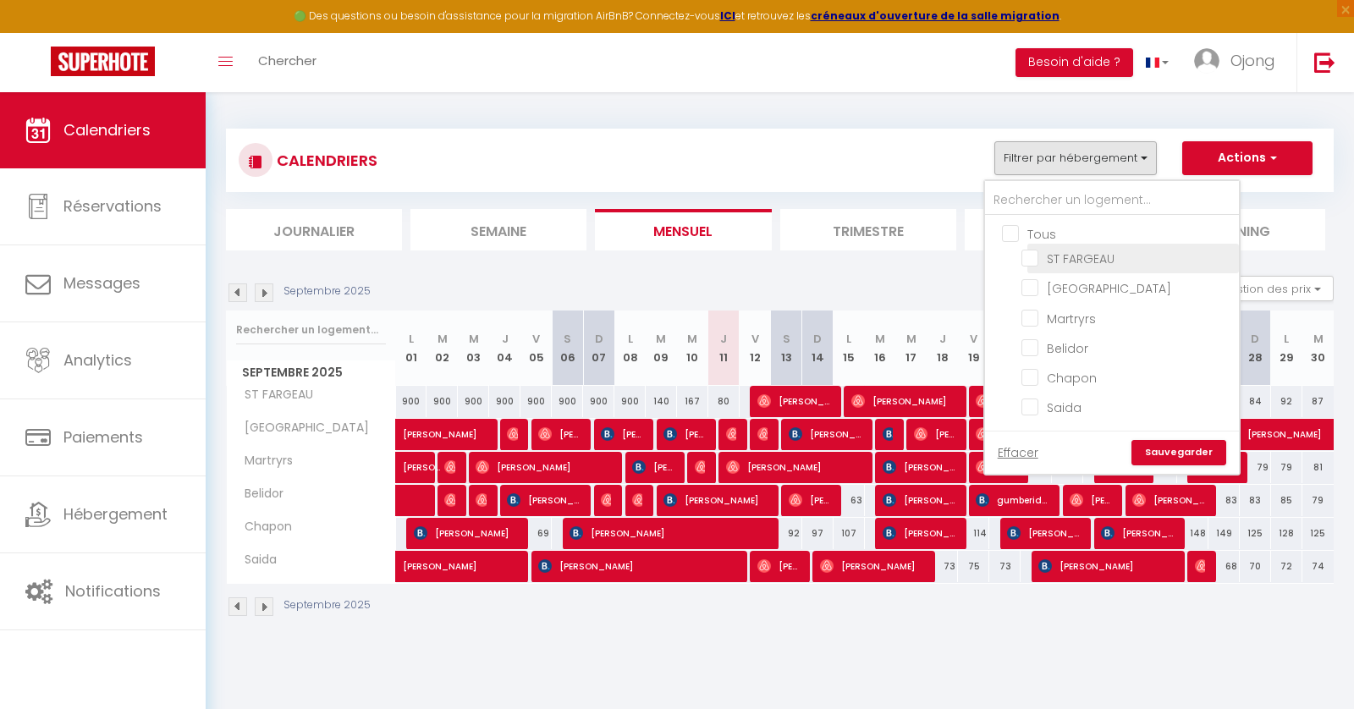
click at [1036, 260] on input "ST FARGEAU" at bounding box center [1128, 257] width 212 height 17
checkbox input "true"
checkbox input "false"
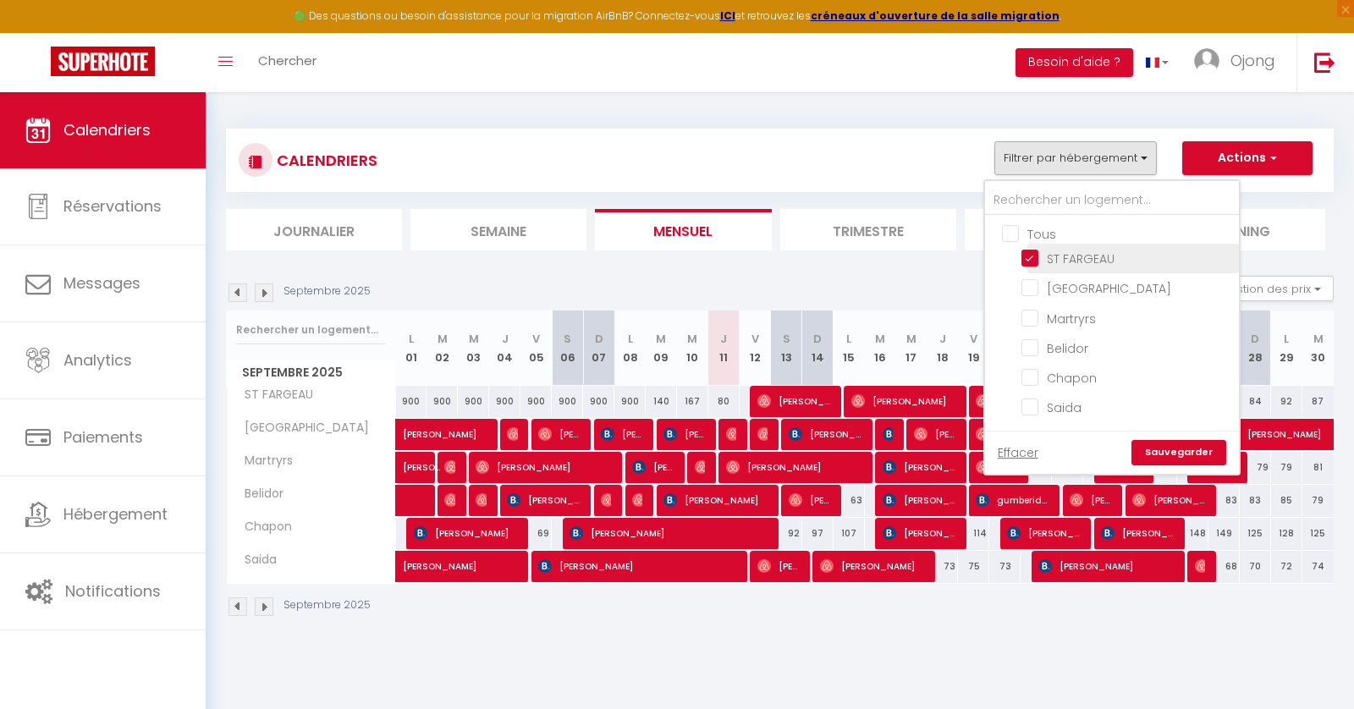
checkbox input "false"
click at [1175, 442] on link "Sauvegarder" at bounding box center [1179, 452] width 95 height 25
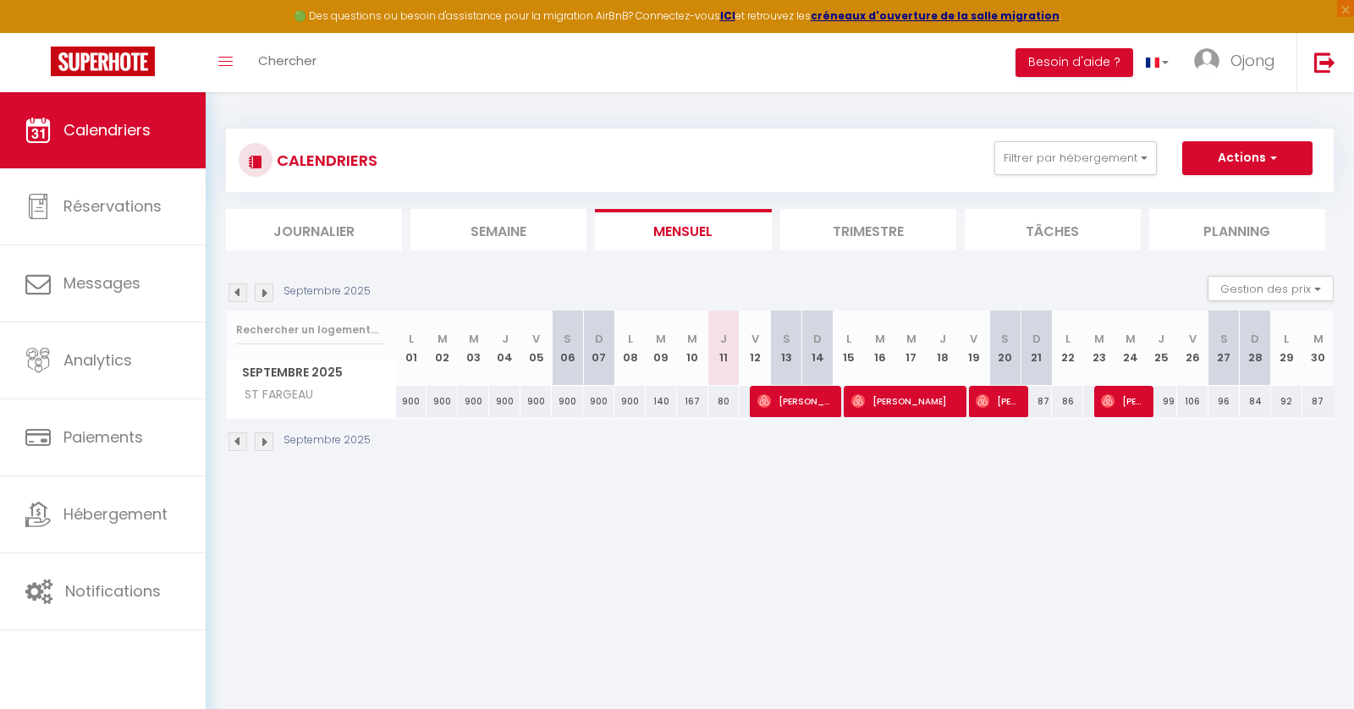
click at [234, 289] on img at bounding box center [238, 293] width 19 height 19
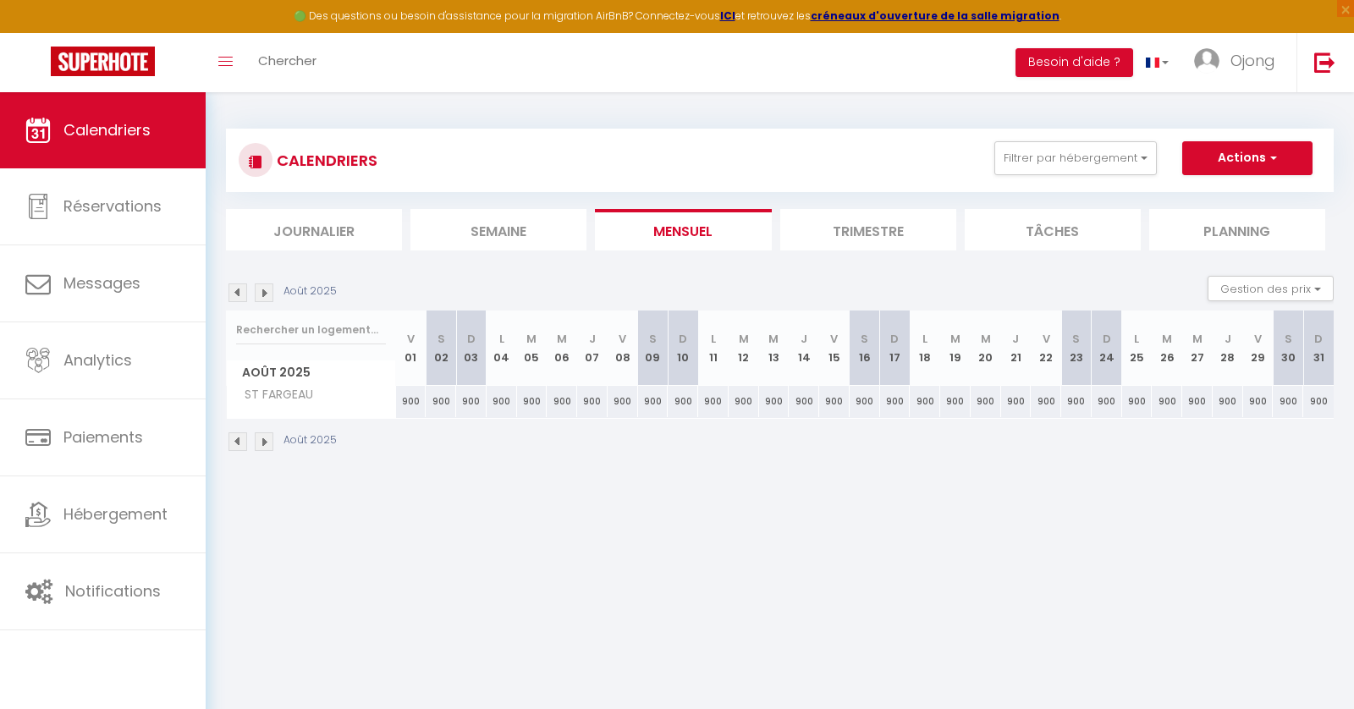
click at [264, 290] on img at bounding box center [264, 293] width 19 height 19
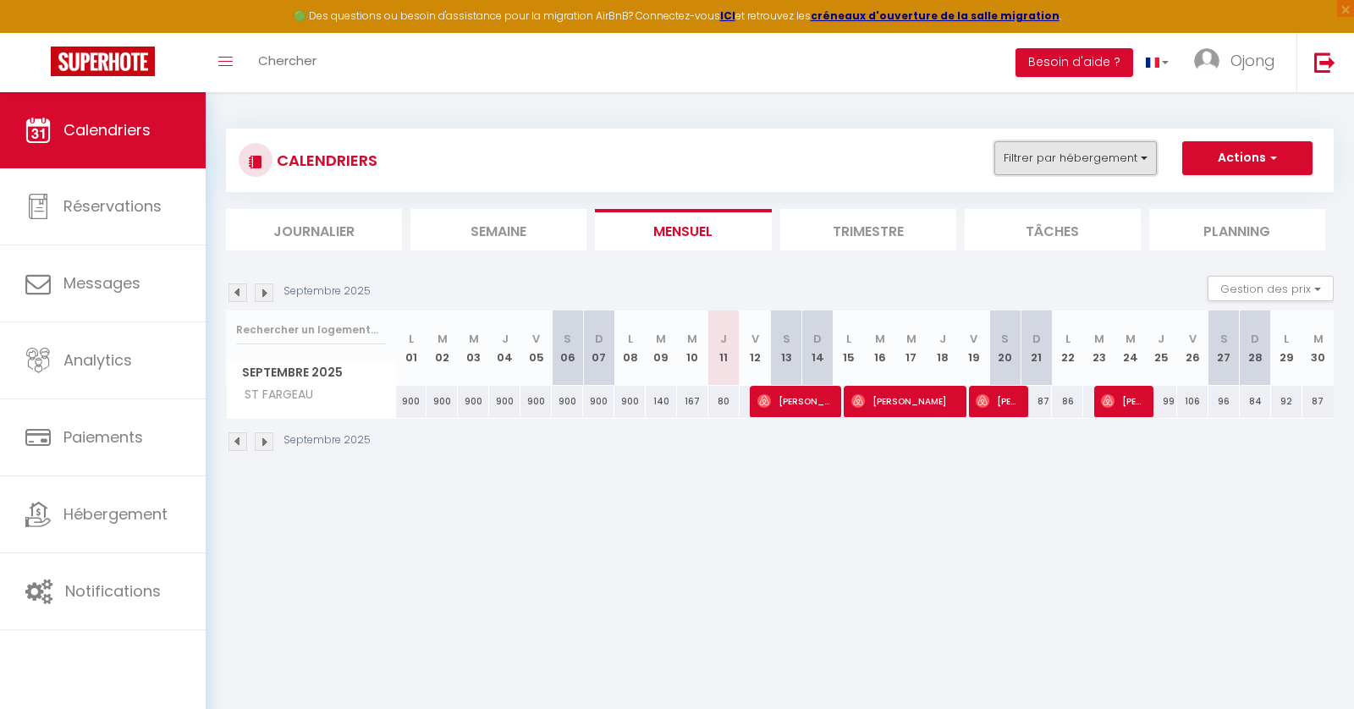
click at [1111, 149] on button "Filtrer par hébergement" at bounding box center [1076, 158] width 163 height 34
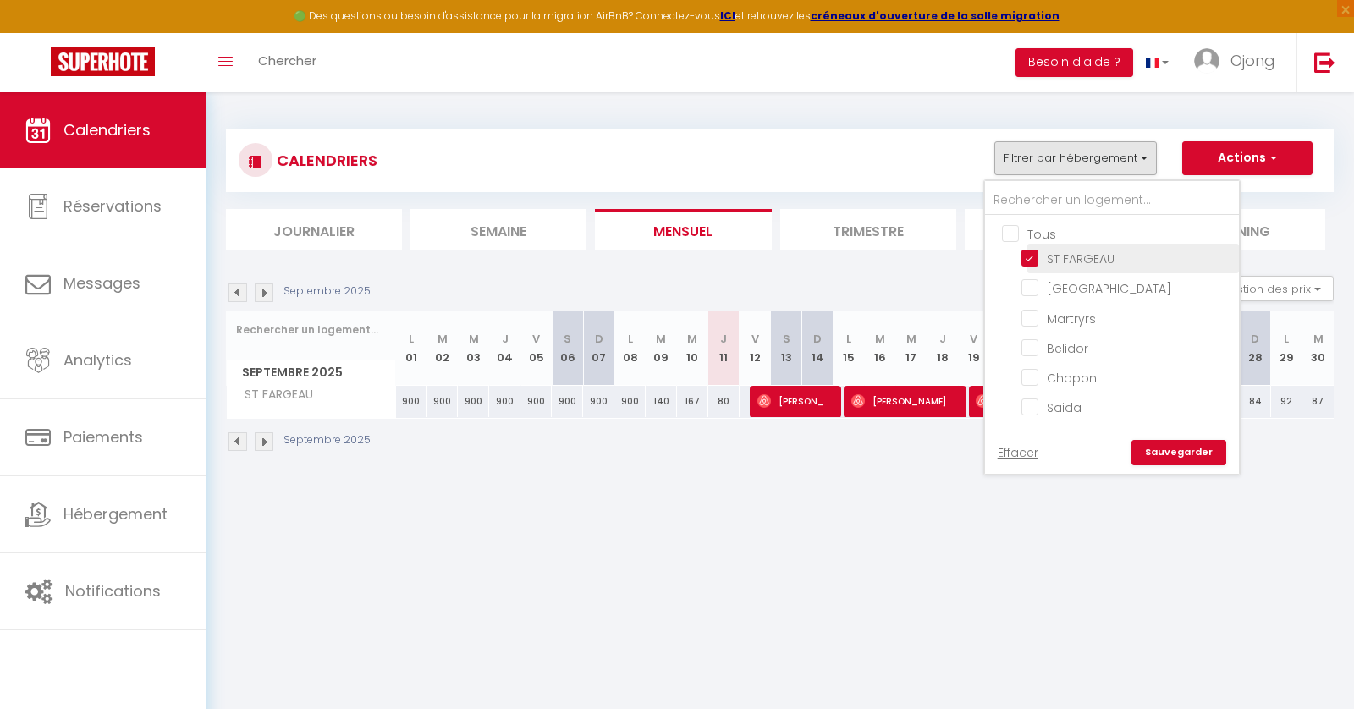
click at [1033, 256] on input "ST FARGEAU" at bounding box center [1128, 257] width 212 height 17
checkbox input "false"
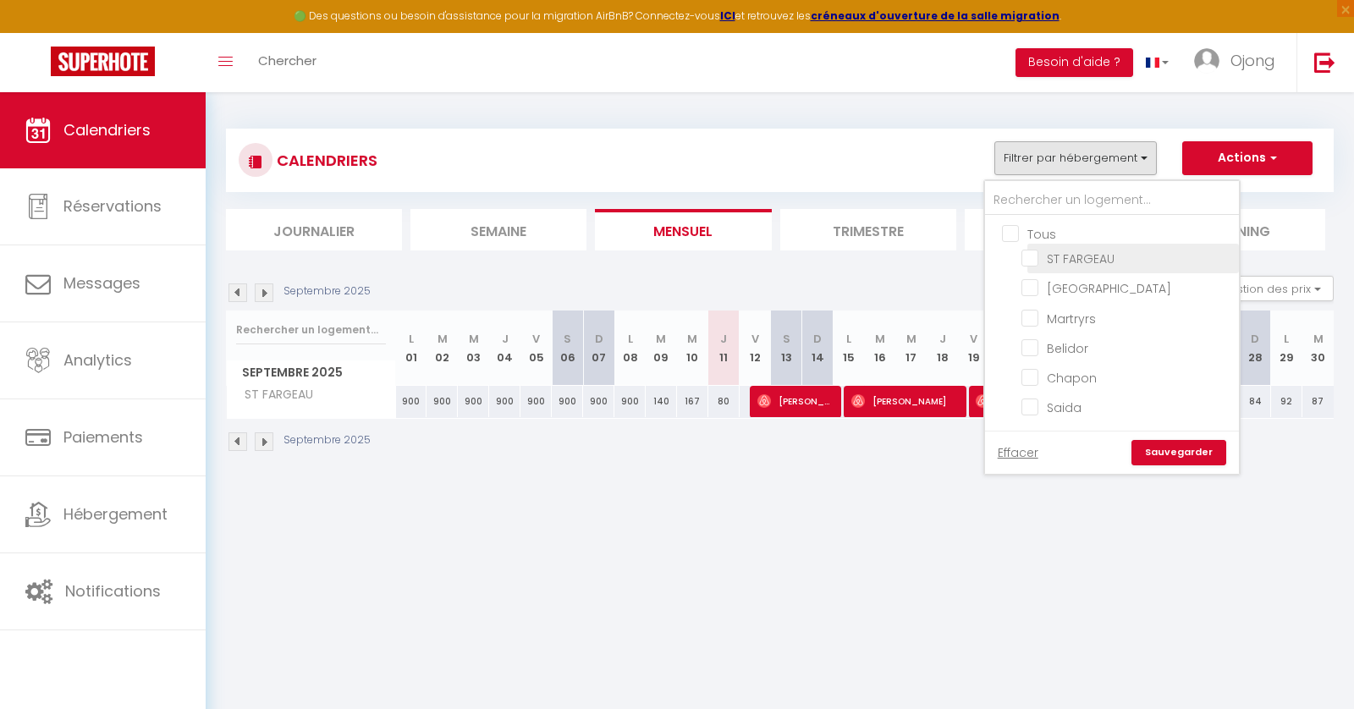
checkbox input "false"
click at [1033, 292] on input "[GEOGRAPHIC_DATA]" at bounding box center [1128, 286] width 212 height 17
checkbox input "true"
checkbox input "false"
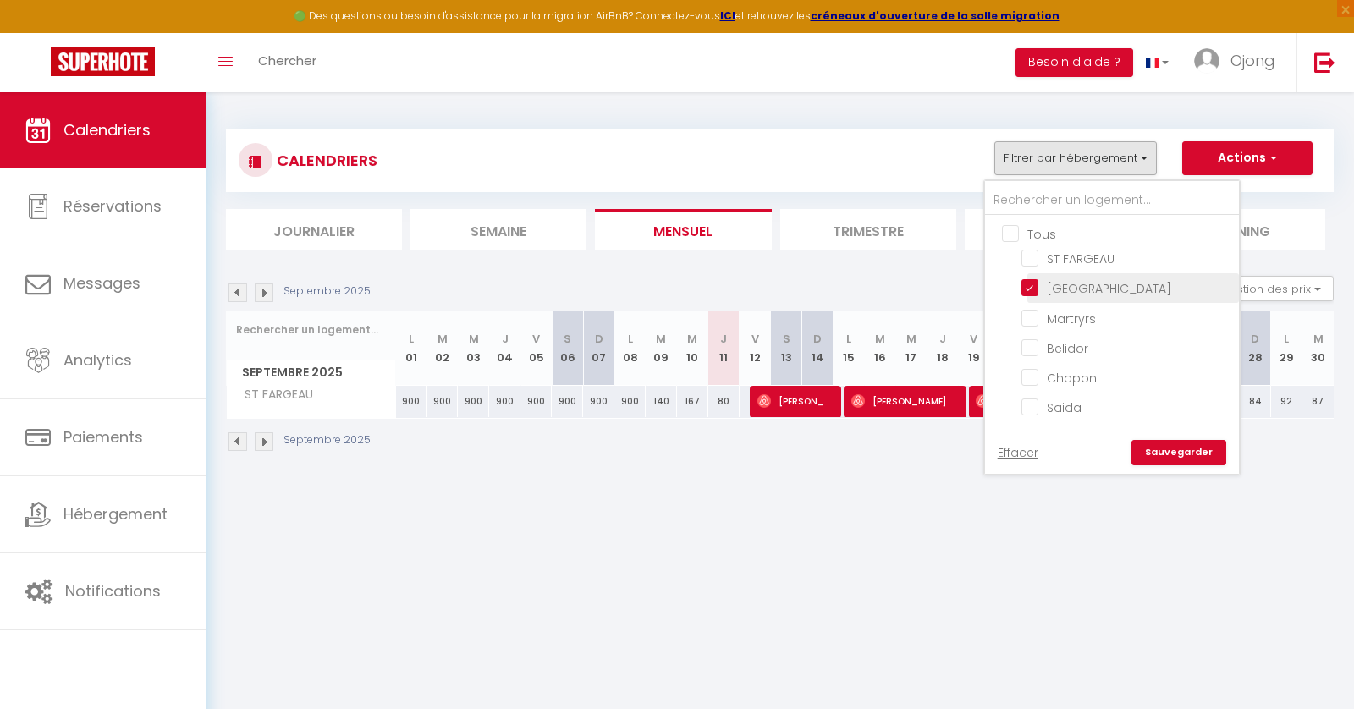
checkbox input "false"
click at [1166, 449] on link "Sauvegarder" at bounding box center [1179, 452] width 95 height 25
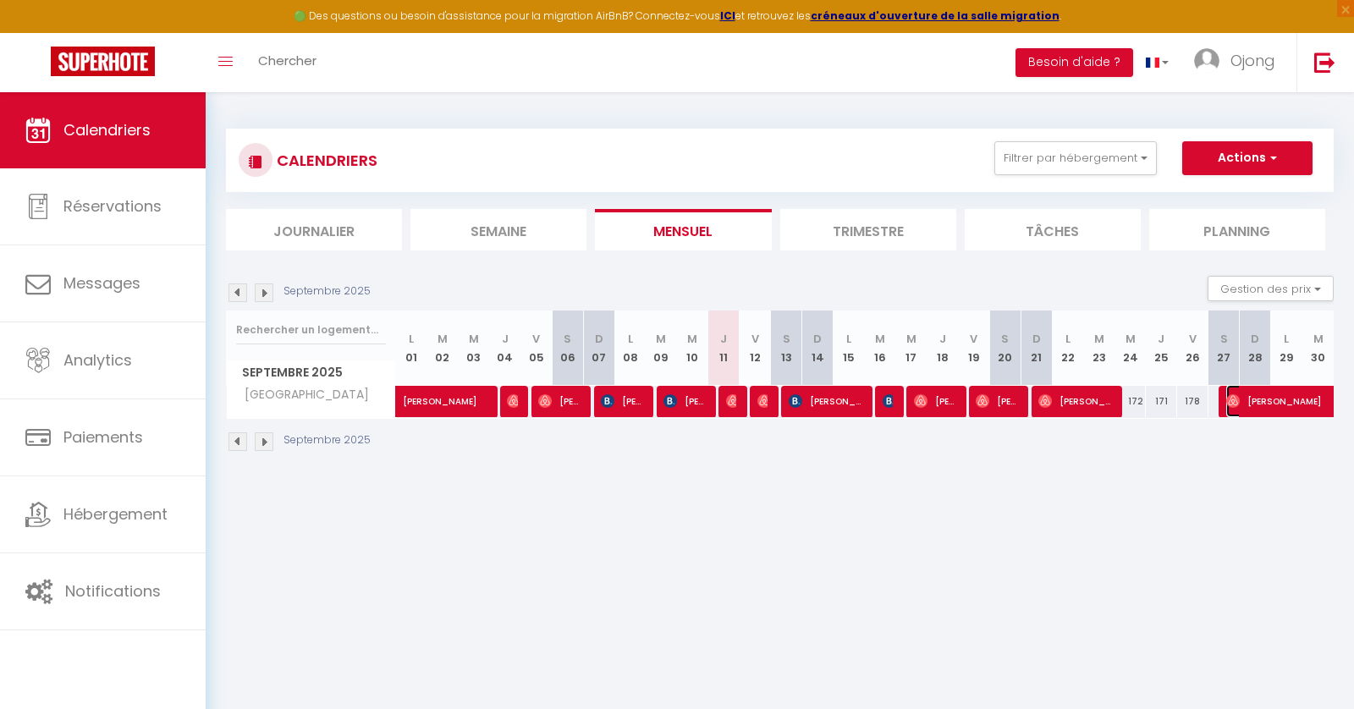
click at [1297, 400] on span "[PERSON_NAME]" at bounding box center [1305, 401] width 156 height 32
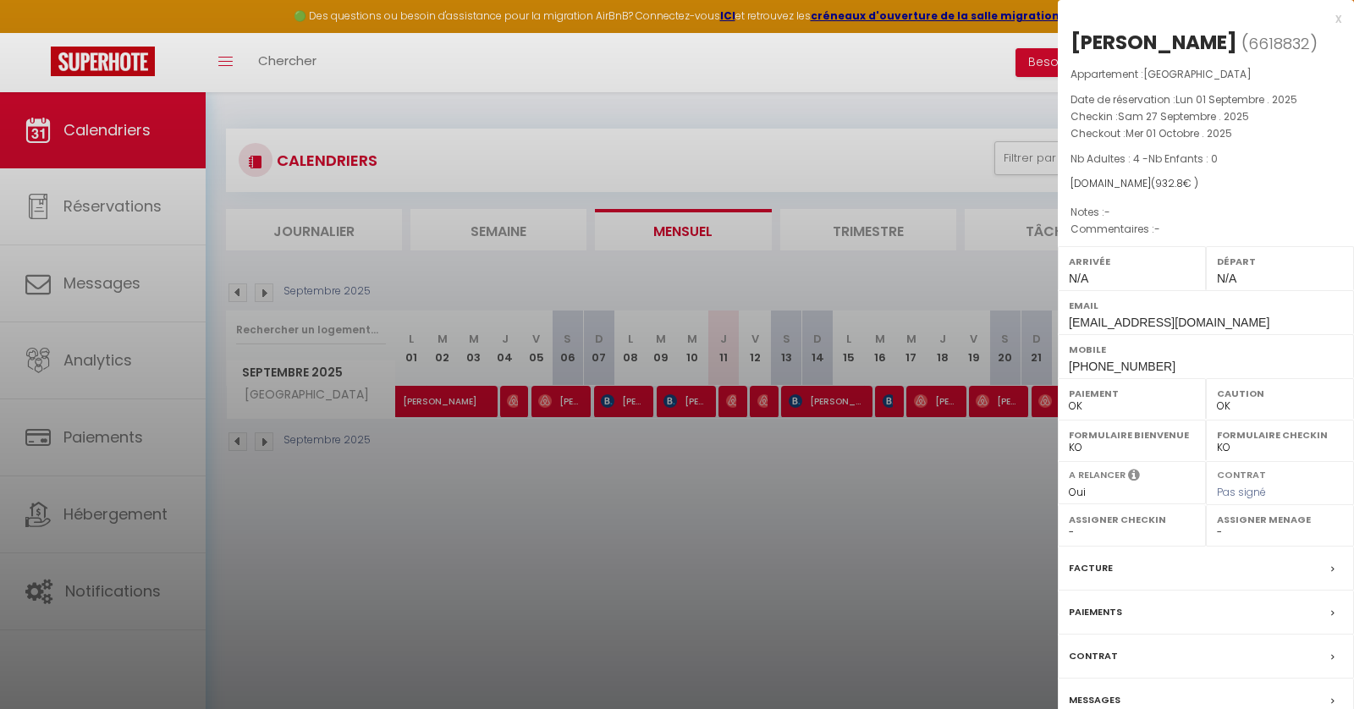
click at [1002, 167] on div at bounding box center [677, 354] width 1354 height 709
checkbox input "false"
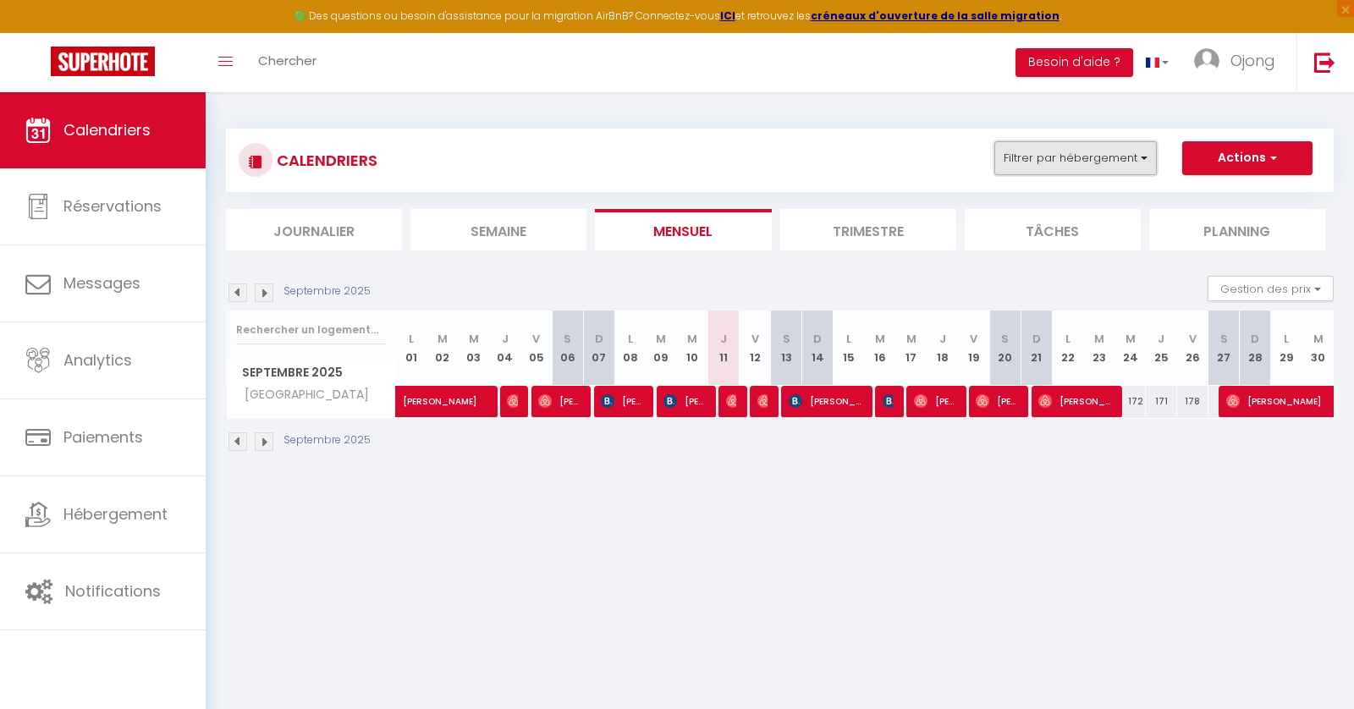
click at [1113, 157] on button "Filtrer par hébergement" at bounding box center [1076, 158] width 163 height 34
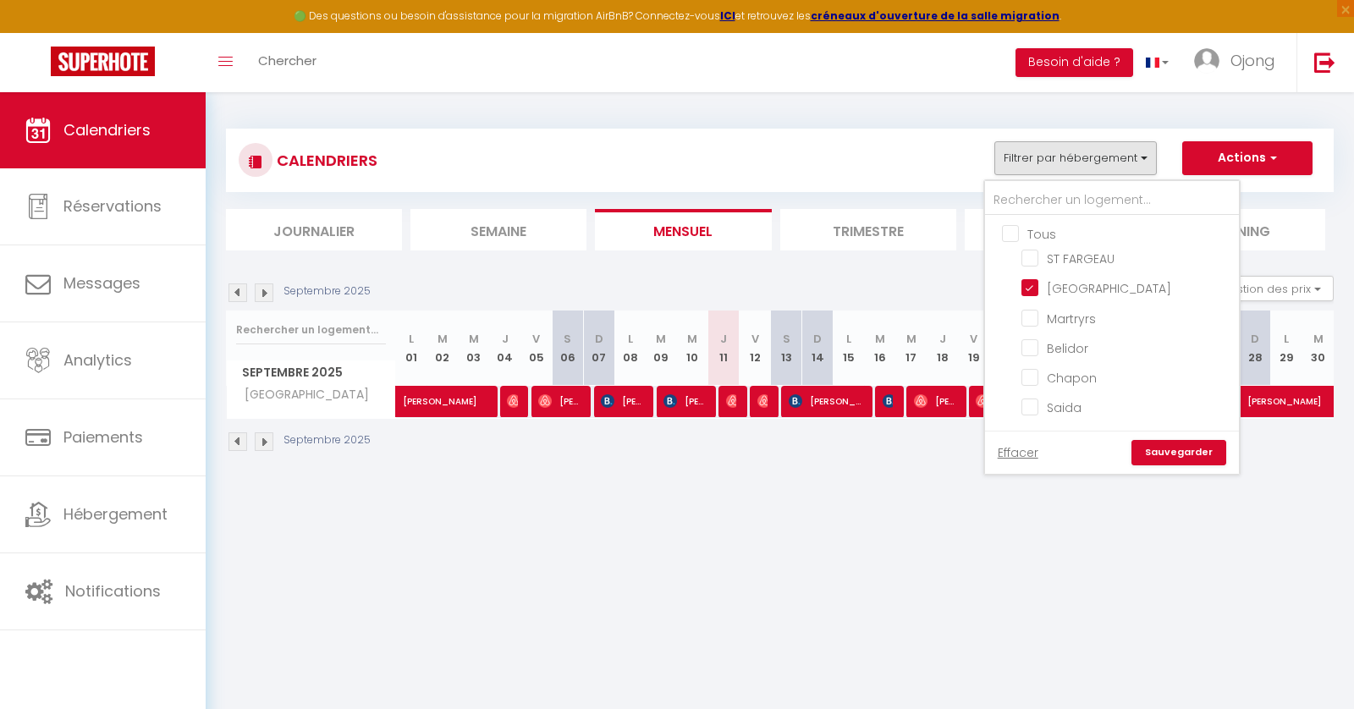
click at [1015, 229] on input "Tous" at bounding box center [1129, 232] width 254 height 17
checkbox input "true"
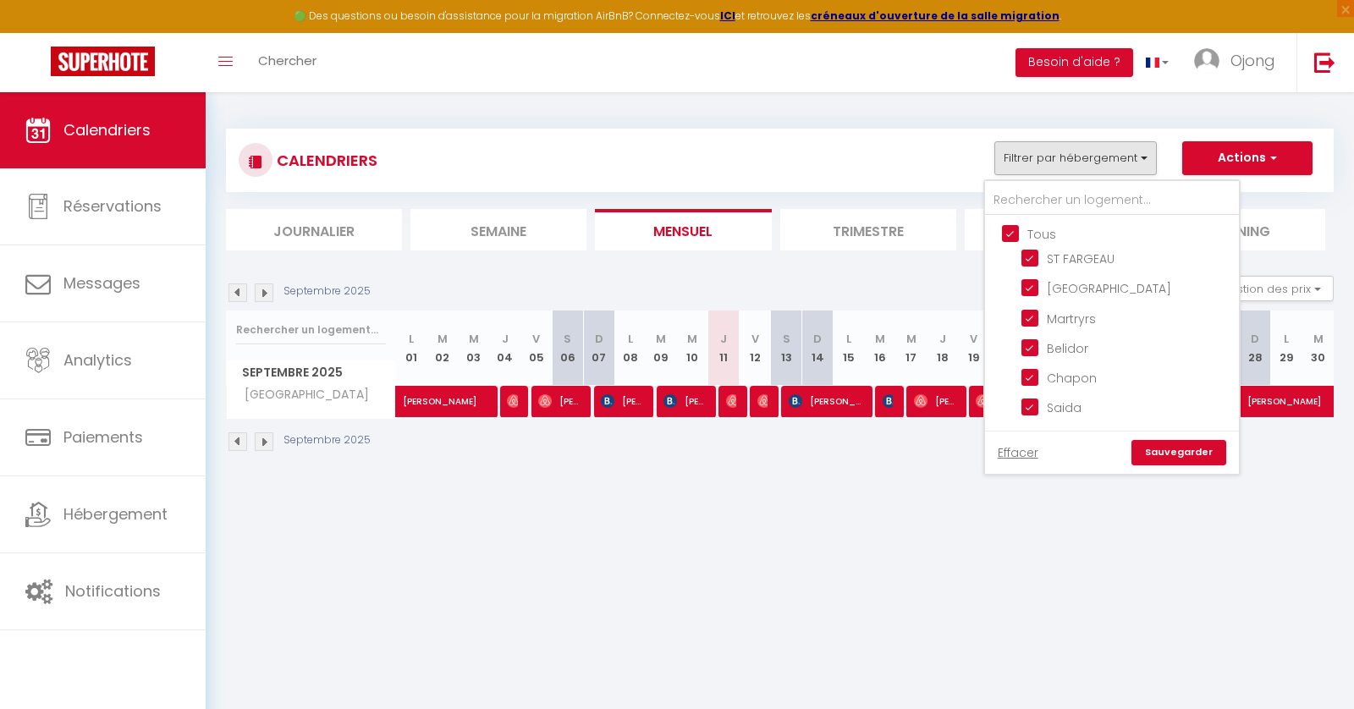
checkbox input "true"
click at [1159, 440] on link "Sauvegarder" at bounding box center [1179, 452] width 95 height 25
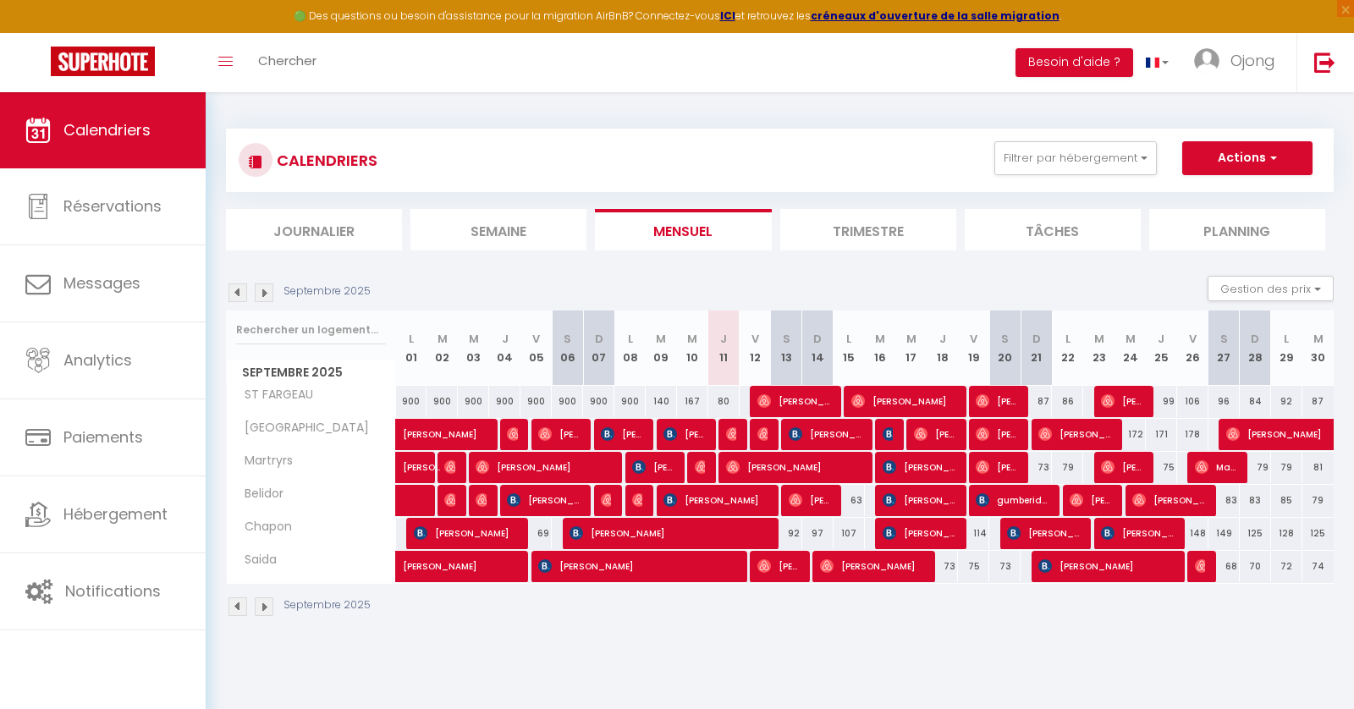
click at [230, 292] on img at bounding box center [238, 293] width 19 height 19
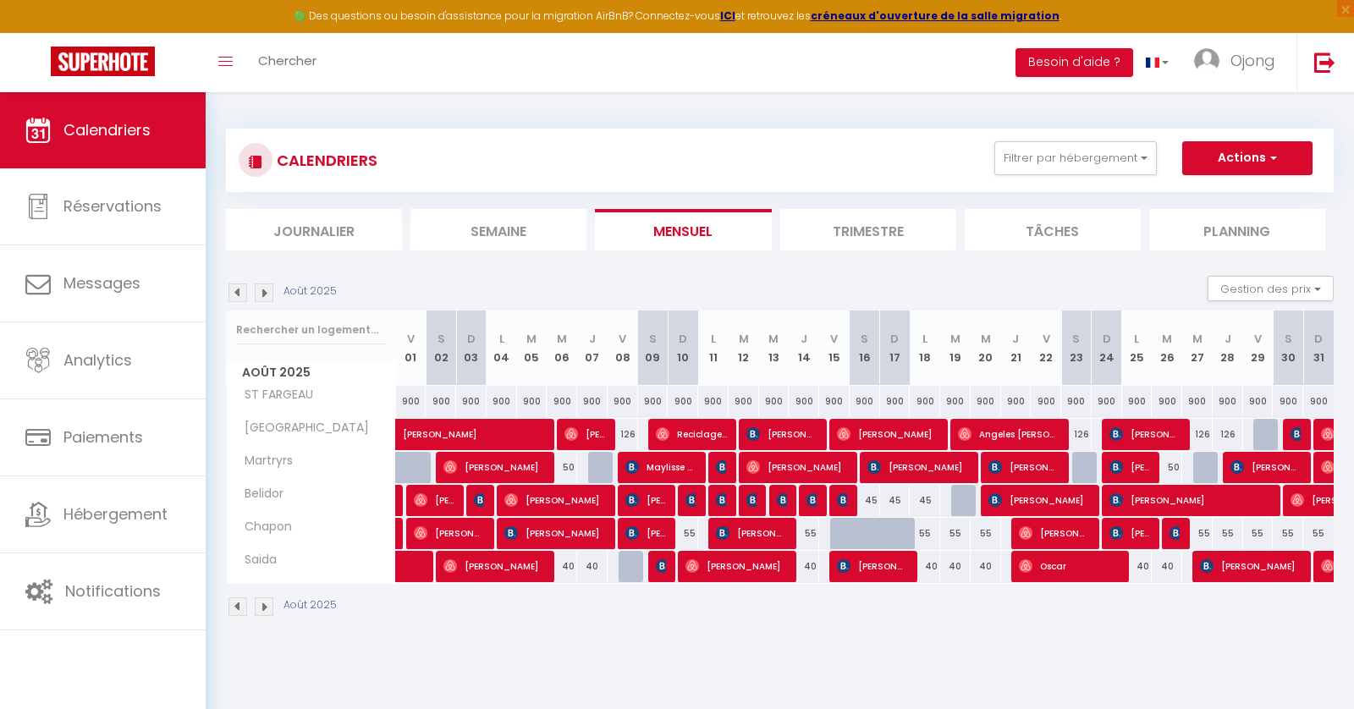
click at [1320, 438] on div at bounding box center [1329, 435] width 30 height 32
click at [461, 428] on span "[PERSON_NAME]" at bounding box center [500, 426] width 195 height 32
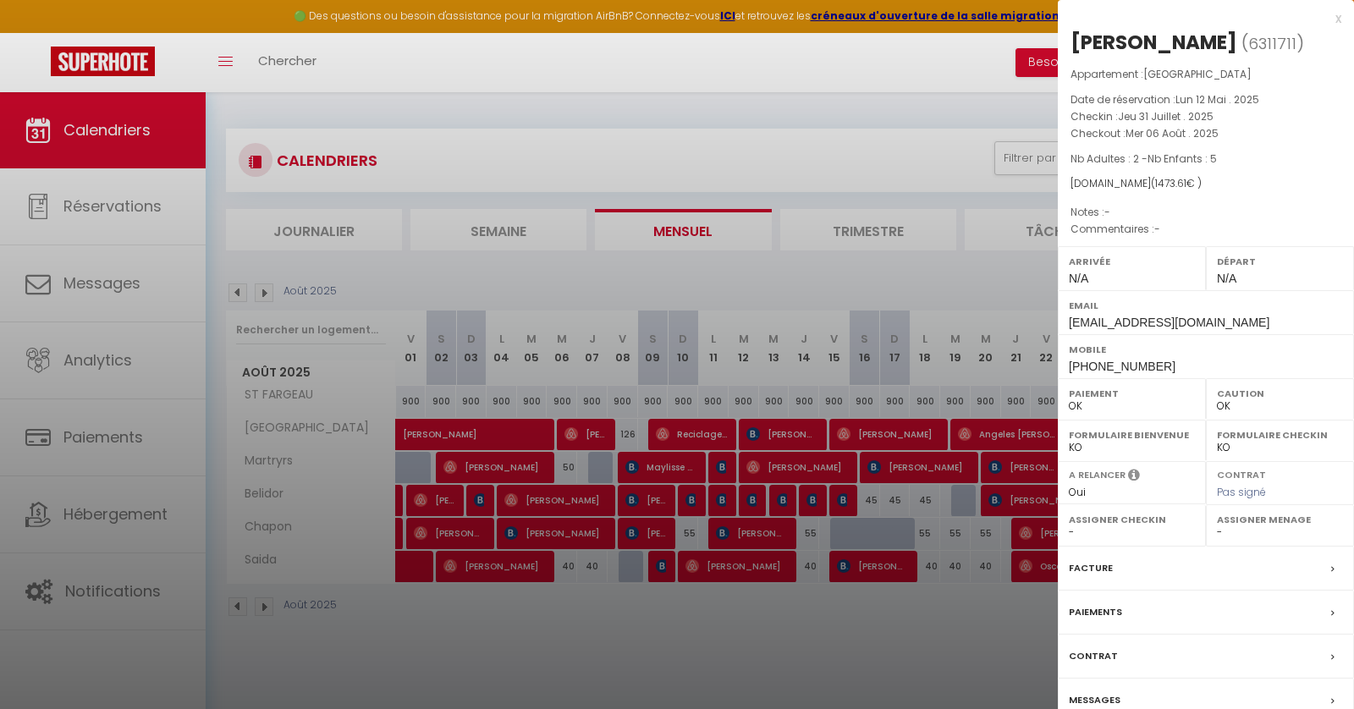
click at [879, 148] on div at bounding box center [677, 354] width 1354 height 709
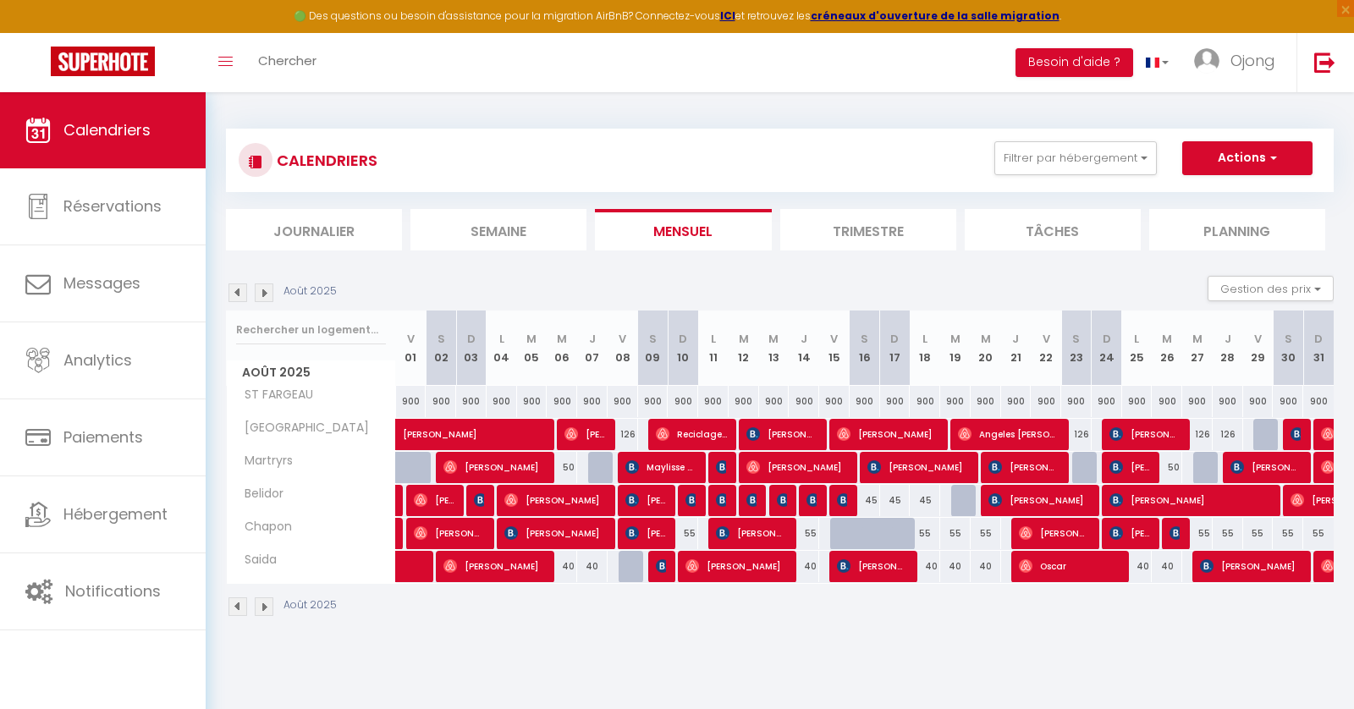
click at [1261, 423] on div at bounding box center [1269, 435] width 30 height 32
type input "126"
type input "Ven 29 Août 2025"
type input "[DATE]"
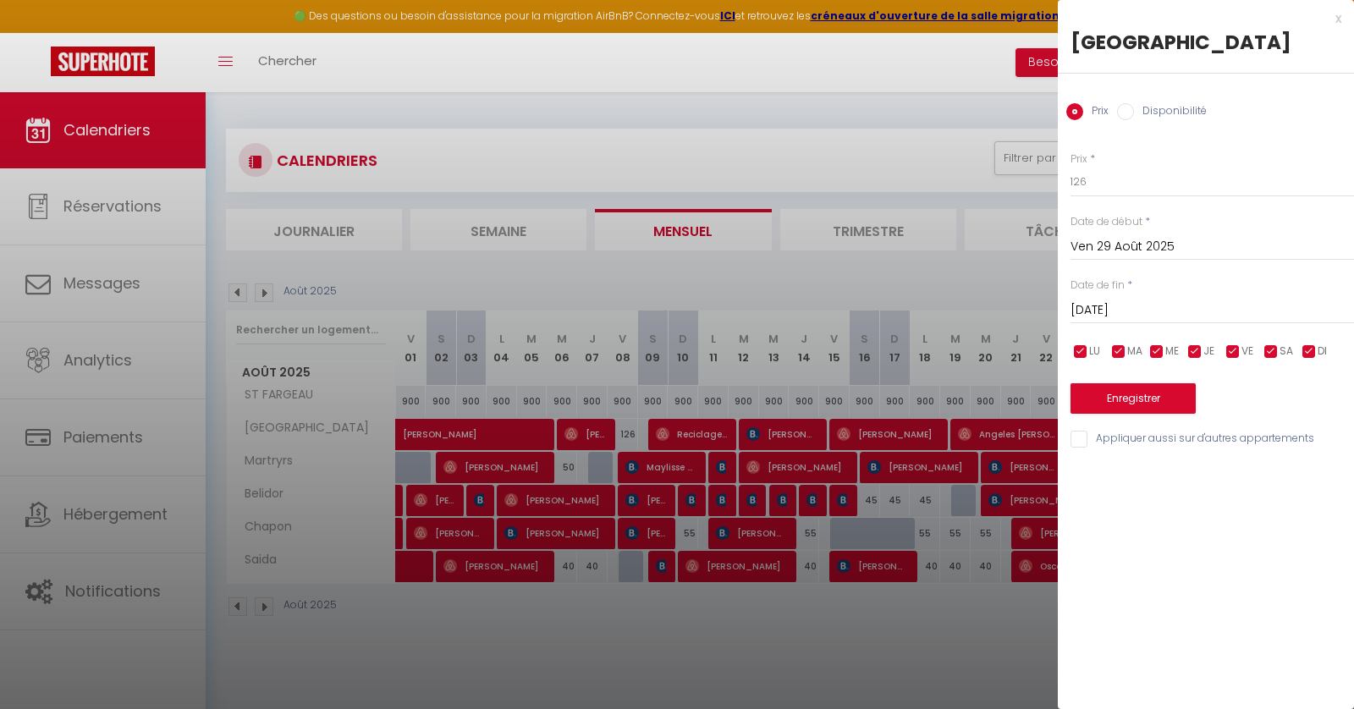
click at [1337, 14] on div "x" at bounding box center [1200, 18] width 284 height 20
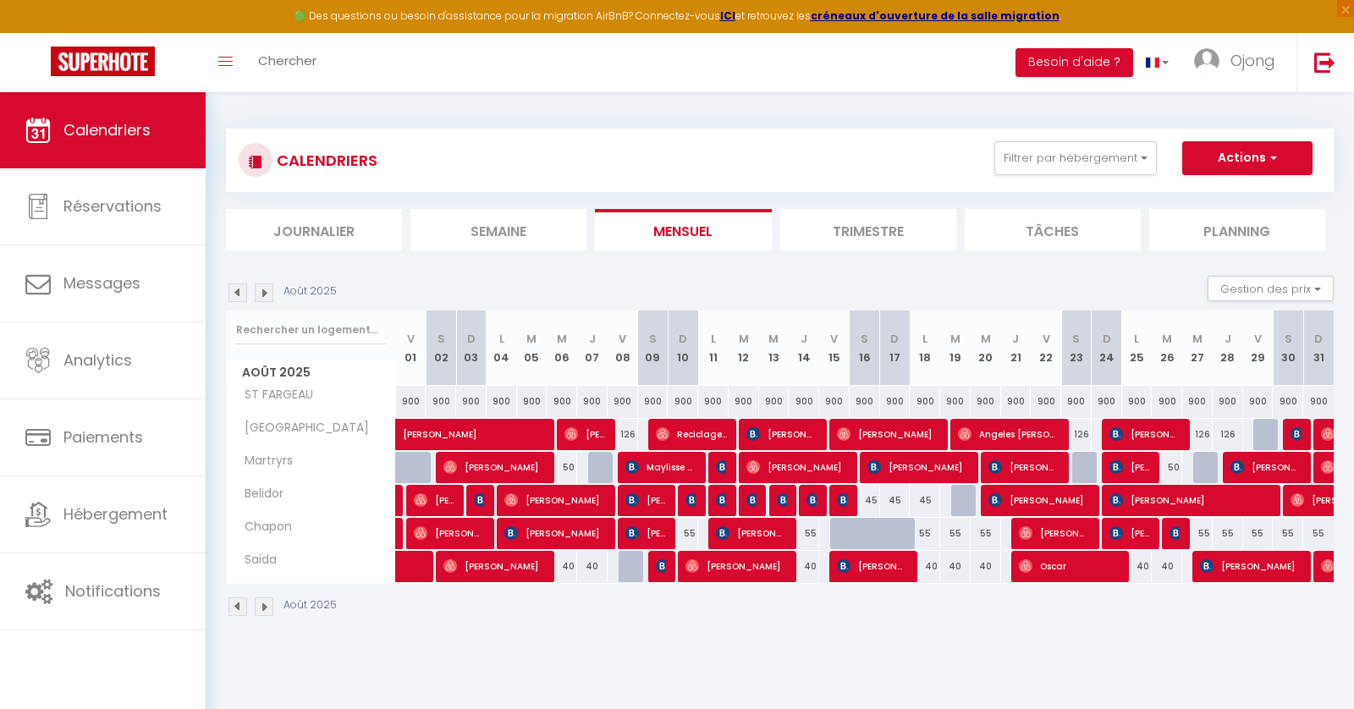
click at [411, 471] on div at bounding box center [421, 477] width 30 height 32
type input "50"
type input "Ven 01 Août 2025"
type input "[DATE]"
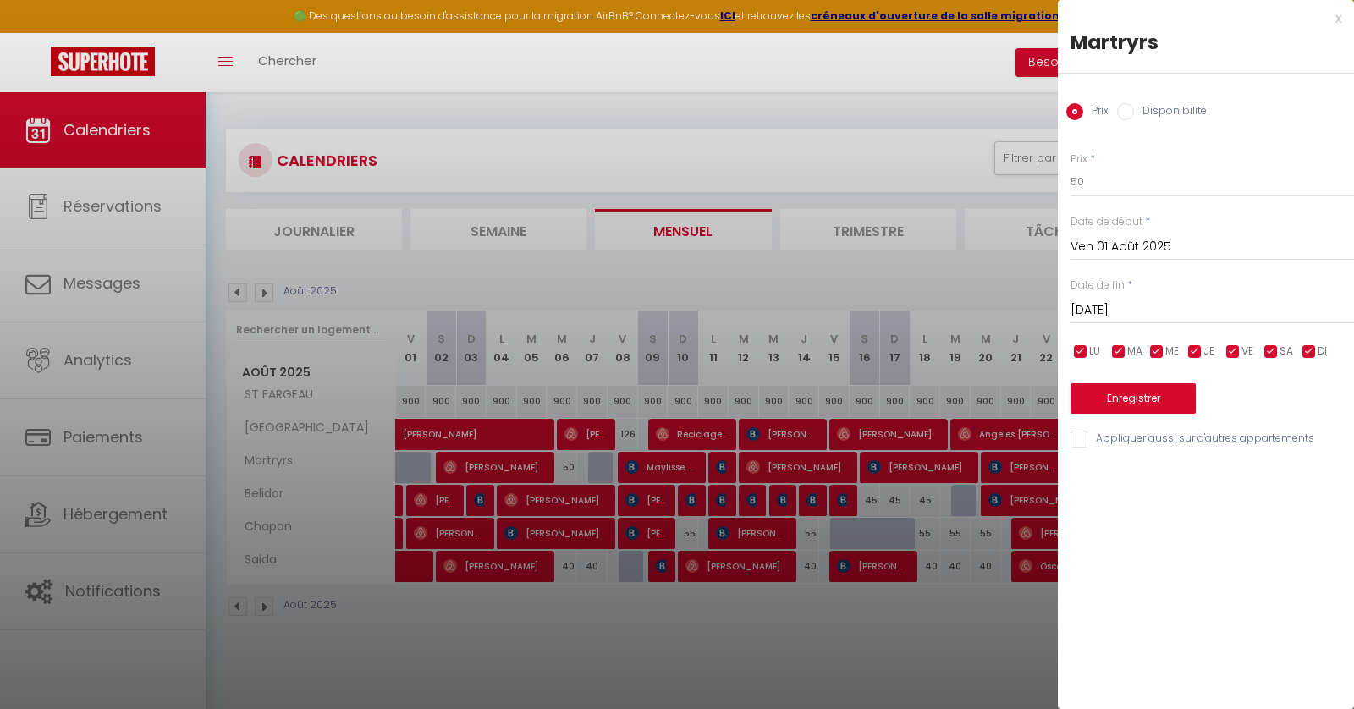
click at [1338, 15] on div "x" at bounding box center [1200, 18] width 284 height 20
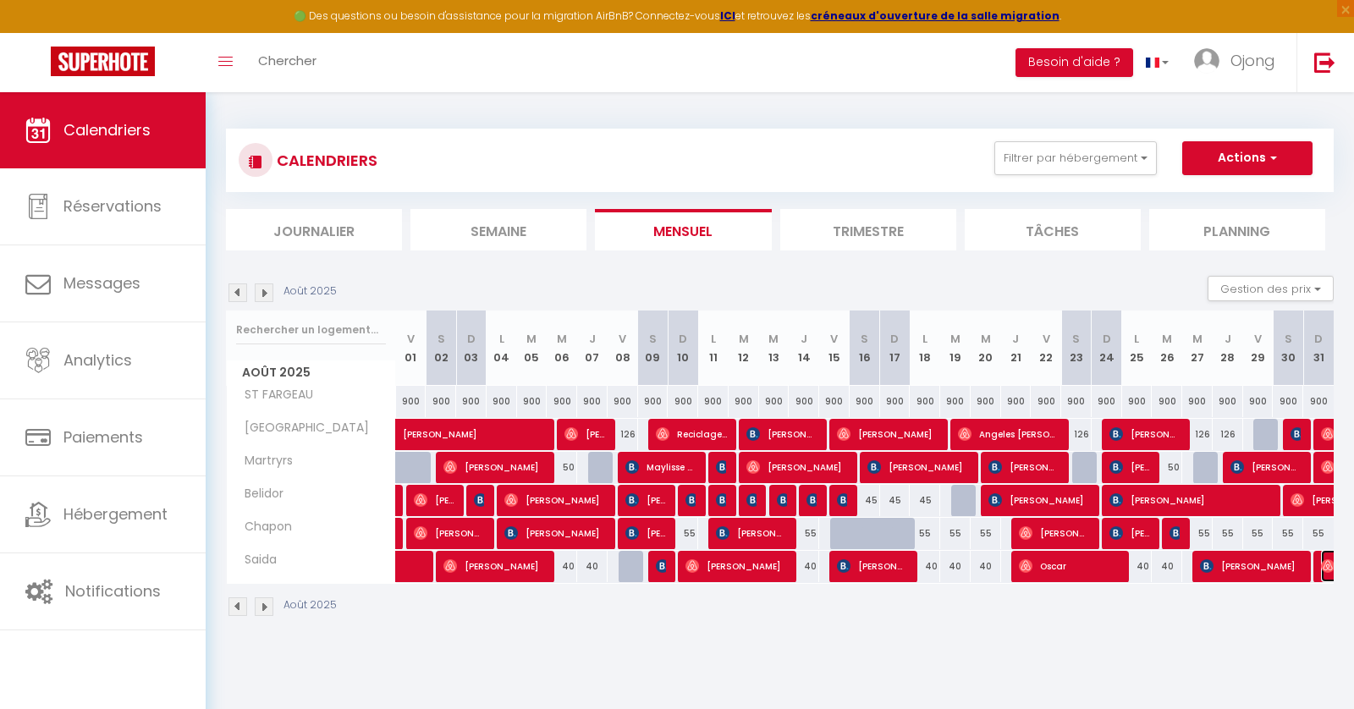
click at [1321, 560] on img at bounding box center [1328, 567] width 14 height 14
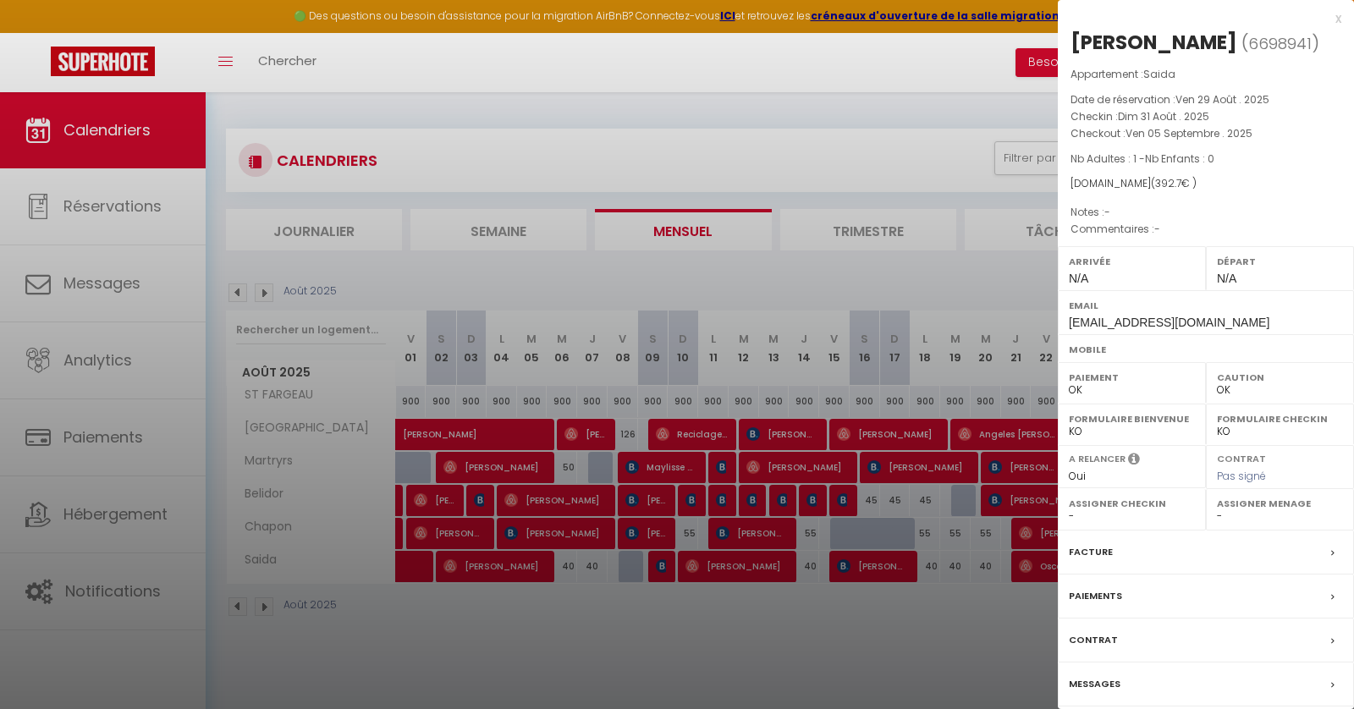
click at [934, 664] on div at bounding box center [677, 354] width 1354 height 709
